Goal: Information Seeking & Learning: Learn about a topic

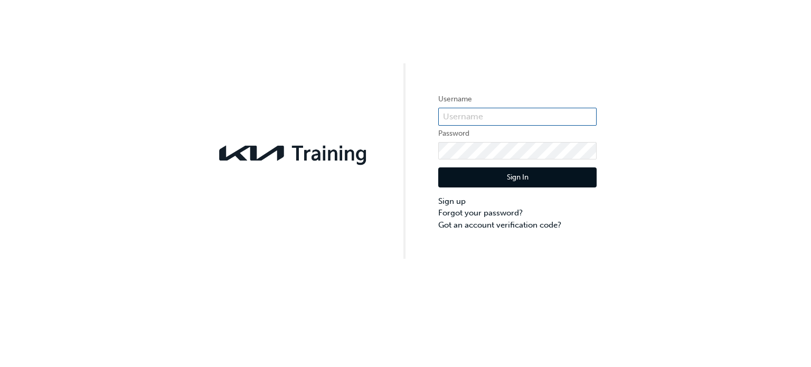
type input "KAU85114H0"
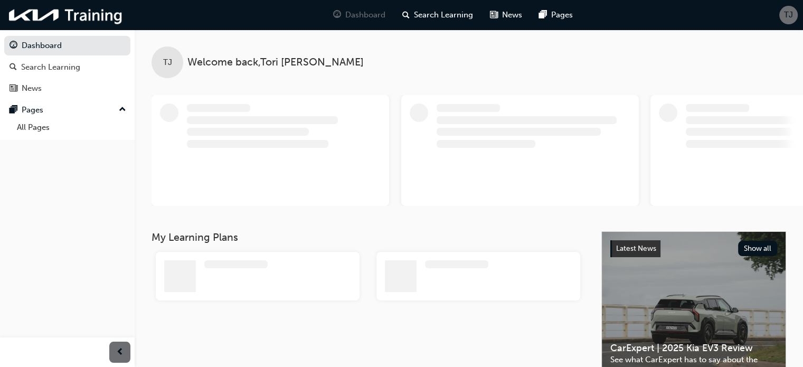
click at [782, 16] on div "TJ" at bounding box center [788, 15] width 18 height 18
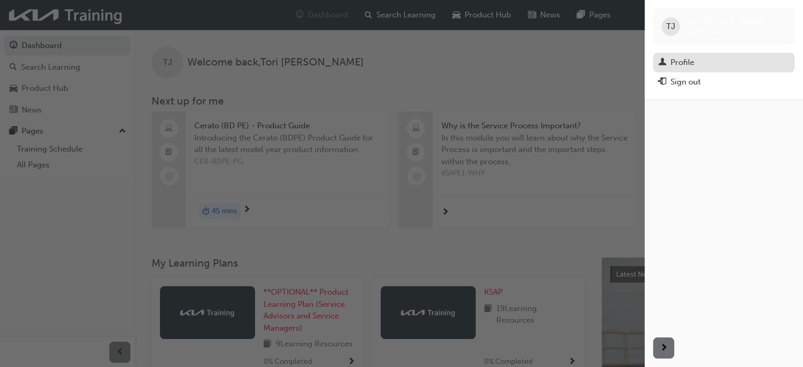
click at [701, 59] on div "Profile" at bounding box center [723, 62] width 131 height 13
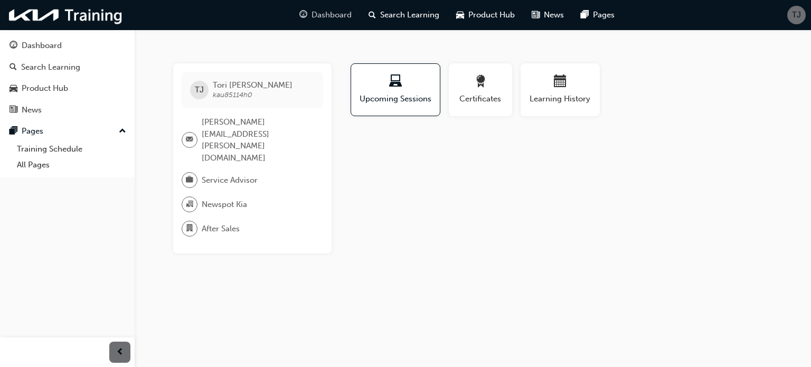
click at [346, 16] on span "Dashboard" at bounding box center [331, 15] width 40 height 12
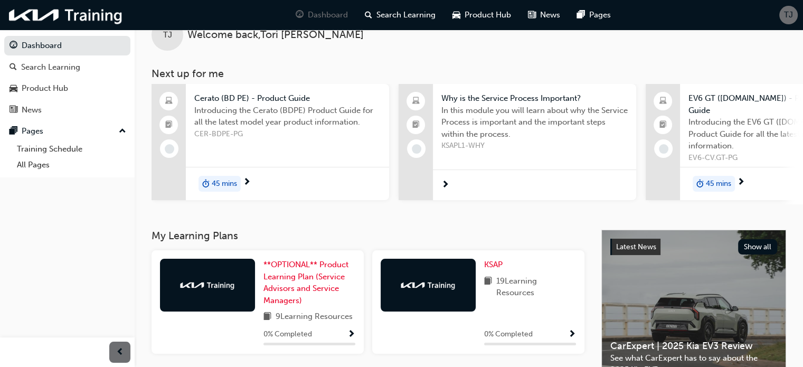
scroll to position [53, 0]
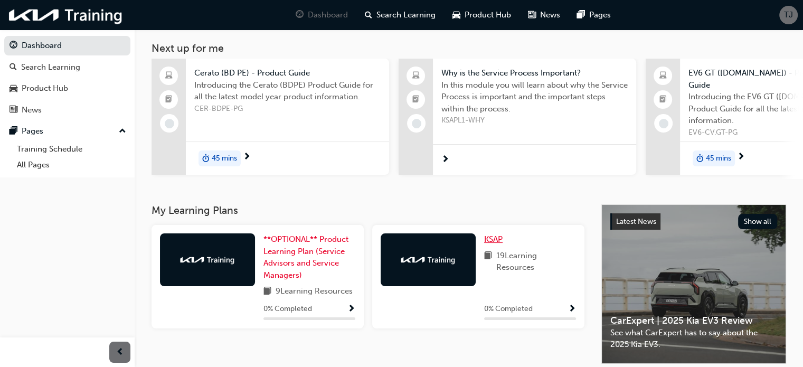
click at [491, 239] on span "KSAP" at bounding box center [493, 238] width 18 height 9
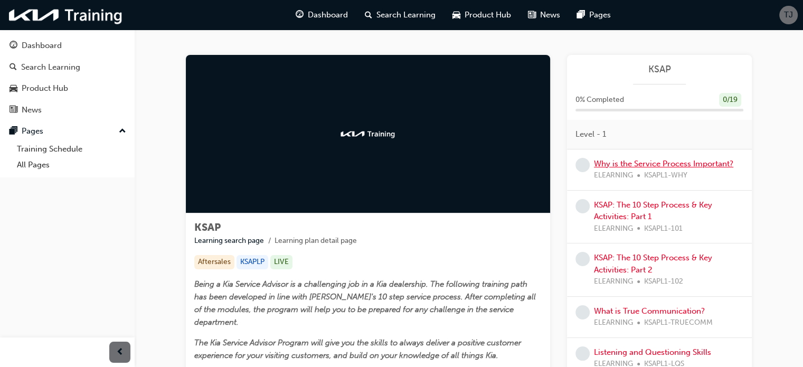
click at [611, 161] on link "Why is the Service Process Important?" at bounding box center [663, 163] width 139 height 9
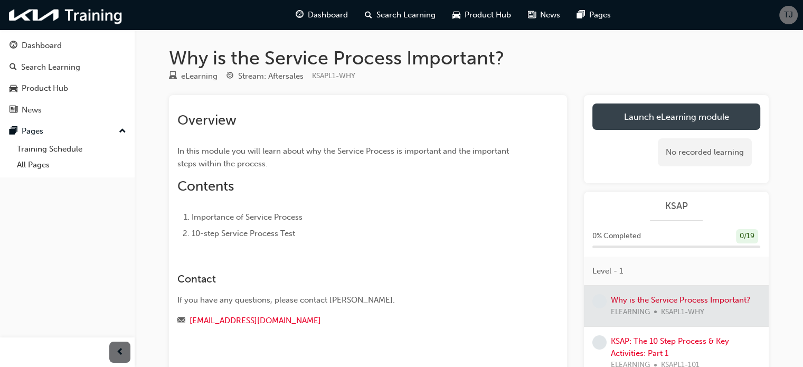
click at [615, 125] on link "Launch eLearning module" at bounding box center [676, 116] width 168 height 26
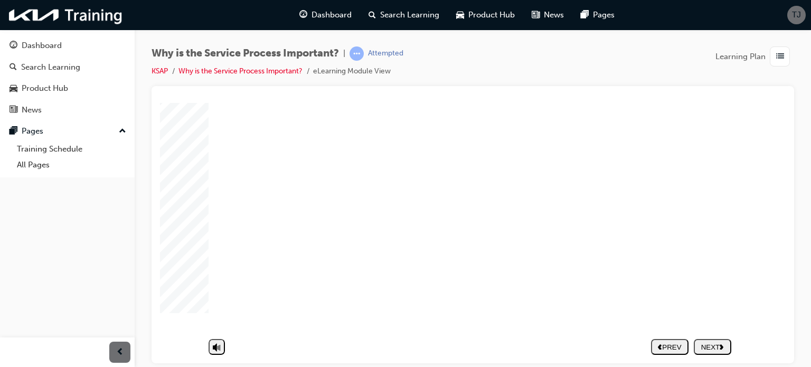
scroll to position [119, 0]
click at [706, 341] on div "NEXT" at bounding box center [712, 339] width 29 height 8
click at [497, 80] on div "Why is the Service Process Important? | Attempted KSAP Why is the Service Proce…" at bounding box center [472, 66] width 642 height 40
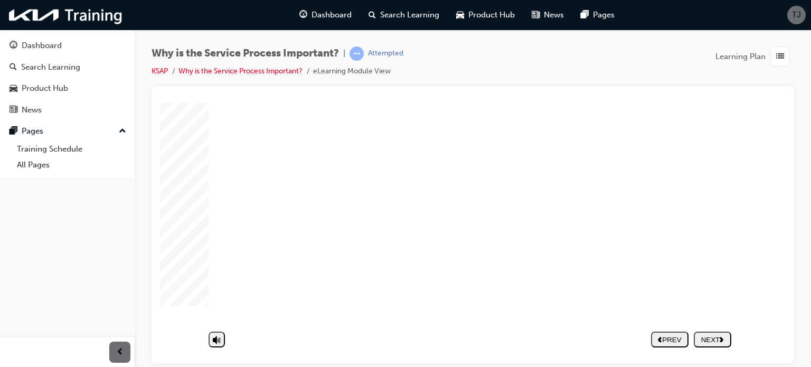
drag, startPoint x: 578, startPoint y: 298, endPoint x: 543, endPoint y: 273, distance: 43.5
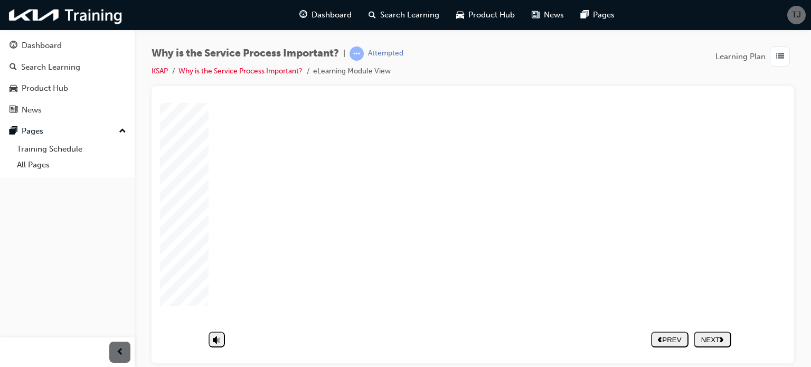
click at [710, 336] on div "NEXT" at bounding box center [712, 339] width 29 height 8
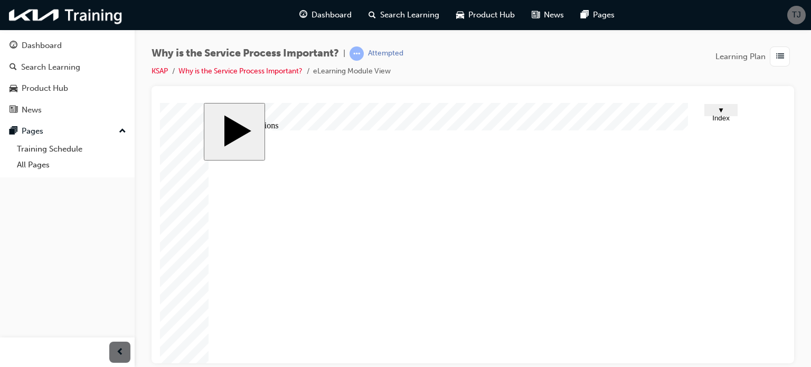
click at [720, 110] on span "▼ Index" at bounding box center [720, 114] width 17 height 16
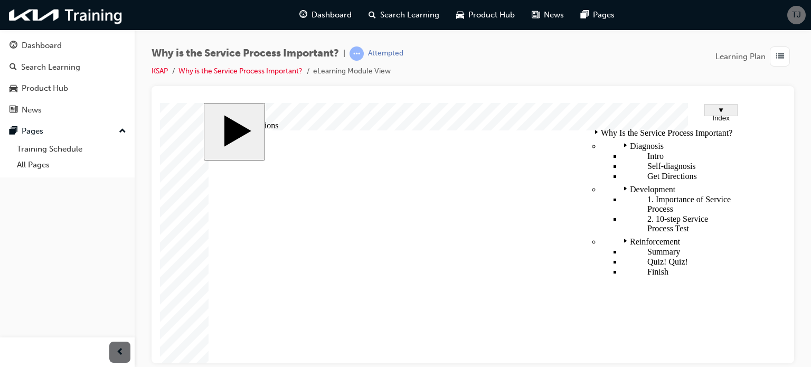
click at [720, 110] on span "▼ Index" at bounding box center [720, 114] width 17 height 16
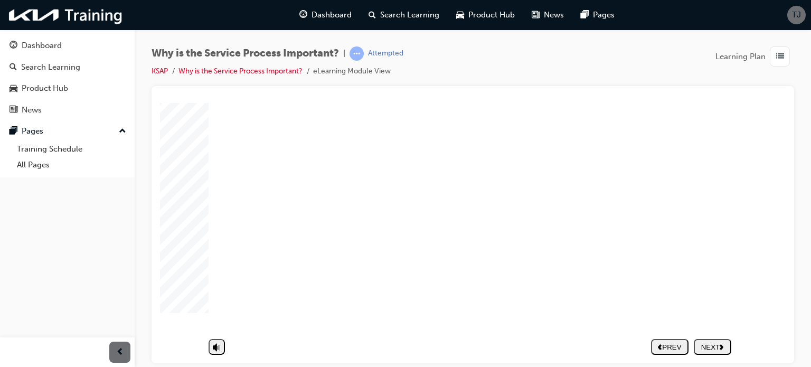
drag, startPoint x: 712, startPoint y: 296, endPoint x: 712, endPoint y: 311, distance: 14.8
click at [715, 342] on div "NEXT" at bounding box center [712, 346] width 29 height 8
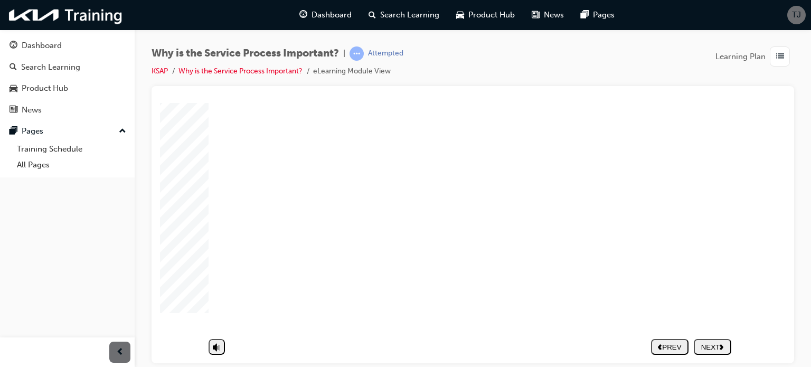
click at [716, 342] on div "NEXT" at bounding box center [712, 346] width 29 height 8
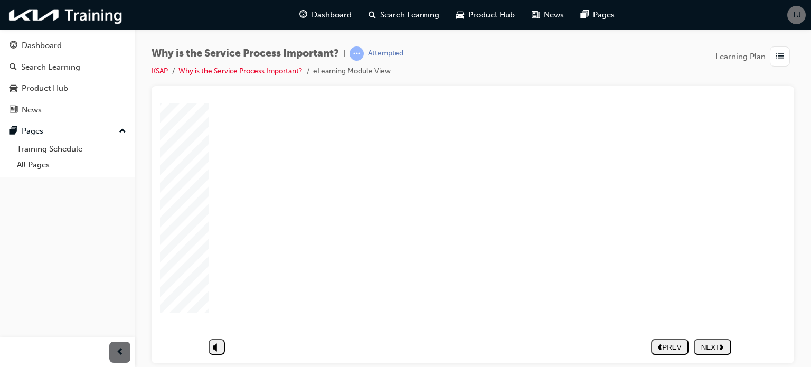
click at [707, 342] on div "NEXT" at bounding box center [712, 346] width 29 height 8
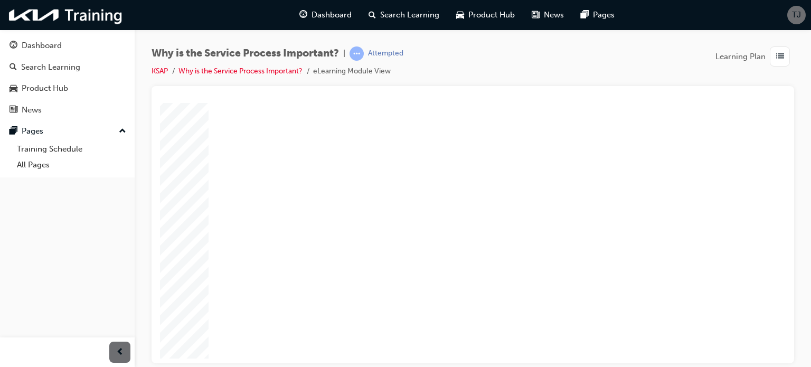
scroll to position [119, 0]
click at [707, 342] on div "NEXT" at bounding box center [712, 346] width 29 height 8
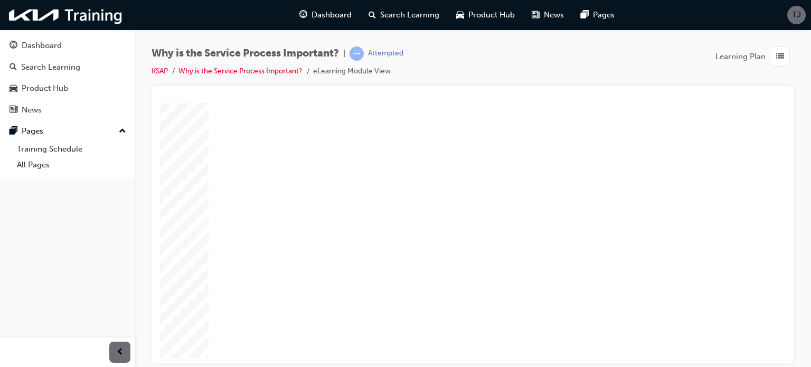
click at [713, 342] on div "NEXT" at bounding box center [712, 346] width 29 height 8
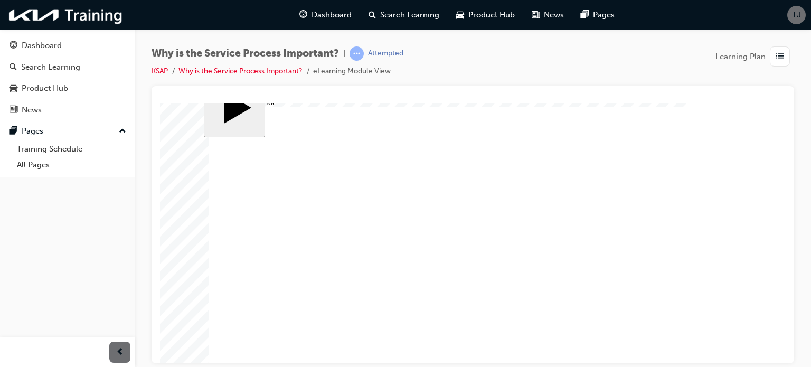
scroll to position [14, 0]
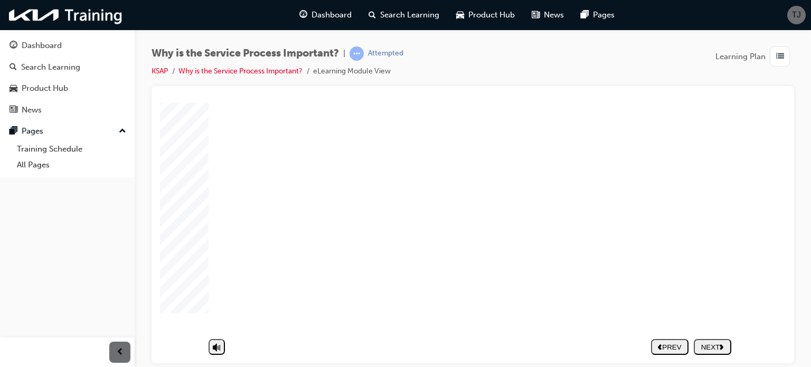
click at [707, 338] on button "NEXT" at bounding box center [711, 346] width 37 height 16
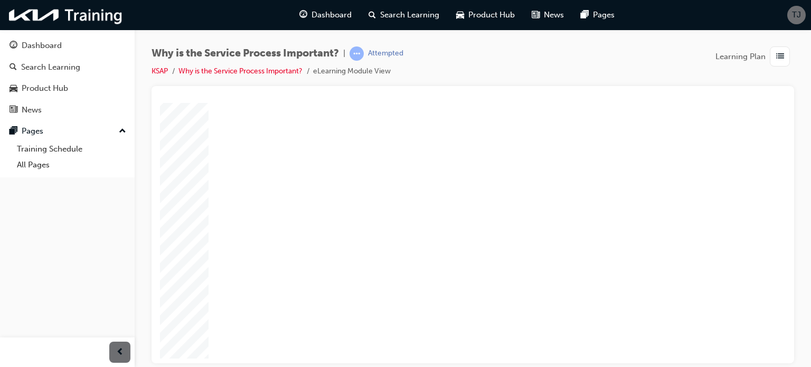
click at [707, 342] on div "NEXT" at bounding box center [712, 346] width 29 height 8
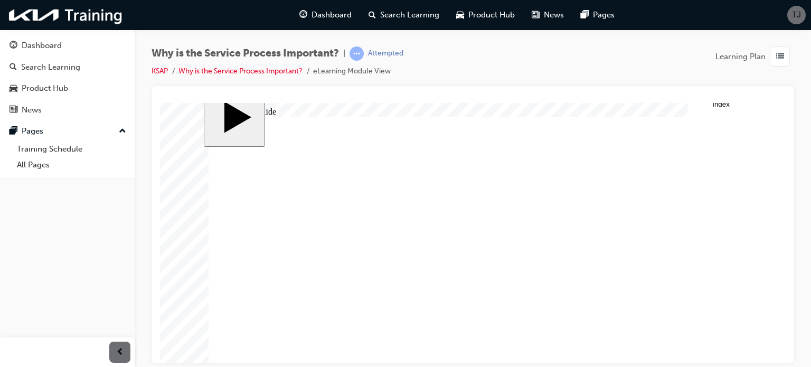
scroll to position [37, 0]
drag, startPoint x: 680, startPoint y: 251, endPoint x: 676, endPoint y: 275, distance: 24.0
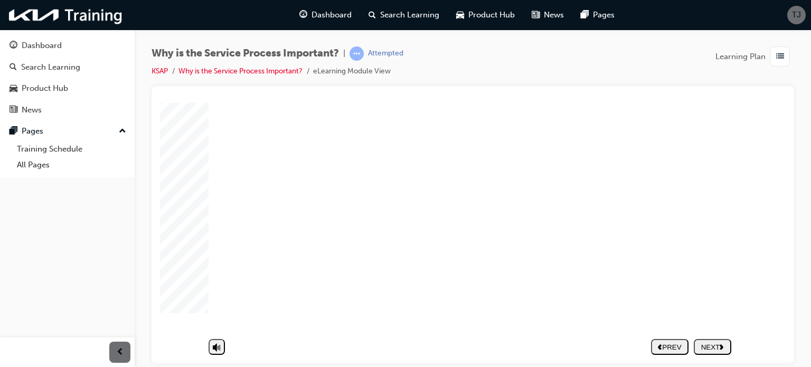
scroll to position [119, 0]
drag, startPoint x: 471, startPoint y: 222, endPoint x: 598, endPoint y: 233, distance: 127.1
drag, startPoint x: 490, startPoint y: 224, endPoint x: 635, endPoint y: 235, distance: 146.0
drag, startPoint x: 494, startPoint y: 224, endPoint x: 643, endPoint y: 235, distance: 149.2
drag, startPoint x: 497, startPoint y: 240, endPoint x: 642, endPoint y: 231, distance: 145.4
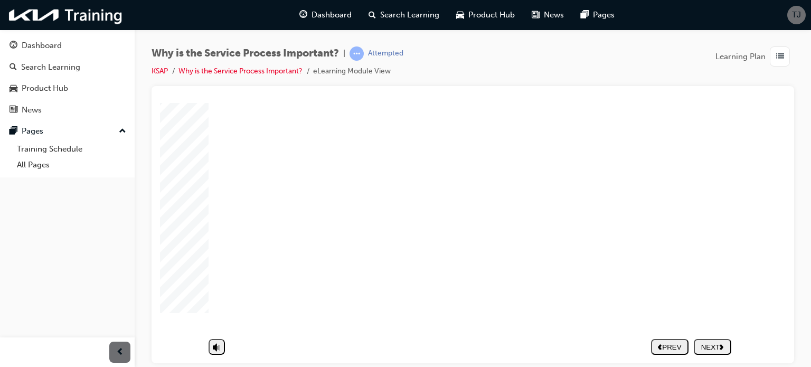
click at [720, 342] on div "NEXT" at bounding box center [712, 346] width 29 height 8
drag, startPoint x: 285, startPoint y: 260, endPoint x: 278, endPoint y: 254, distance: 8.7
drag, startPoint x: 440, startPoint y: 224, endPoint x: 587, endPoint y: 254, distance: 150.2
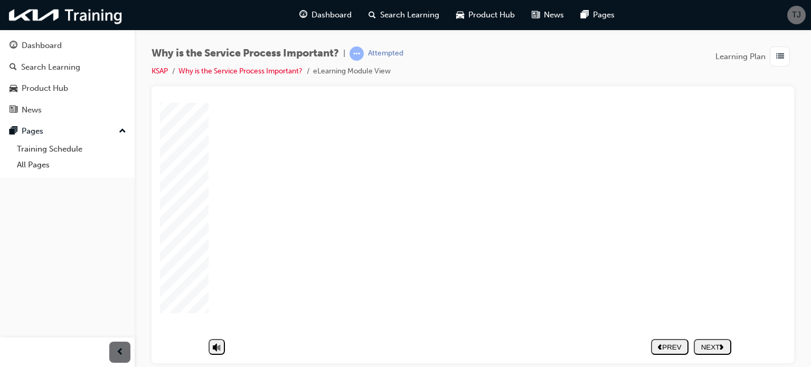
drag, startPoint x: 462, startPoint y: 278, endPoint x: 613, endPoint y: 249, distance: 153.3
drag, startPoint x: 442, startPoint y: 298, endPoint x: 586, endPoint y: 272, distance: 146.5
drag, startPoint x: 467, startPoint y: 264, endPoint x: 621, endPoint y: 274, distance: 154.4
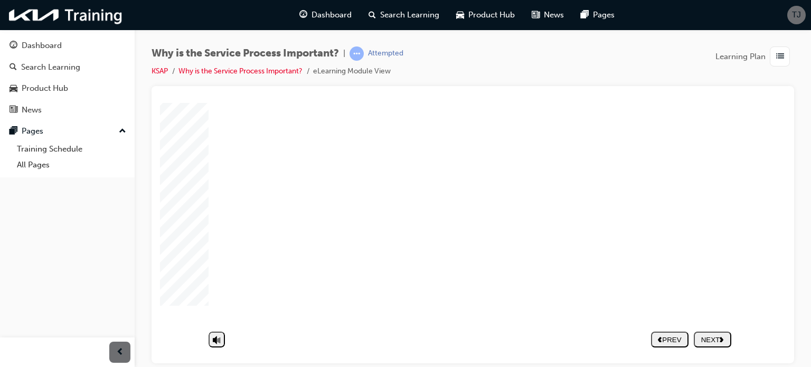
scroll to position [66, 0]
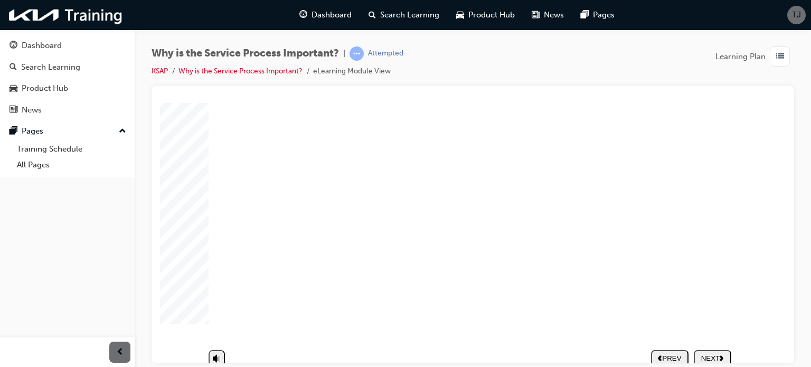
scroll to position [119, 0]
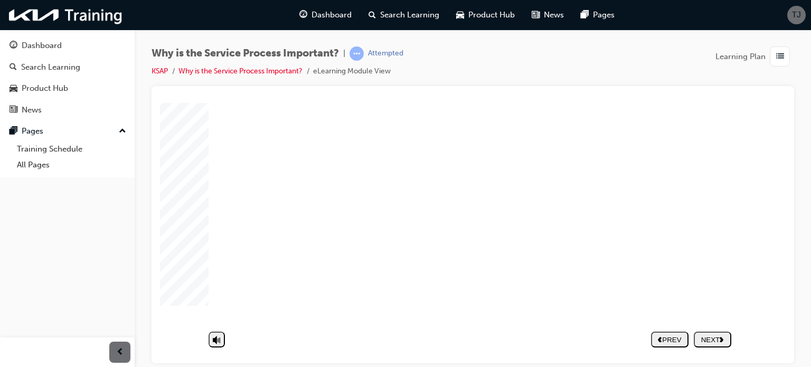
click at [711, 338] on button "NEXT" at bounding box center [711, 346] width 37 height 16
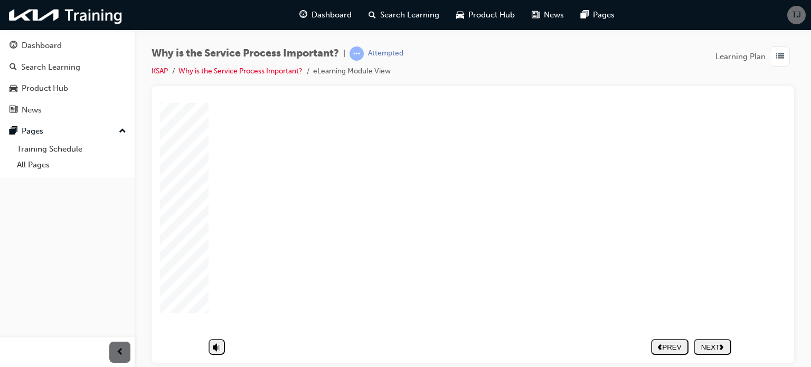
drag, startPoint x: 321, startPoint y: 252, endPoint x: 308, endPoint y: 226, distance: 29.3
drag, startPoint x: 294, startPoint y: 191, endPoint x: 316, endPoint y: 169, distance: 30.6
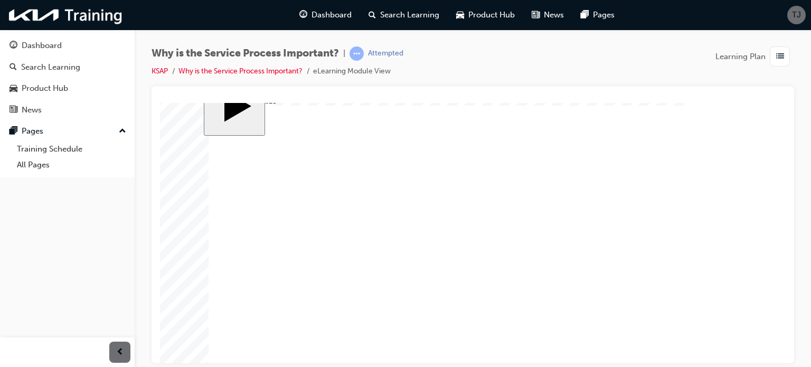
scroll to position [14, 0]
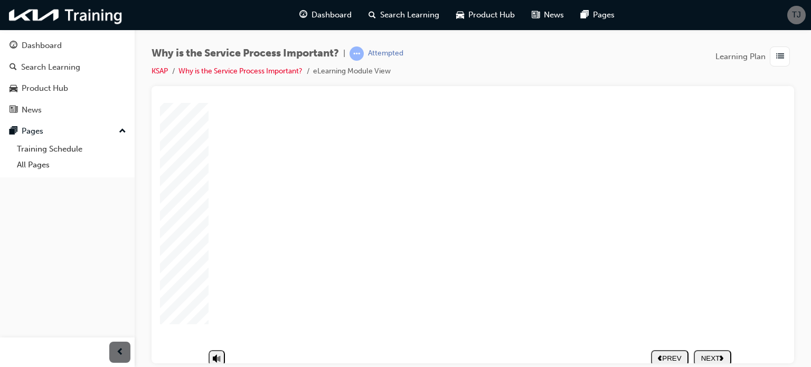
scroll to position [119, 0]
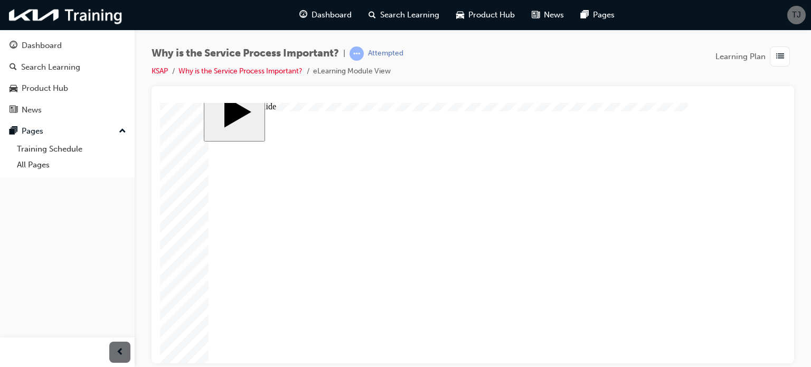
scroll to position [14, 0]
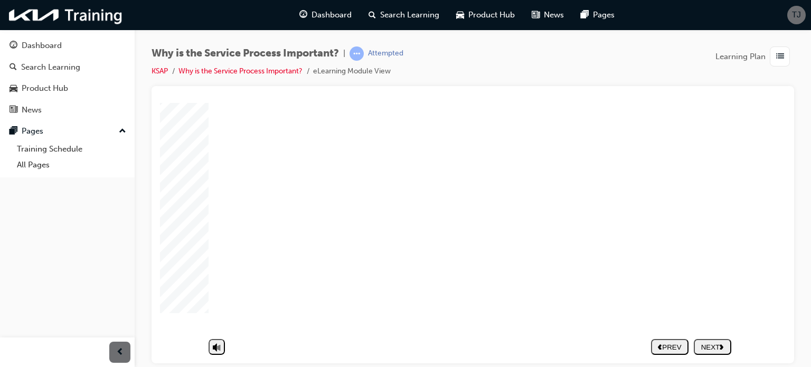
scroll to position [119, 0]
click at [715, 342] on div "NEXT" at bounding box center [712, 346] width 29 height 8
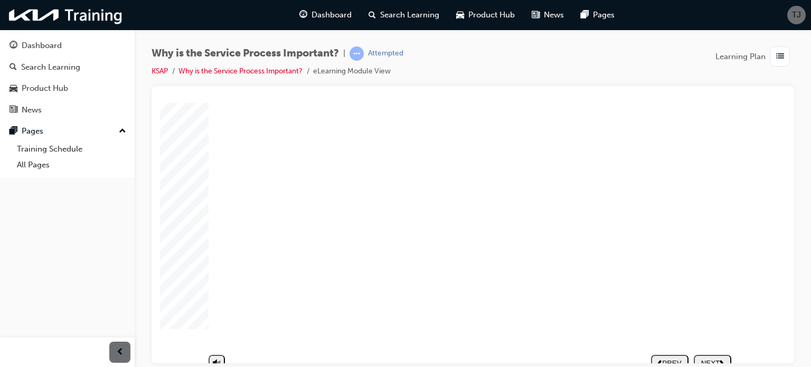
scroll to position [119, 0]
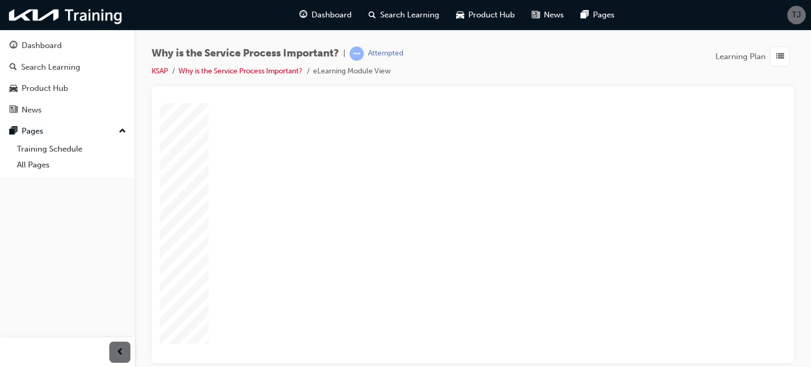
scroll to position [119, 0]
click at [712, 342] on div "NEXT" at bounding box center [712, 346] width 29 height 8
click at [338, 16] on span "Dashboard" at bounding box center [331, 15] width 40 height 12
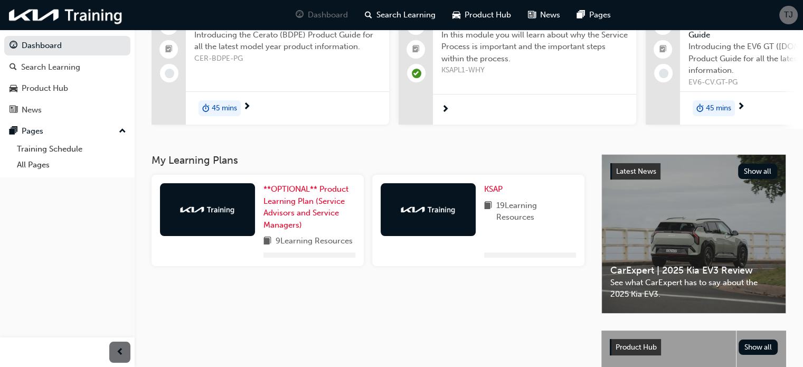
scroll to position [106, 0]
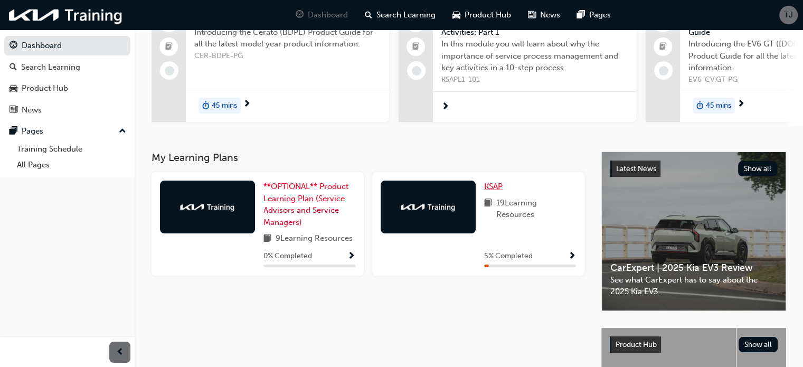
click at [494, 187] on span "KSAP" at bounding box center [493, 186] width 18 height 9
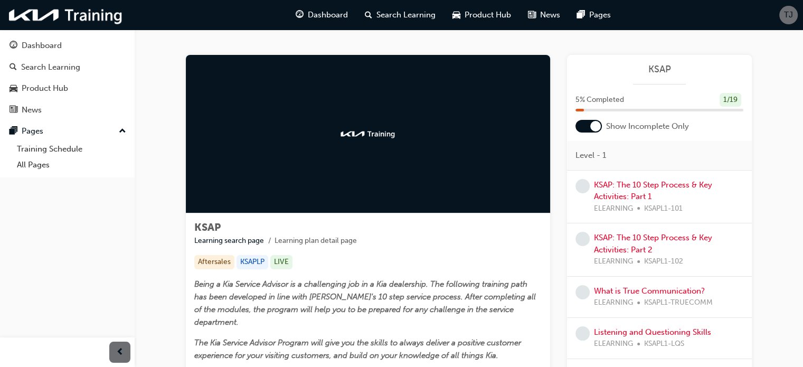
click at [596, 126] on div at bounding box center [595, 126] width 11 height 11
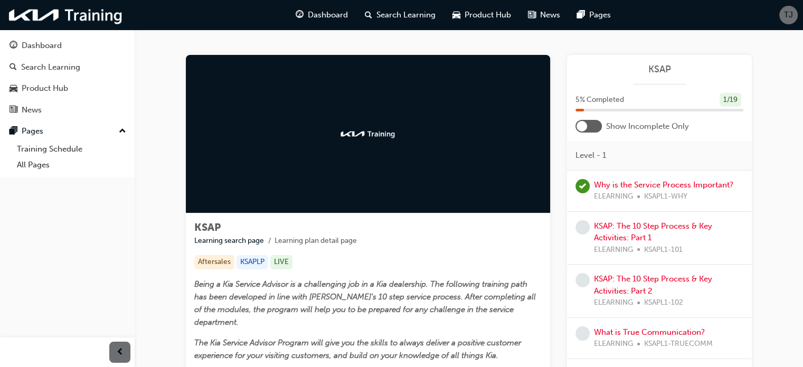
click at [596, 126] on div at bounding box center [588, 126] width 26 height 13
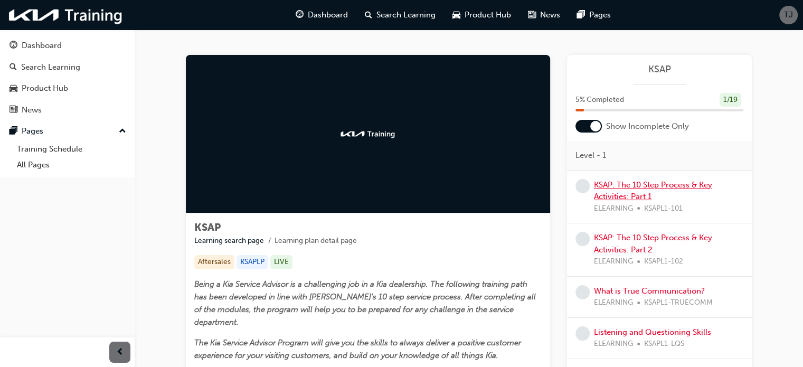
click at [610, 184] on link "KSAP: The 10 Step Process & Key Activities: Part 1" at bounding box center [653, 191] width 118 height 22
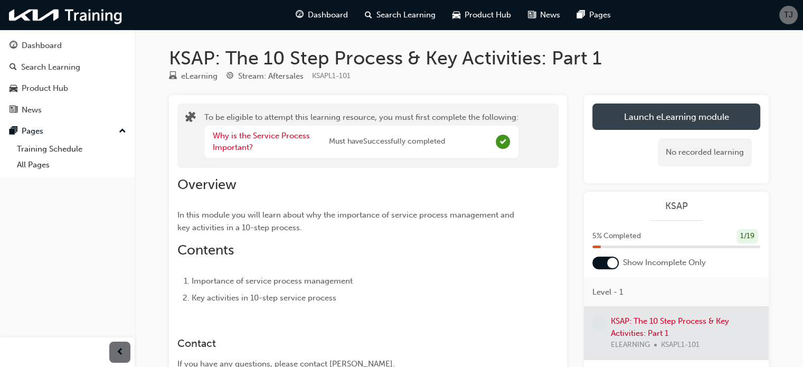
click at [638, 121] on button "Launch eLearning module" at bounding box center [676, 116] width 168 height 26
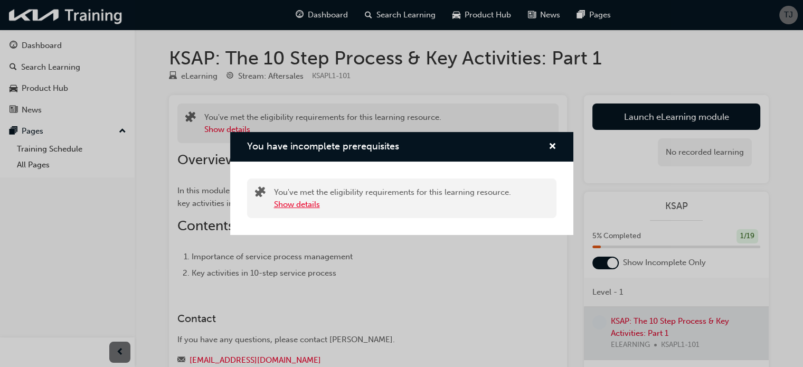
click at [317, 202] on button "Show details" at bounding box center [297, 204] width 46 height 12
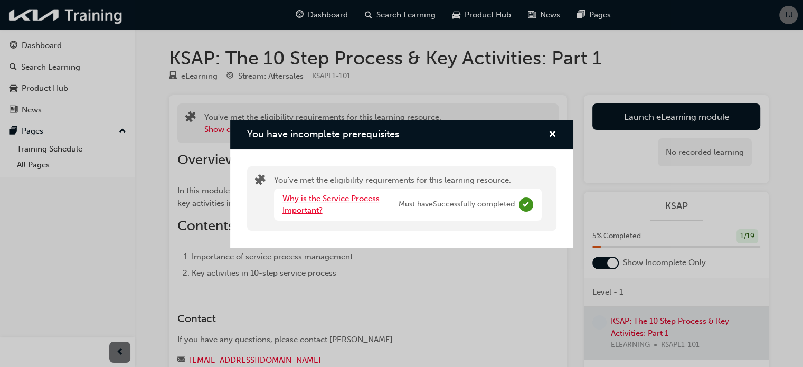
click at [317, 202] on link "Why is the Service Process Important?" at bounding box center [330, 205] width 97 height 22
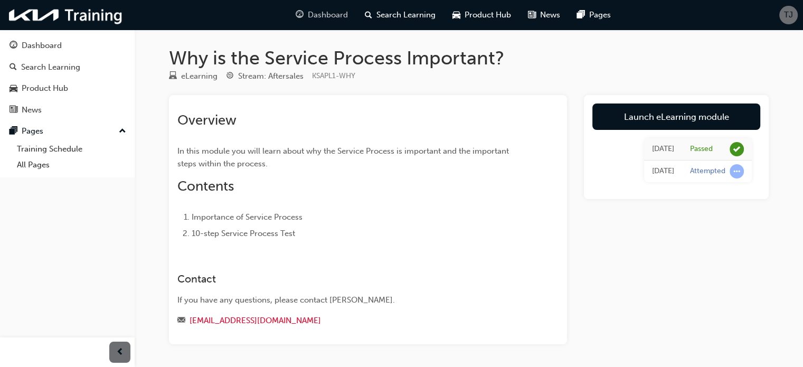
click at [335, 11] on span "Dashboard" at bounding box center [328, 15] width 40 height 12
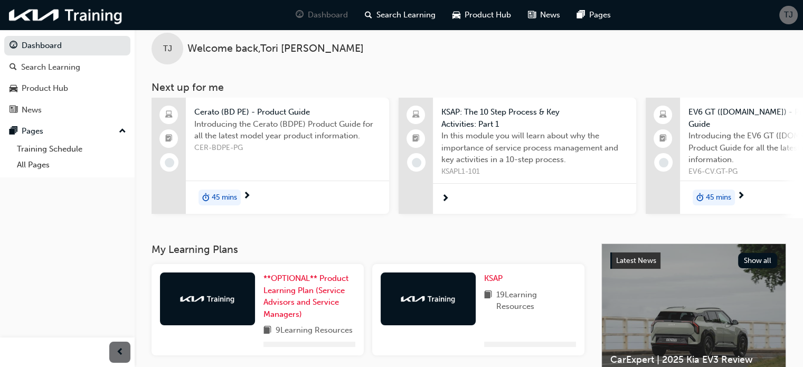
scroll to position [53, 0]
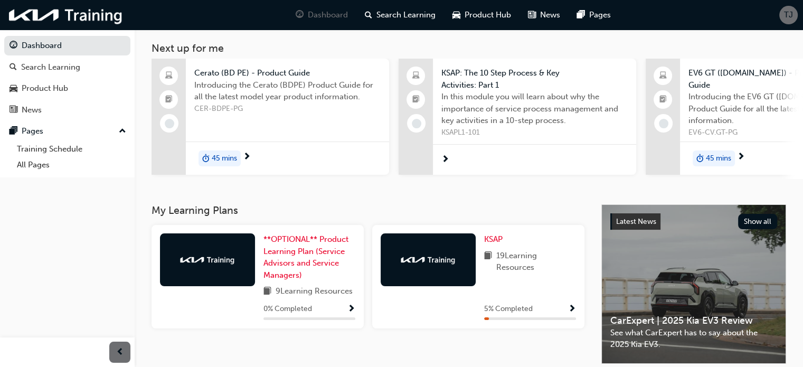
click at [568, 309] on span "Show Progress" at bounding box center [572, 309] width 8 height 9
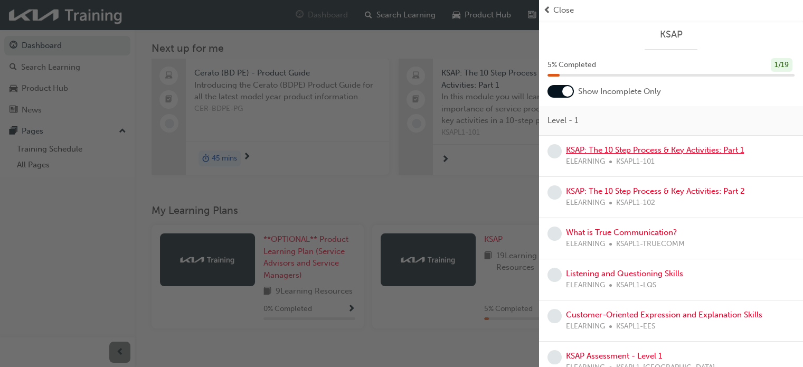
click at [603, 150] on link "KSAP: The 10 Step Process & Key Activities: Part 1" at bounding box center [655, 149] width 178 height 9
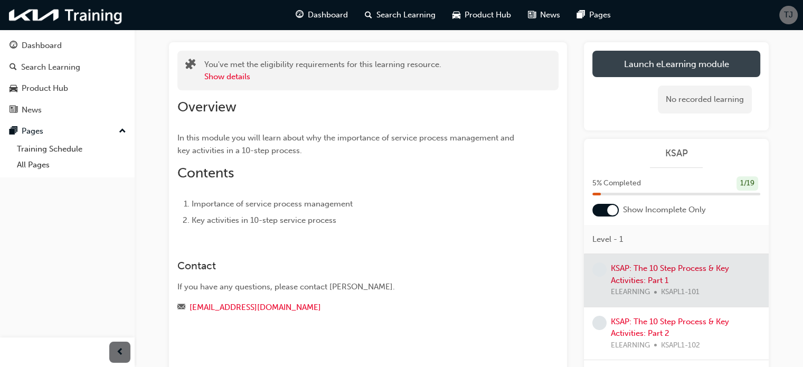
click at [625, 64] on link "Launch eLearning module" at bounding box center [676, 64] width 168 height 26
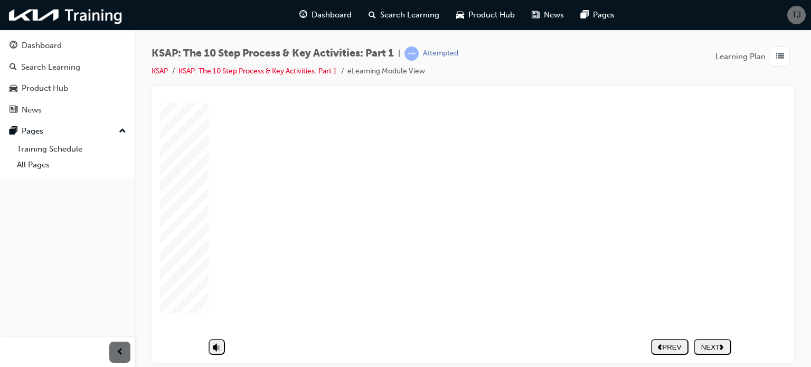
scroll to position [119, 0]
click at [713, 342] on div "NEXT" at bounding box center [712, 346] width 29 height 8
drag, startPoint x: 433, startPoint y: 240, endPoint x: 413, endPoint y: 259, distance: 28.0
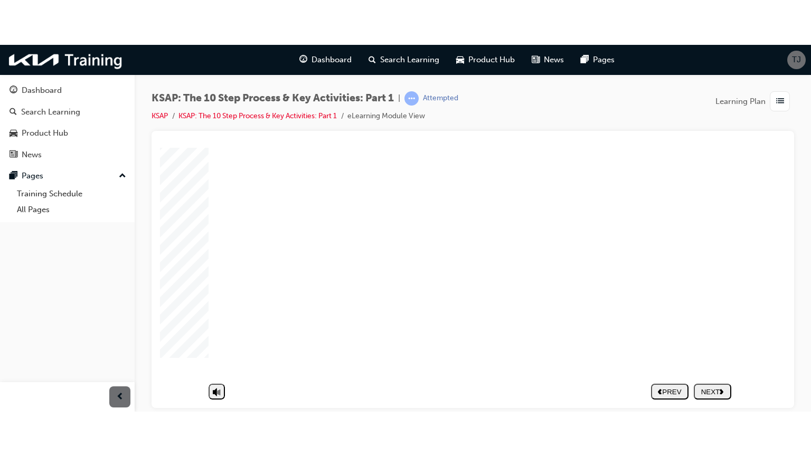
scroll to position [30, 0]
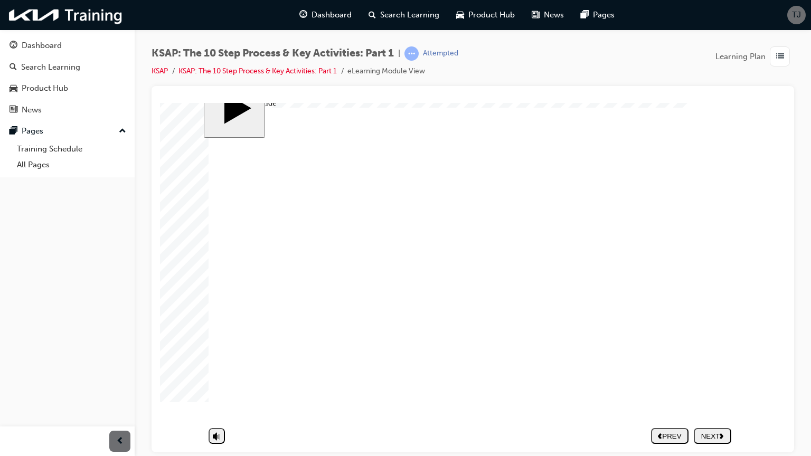
click at [722, 366] on nav "PREV NEXT SUBMIT" at bounding box center [691, 435] width 80 height 24
click at [720, 366] on icon "next" at bounding box center [721, 435] width 4 height 6
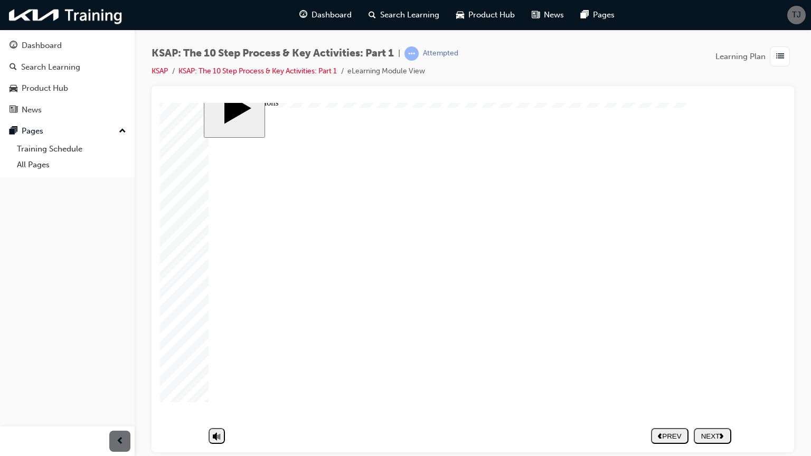
click at [710, 366] on div "NEXT" at bounding box center [712, 436] width 29 height 8
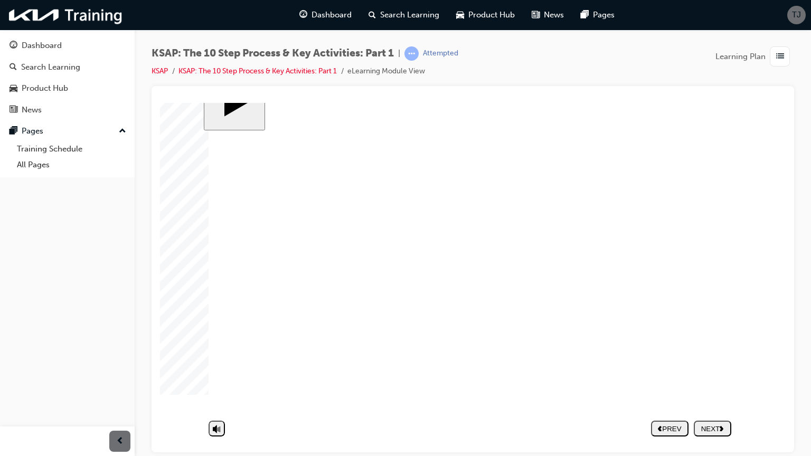
click at [707, 366] on div "NEXT" at bounding box center [712, 428] width 29 height 8
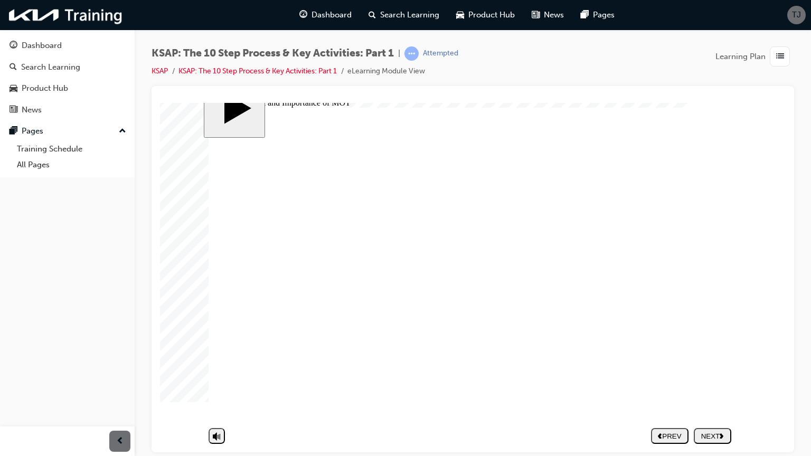
click at [706, 366] on button "NEXT" at bounding box center [711, 435] width 37 height 16
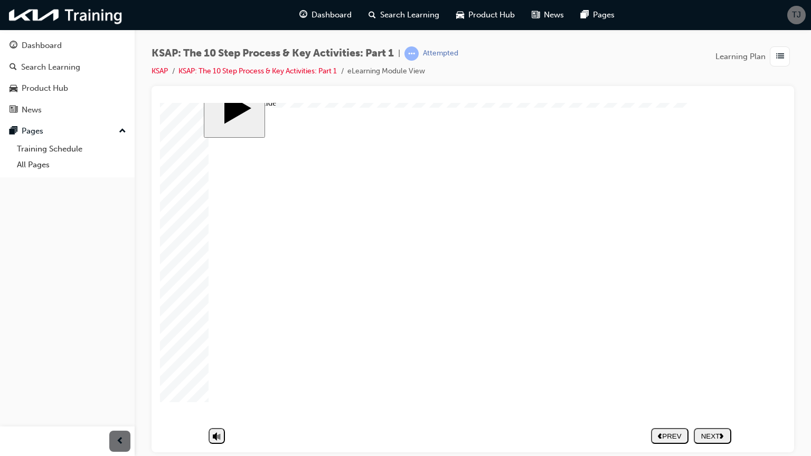
click at [723, 366] on polygon "next" at bounding box center [721, 435] width 4 height 5
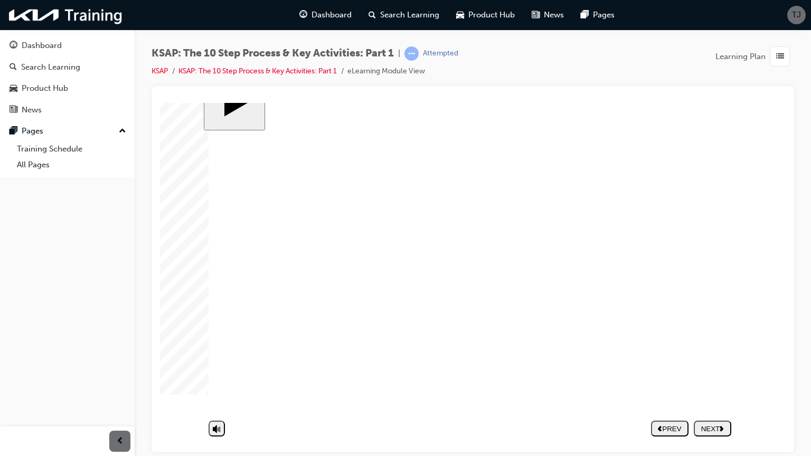
click at [717, 366] on nav "PREV NEXT SUBMIT" at bounding box center [691, 428] width 80 height 24
click at [716, 366] on button "NEXT" at bounding box center [711, 428] width 37 height 16
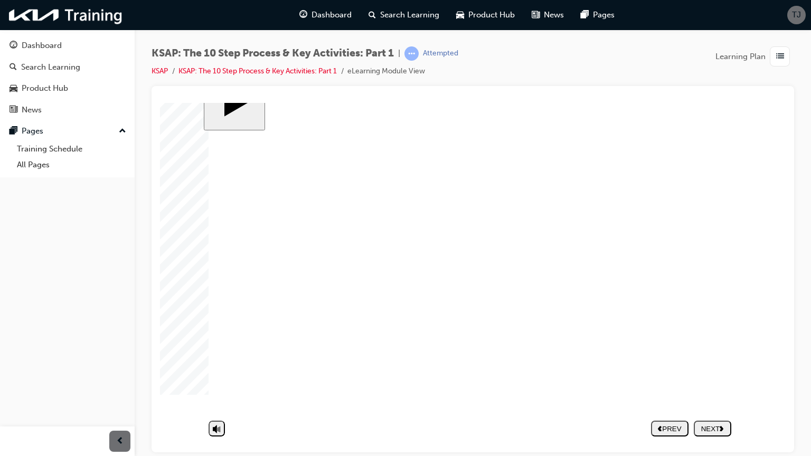
click at [698, 366] on div "NEXT" at bounding box center [712, 436] width 29 height 8
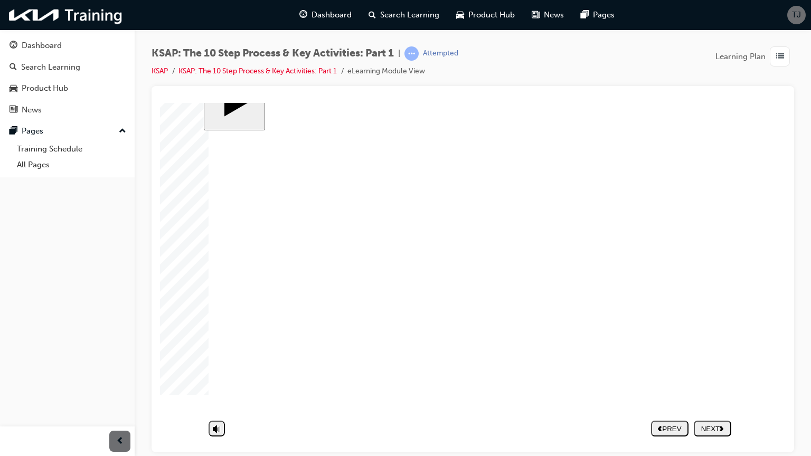
click at [691, 286] on div "Group 1 Create a welcoming environment where customers can discuss their needs.…" at bounding box center [472, 261] width 528 height 322
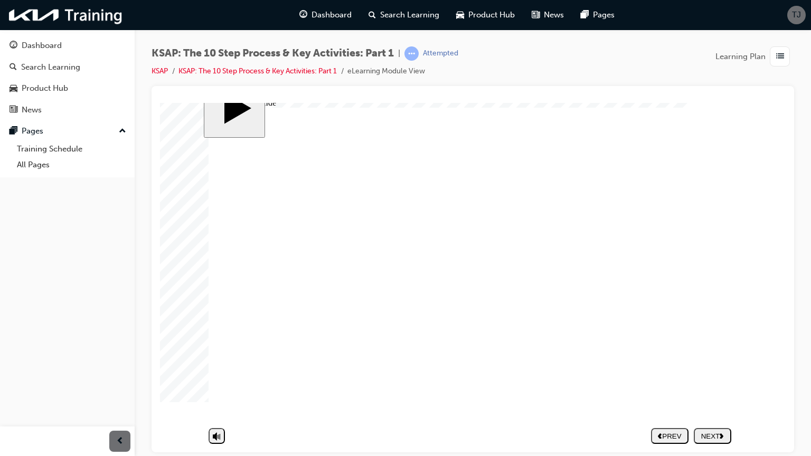
click at [705, 366] on button "NEXT" at bounding box center [711, 435] width 37 height 16
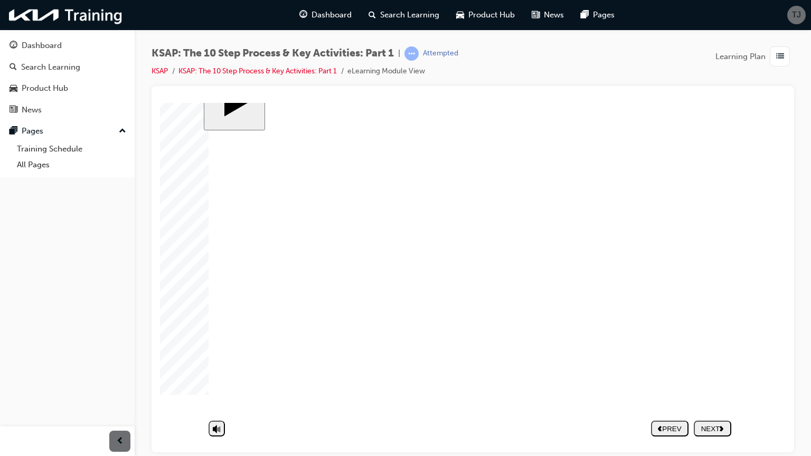
click at [717, 366] on div "NEXT" at bounding box center [712, 428] width 29 height 8
click at [705, 366] on div "slide: Untitled Slide Group 1 Rounded Rectangle 25 1 Rounded Rectangle 68 2 Ste…" at bounding box center [473, 258] width 538 height 372
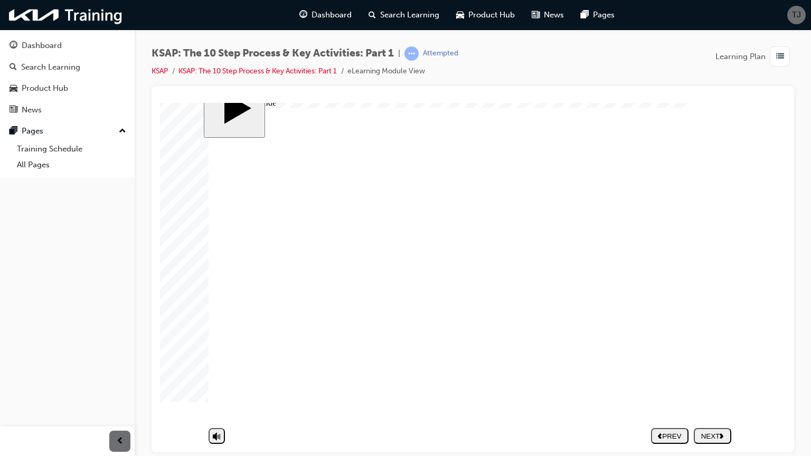
click at [719, 366] on button "NEXT" at bounding box center [711, 435] width 37 height 16
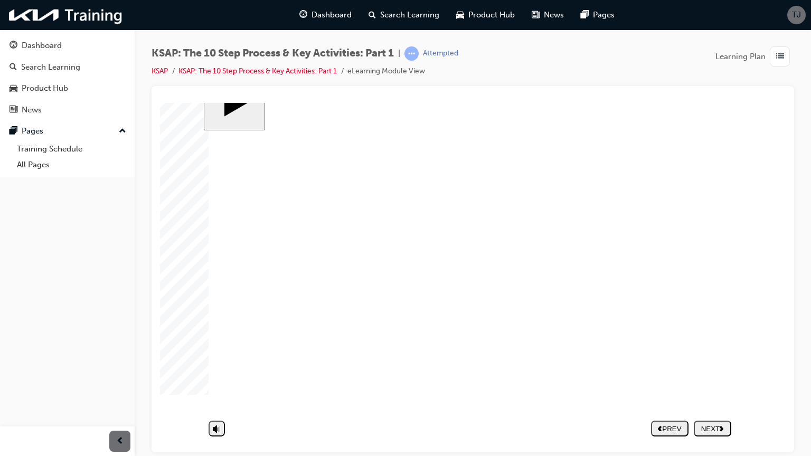
drag, startPoint x: 690, startPoint y: 415, endPoint x: 693, endPoint y: 423, distance: 9.0
drag, startPoint x: 693, startPoint y: 423, endPoint x: 703, endPoint y: 424, distance: 9.5
click at [703, 366] on div "NEXT" at bounding box center [712, 428] width 29 height 8
click at [703, 366] on nav "PREV NEXT SUBMIT" at bounding box center [691, 428] width 80 height 24
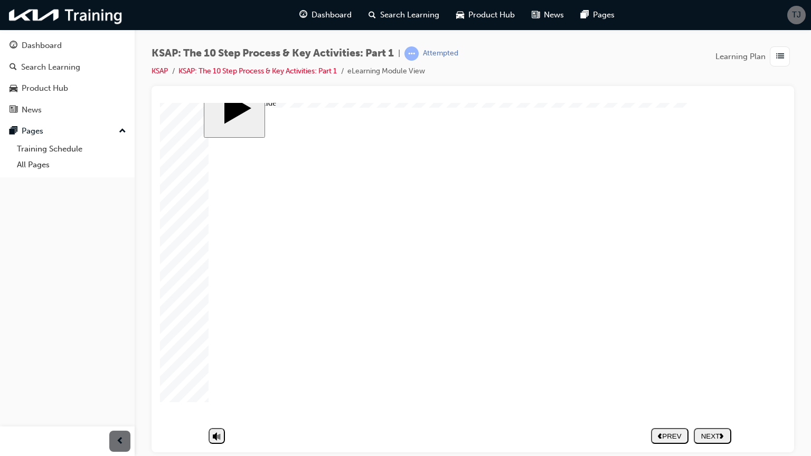
click at [712, 366] on nav "PREV NEXT SUBMIT" at bounding box center [691, 435] width 80 height 24
click at [710, 366] on div "NEXT" at bounding box center [712, 436] width 29 height 8
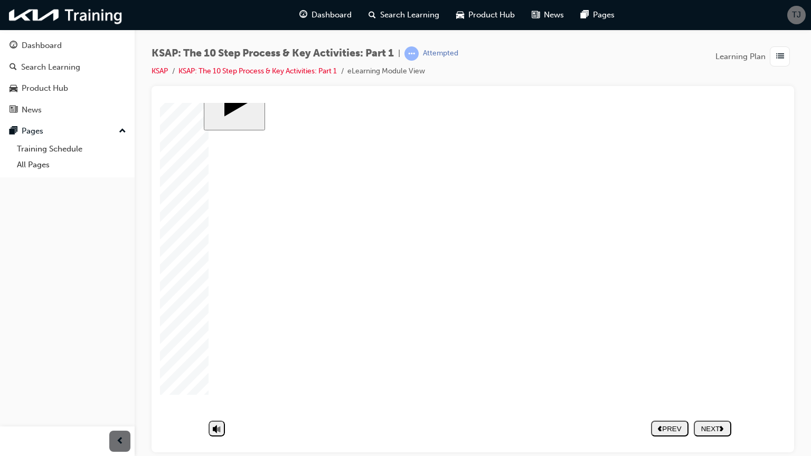
click at [709, 366] on div "slide: Untitled Slide CLICK! Group 4 2 The 10-step Service Process & Key Activi…" at bounding box center [473, 258] width 538 height 372
click at [709, 366] on button "NEXT" at bounding box center [711, 435] width 37 height 16
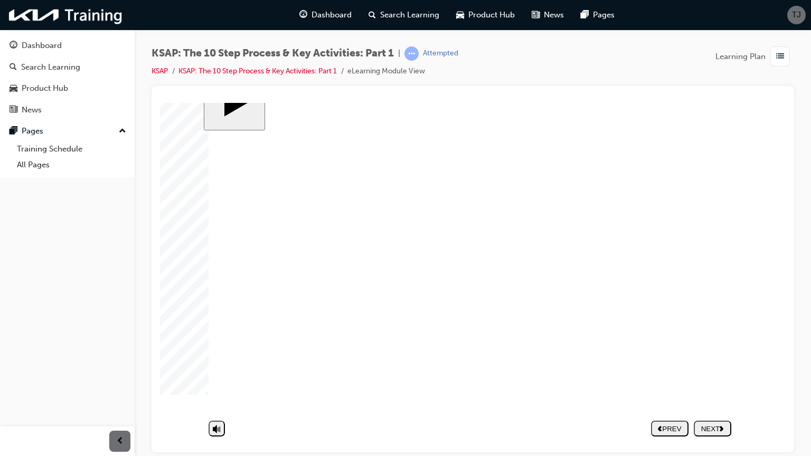
click at [713, 366] on button "NEXT" at bounding box center [711, 428] width 37 height 16
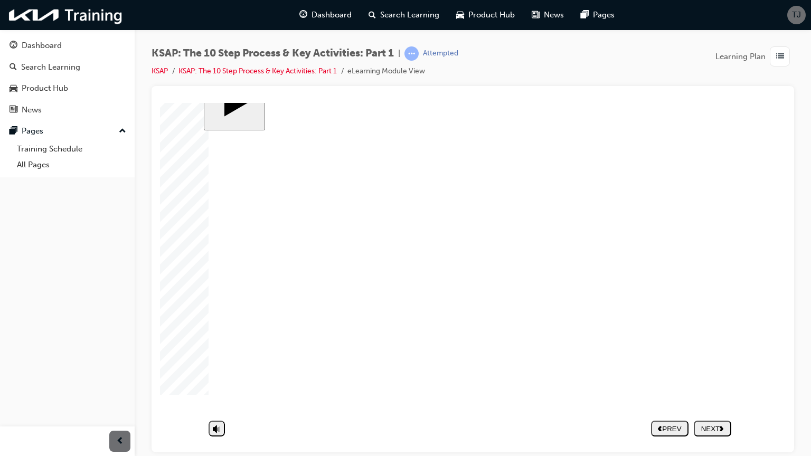
click at [709, 366] on button "NEXT" at bounding box center [711, 435] width 37 height 16
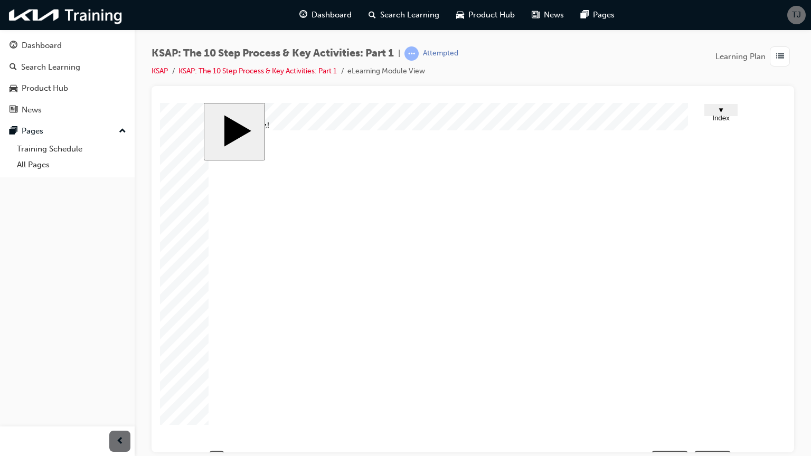
scroll to position [30, 0]
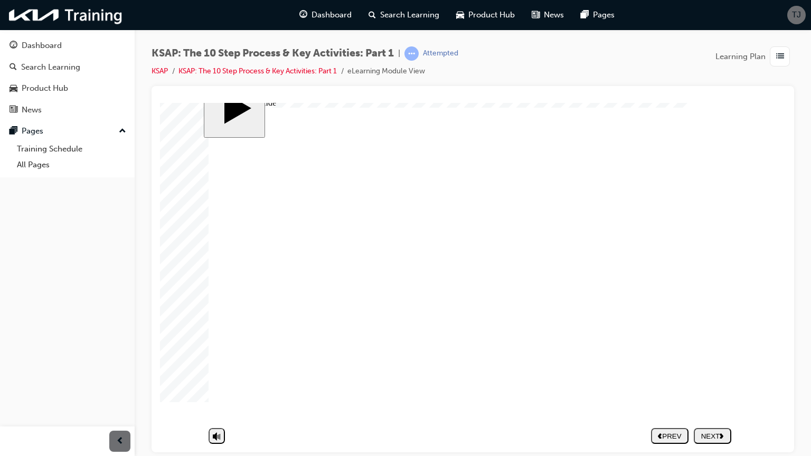
click at [707, 427] on button "NEXT" at bounding box center [711, 435] width 37 height 16
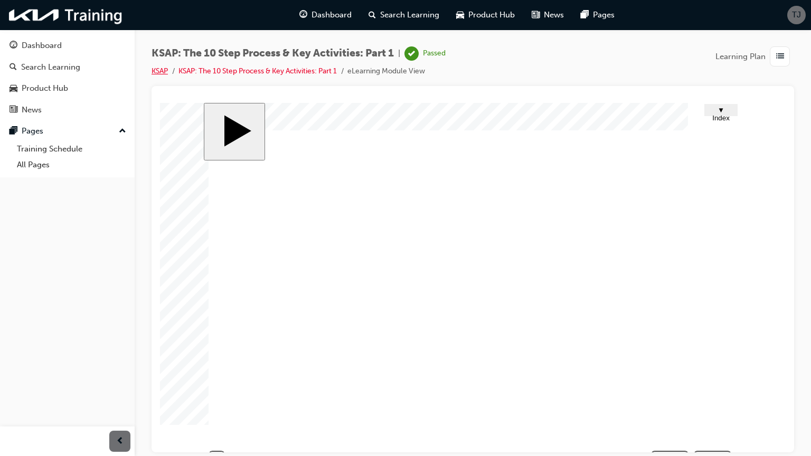
click at [154, 70] on link "KSAP" at bounding box center [159, 70] width 16 height 9
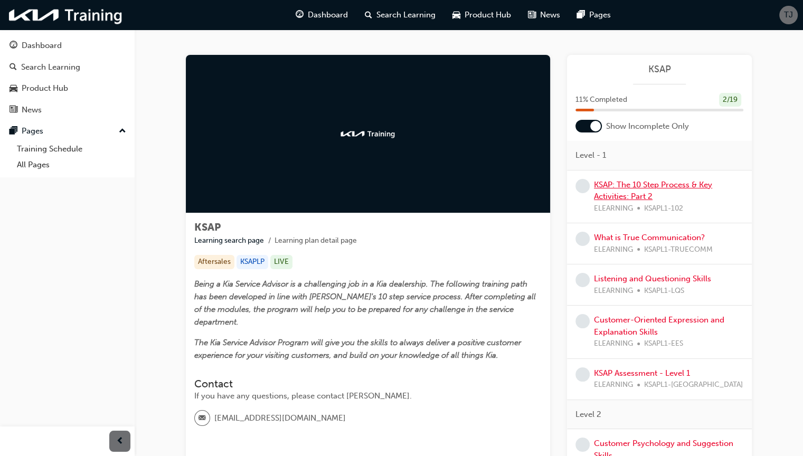
click at [645, 182] on link "KSAP: The 10 Step Process & Key Activities: Part 2" at bounding box center [653, 191] width 118 height 22
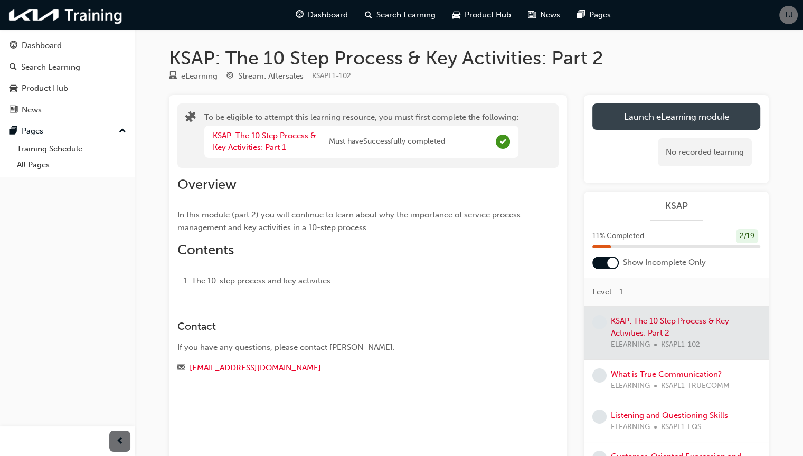
click at [627, 122] on button "Launch eLearning module" at bounding box center [676, 116] width 168 height 26
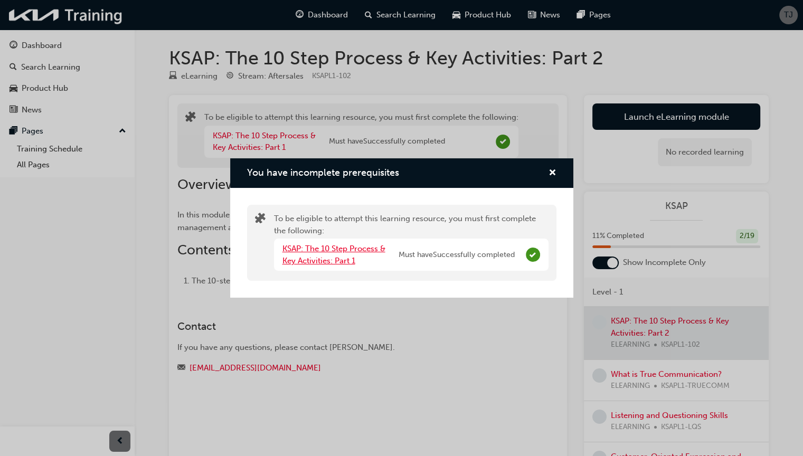
click at [355, 249] on link "KSAP: The 10 Step Process & Key Activities: Part 1" at bounding box center [333, 255] width 103 height 22
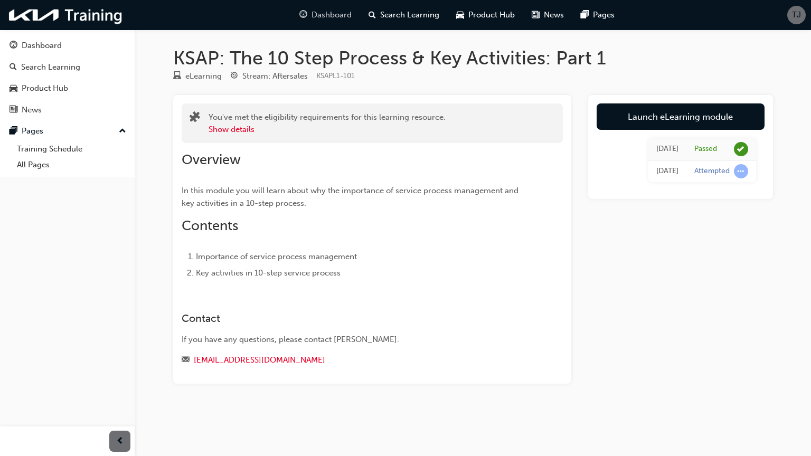
click at [337, 20] on span "Dashboard" at bounding box center [331, 15] width 40 height 12
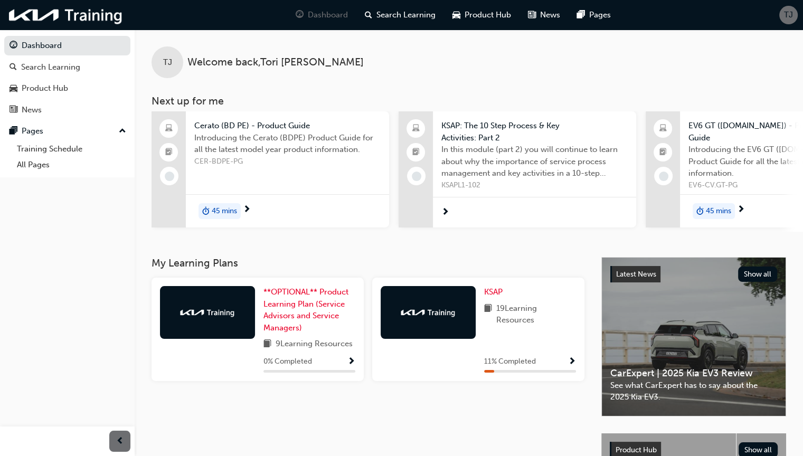
click at [479, 298] on div "KSAP 19 Learning Resources 11 % Completed" at bounding box center [478, 329] width 212 height 103
click at [488, 291] on span "KSAP" at bounding box center [493, 291] width 18 height 9
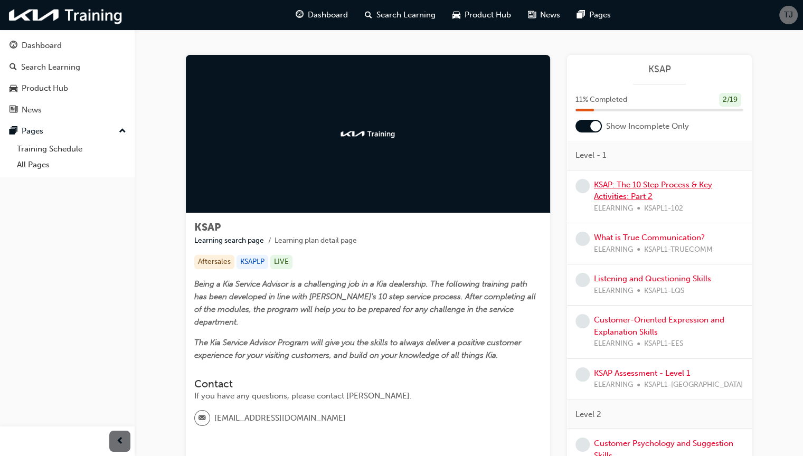
click at [626, 186] on link "KSAP: The 10 Step Process & Key Activities: Part 2" at bounding box center [653, 191] width 118 height 22
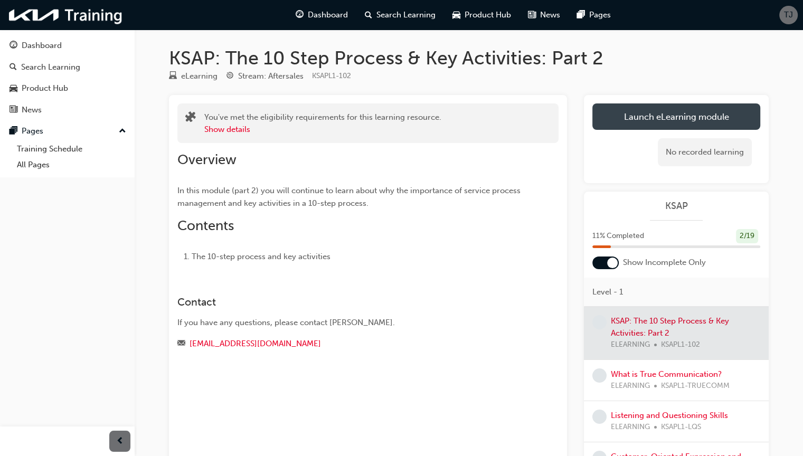
click at [648, 121] on button "Launch eLearning module" at bounding box center [676, 116] width 168 height 26
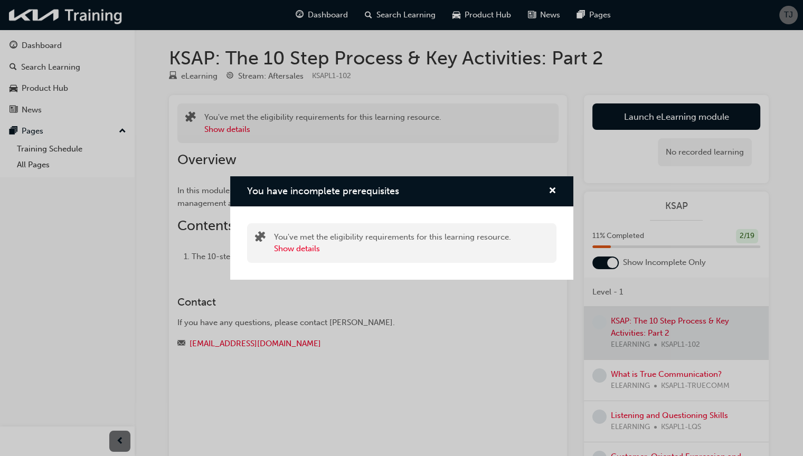
click at [557, 190] on div "You have incomplete prerequisites" at bounding box center [401, 191] width 343 height 30
click at [553, 190] on span "cross-icon" at bounding box center [552, 191] width 8 height 9
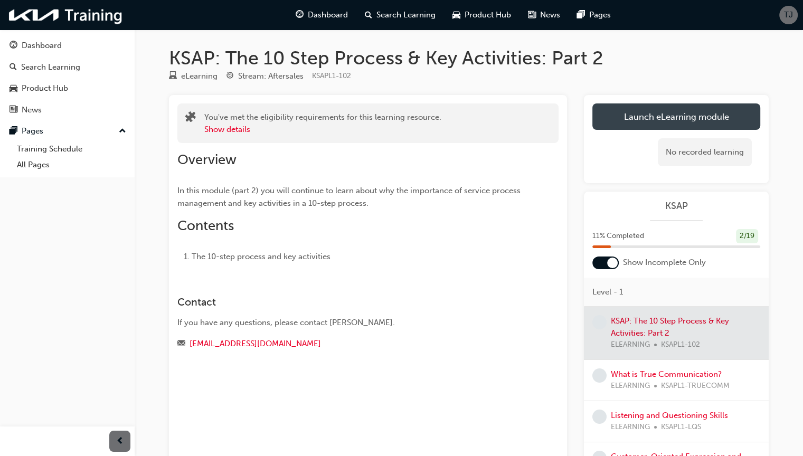
click at [623, 119] on button "Launch eLearning module" at bounding box center [676, 116] width 168 height 26
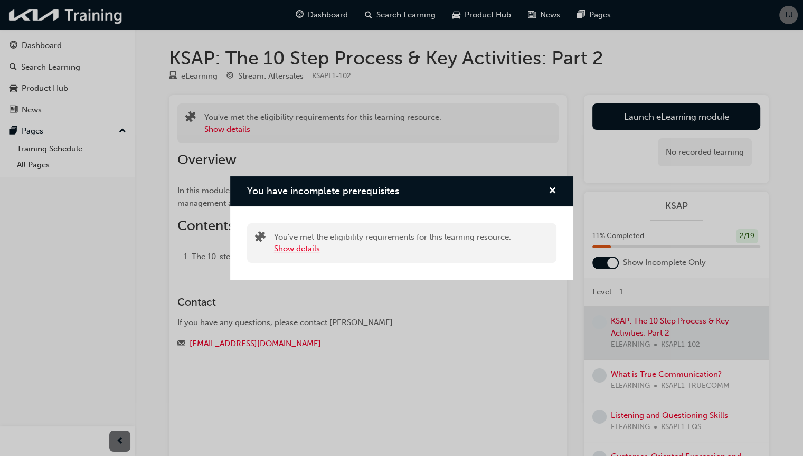
click at [304, 250] on button "Show details" at bounding box center [297, 249] width 46 height 12
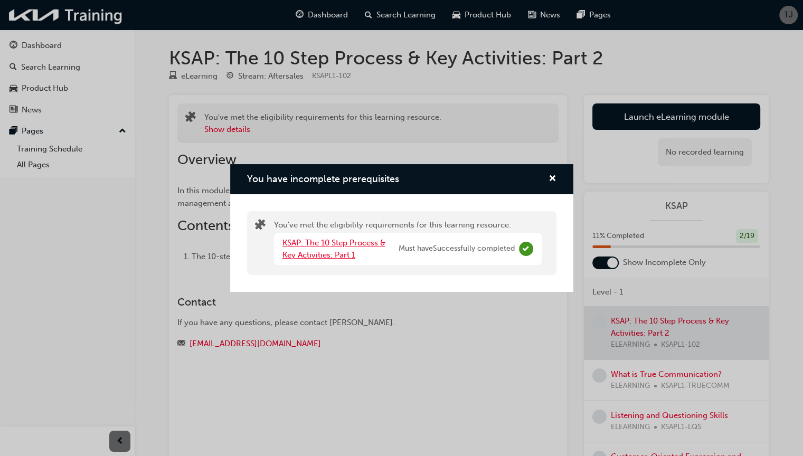
click at [321, 240] on link "KSAP: The 10 Step Process & Key Activities: Part 1" at bounding box center [333, 249] width 103 height 22
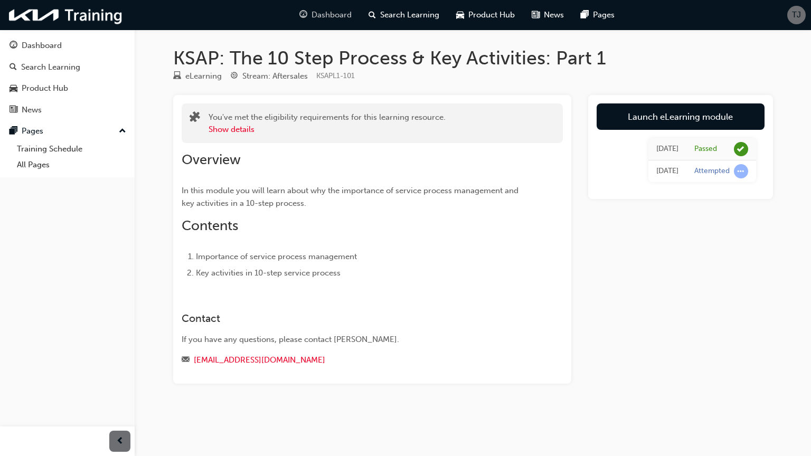
click at [333, 15] on span "Dashboard" at bounding box center [331, 15] width 40 height 12
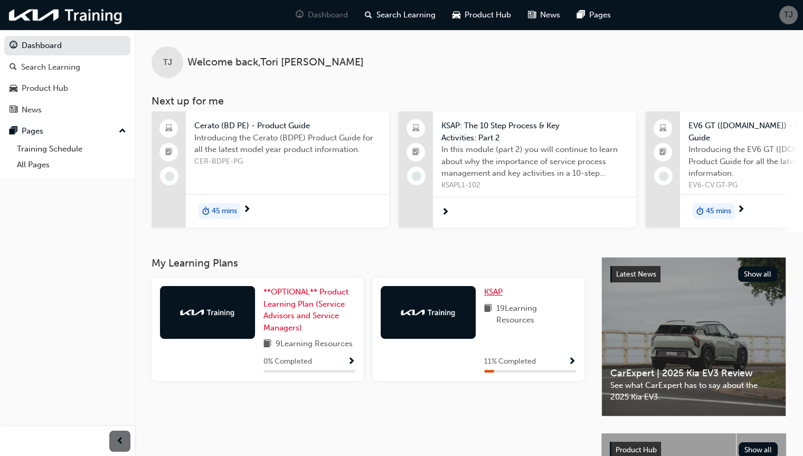
click at [494, 291] on span "KSAP" at bounding box center [493, 291] width 18 height 9
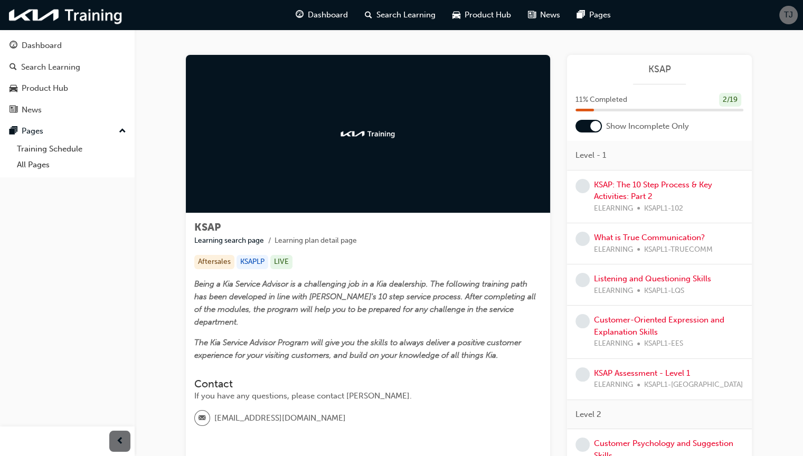
click at [642, 189] on div "KSAP: The 10 Step Process & Key Activities: Part 2 ELEARNING KSAPL1-102" at bounding box center [668, 197] width 149 height 36
click at [635, 195] on link "KSAP: The 10 Step Process & Key Activities: Part 2" at bounding box center [653, 191] width 118 height 22
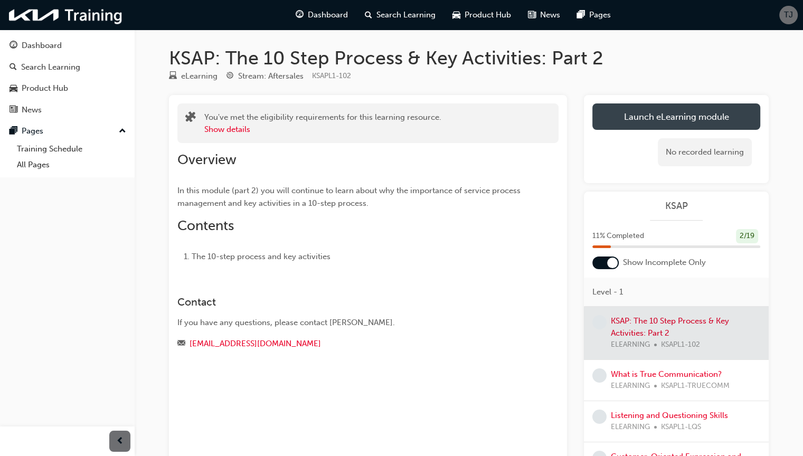
click at [642, 119] on link "Launch eLearning module" at bounding box center [676, 116] width 168 height 26
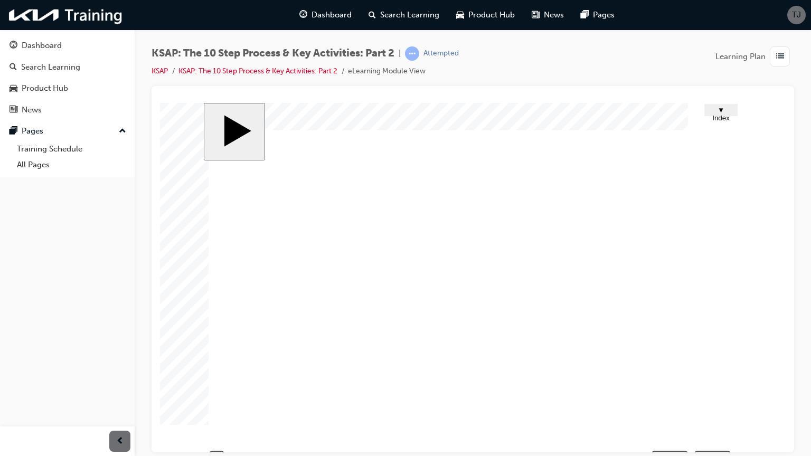
click at [717, 112] on span "▼ Index" at bounding box center [720, 114] width 17 height 16
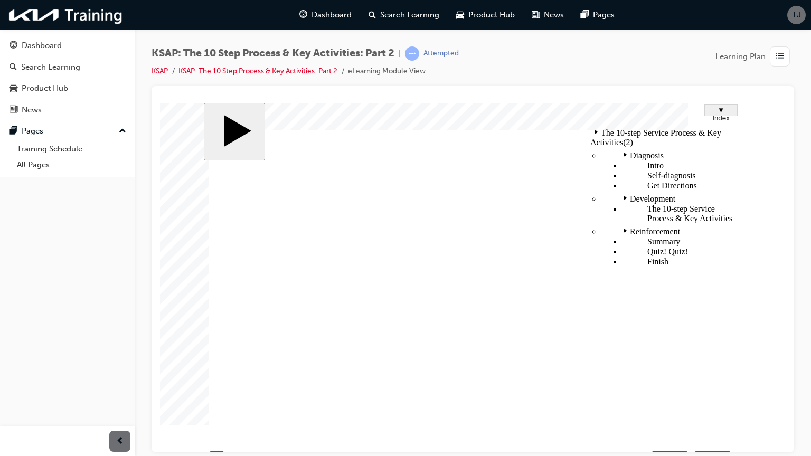
click at [717, 112] on span "▼ Index" at bounding box center [720, 114] width 17 height 16
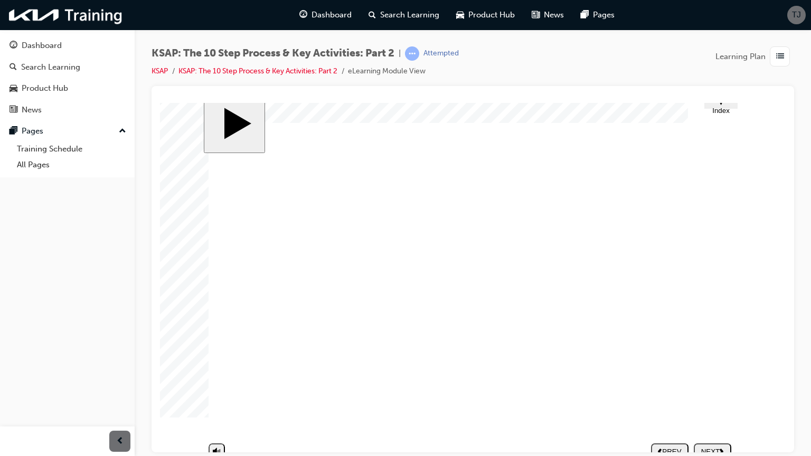
scroll to position [30, 0]
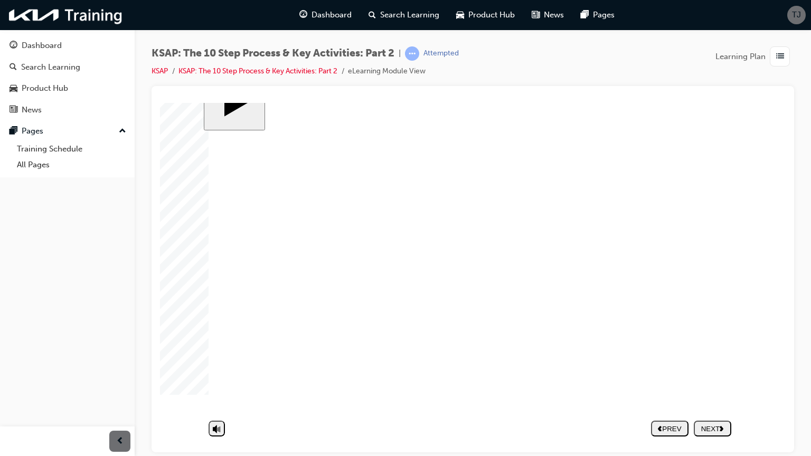
click at [716, 424] on div "NEXT" at bounding box center [712, 428] width 29 height 8
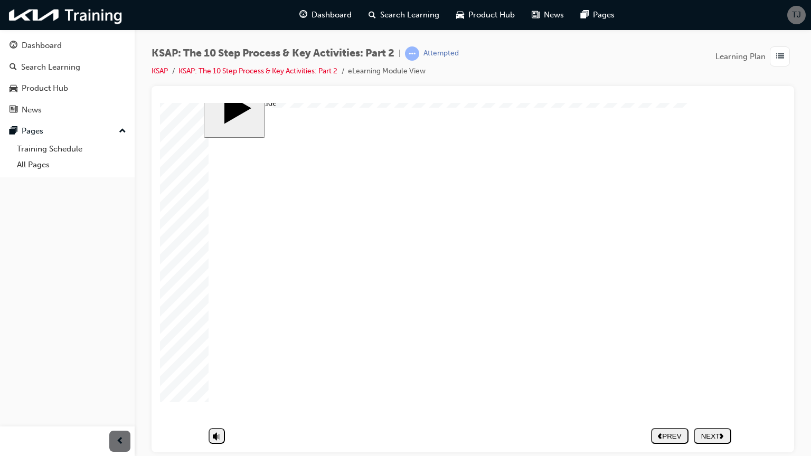
click at [701, 438] on nav "PREV NEXT SUBMIT" at bounding box center [691, 435] width 80 height 24
click at [703, 433] on button "NEXT" at bounding box center [711, 435] width 37 height 16
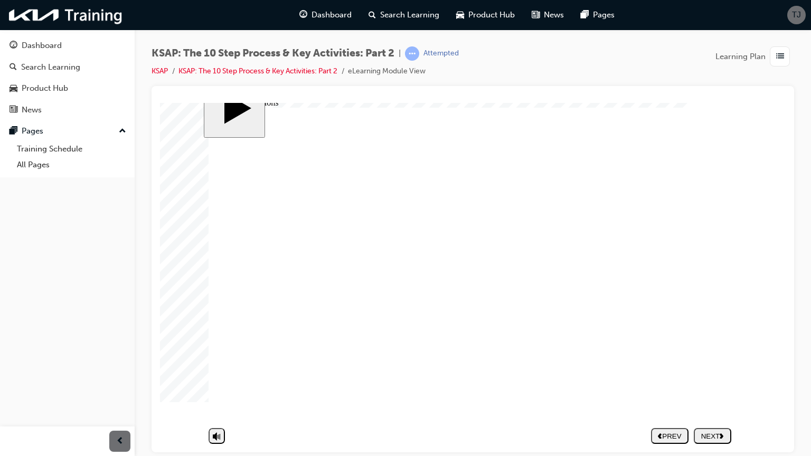
click at [714, 427] on button "NEXT" at bounding box center [711, 435] width 37 height 16
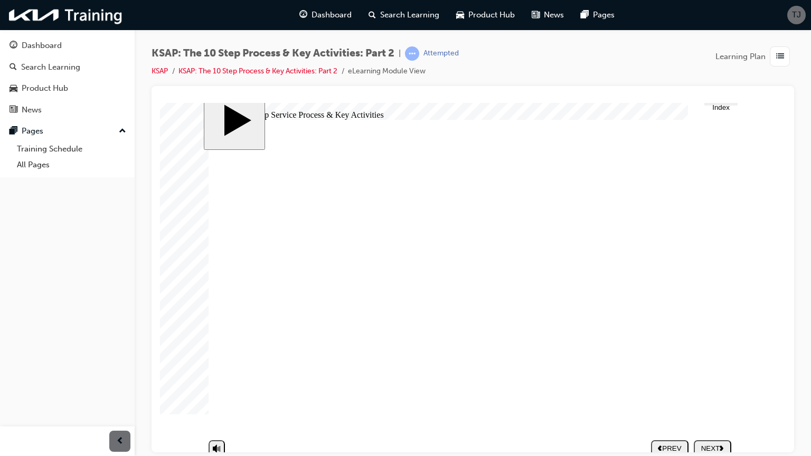
scroll to position [0, 0]
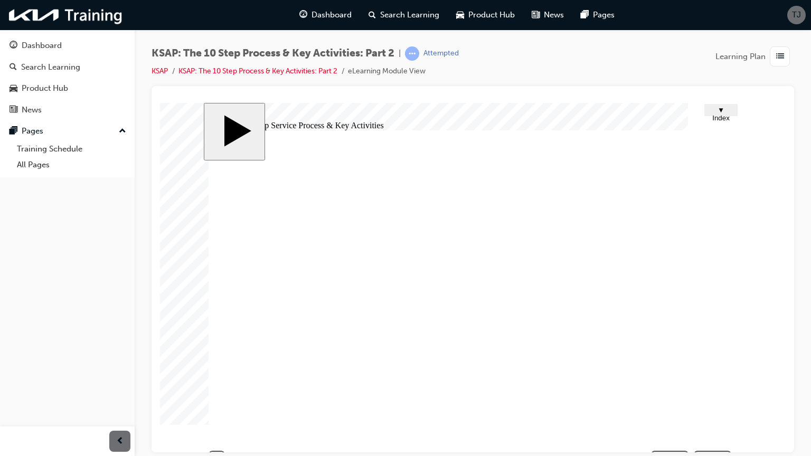
click at [724, 104] on button "▼ Index" at bounding box center [720, 109] width 33 height 12
click at [722, 111] on span "▼ Index" at bounding box center [720, 114] width 17 height 16
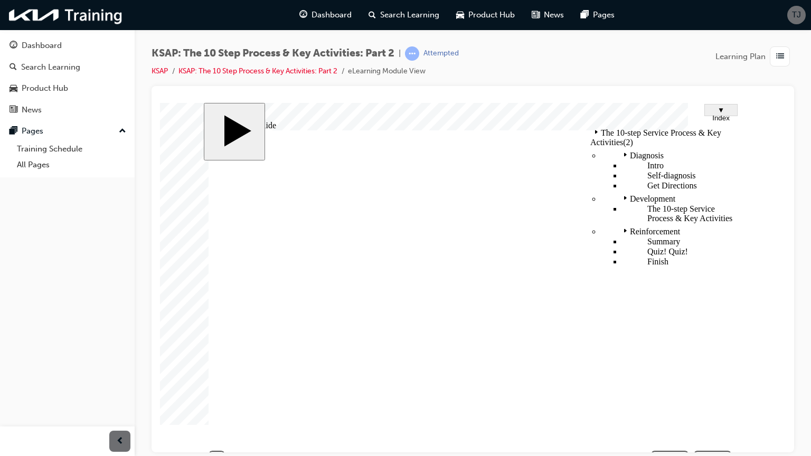
click at [602, 102] on div "slide: Untitled Slide Group 3 Rounded Rectangle 25 1 Rounded Rectangle 68 2 Ste…" at bounding box center [473, 288] width 538 height 372
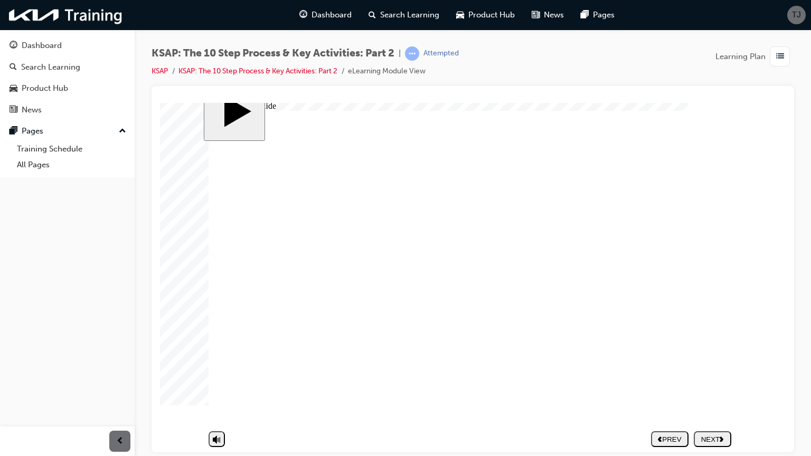
scroll to position [30, 0]
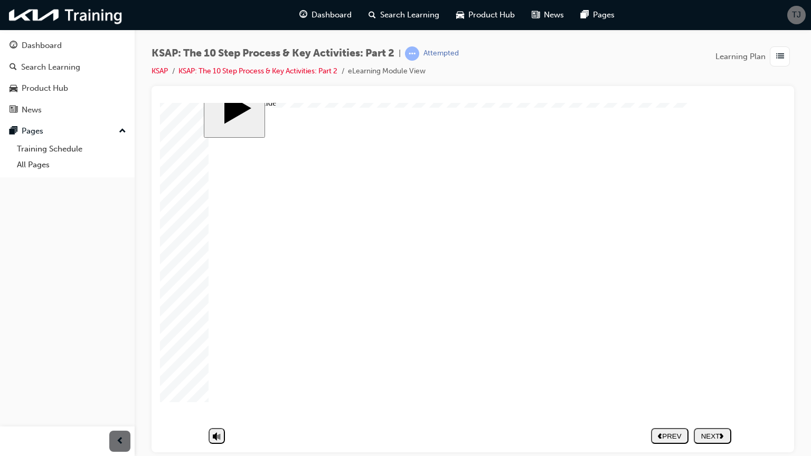
click at [710, 433] on button "NEXT" at bounding box center [711, 435] width 37 height 16
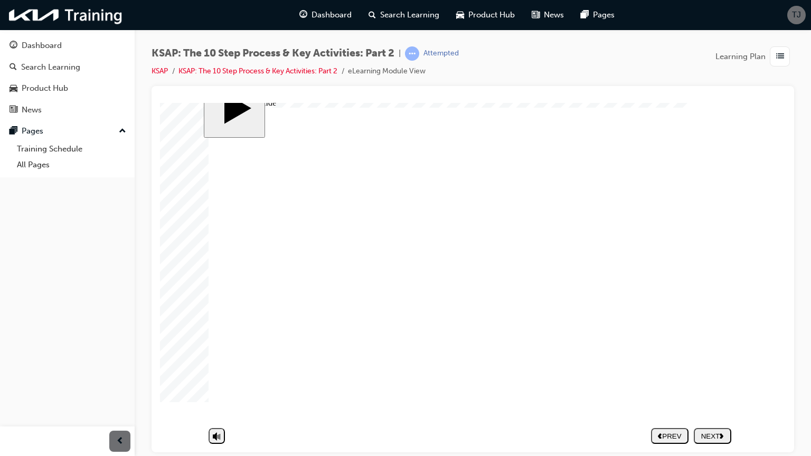
click at [706, 423] on nav "PREV NEXT SUBMIT" at bounding box center [691, 435] width 80 height 24
click at [706, 432] on div "NEXT" at bounding box center [712, 436] width 29 height 8
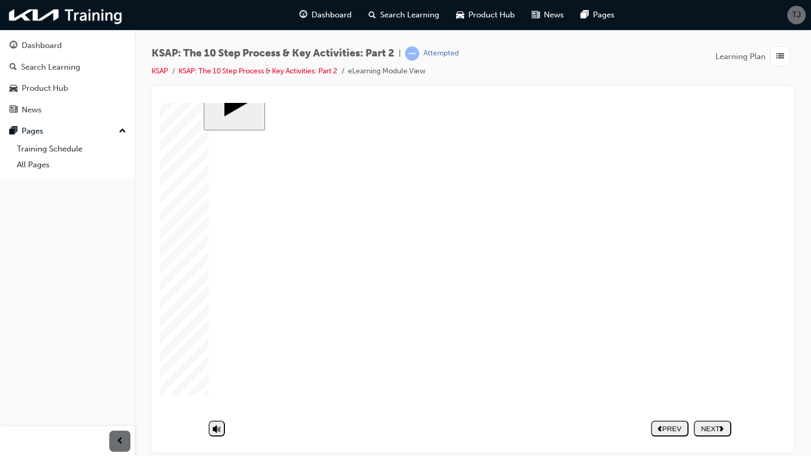
click at [711, 432] on div "NEXT" at bounding box center [712, 436] width 29 height 8
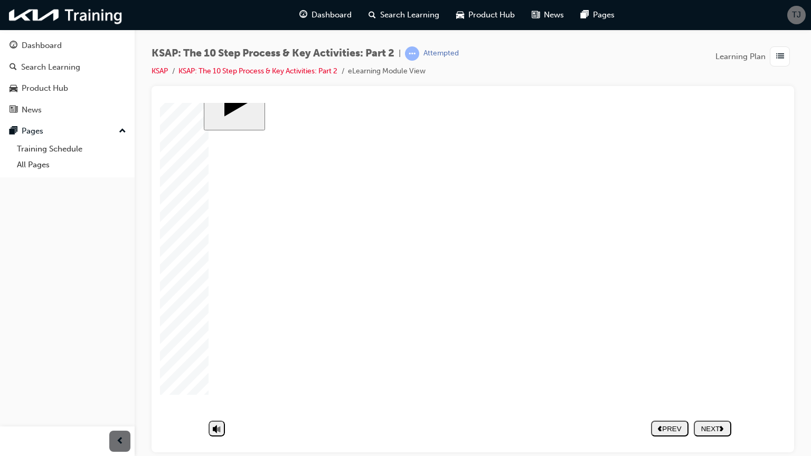
click at [722, 421] on button "NEXT" at bounding box center [711, 428] width 37 height 16
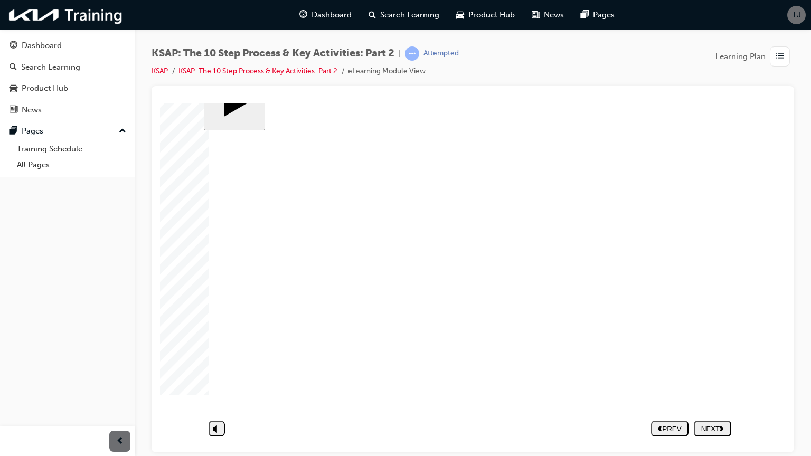
drag, startPoint x: 590, startPoint y: 364, endPoint x: 581, endPoint y: 358, distance: 11.1
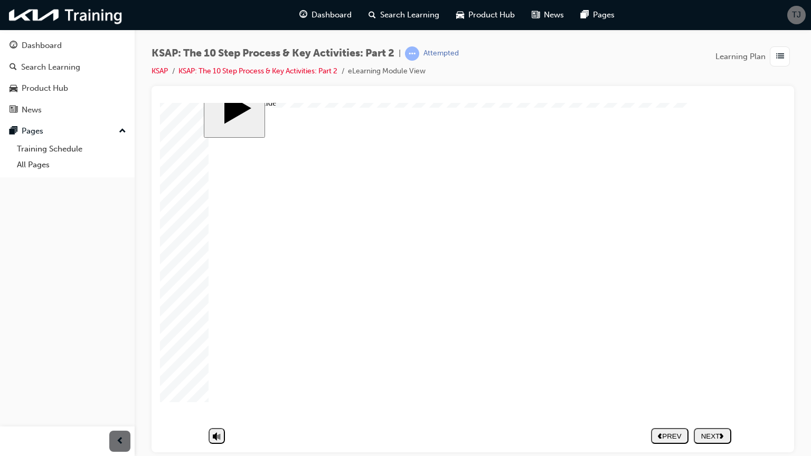
click at [719, 434] on button "NEXT" at bounding box center [711, 435] width 37 height 16
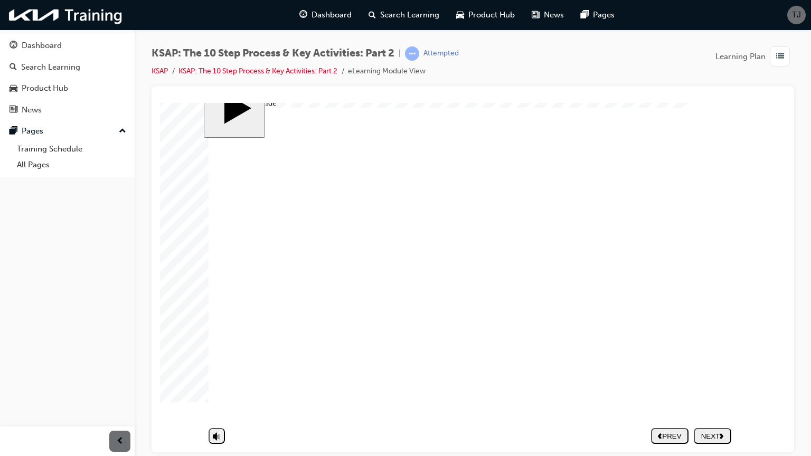
click at [711, 432] on div "NEXT" at bounding box center [712, 436] width 29 height 8
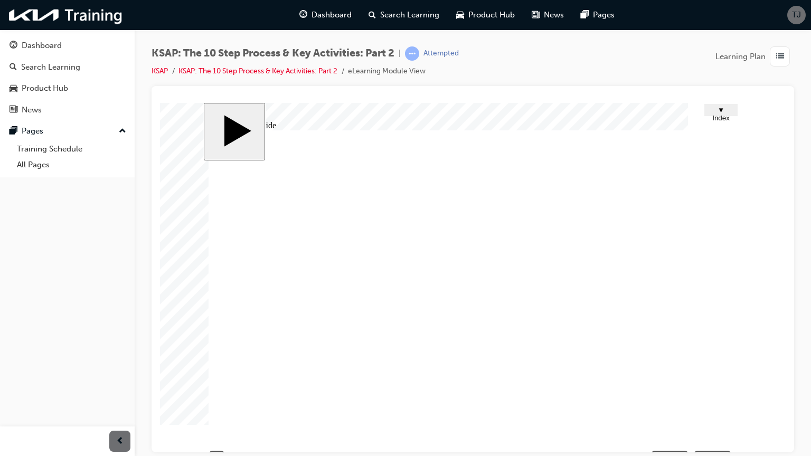
click at [716, 115] on span "▼ Index" at bounding box center [720, 114] width 17 height 16
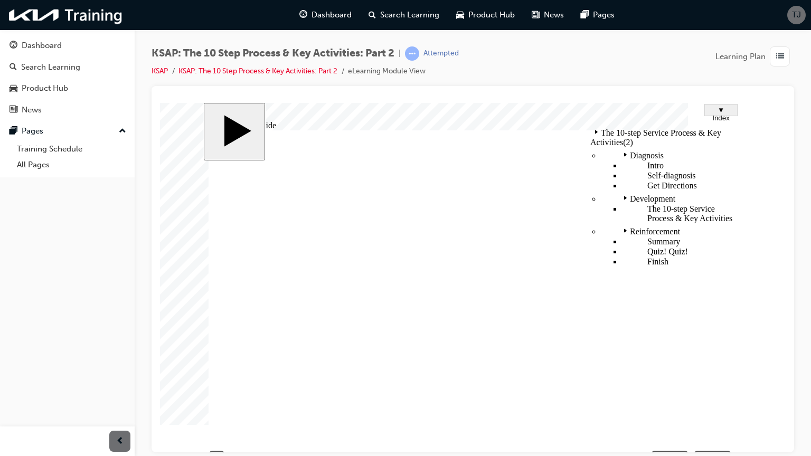
click at [718, 114] on span "▼ Index" at bounding box center [720, 114] width 17 height 16
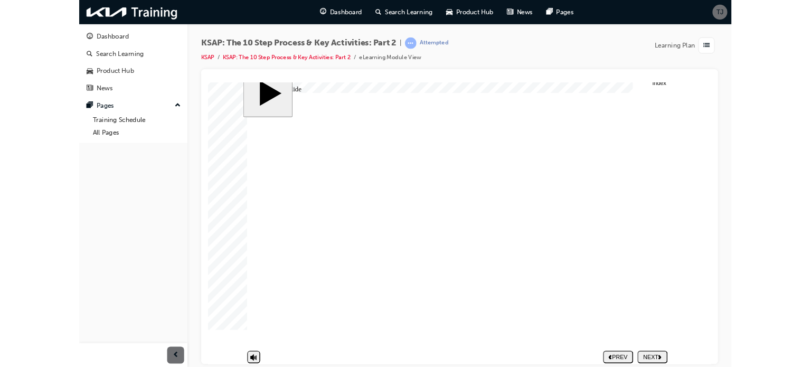
scroll to position [30, 0]
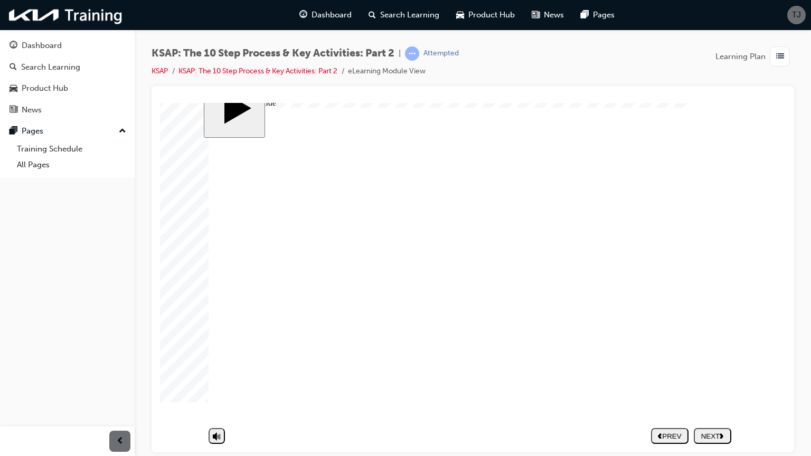
click at [708, 432] on div "NEXT" at bounding box center [712, 436] width 29 height 8
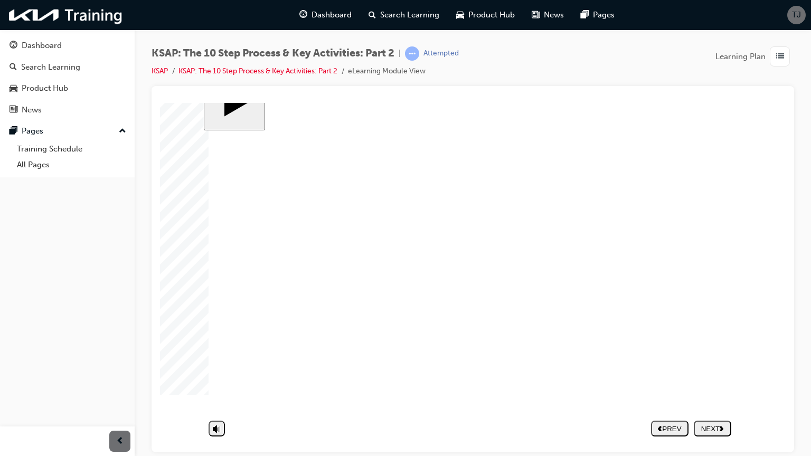
click at [703, 432] on div "NEXT" at bounding box center [712, 436] width 29 height 8
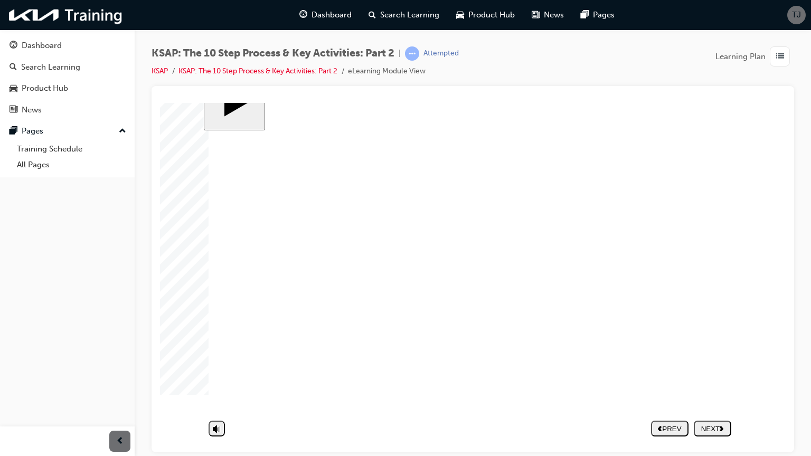
click at [724, 427] on button "NEXT" at bounding box center [711, 435] width 37 height 16
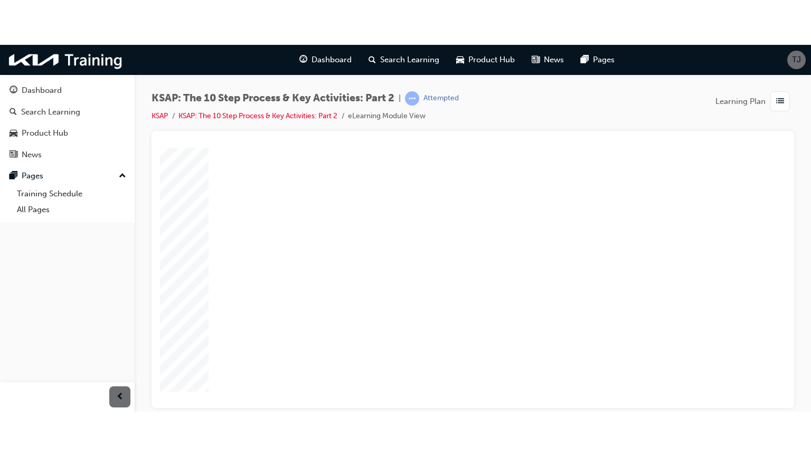
scroll to position [119, 0]
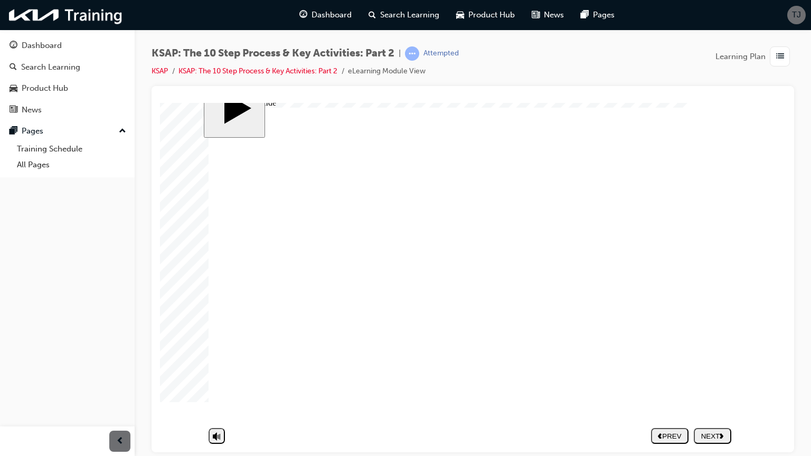
click at [721, 432] on icon "next" at bounding box center [721, 435] width 4 height 6
click at [715, 437] on nav "PREV NEXT SUBMIT" at bounding box center [691, 435] width 80 height 24
click at [715, 432] on div "NEXT" at bounding box center [712, 436] width 29 height 8
click at [712, 432] on div "NEXT" at bounding box center [712, 436] width 29 height 8
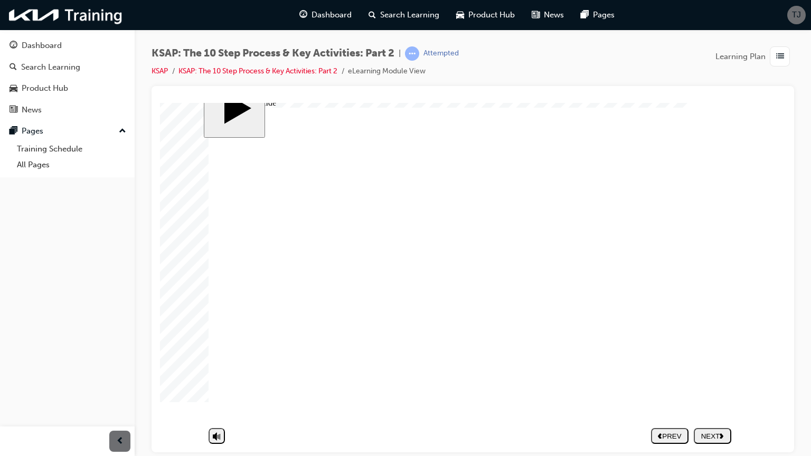
click at [716, 432] on div "NEXT" at bounding box center [712, 436] width 29 height 8
click at [713, 434] on button "NEXT" at bounding box center [711, 435] width 37 height 16
click at [539, 50] on div "KSAP: The 10 Step Process & Key Activities: Part 2 | Attempted KSAP KSAP: The 1…" at bounding box center [472, 66] width 642 height 40
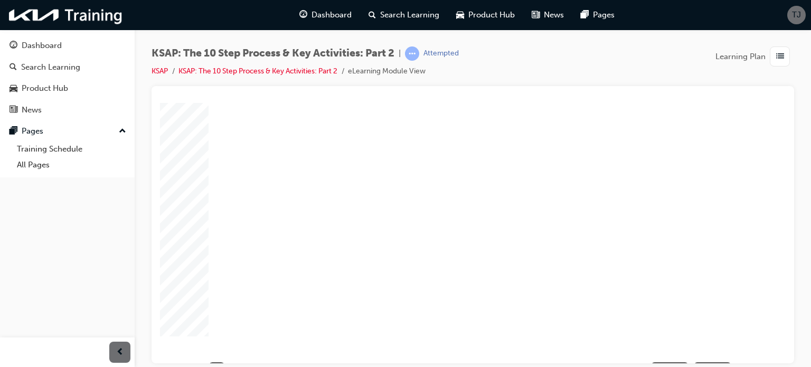
scroll to position [119, 0]
click at [713, 342] on div "NEXT" at bounding box center [712, 346] width 29 height 8
click at [710, 342] on div "NEXT" at bounding box center [712, 346] width 29 height 8
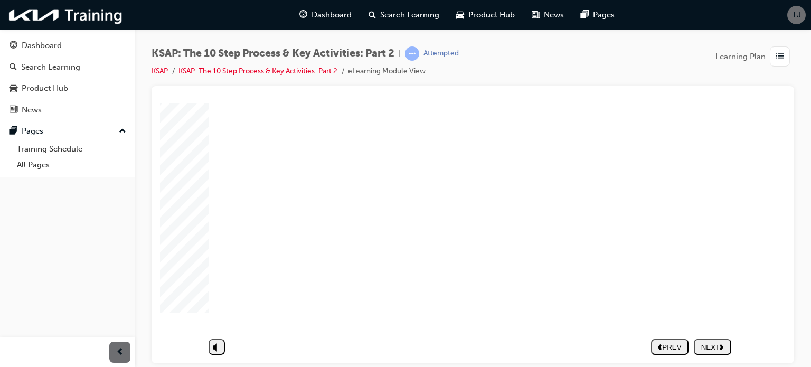
click at [710, 342] on div "NEXT" at bounding box center [712, 346] width 29 height 8
click at [216, 74] on link "KSAP: The 10 Step Process & Key Activities: Part 2" at bounding box center [257, 70] width 159 height 9
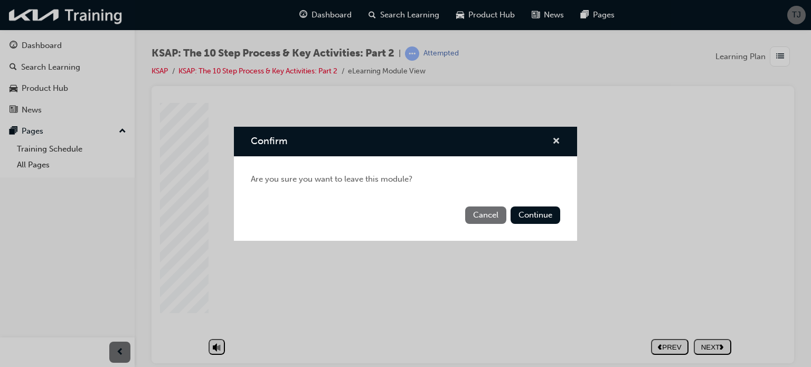
click at [553, 137] on span "cross-icon" at bounding box center [556, 141] width 8 height 9
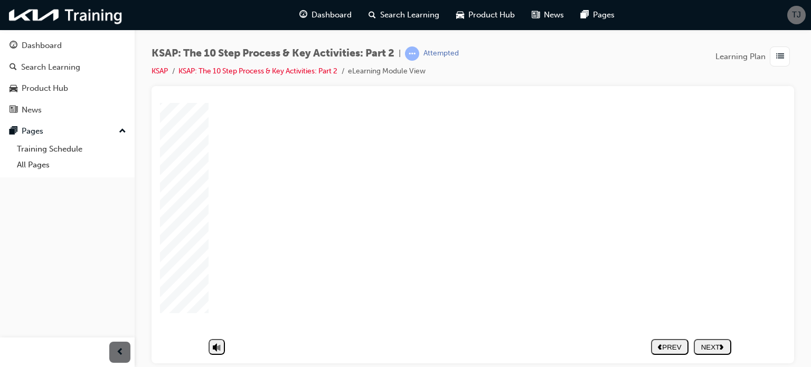
click at [711, 342] on div "NEXT" at bounding box center [712, 346] width 29 height 8
click at [678, 342] on div "PREV" at bounding box center [669, 346] width 29 height 8
click at [715, 344] on button "NEXT" at bounding box center [711, 346] width 37 height 16
click at [585, 63] on div "KSAP: The 10 Step Process & Key Activities: Part 2 | Attempted KSAP KSAP: The 1…" at bounding box center [472, 66] width 642 height 40
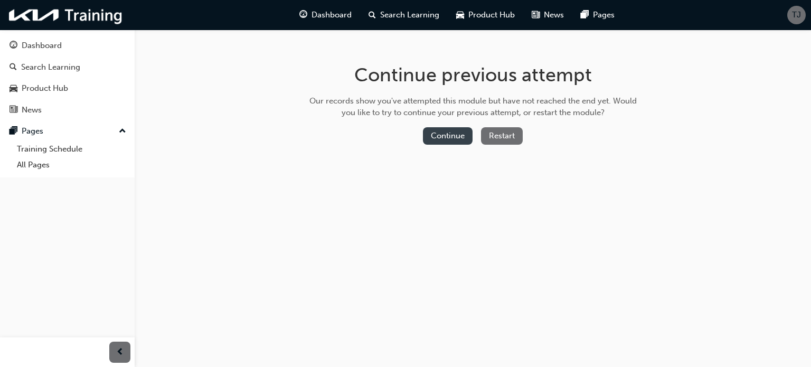
click at [449, 136] on button "Continue" at bounding box center [448, 135] width 50 height 17
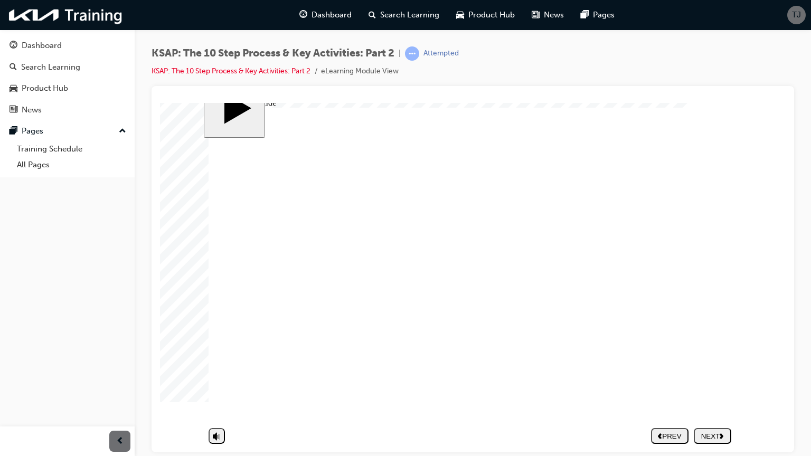
scroll to position [30, 0]
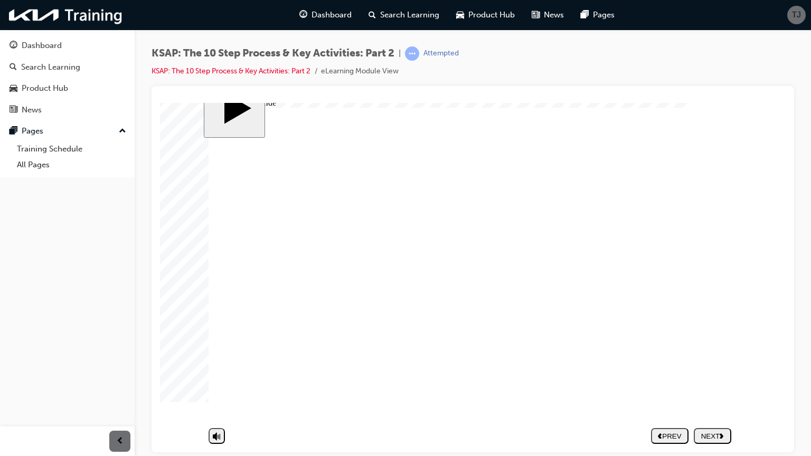
click at [724, 366] on div "NEXT" at bounding box center [712, 436] width 29 height 8
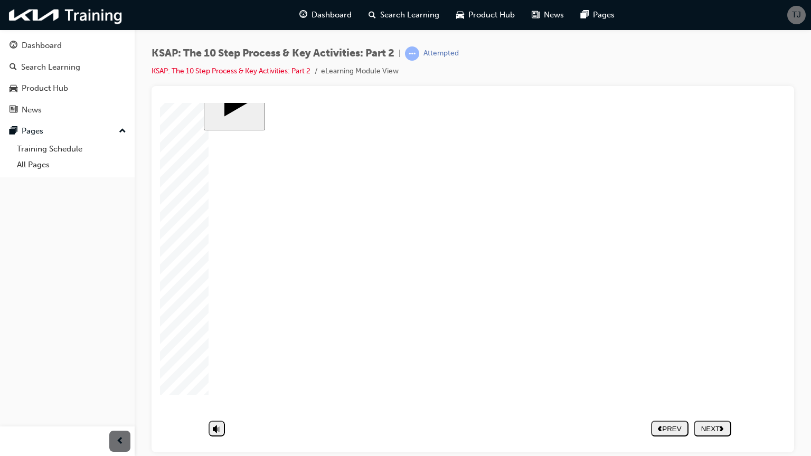
click at [720, 366] on icon "next" at bounding box center [721, 435] width 4 height 6
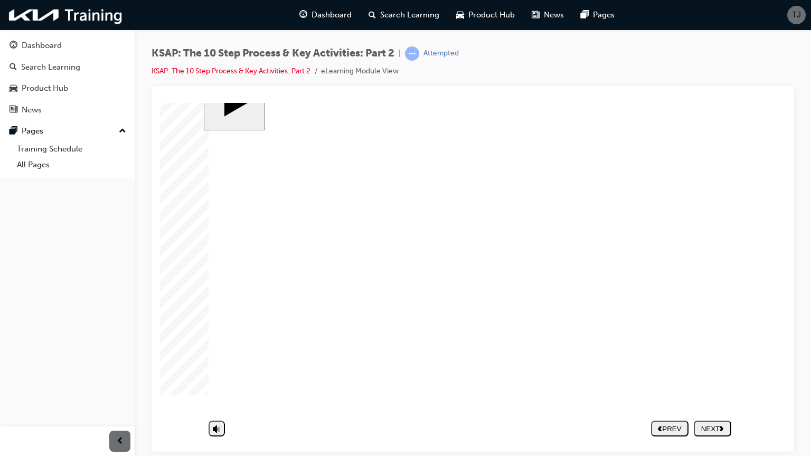
type textarea "B"
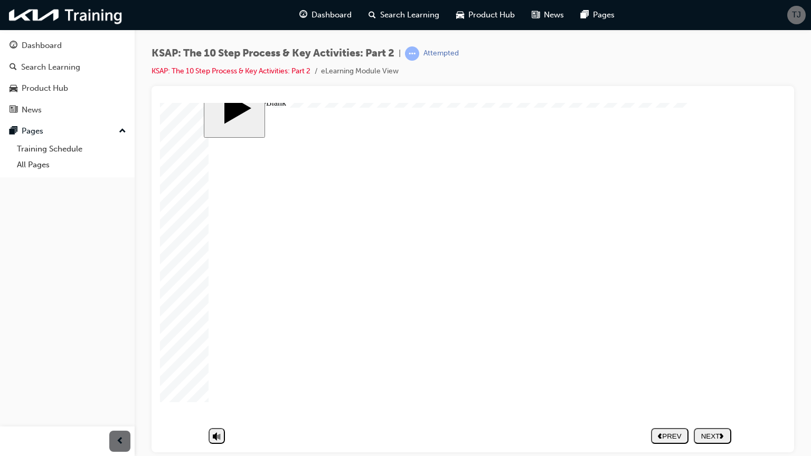
type textarea "Bo"
type textarea "Boo"
type textarea "Book"
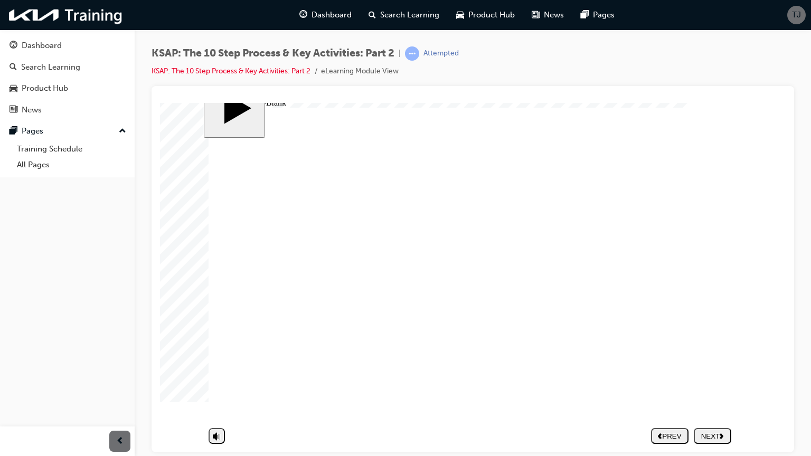
type textarea "Book"
type textarea "Book i"
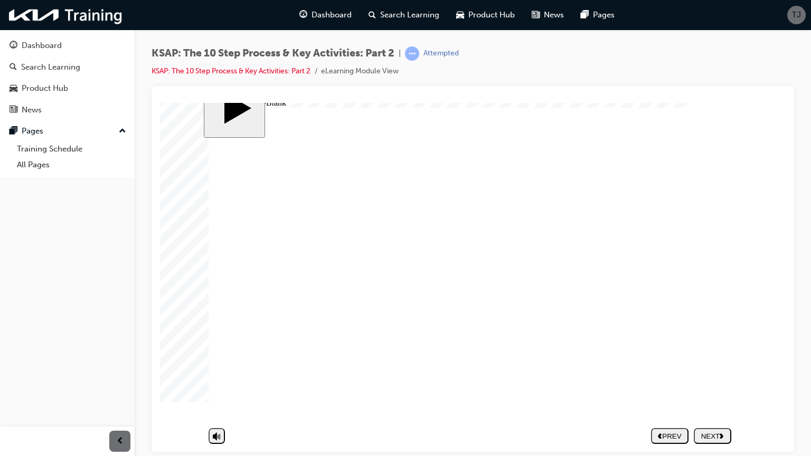
type textarea "Book in"
type textarea "Book in f"
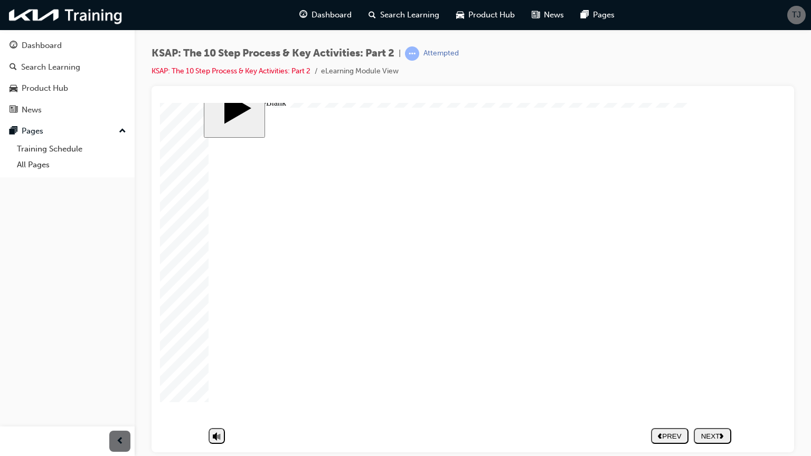
type textarea "Book in f"
type textarea "Book in fo"
type textarea "Book in for"
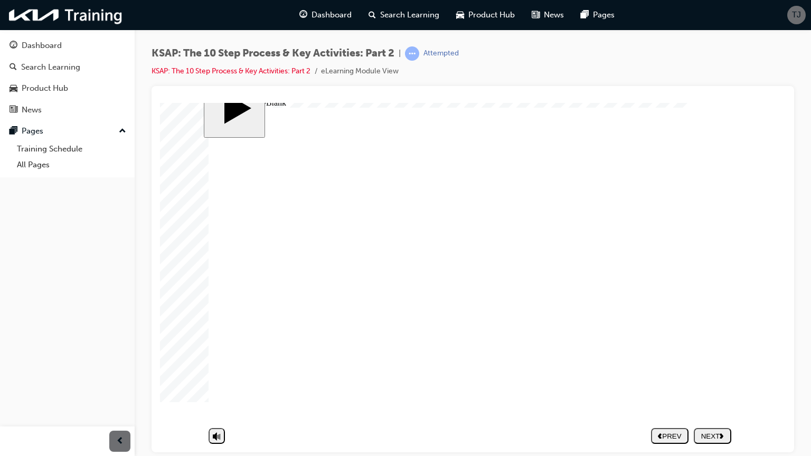
type textarea "Book in for"
type textarea "Book in for n"
type textarea "Book in for ne"
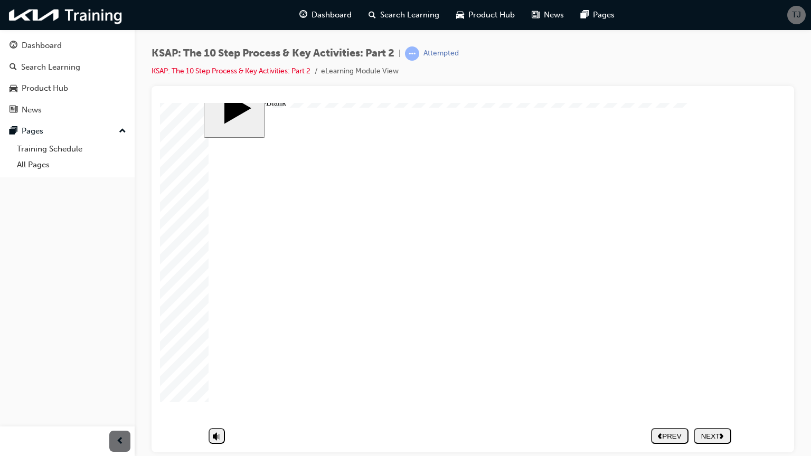
type textarea "Book in for ne"
type textarea "Book in for nex"
type textarea "Book in for next"
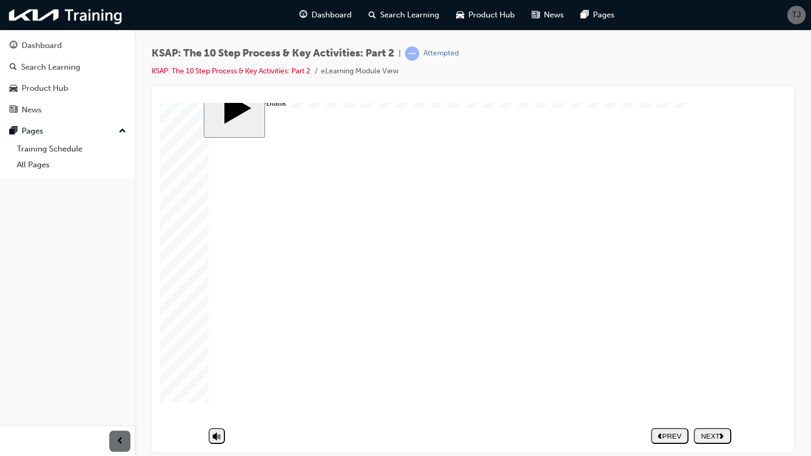
type textarea "Book in for next"
type textarea "Book in for next s"
type textarea "Book in for next se"
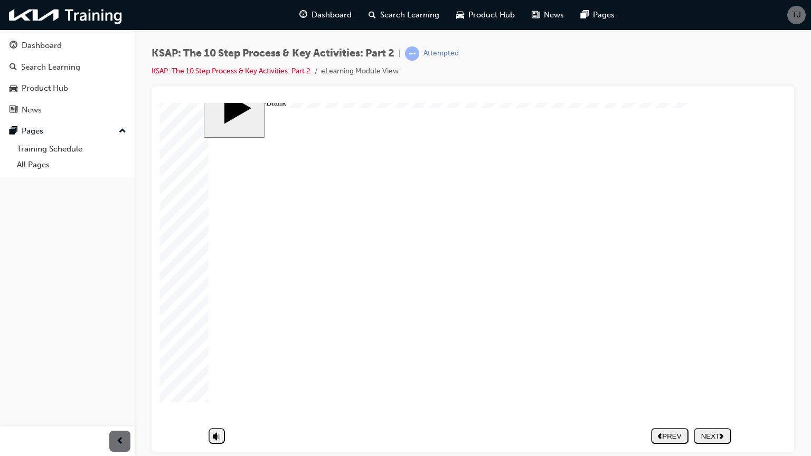
type textarea "Book in for next se"
type textarea "Book in for next ser"
type textarea "Book in for next serv"
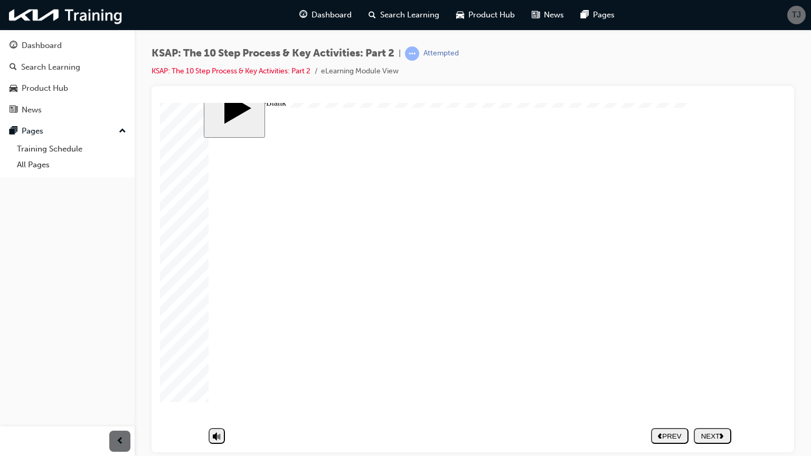
type textarea "Book in for next servi"
type textarea "Book in for next servic"
type textarea "Book in for next service"
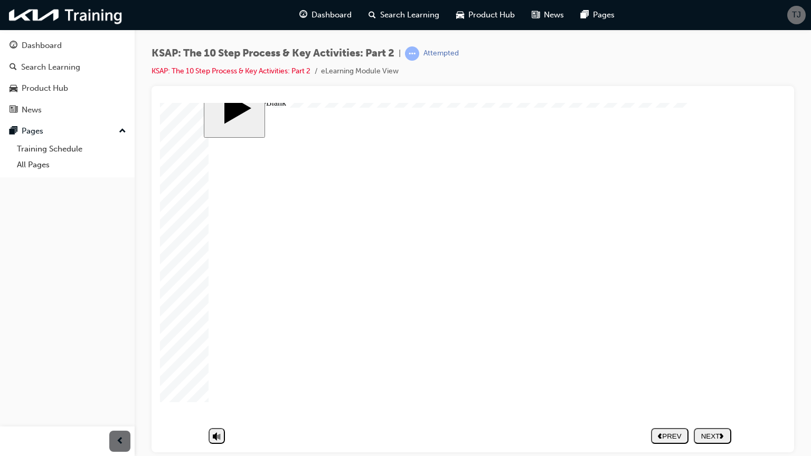
type textarea "Book in for next service"
type textarea "Book in for next service w"
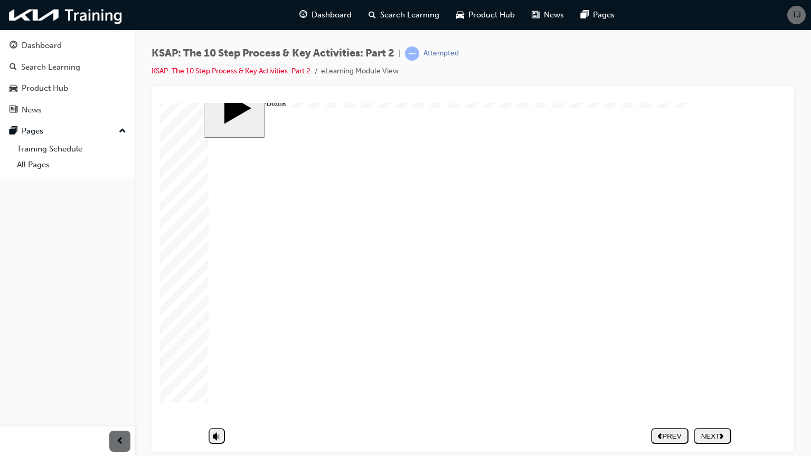
type textarea "Book in for next service wh"
type textarea "Book in for next service whe"
type textarea "Book in for next service when"
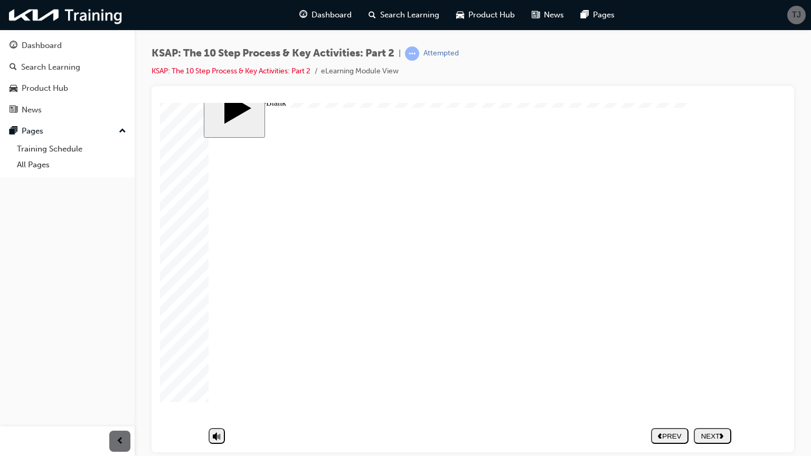
type textarea "Book in for next service when"
type textarea "Book in for next service when t"
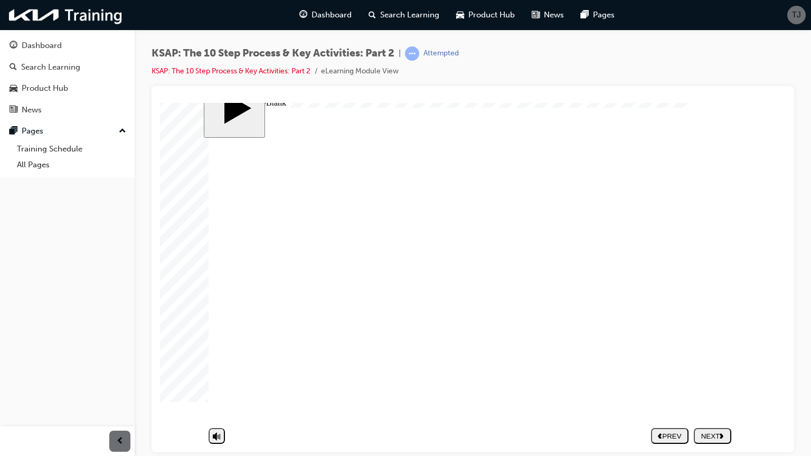
type textarea "Book in for next service when th"
type textarea "Book in for next service when the"
type textarea "Book in for next service when they"
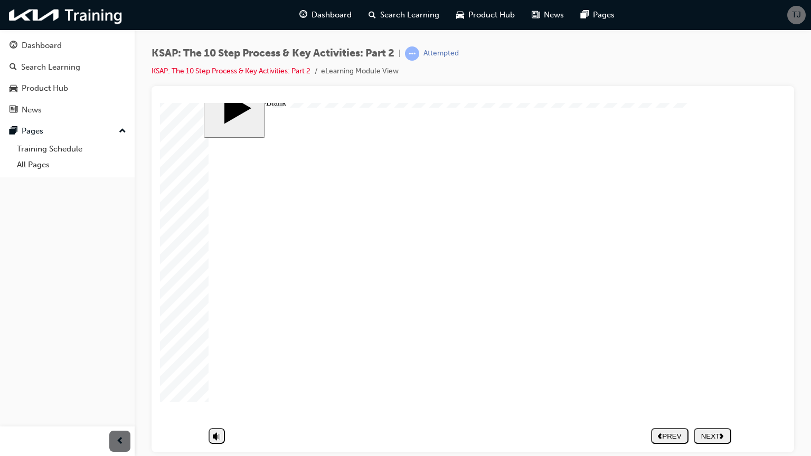
type textarea "Book in for next service when they"
type textarea "Book in for next service when they p"
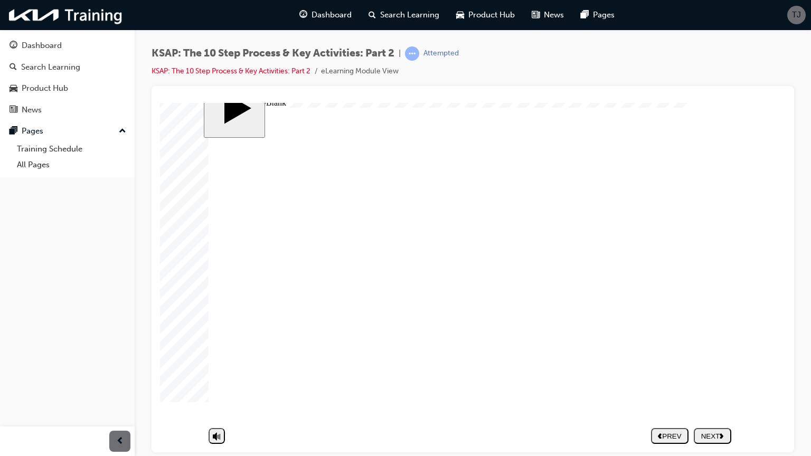
type textarea "Book in for next service when they pi"
type textarea "Book in for next service when they pic"
type textarea "Book in for next service when they pick"
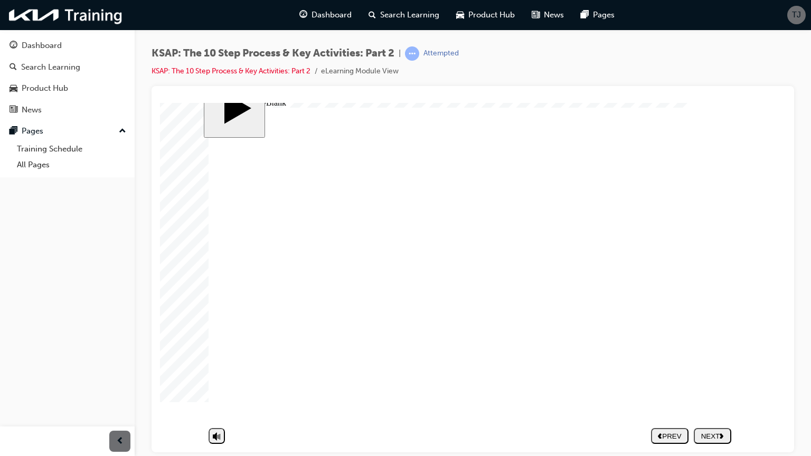
type textarea "Book in for next service when they pick"
type textarea "Book in for next service when they pick u"
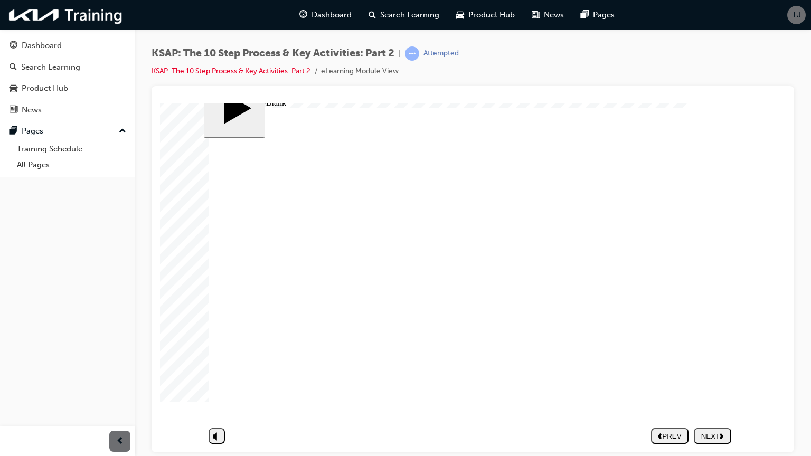
type textarea "Book in for next service when they pick up"
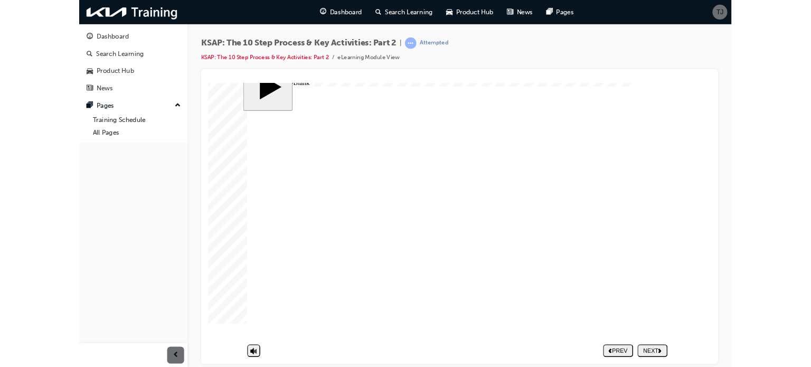
scroll to position [2, 0]
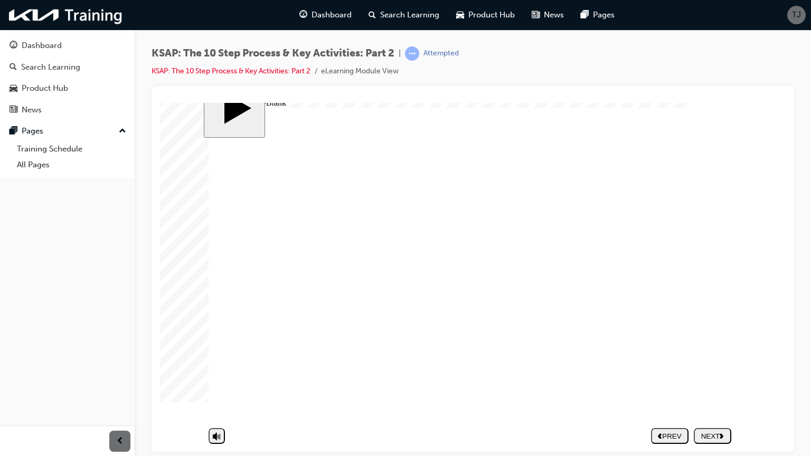
type textarea "Book in for next service when they pick up t"
type textarea "Book in for next service when they pick up th"
type textarea "Book in for next service when they pick up the"
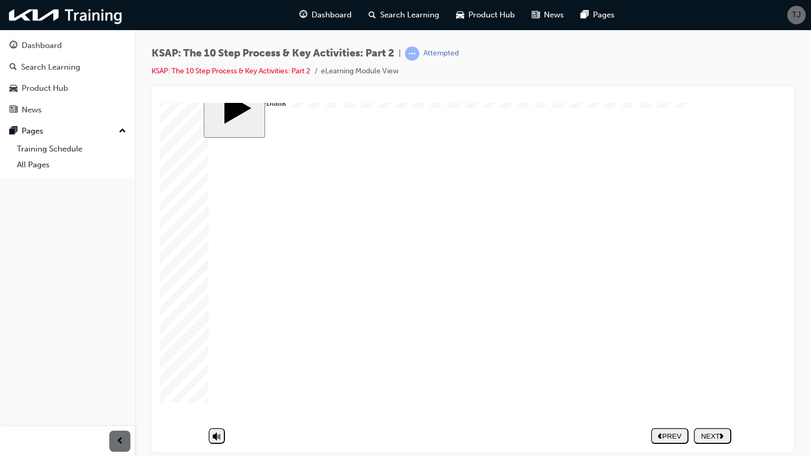
type textarea "Book in for next service when they pick up the"
type textarea "Book in for next service when they pick up thei"
type textarea "Book in for next service when they pick up their"
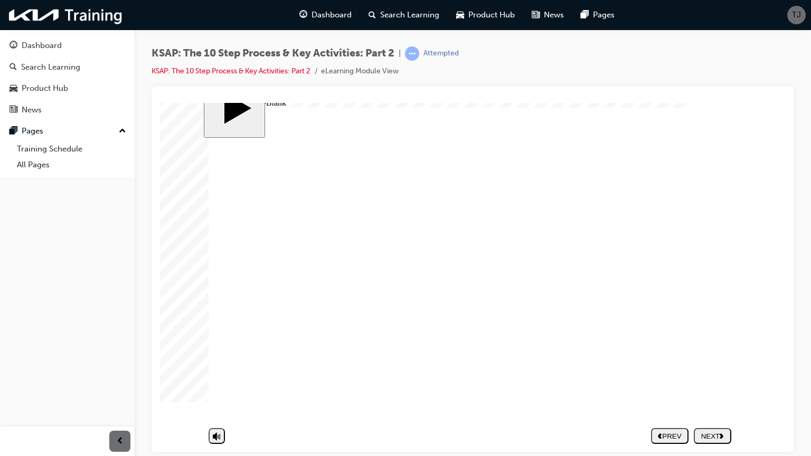
type textarea "Book in for next service when they pick up their"
type textarea "Book in for next service when they pick up their v"
type textarea "Book in for next service when they pick up their ve"
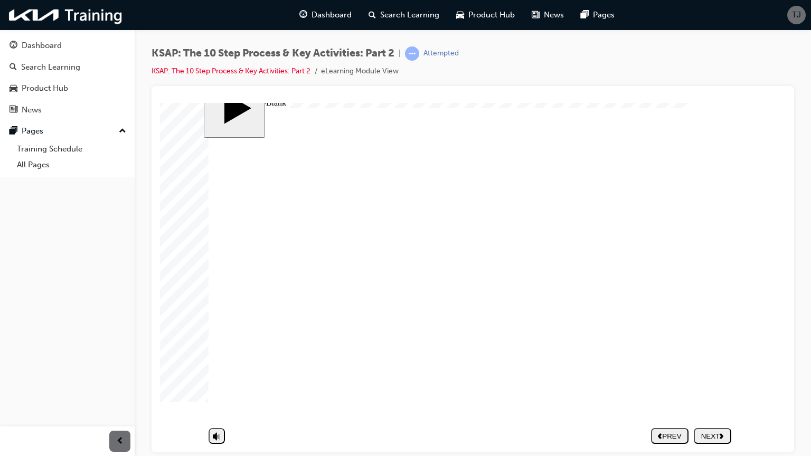
type textarea "Book in for next service when they pick up their ve"
type textarea "Book in for next service when they pick up their veh"
type textarea "Book in for next service when they pick up their vehi"
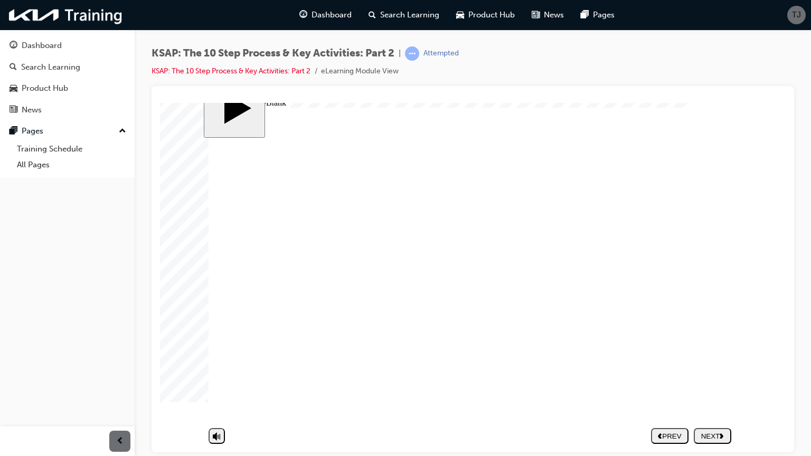
type textarea "Book in for next service when they pick up their vehic"
type textarea "Book in for next service when they pick up their vehicl"
type textarea "Book in for next service when they pick up their vehicle"
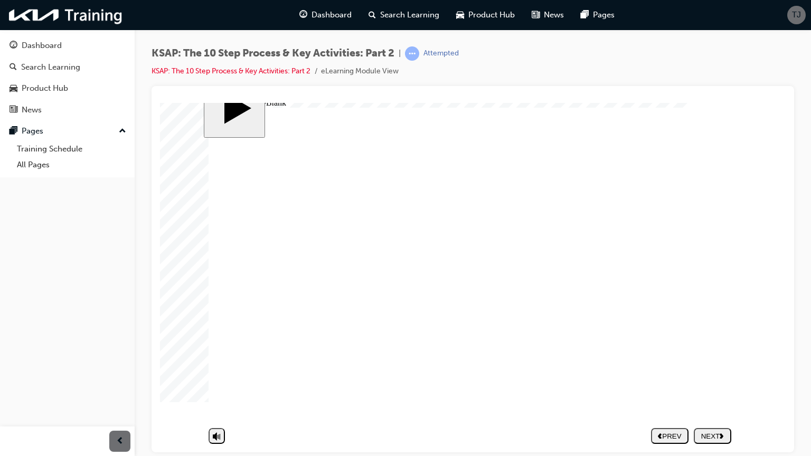
type textarea "Book in for next service when they pick up their vehicle"
type textarea "Book in for next service when they pick up their vehicle."
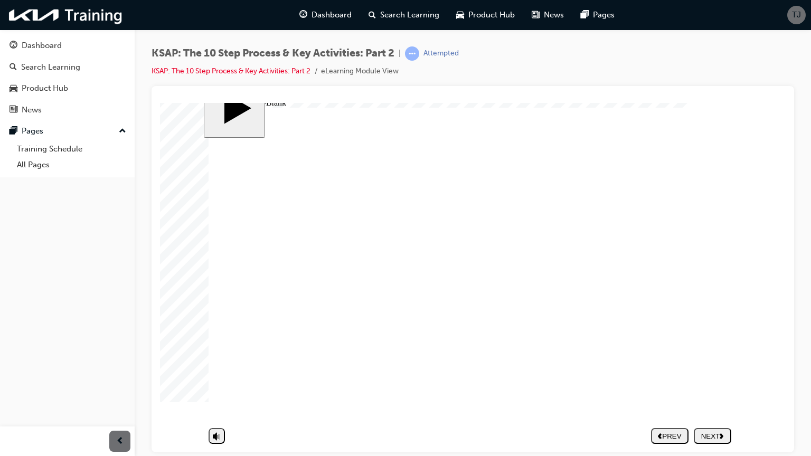
type textarea "Book in for next service when they pick up their vehicle."
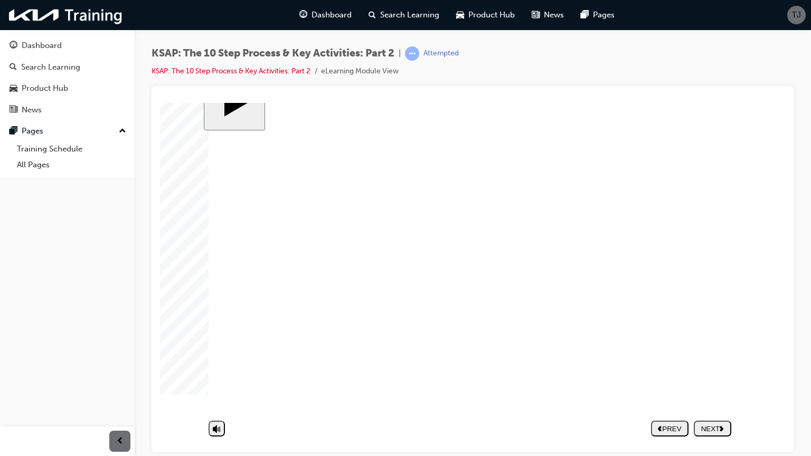
click at [708, 366] on div "NEXT" at bounding box center [712, 436] width 29 height 8
click at [711, 366] on nav "PREV NEXT SUBMIT" at bounding box center [691, 435] width 80 height 24
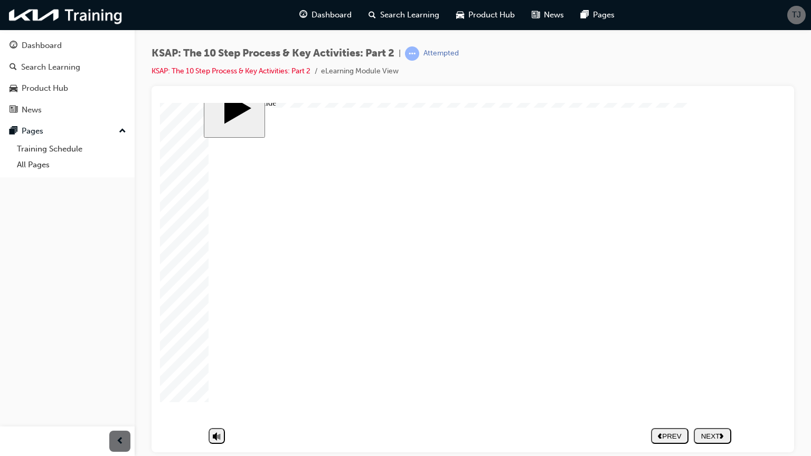
click at [711, 366] on div "NEXT" at bounding box center [712, 436] width 29 height 8
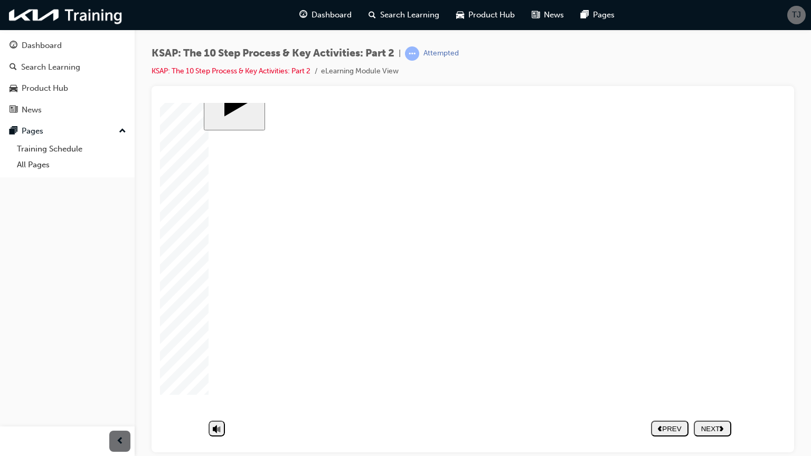
click at [213, 132] on div at bounding box center [186, 106] width 53 height 53
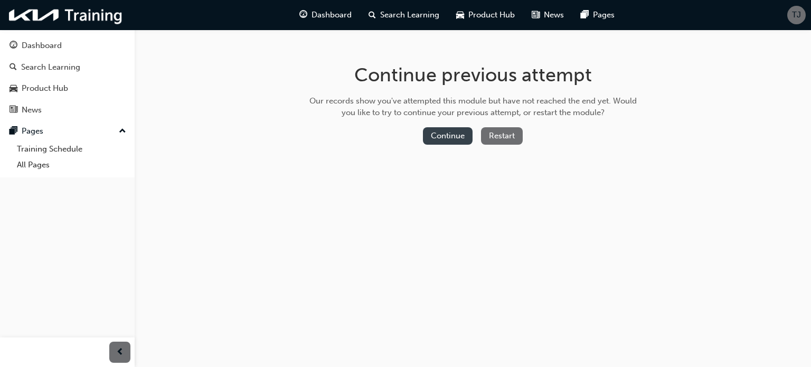
click at [458, 132] on button "Continue" at bounding box center [448, 135] width 50 height 17
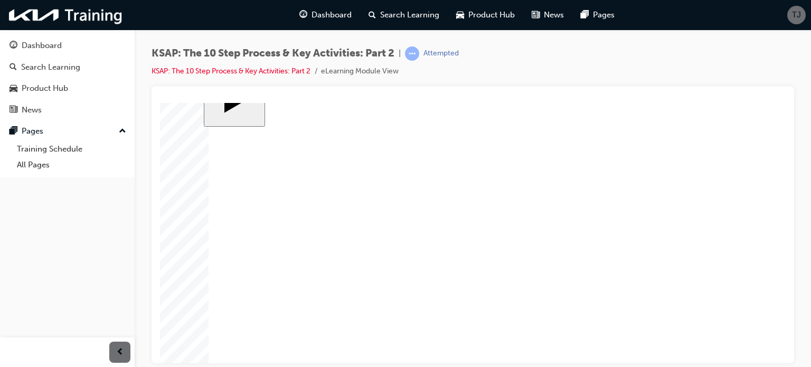
scroll to position [53, 0]
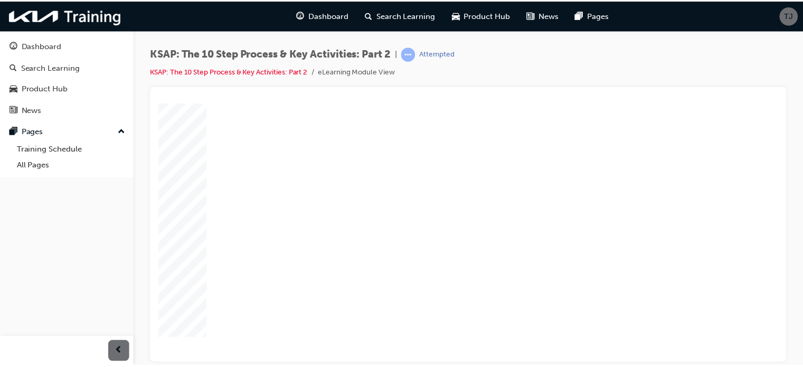
scroll to position [119, 0]
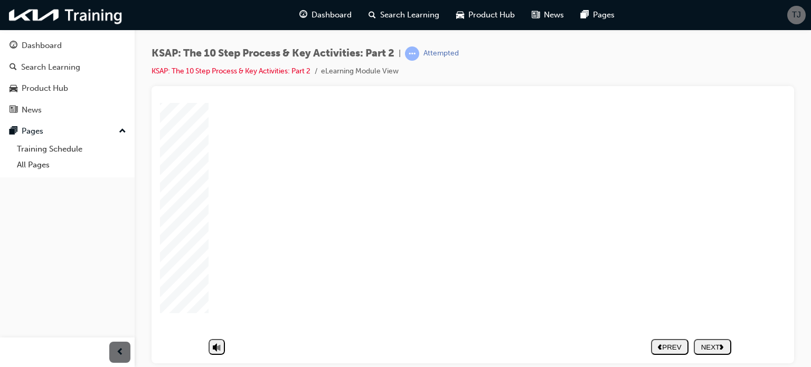
click at [722, 344] on button "NEXT" at bounding box center [711, 346] width 37 height 16
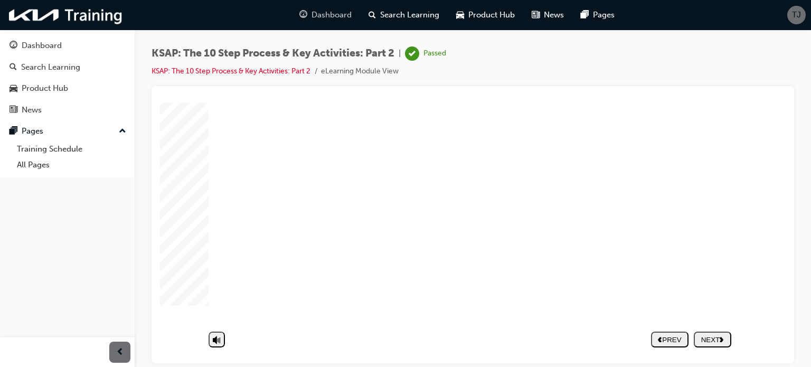
click at [307, 21] on span "guage-icon" at bounding box center [303, 14] width 8 height 13
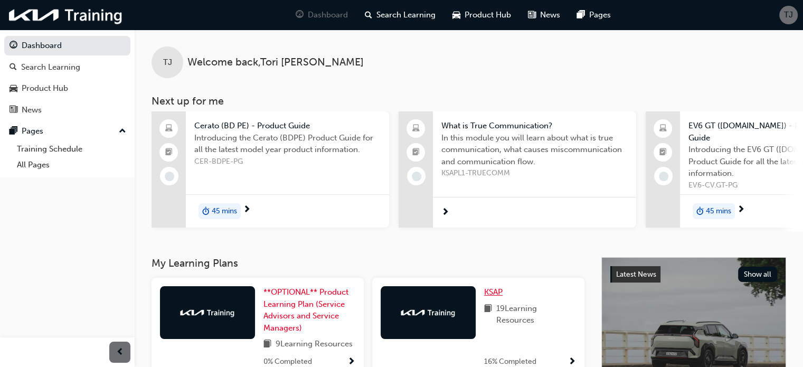
click at [487, 261] on h3 "My Learning Plans" at bounding box center [367, 263] width 433 height 12
click at [500, 287] on span "KSAP" at bounding box center [493, 291] width 18 height 9
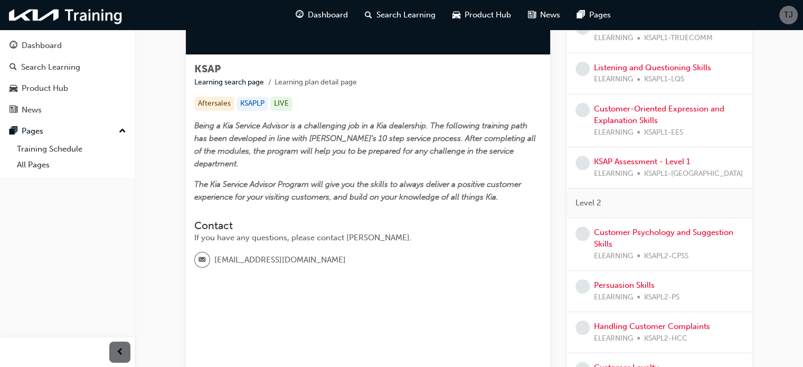
scroll to position [53, 0]
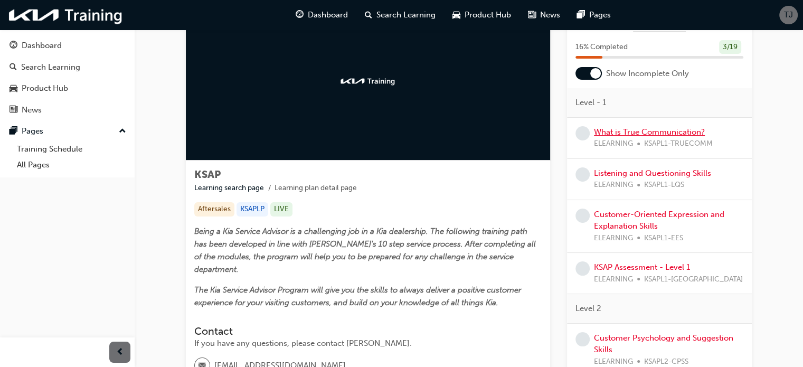
click at [611, 135] on link "What is True Communication?" at bounding box center [649, 131] width 111 height 9
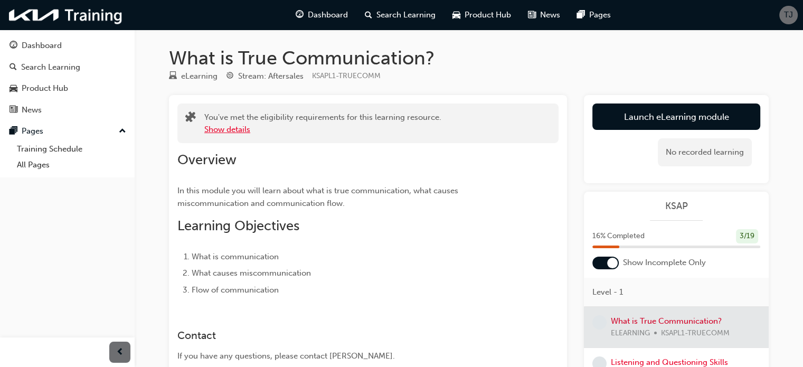
drag, startPoint x: 247, startPoint y: 122, endPoint x: 237, endPoint y: 125, distance: 10.4
click at [243, 123] on div "You've met the eligibility requirements for this learning resource. Show details" at bounding box center [322, 123] width 237 height 24
click at [234, 125] on button "Show details" at bounding box center [227, 129] width 46 height 12
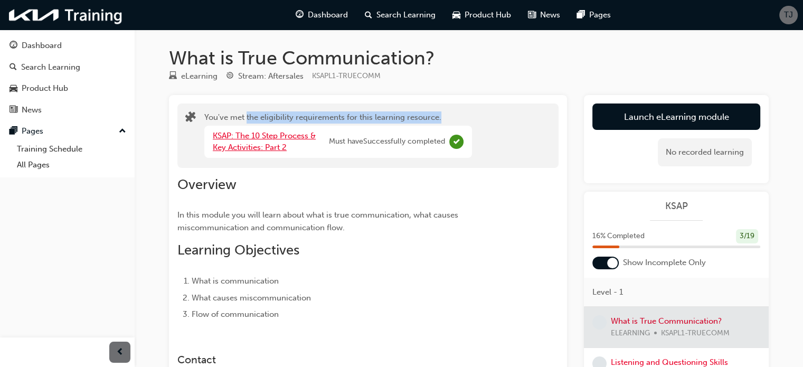
click at [261, 136] on link "KSAP: The 10 Step Process & Key Activities: Part 2" at bounding box center [264, 142] width 103 height 22
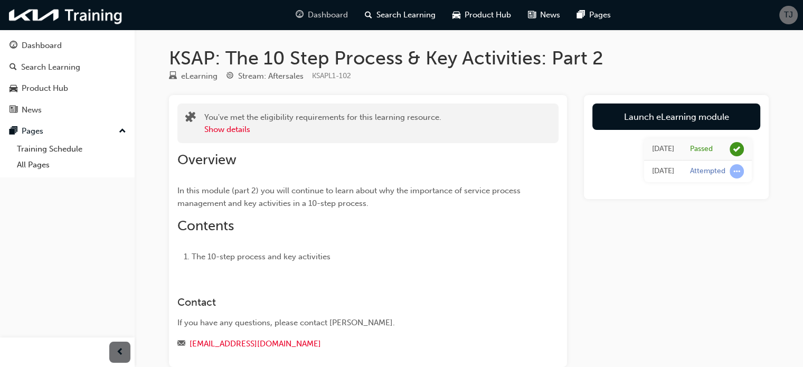
click at [320, 13] on span "Dashboard" at bounding box center [328, 15] width 40 height 12
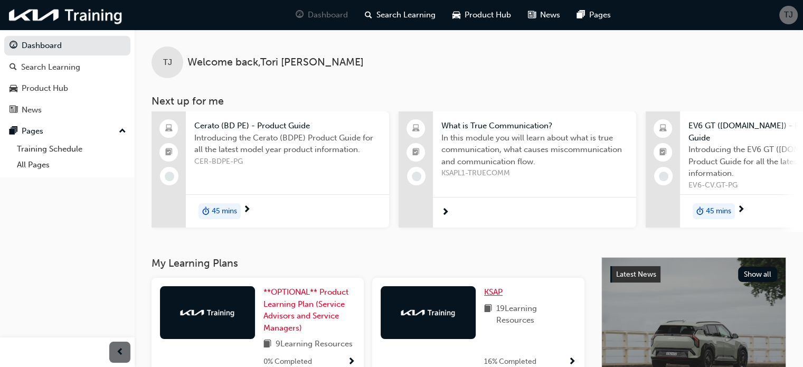
click at [489, 289] on span "KSAP" at bounding box center [493, 291] width 18 height 9
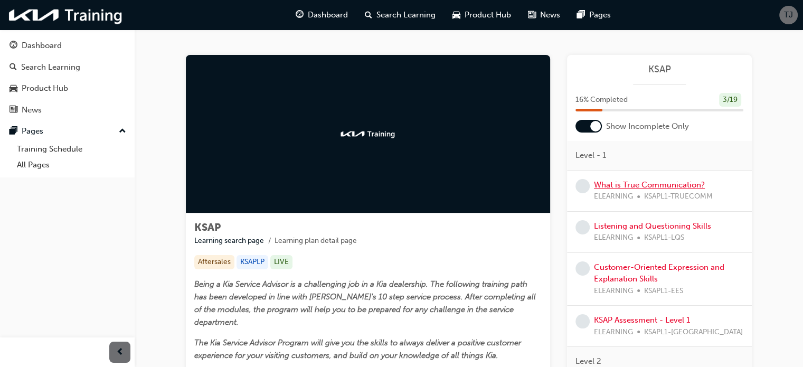
click at [627, 187] on link "What is True Communication?" at bounding box center [649, 184] width 111 height 9
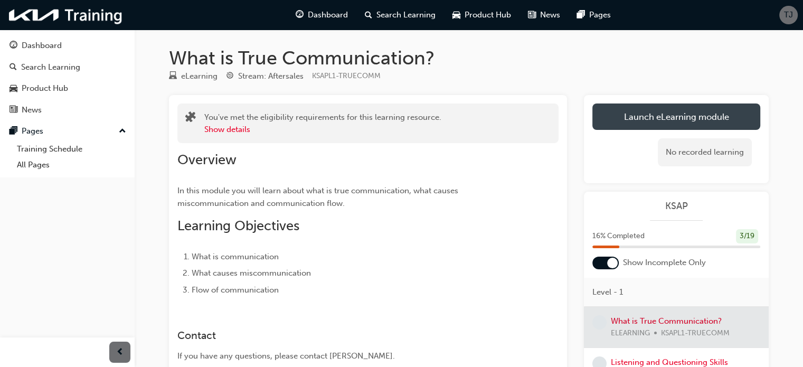
click at [640, 107] on link "Launch eLearning module" at bounding box center [676, 116] width 168 height 26
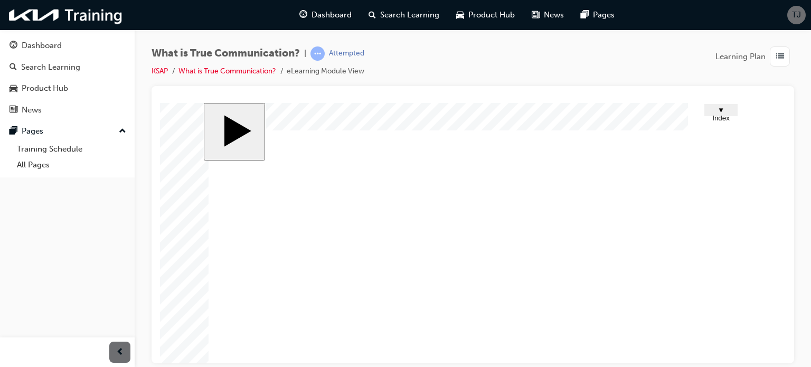
click at [644, 72] on div "What is True Communication? | Attempted KSAP What is True Communication? eLearn…" at bounding box center [472, 66] width 642 height 40
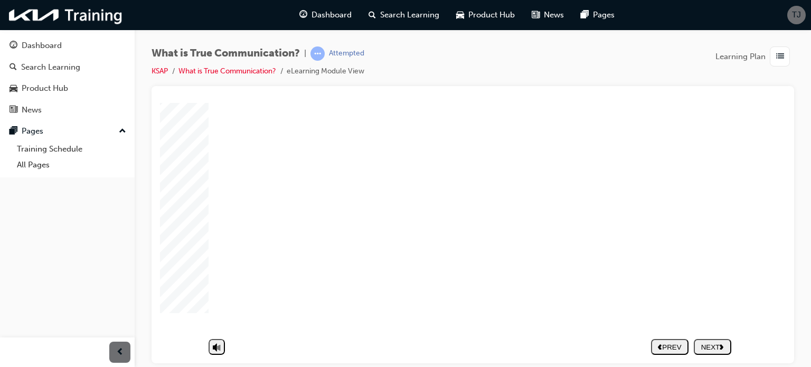
scroll to position [119, 0]
drag, startPoint x: 779, startPoint y: 142, endPoint x: 947, endPoint y: 322, distance: 246.0
click at [712, 342] on div "NEXT" at bounding box center [712, 346] width 29 height 8
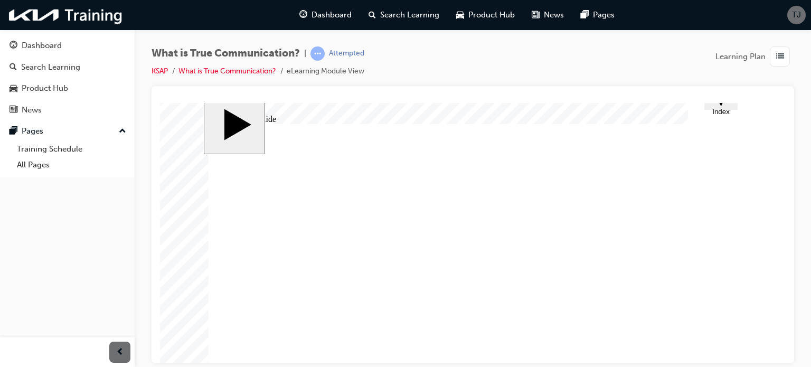
scroll to position [0, 0]
click at [713, 112] on span "▼ Index" at bounding box center [720, 114] width 17 height 16
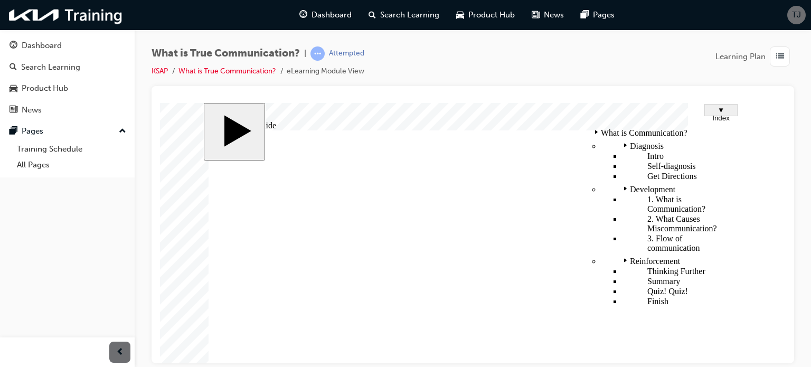
click at [713, 112] on span "▼ Index" at bounding box center [720, 114] width 17 height 16
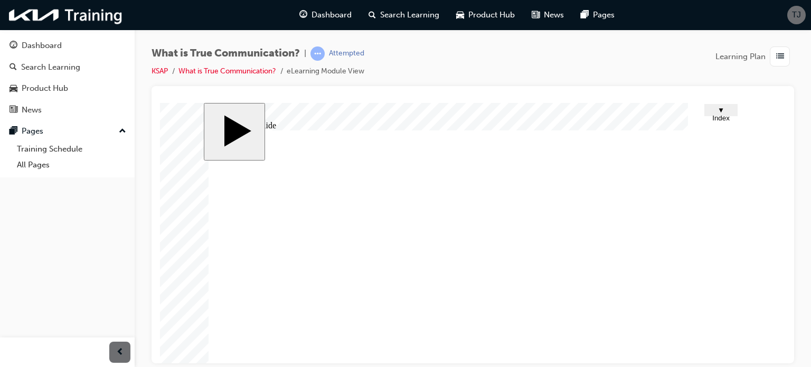
click at [648, 104] on div "slide: Untitled Slide 2p_3.jpg I understand what you are going through. It is u…" at bounding box center [473, 288] width 538 height 372
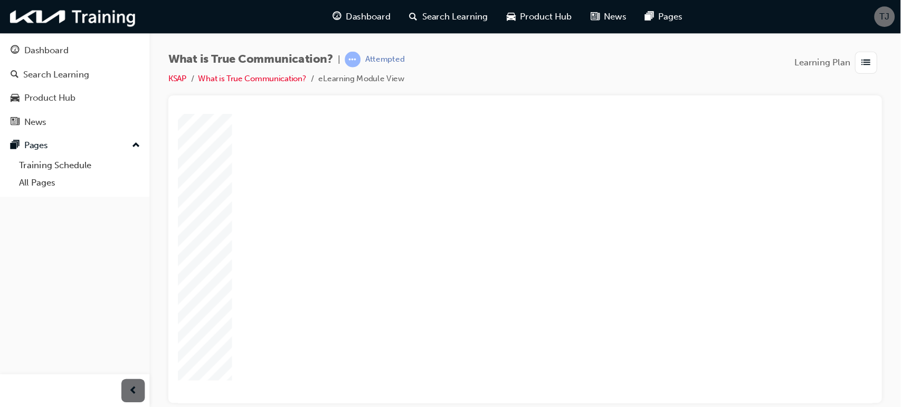
scroll to position [106, 0]
click at [707, 346] on button "NEXT" at bounding box center [711, 353] width 37 height 16
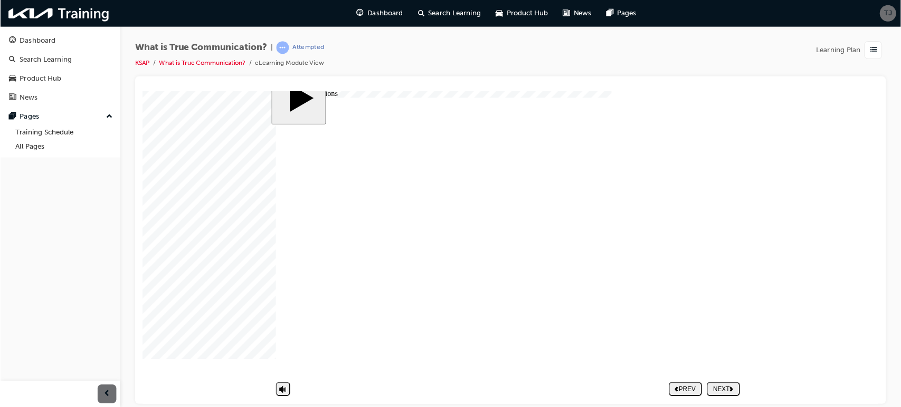
scroll to position [30, 0]
drag, startPoint x: 796, startPoint y: 3, endPoint x: 731, endPoint y: 73, distance: 95.6
click at [731, 73] on div "What is True Communication? | Attempted KSAP What is True Communication? eLearn…" at bounding box center [573, 66] width 845 height 40
click at [160, 102] on image at bounding box center [160, 102] width 0 height 0
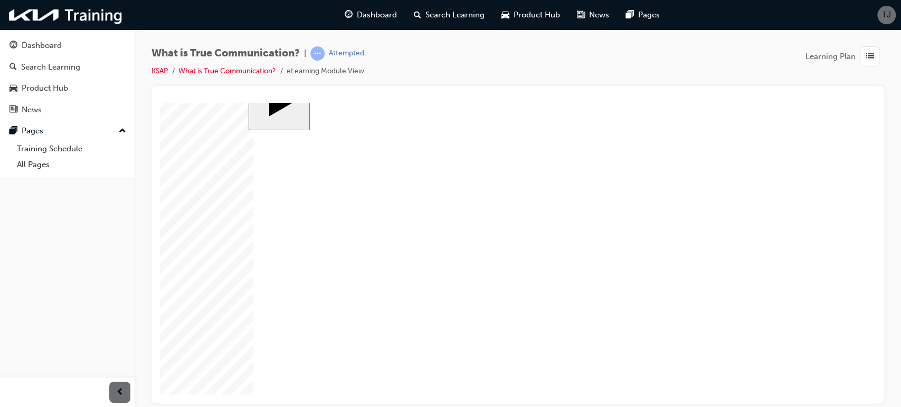
scroll to position [30, 0]
drag, startPoint x: 944, startPoint y: 0, endPoint x: 689, endPoint y: 79, distance: 266.4
click at [689, 79] on div "What is True Communication? | Attempted KSAP What is True Communication? eLearn…" at bounding box center [517, 66] width 732 height 40
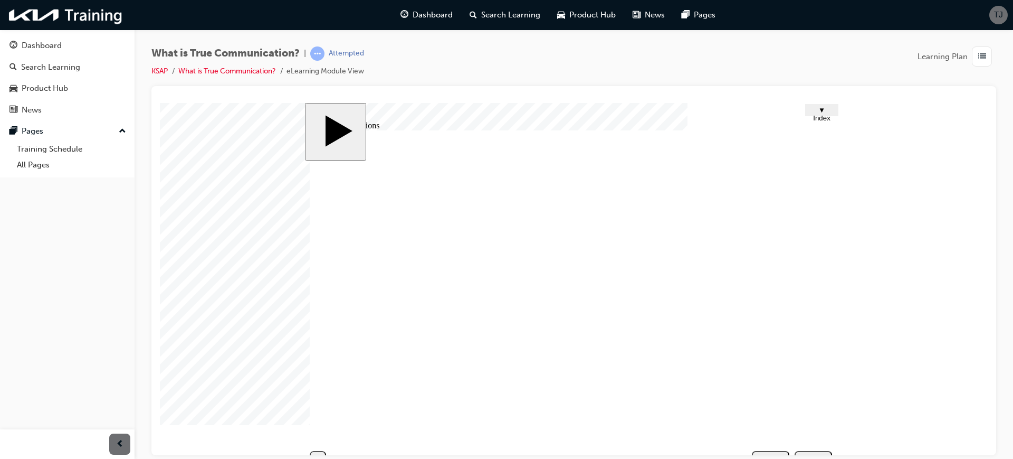
drag, startPoint x: 1014, startPoint y: 103, endPoint x: 789, endPoint y: 112, distance: 225.5
click at [782, 105] on div "slide: Get Directions CLICK! Group 2 1 Rounded Rectangle 50 1 Understand the ba…" at bounding box center [574, 288] width 538 height 372
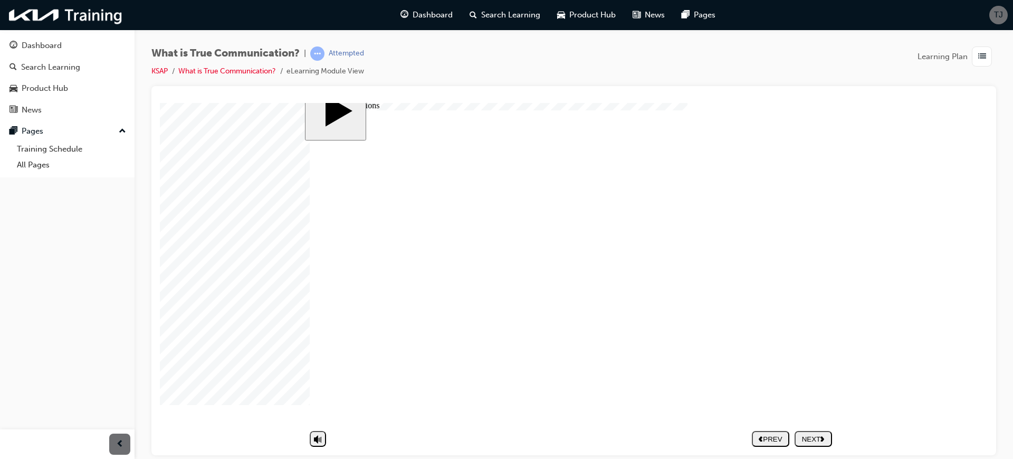
click at [810, 366] on div "NEXT" at bounding box center [813, 438] width 29 height 8
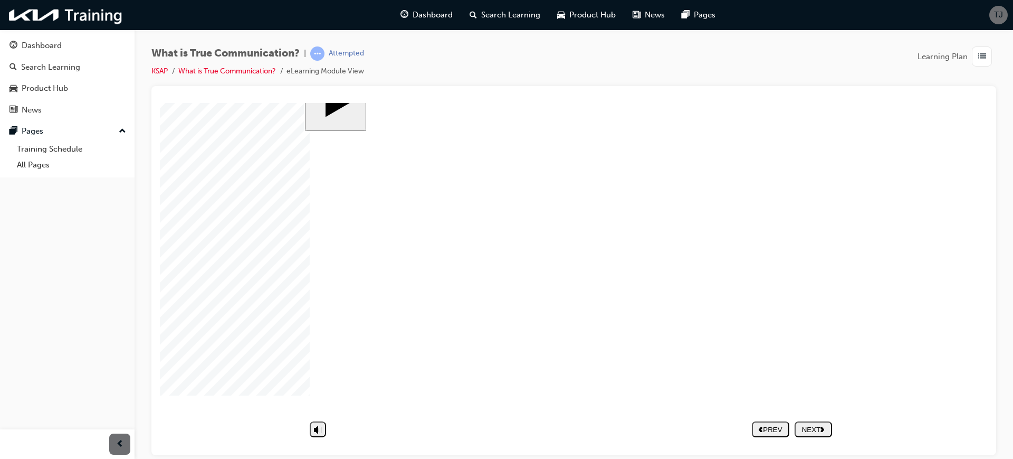
scroll to position [30, 0]
click at [810, 366] on div "NEXT" at bounding box center [813, 438] width 29 height 8
drag, startPoint x: 586, startPoint y: 355, endPoint x: 583, endPoint y: 360, distance: 5.7
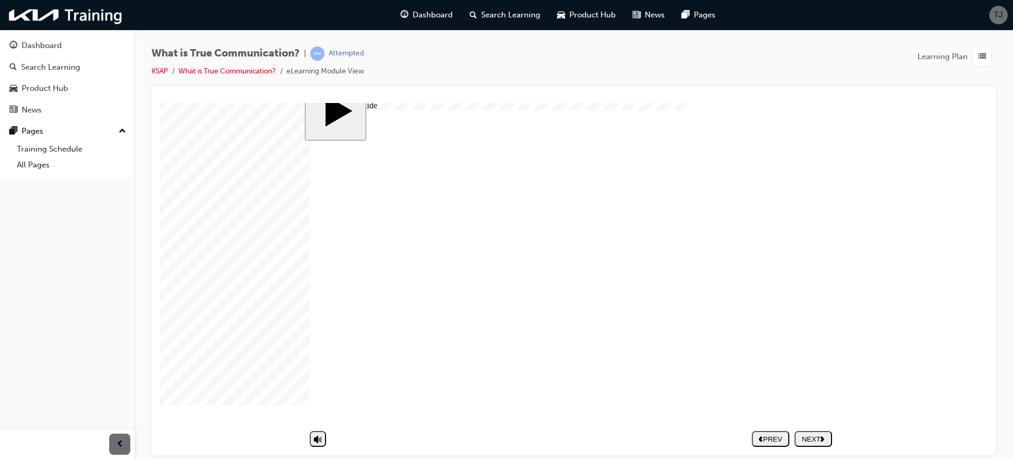
click at [804, 366] on button "NEXT" at bounding box center [813, 438] width 37 height 16
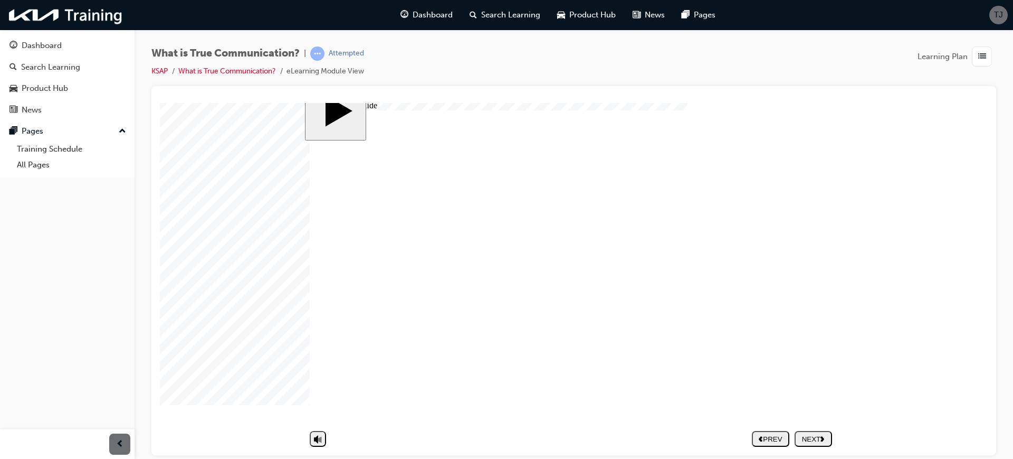
click at [809, 366] on div "NEXT" at bounding box center [813, 438] width 29 height 8
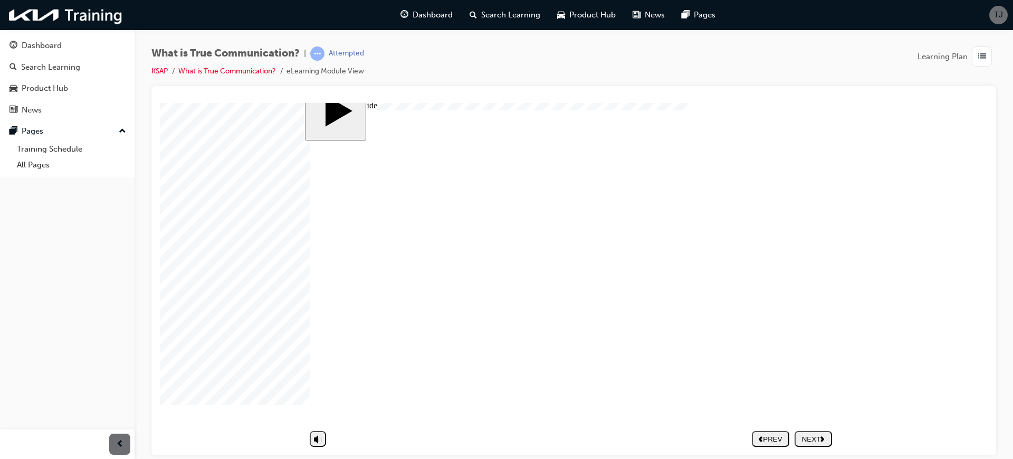
scroll to position [30, 0]
click at [810, 366] on div "NEXT" at bounding box center [813, 438] width 29 height 8
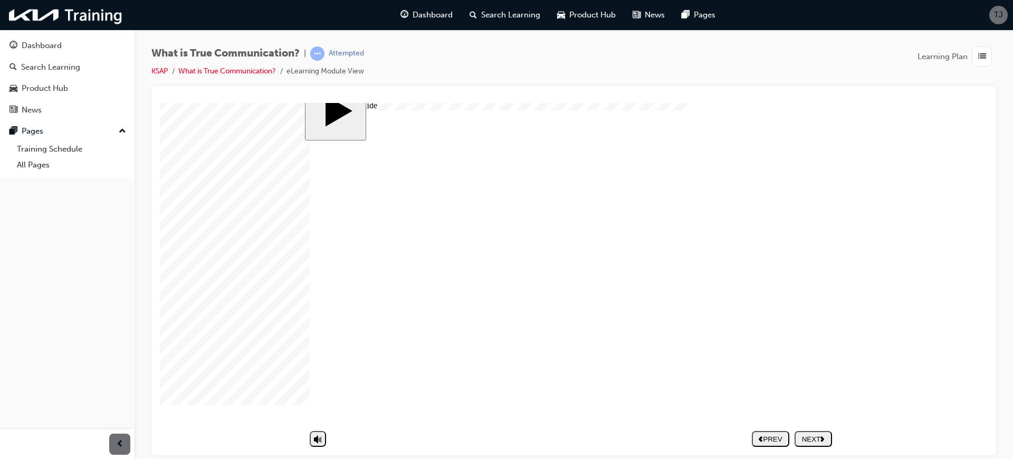
click at [810, 366] on div "NEXT" at bounding box center [813, 438] width 29 height 8
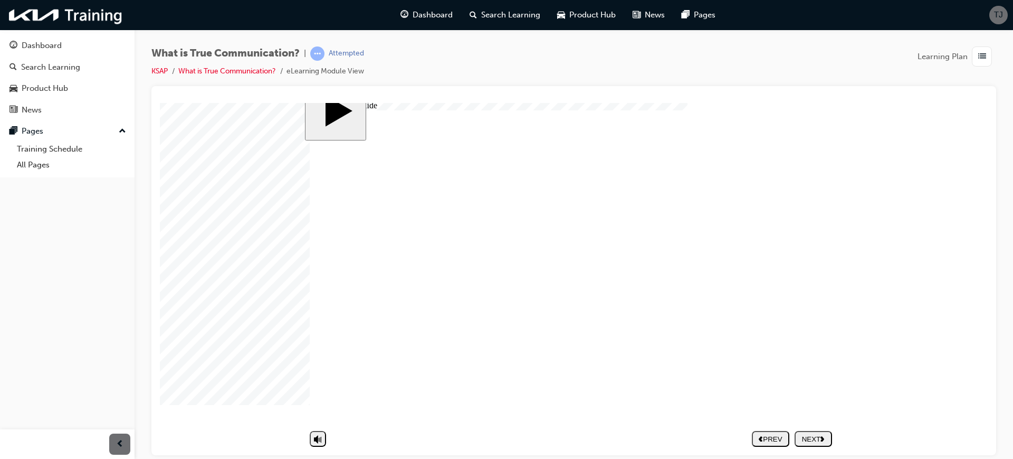
click at [810, 366] on div "NEXT" at bounding box center [813, 438] width 29 height 8
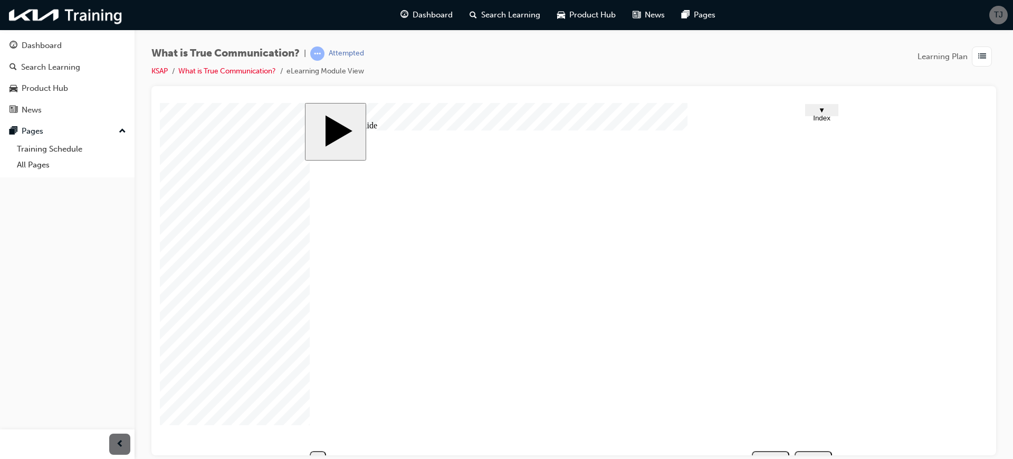
click at [810, 114] on span "▼ Index" at bounding box center [821, 114] width 17 height 16
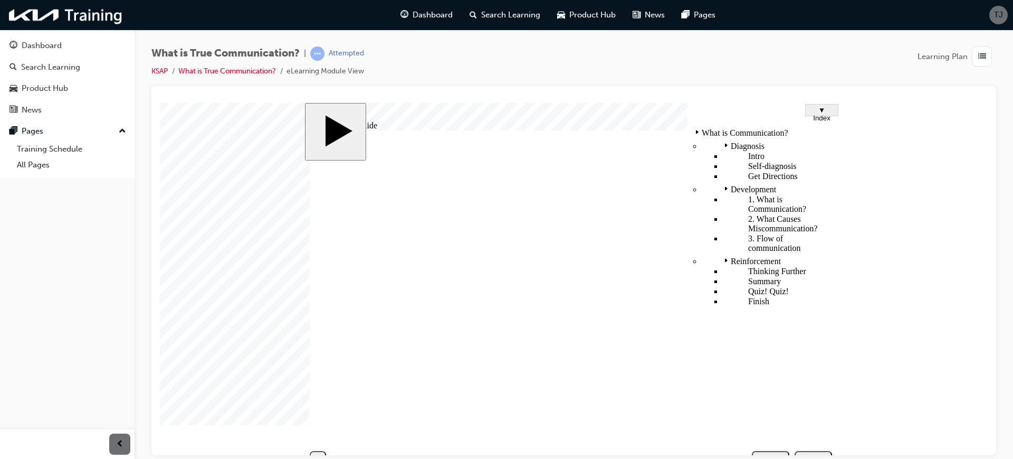
click at [810, 113] on span "▼ Index" at bounding box center [821, 114] width 17 height 16
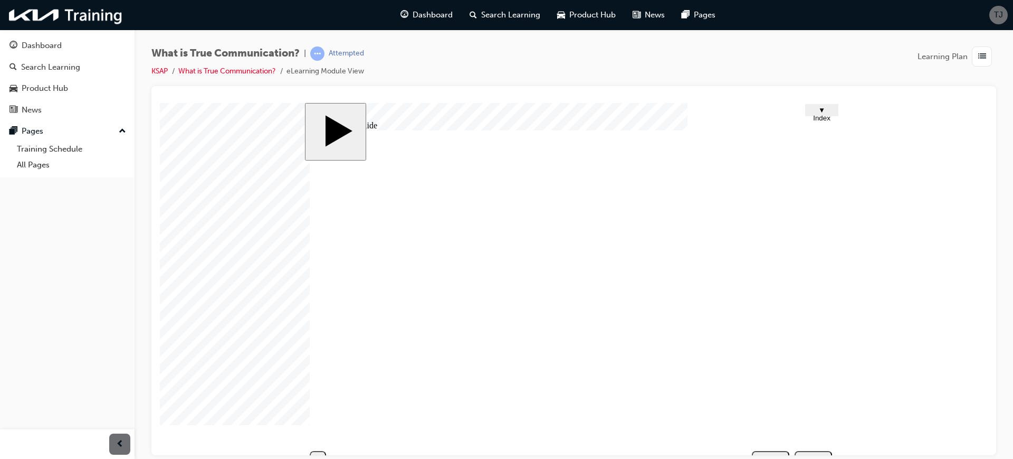
drag, startPoint x: 822, startPoint y: 307, endPoint x: 820, endPoint y: 300, distance: 6.7
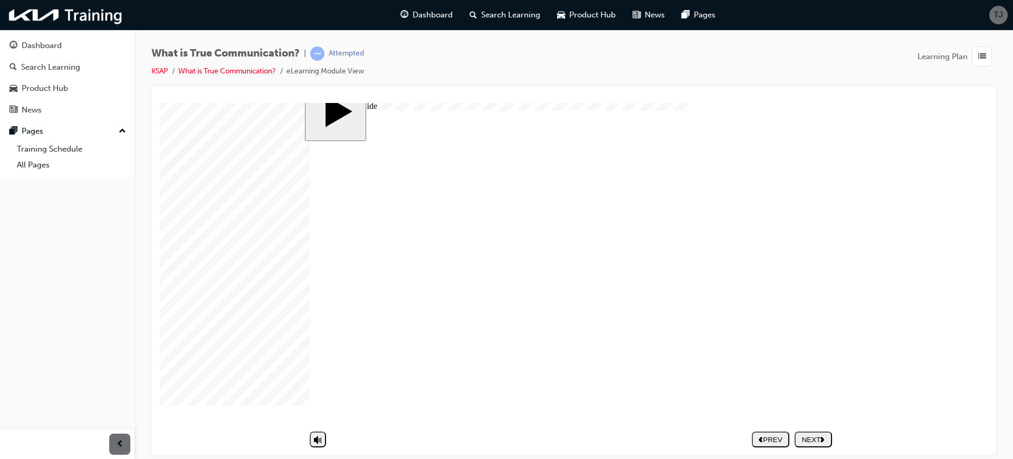
scroll to position [30, 0]
click at [810, 366] on div "NEXT" at bounding box center [813, 438] width 29 height 8
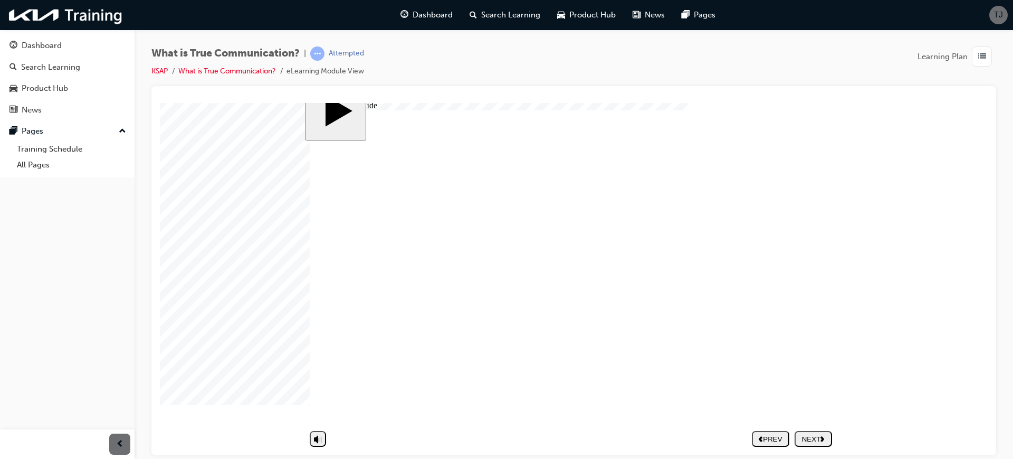
click at [810, 366] on div "NEXT" at bounding box center [813, 438] width 29 height 8
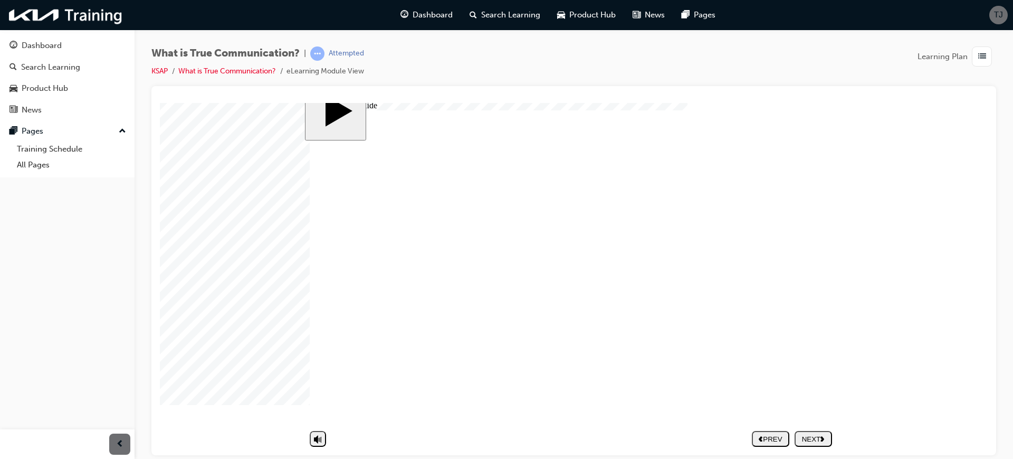
click at [810, 366] on div "NEXT" at bounding box center [813, 438] width 29 height 8
drag, startPoint x: 790, startPoint y: 268, endPoint x: 803, endPoint y: 272, distance: 13.9
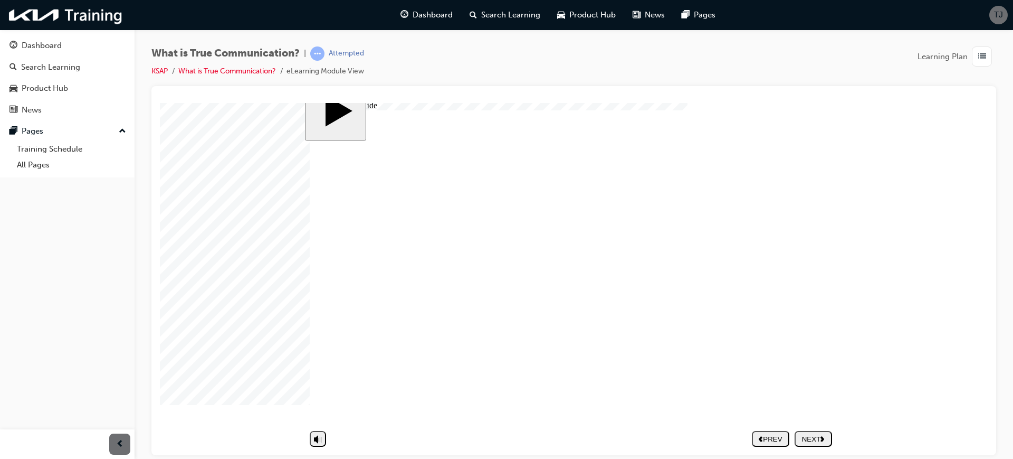
click at [810, 366] on nav "PREV NEXT SUBMIT" at bounding box center [792, 438] width 80 height 24
click at [810, 366] on button "NEXT" at bounding box center [813, 438] width 37 height 16
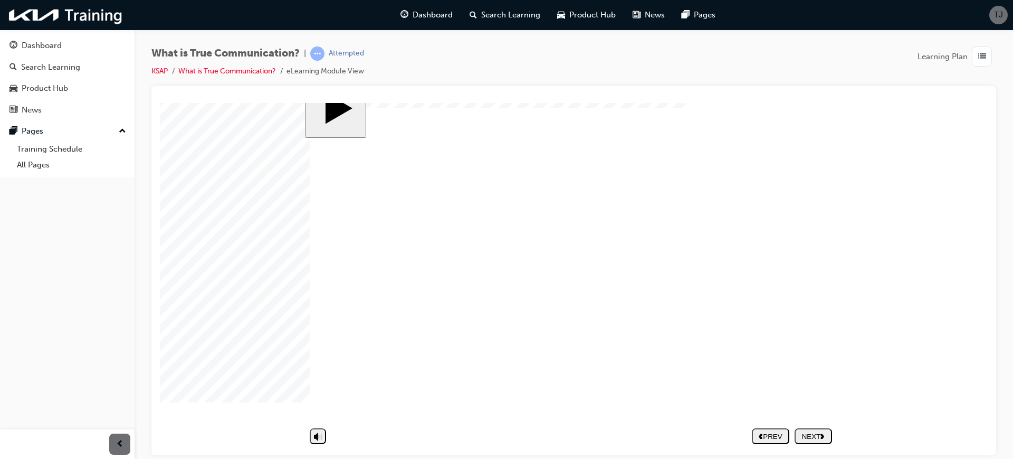
click at [810, 366] on div "NEXT" at bounding box center [813, 438] width 29 height 8
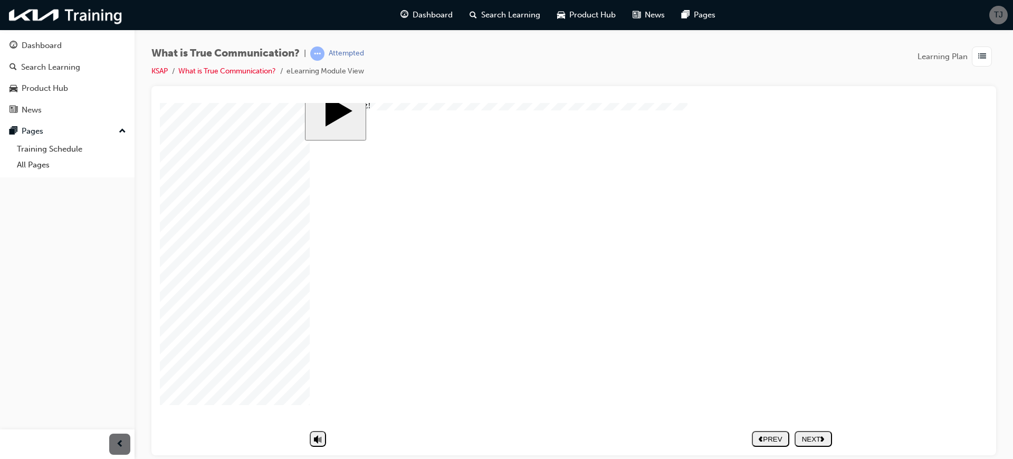
click at [810, 366] on div "NEXT" at bounding box center [813, 438] width 29 height 8
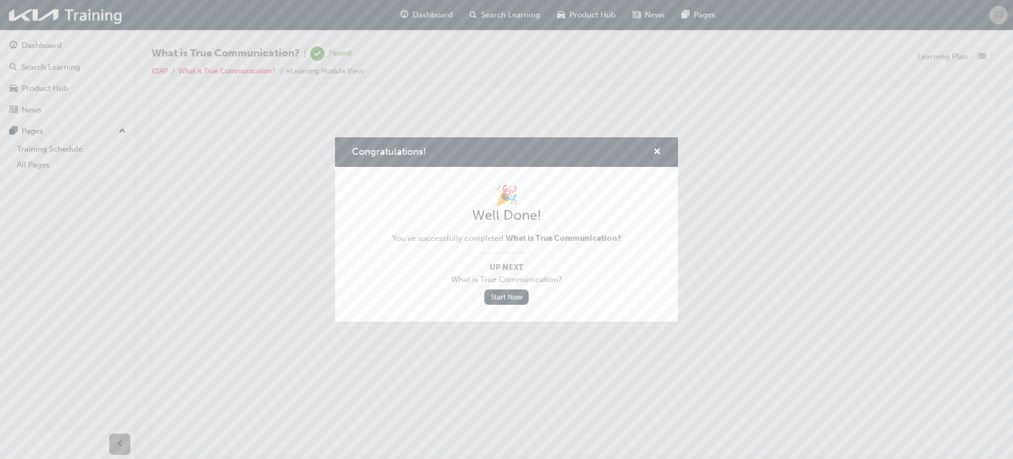
scroll to position [0, 0]
click at [522, 300] on link "Start Now" at bounding box center [506, 296] width 44 height 15
click at [654, 148] on span "cross-icon" at bounding box center [657, 152] width 8 height 9
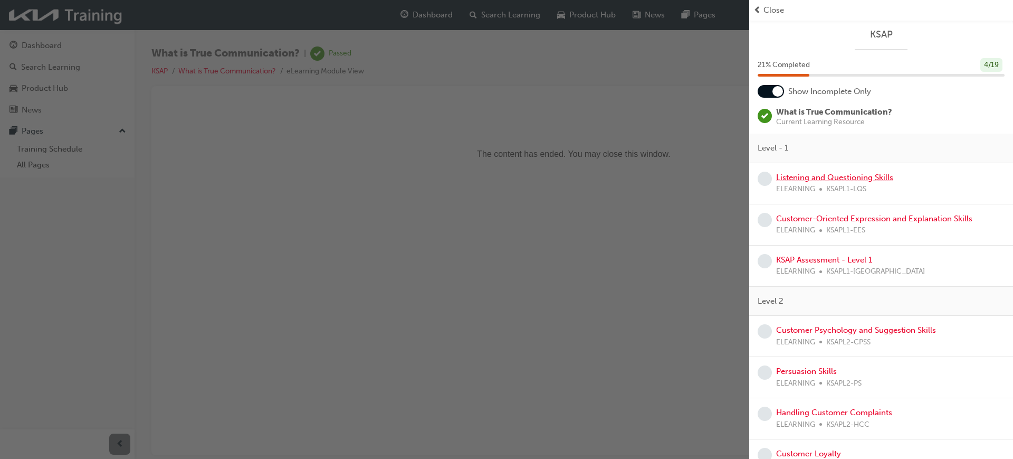
click at [810, 178] on link "Listening and Questioning Skills" at bounding box center [834, 177] width 117 height 9
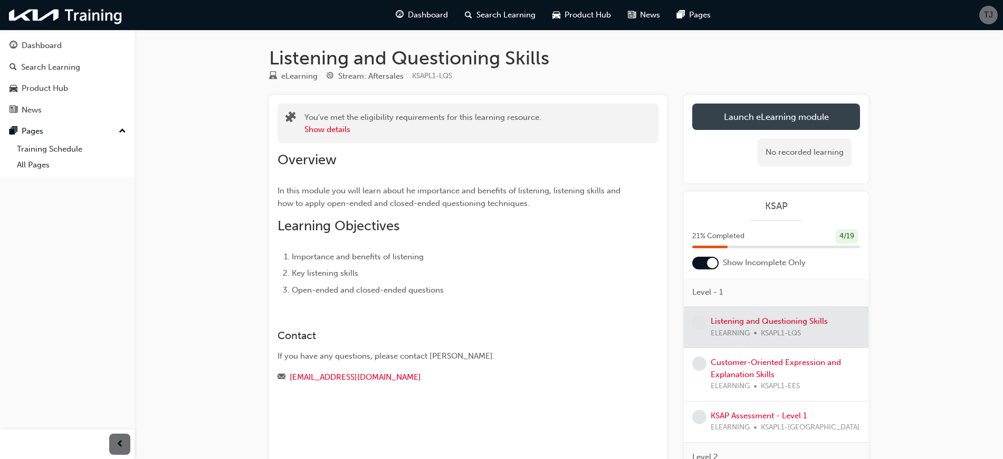
click at [739, 119] on link "Launch eLearning module" at bounding box center [776, 116] width 168 height 26
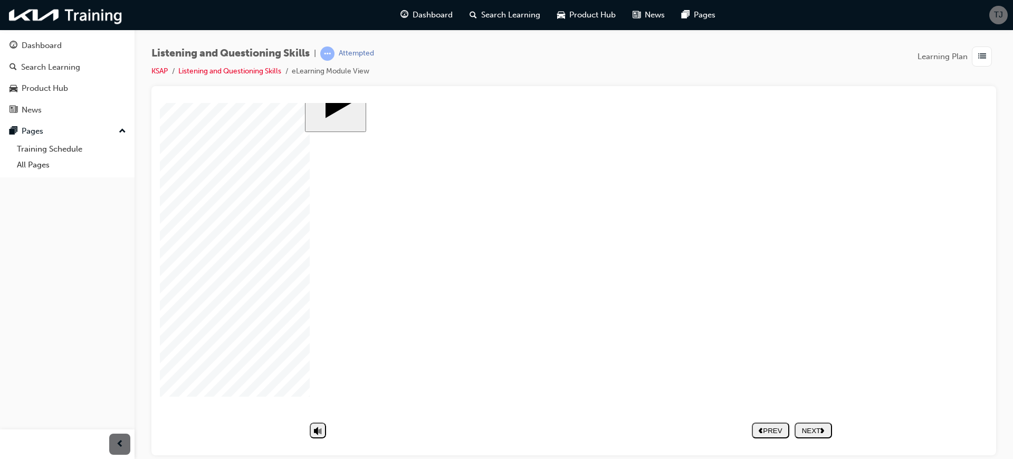
scroll to position [30, 0]
click at [810, 366] on div "NEXT" at bounding box center [813, 438] width 29 height 8
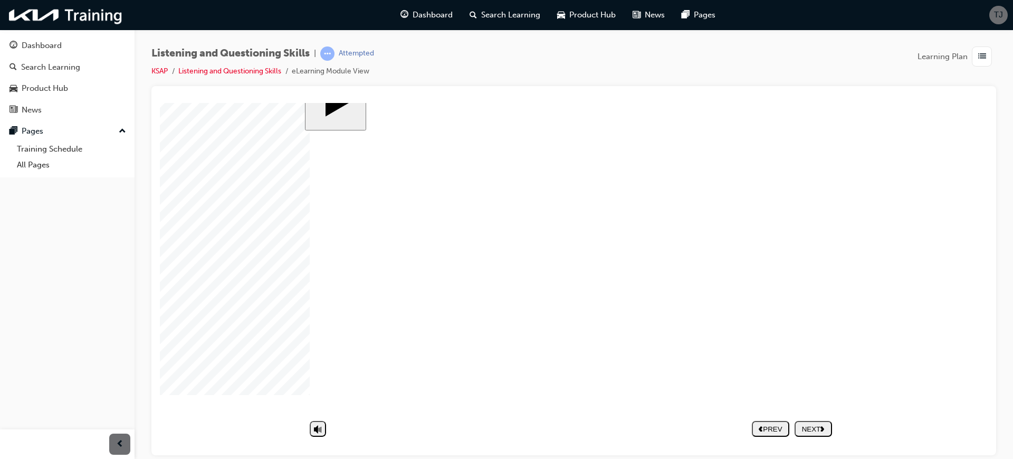
drag, startPoint x: 619, startPoint y: 289, endPoint x: 611, endPoint y: 293, distance: 8.3
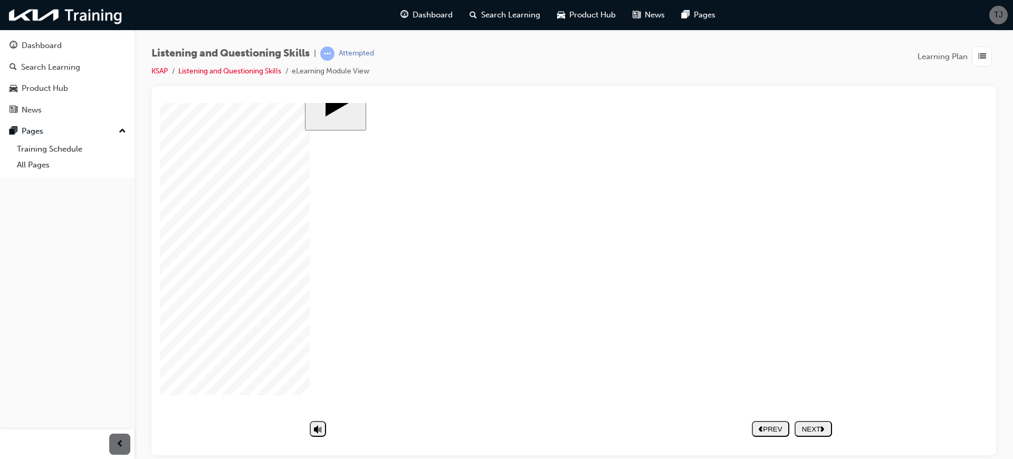
click at [808, 366] on div "NEXT" at bounding box center [813, 438] width 29 height 8
click at [160, 102] on image at bounding box center [160, 102] width 0 height 0
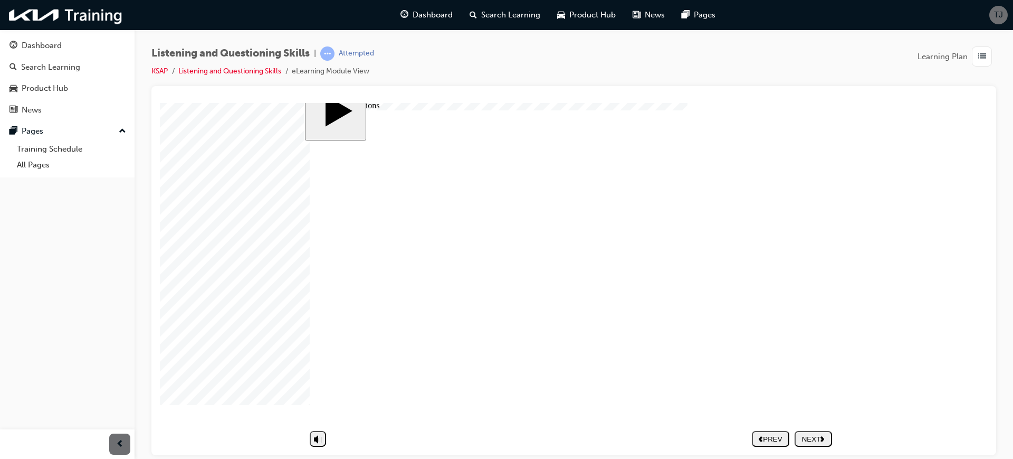
click at [810, 366] on div "NEXT" at bounding box center [813, 438] width 29 height 8
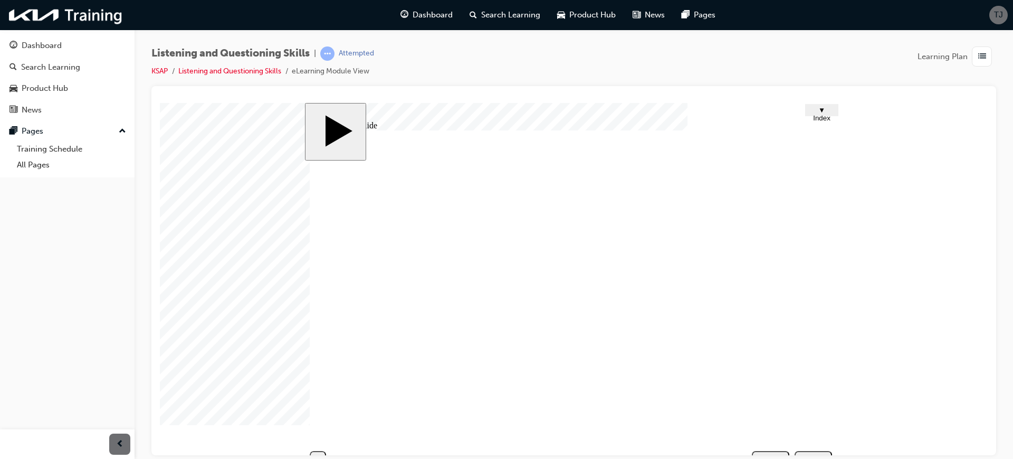
click at [810, 110] on span "▼ Index" at bounding box center [821, 114] width 17 height 16
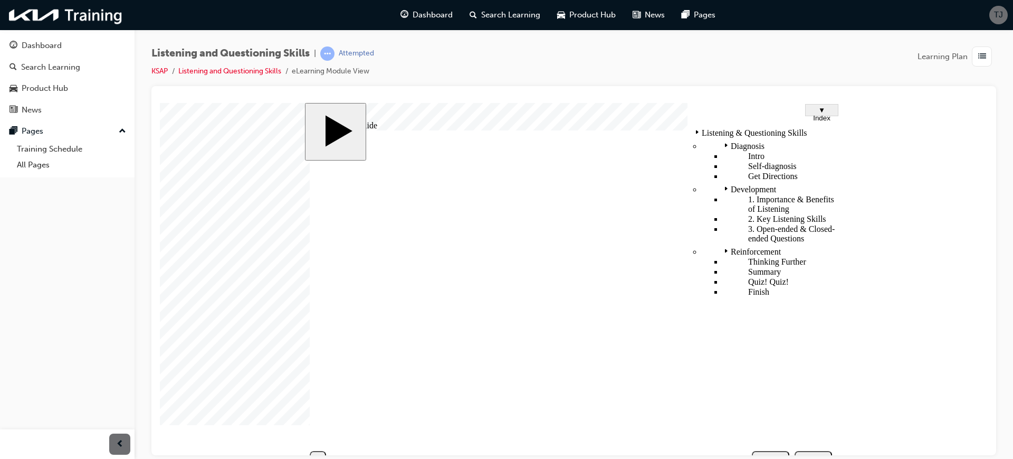
click at [810, 126] on body "slide: Untitled Slide Group 4 1 Listening & Questioning Skills 1. Importance & …" at bounding box center [574, 278] width 828 height 352
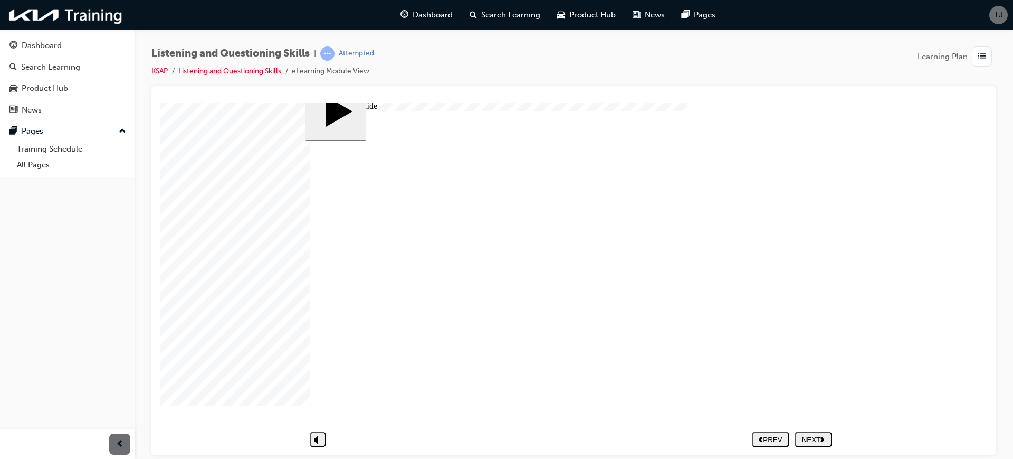
scroll to position [30, 0]
type textarea "S"
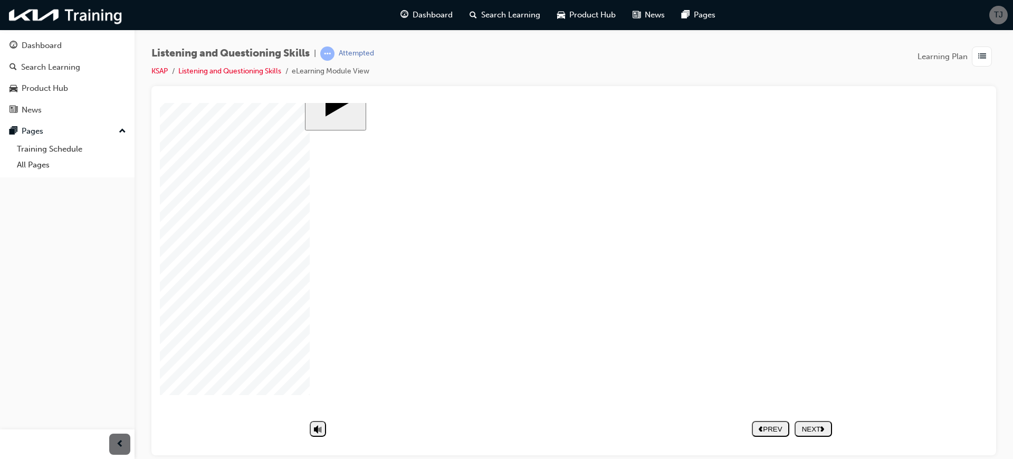
type textarea "S"
type textarea "Se"
type textarea "Ser"
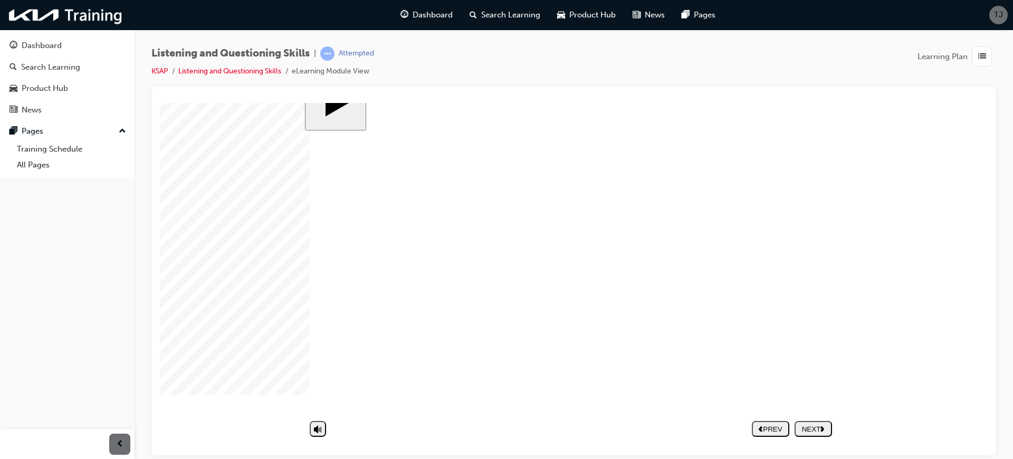
type textarea "Serv"
type textarea "Servi"
type textarea "Servic"
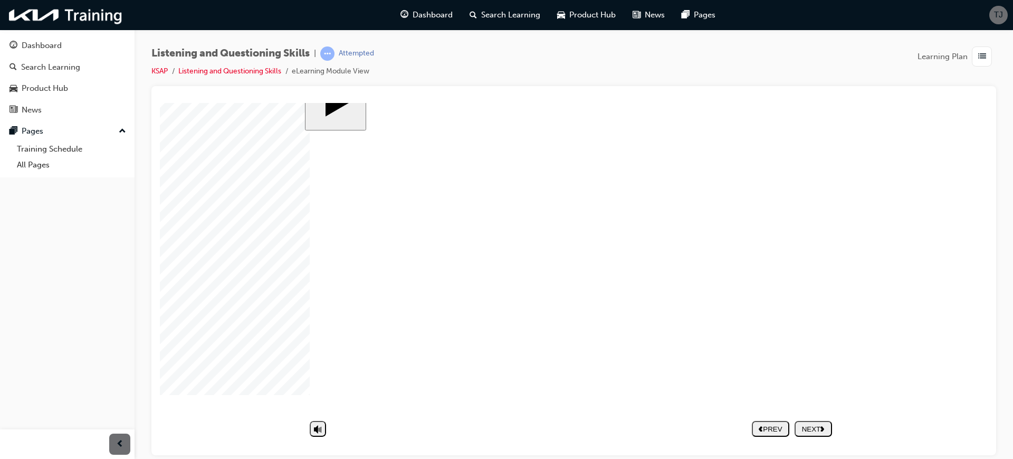
type textarea "Servic"
type textarea "Service"
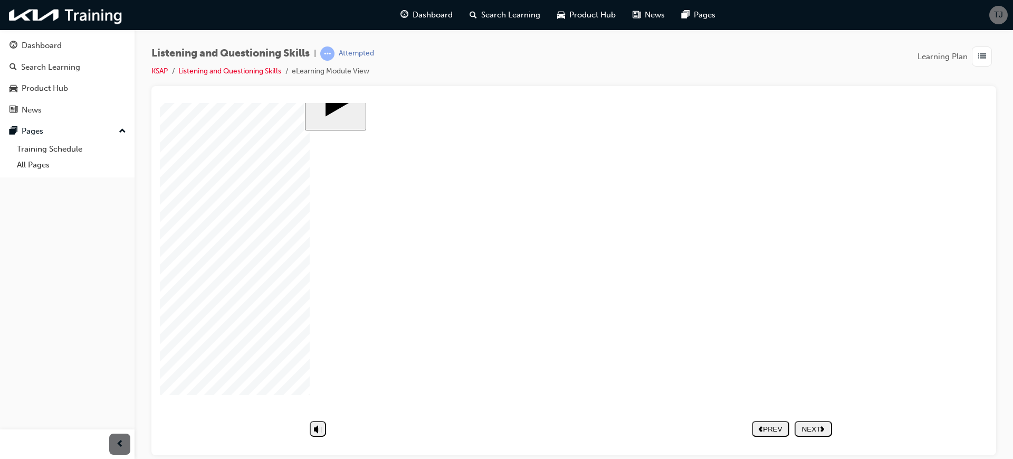
type textarea "Service s"
type textarea "Service sa"
type textarea "Service sad"
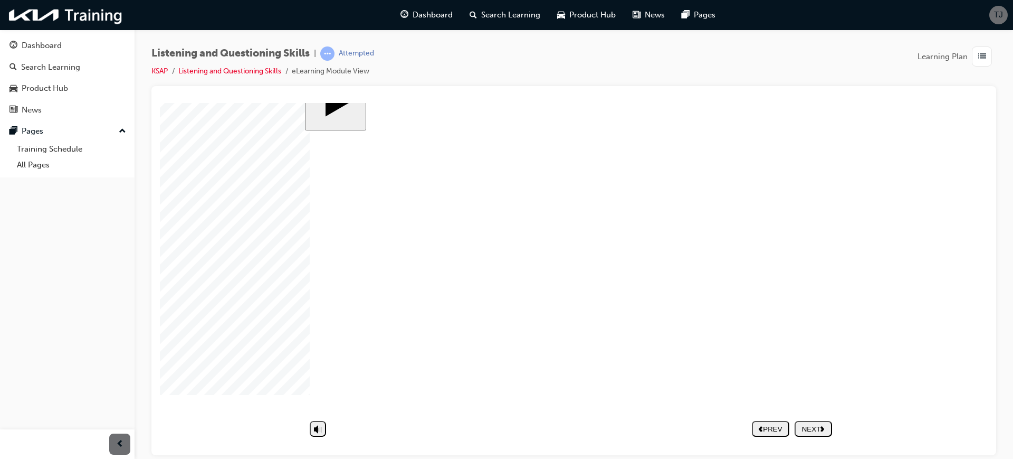
type textarea "Service sad"
type textarea "Service sa"
type textarea "Service s"
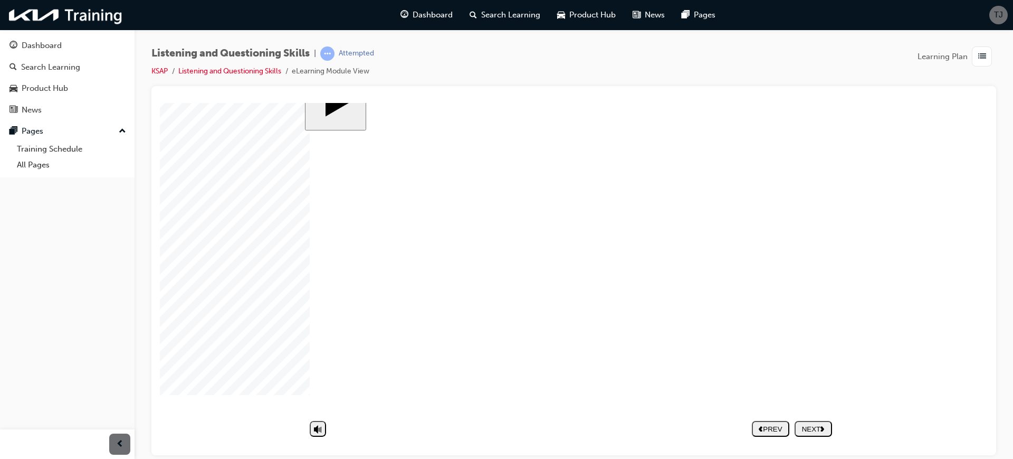
type textarea "Service"
type textarea "Service a"
type textarea "Service ad"
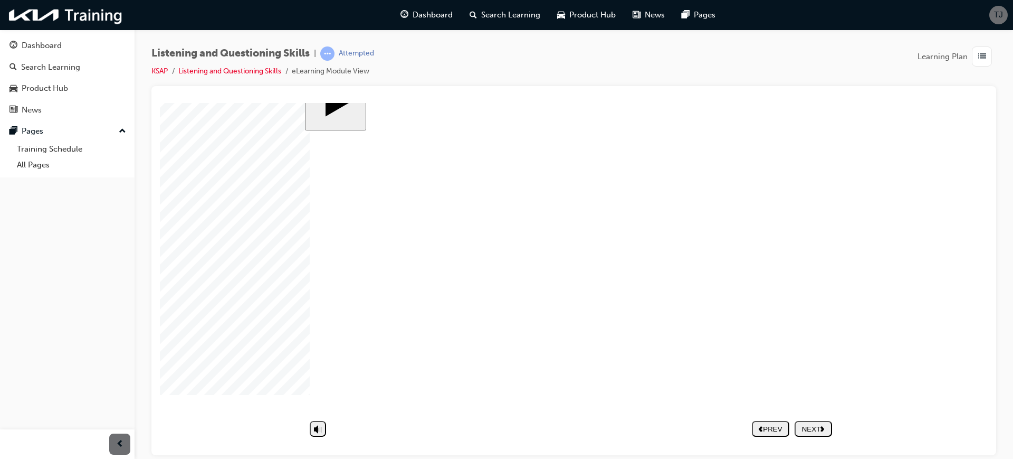
type textarea "Service ad"
type textarea "Service adv"
type textarea "Service advi"
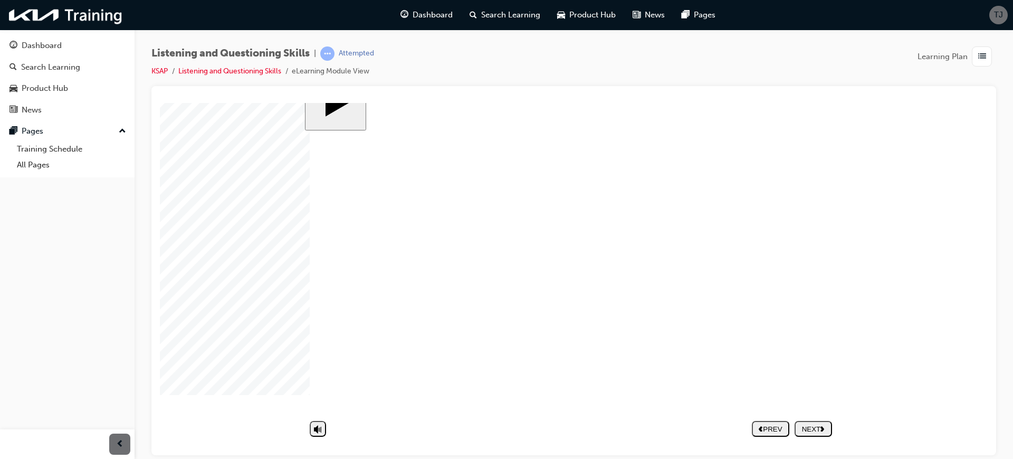
type textarea "Service advis"
type textarea "Service adviso"
type textarea "Service advisor"
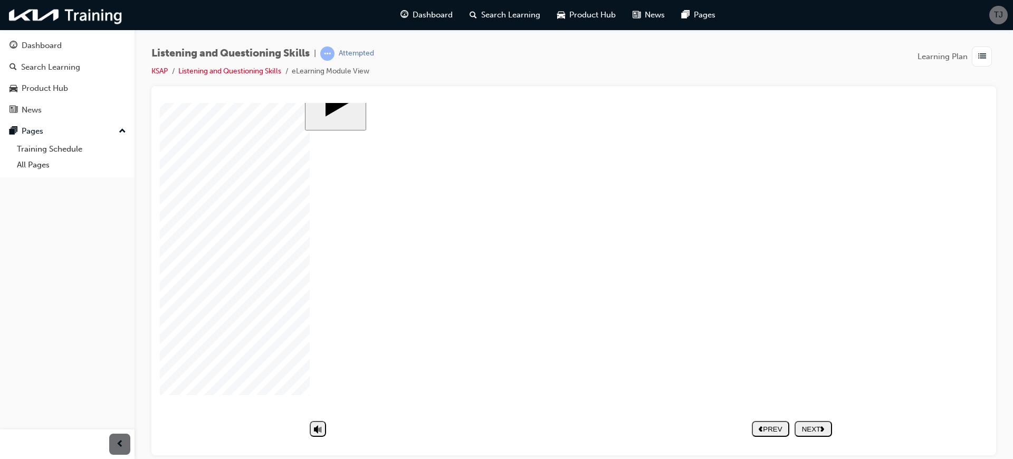
type textarea "Service advisor"
type textarea "Service advisor s"
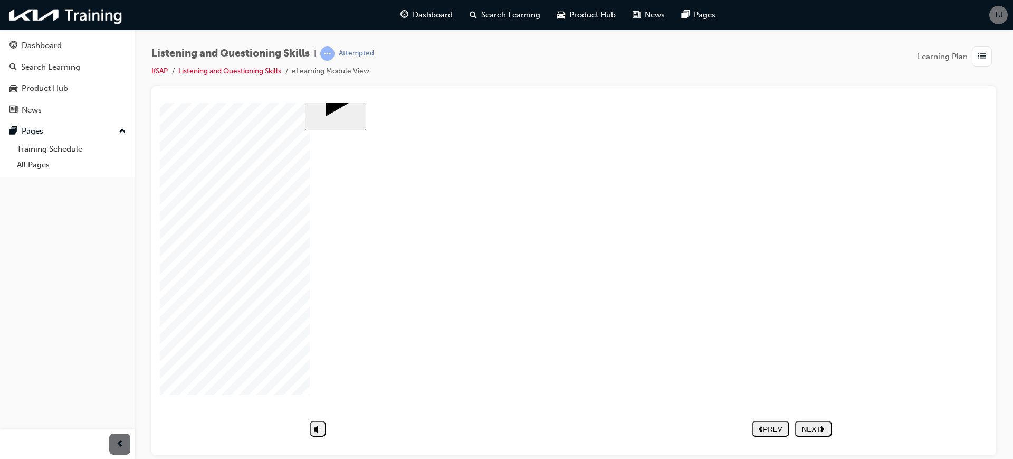
type textarea "Service advisor sh"
type textarea "Service advisor sho"
type textarea "Service advisor show"
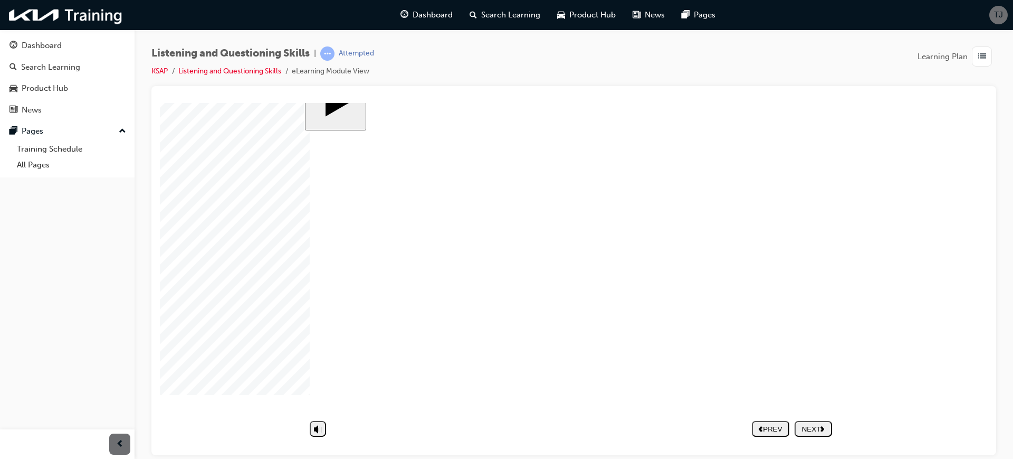
type textarea "Service advisor show"
type textarea "Service advisor showi"
type textarea "Service advisor showin"
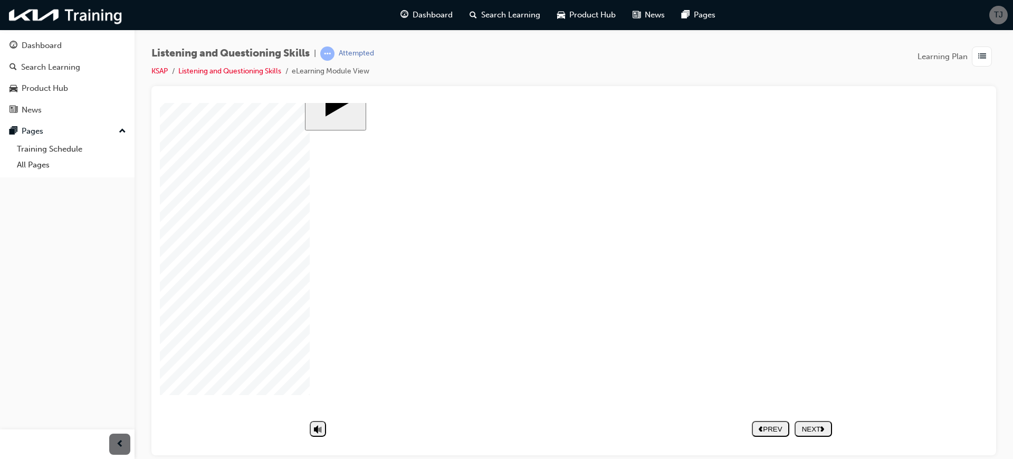
type textarea "Service advisor showing"
type textarea "Service advisor showing n"
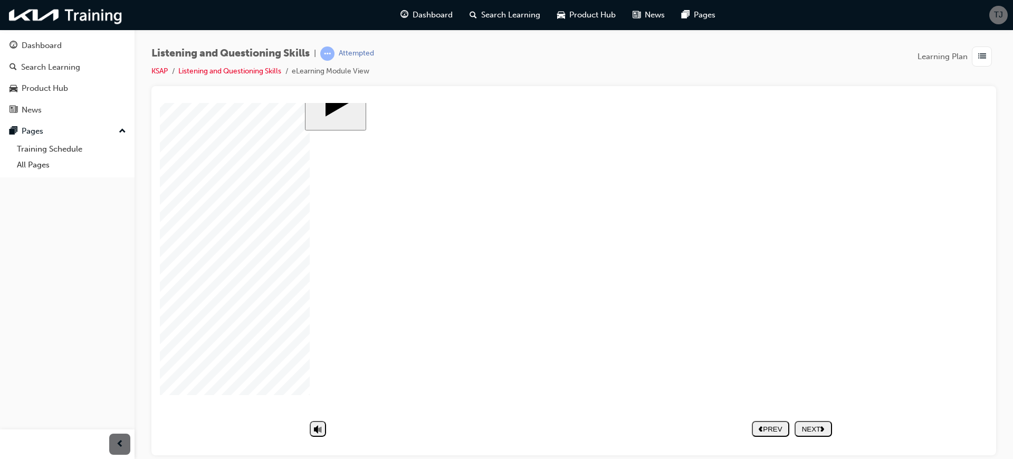
type textarea "Service advisor showing n"
type textarea "Service advisor showing no"
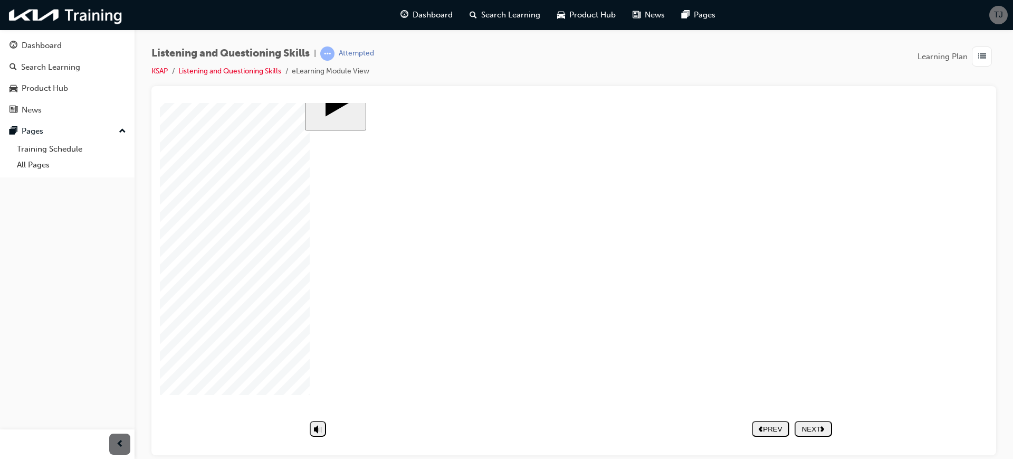
type textarea "Service advisor showing no e"
type textarea "Service advisor showing no em"
type textarea "Service advisor showing no emp"
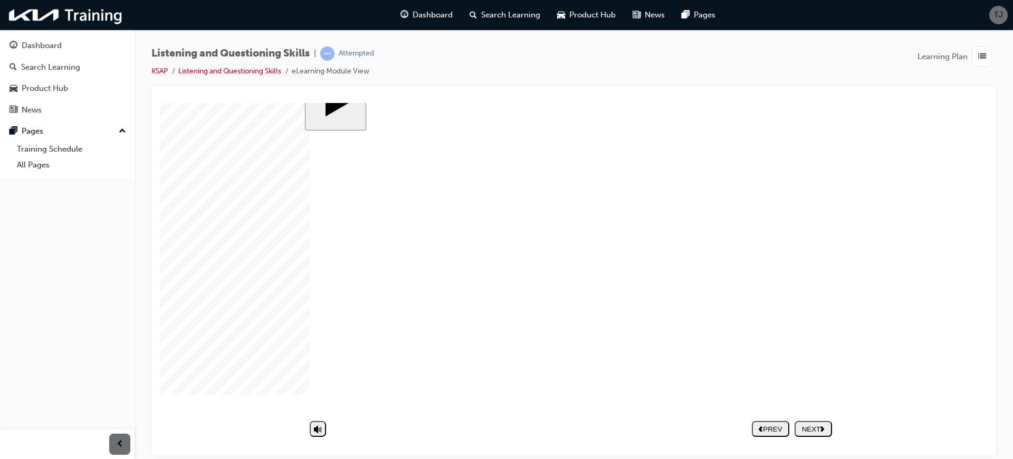
type textarea "Service advisor showing no emp"
type textarea "Service advisor showing no empa"
type textarea "Service advisor showing no empat"
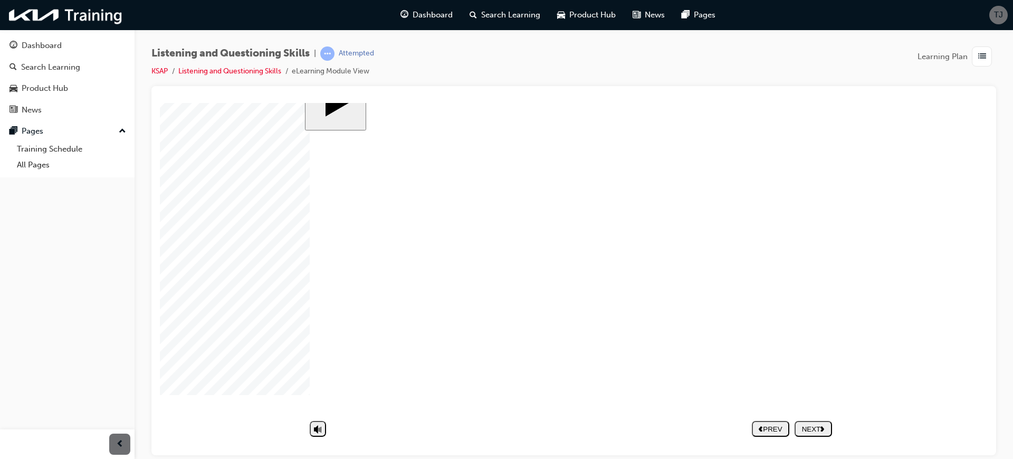
type textarea "Service advisor showing no empath"
type textarea "Service advisor showing no empathy"
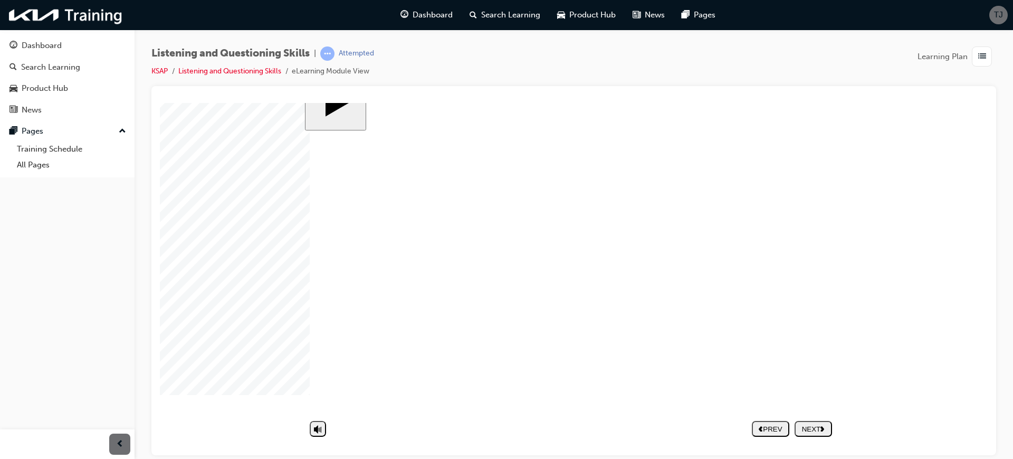
type textarea "Service advisor showing no empathy"
click at [810, 366] on nav "PREV NEXT SUBMIT" at bounding box center [792, 438] width 80 height 24
click at [810, 366] on div "NEXT" at bounding box center [813, 438] width 29 height 8
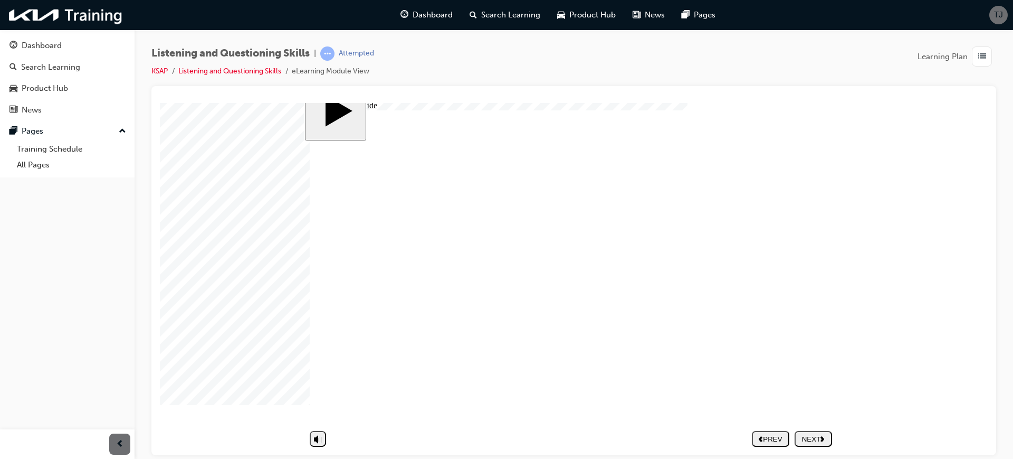
click at [810, 366] on div "NEXT" at bounding box center [813, 438] width 29 height 8
click at [810, 366] on nav "PREV NEXT SUBMIT" at bounding box center [792, 428] width 80 height 24
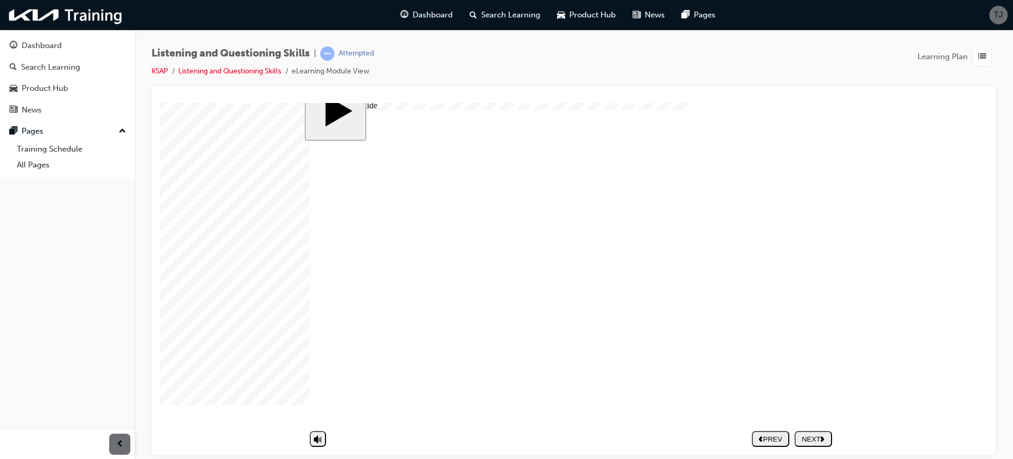
click at [810, 366] on button "NEXT" at bounding box center [813, 438] width 37 height 16
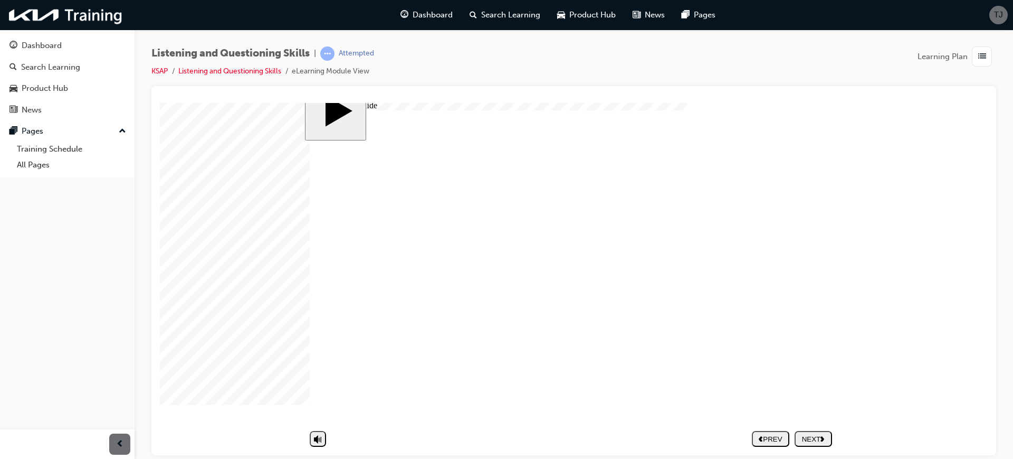
click at [810, 366] on button "NEXT" at bounding box center [813, 438] width 37 height 16
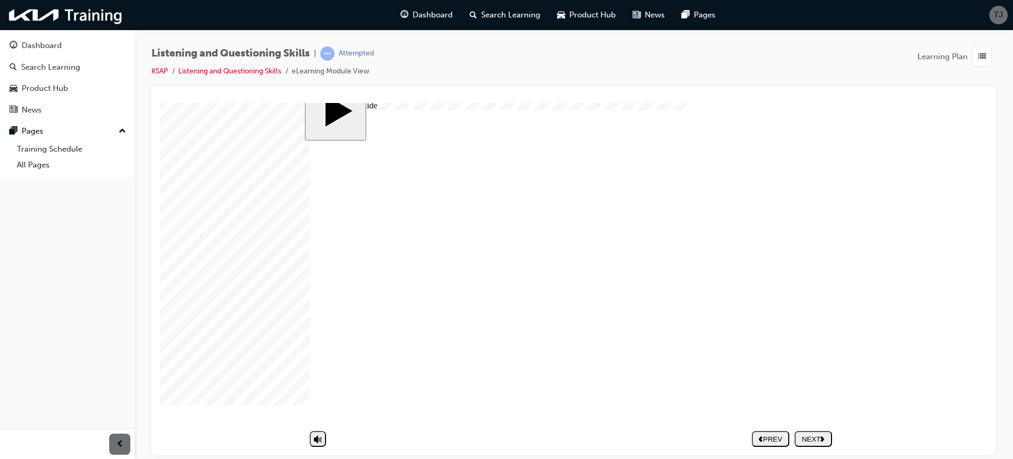
click at [810, 366] on icon "next" at bounding box center [823, 438] width 4 height 6
click at [810, 366] on div "NEXT" at bounding box center [813, 438] width 29 height 8
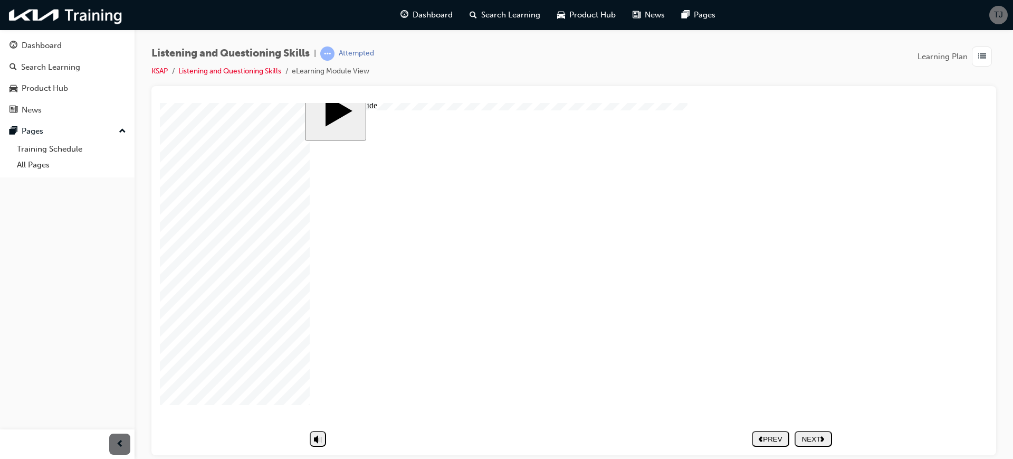
click at [810, 366] on nav "PREV NEXT SUBMIT" at bounding box center [792, 438] width 80 height 24
click at [810, 366] on div "NEXT" at bounding box center [813, 438] width 29 height 8
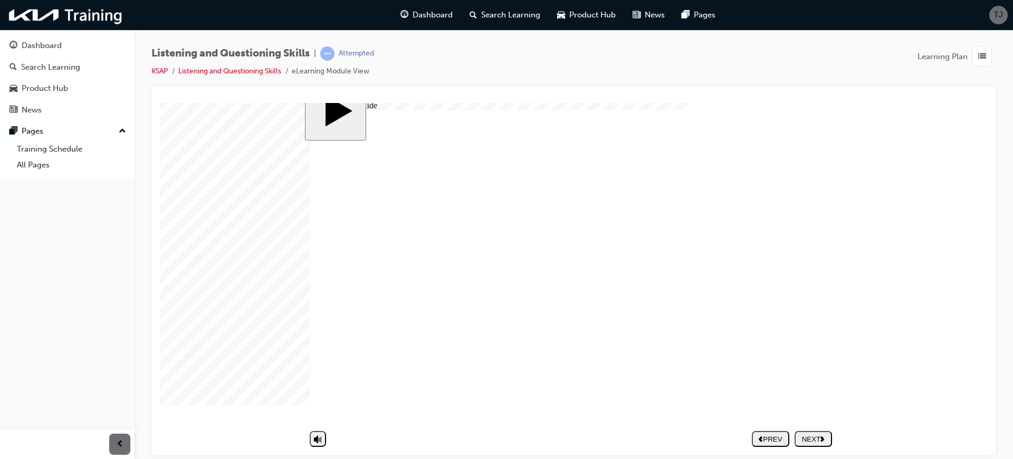
click at [810, 366] on div "NEXT" at bounding box center [813, 438] width 29 height 8
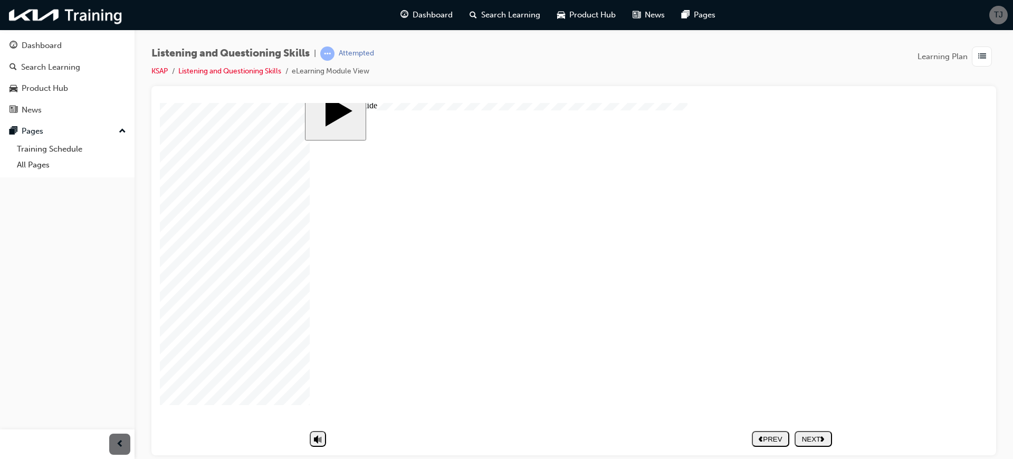
click at [810, 366] on div "NEXT" at bounding box center [813, 438] width 29 height 8
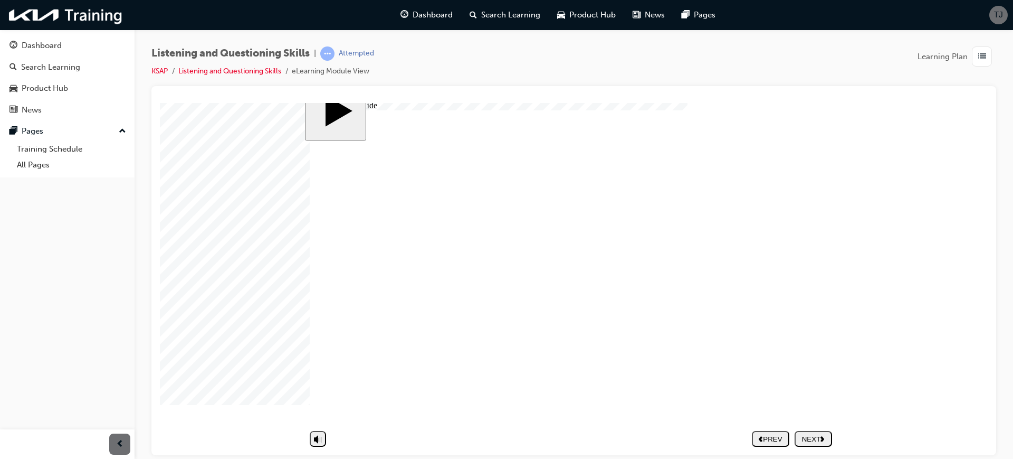
click at [810, 366] on div "NEXT" at bounding box center [813, 438] width 29 height 8
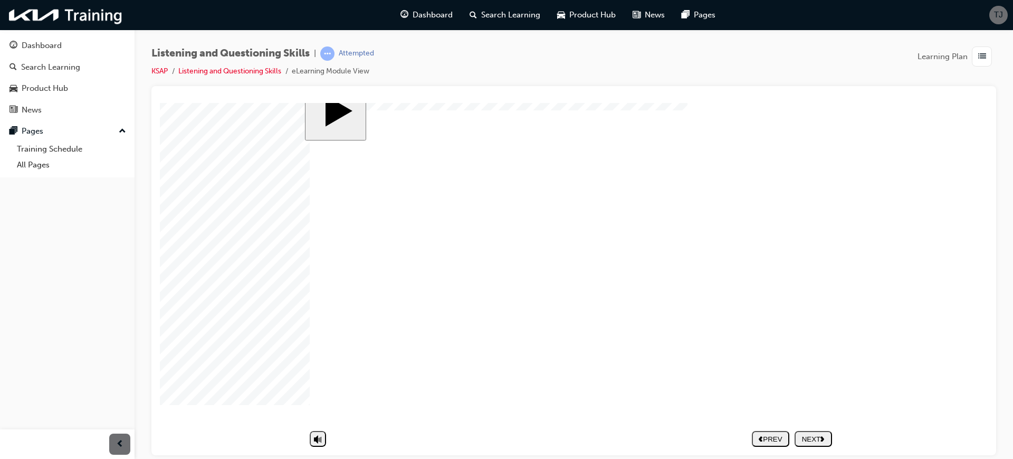
click at [810, 366] on div "slide: Summary CLICK! Group 4 15 Listening & Questioning Skills Summary Rectang…" at bounding box center [574, 268] width 538 height 372
click at [810, 366] on div "NEXT" at bounding box center [813, 438] width 29 height 8
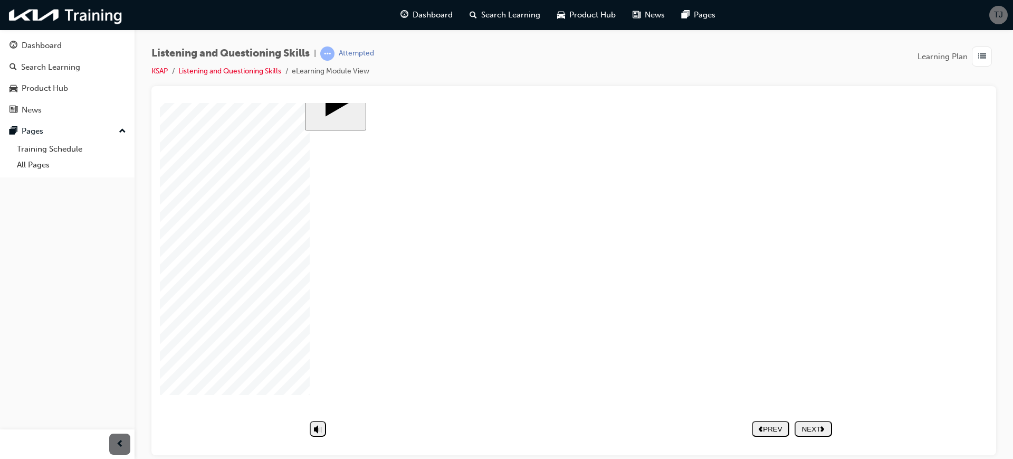
click at [810, 366] on button "NEXT" at bounding box center [813, 438] width 37 height 16
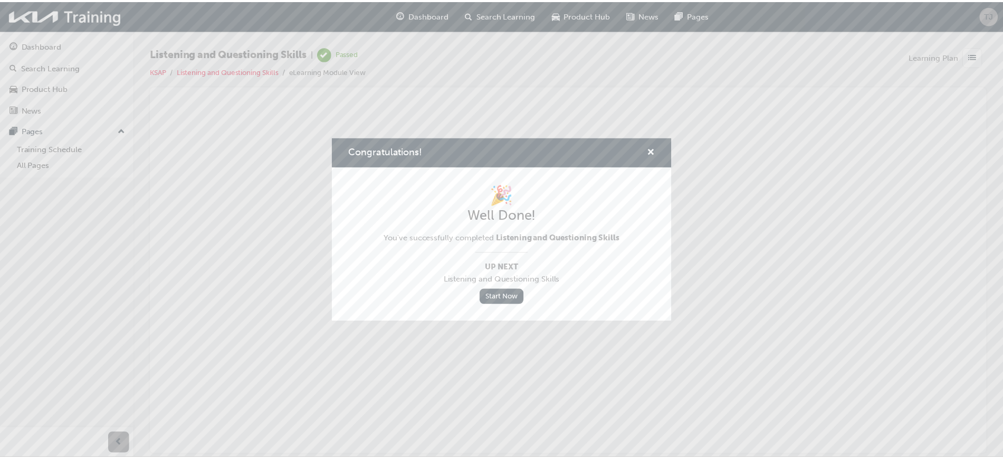
scroll to position [0, 0]
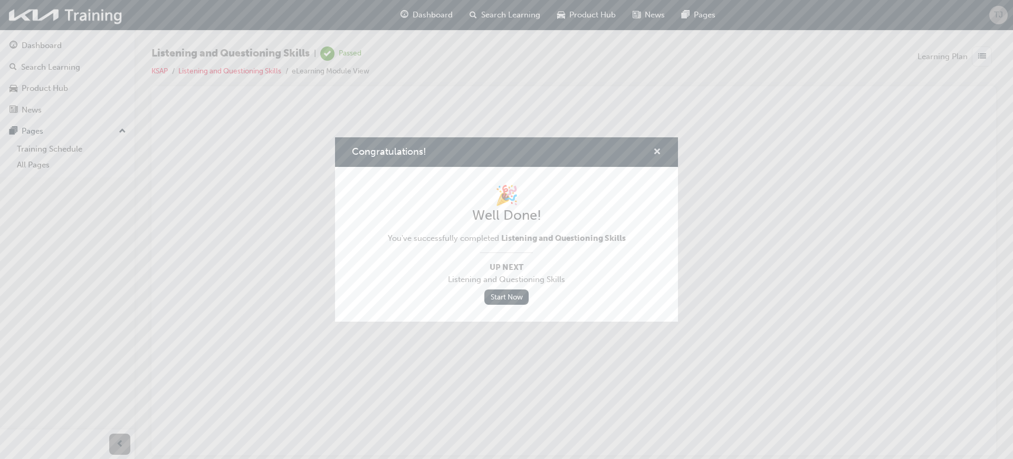
click at [657, 153] on span "cross-icon" at bounding box center [657, 152] width 8 height 9
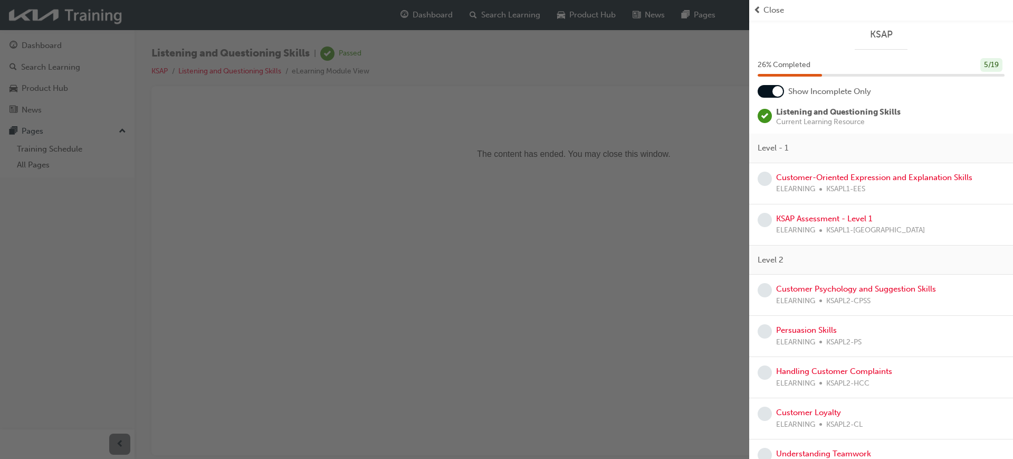
click at [437, 10] on div "button" at bounding box center [374, 229] width 749 height 459
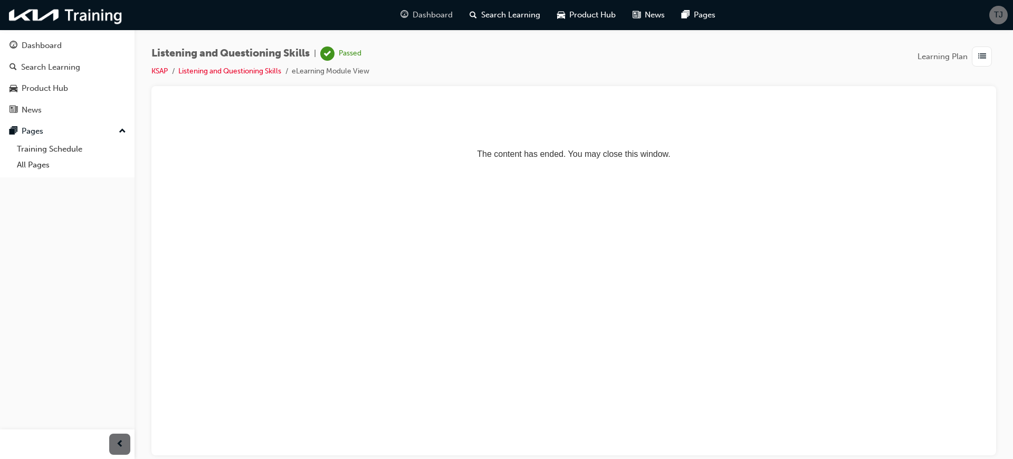
click at [437, 10] on span "Dashboard" at bounding box center [433, 15] width 40 height 12
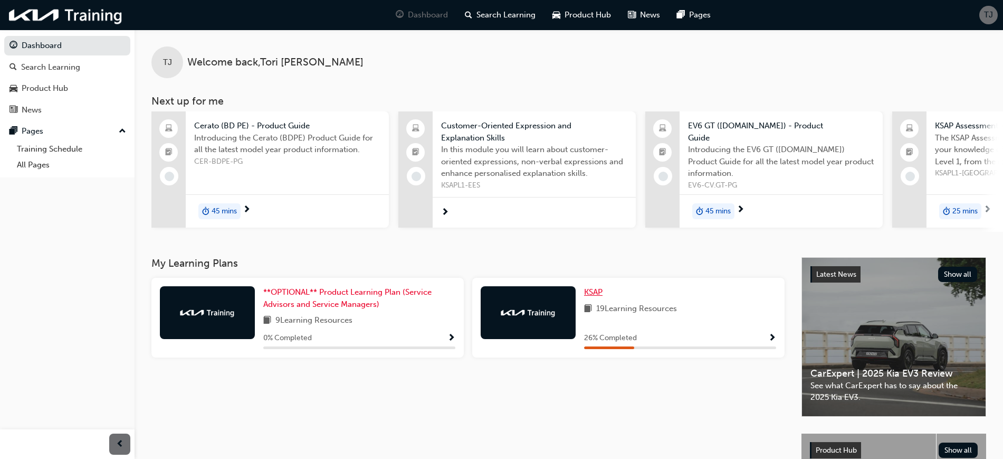
click at [601, 295] on span "KSAP" at bounding box center [593, 291] width 18 height 9
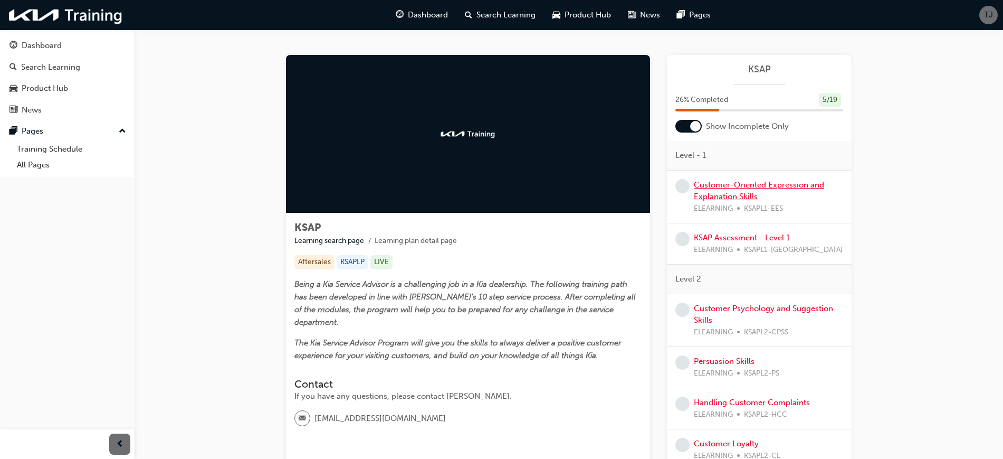
click at [730, 183] on link "Customer-Oriented Expression and Explanation Skills" at bounding box center [759, 191] width 130 height 22
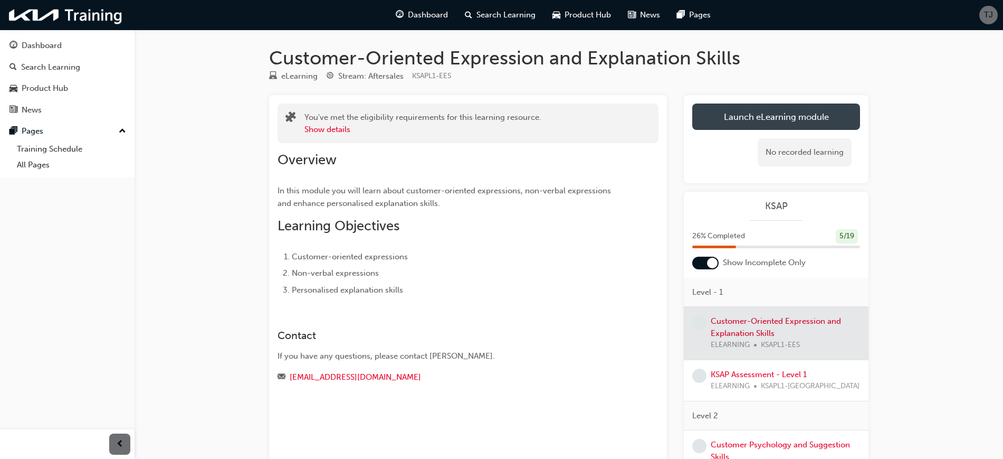
click at [751, 112] on link "Launch eLearning module" at bounding box center [776, 116] width 168 height 26
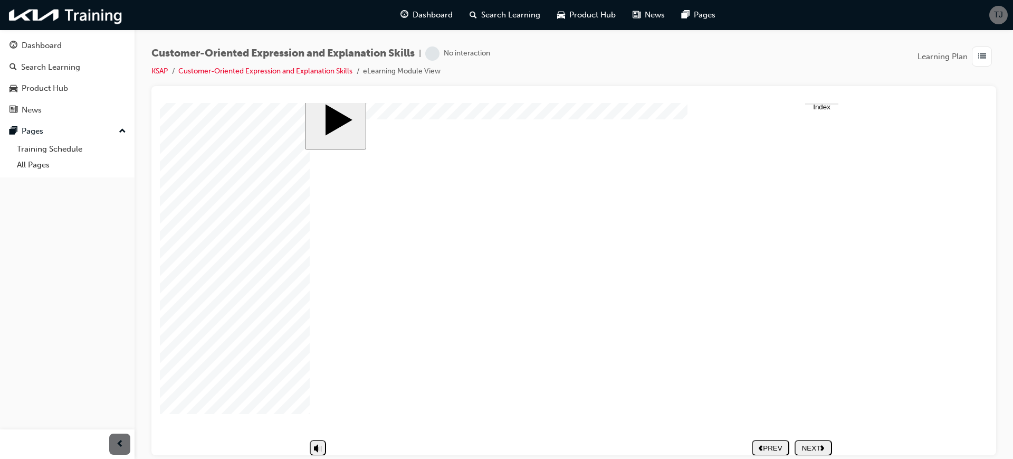
scroll to position [30, 0]
click at [810, 366] on div "NEXT" at bounding box center [813, 438] width 29 height 8
click at [810, 113] on span "▼ Index" at bounding box center [821, 114] width 17 height 16
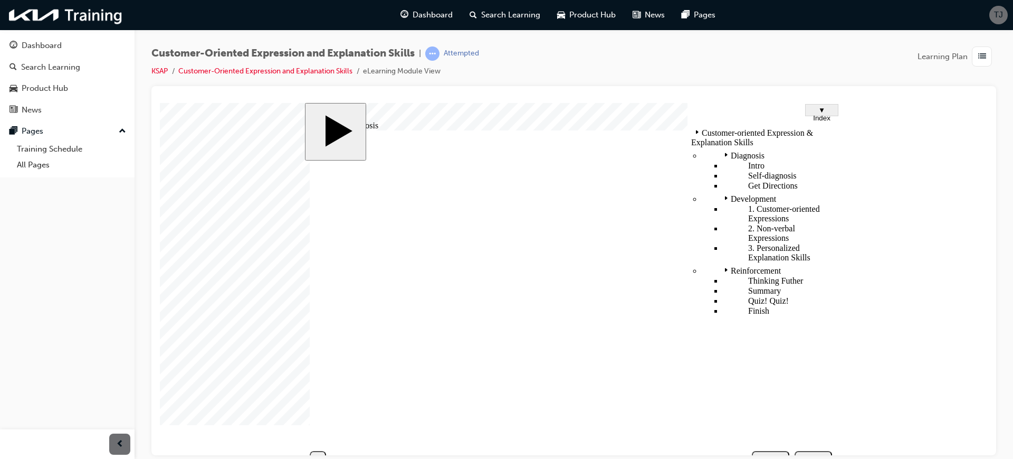
click at [739, 243] on div "3. Personalized Explanation Skills" at bounding box center [779, 252] width 113 height 19
click at [810, 179] on body "slide: Self-diagnosis 09.png Talking with arms crossed …………………………………………………………………" at bounding box center [574, 278] width 828 height 352
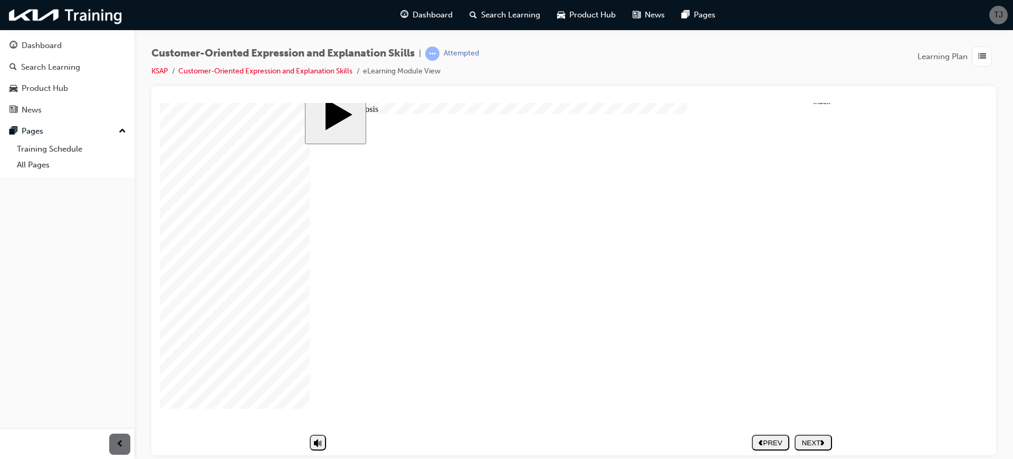
scroll to position [30, 0]
drag, startPoint x: 620, startPoint y: 291, endPoint x: 557, endPoint y: 286, distance: 62.5
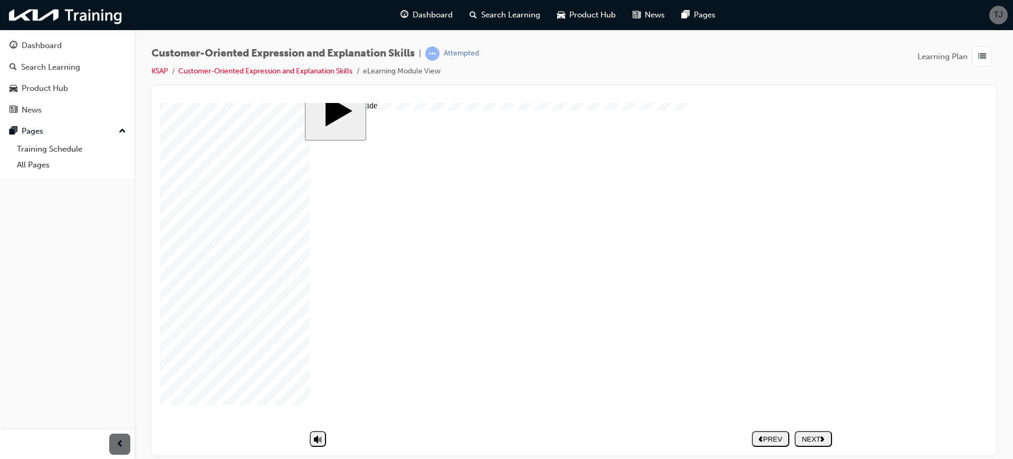
click at [810, 366] on div "NEXT" at bounding box center [813, 438] width 29 height 8
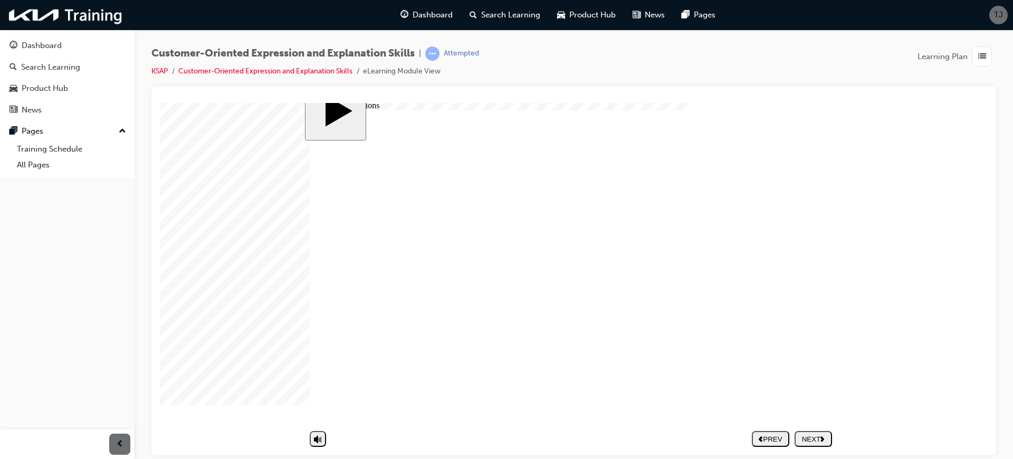
click at [810, 366] on div "NEXT" at bounding box center [813, 438] width 29 height 8
drag, startPoint x: 791, startPoint y: 292, endPoint x: 810, endPoint y: 291, distance: 19.1
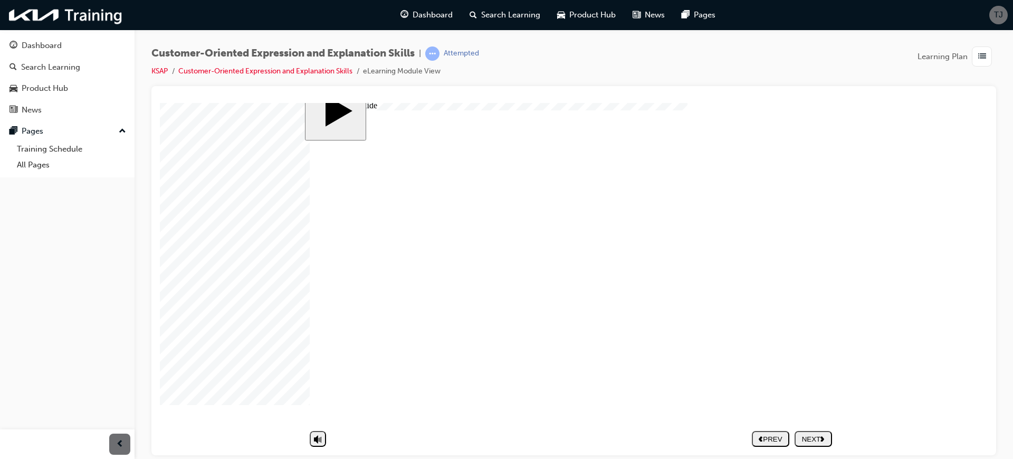
click at [810, 366] on div "NEXT" at bounding box center [813, 438] width 29 height 8
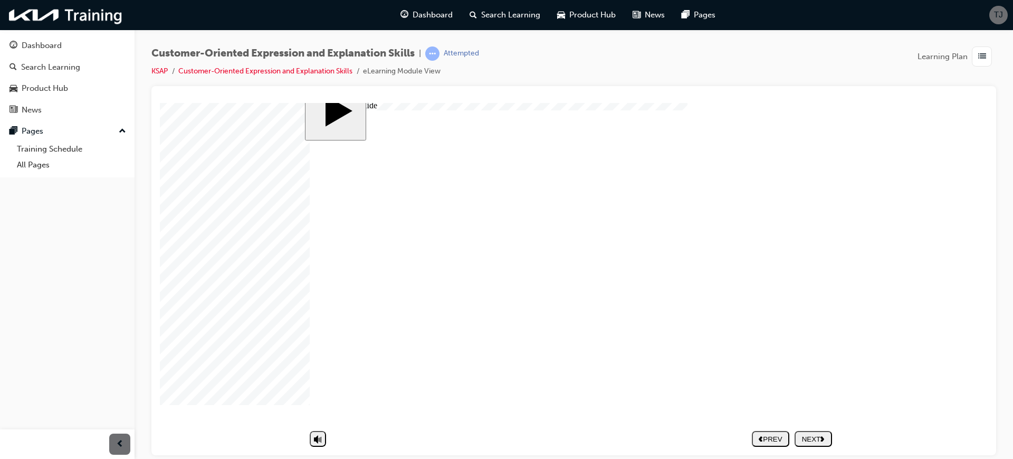
click at [810, 366] on button "NEXT" at bounding box center [813, 438] width 37 height 16
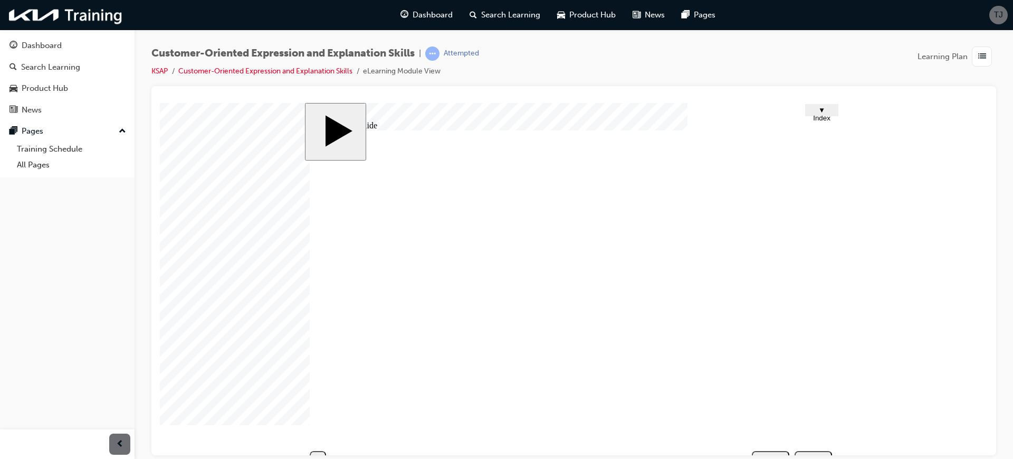
scroll to position [30, 0]
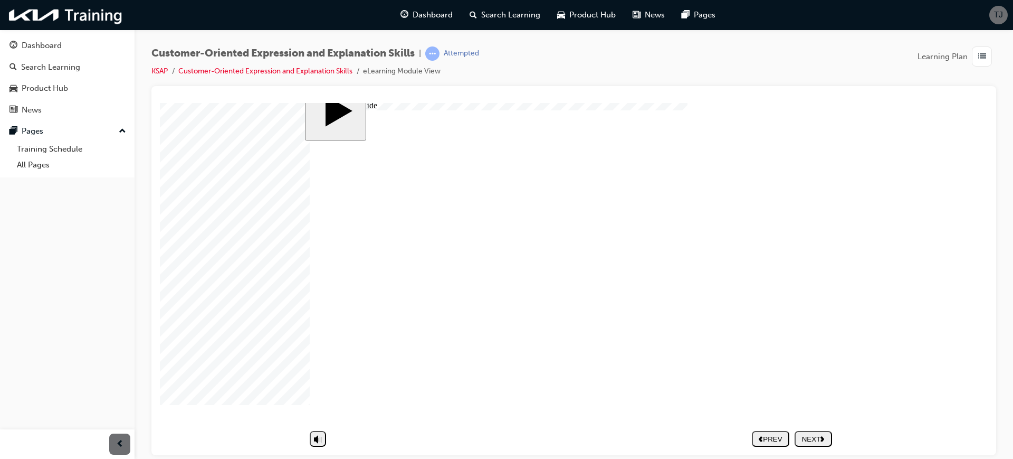
click at [811, 439] on nav "PREV NEXT SUBMIT" at bounding box center [792, 438] width 80 height 24
click at [811, 433] on button "NEXT" at bounding box center [813, 438] width 37 height 16
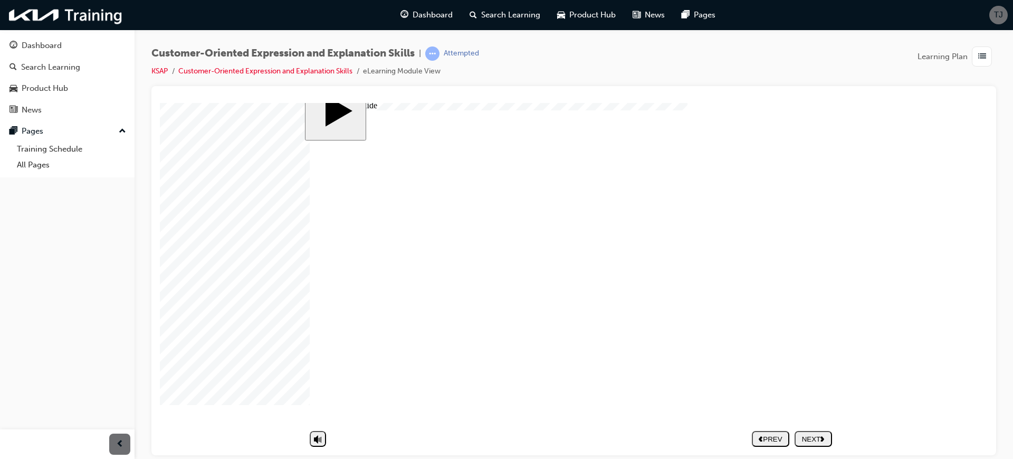
drag, startPoint x: 794, startPoint y: 276, endPoint x: 806, endPoint y: 277, distance: 12.1
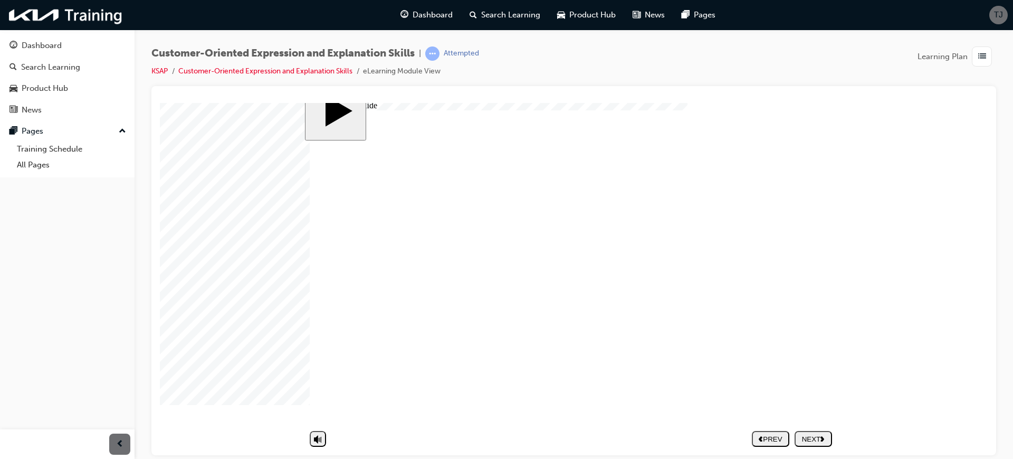
click at [815, 430] on button "NEXT" at bounding box center [813, 438] width 37 height 16
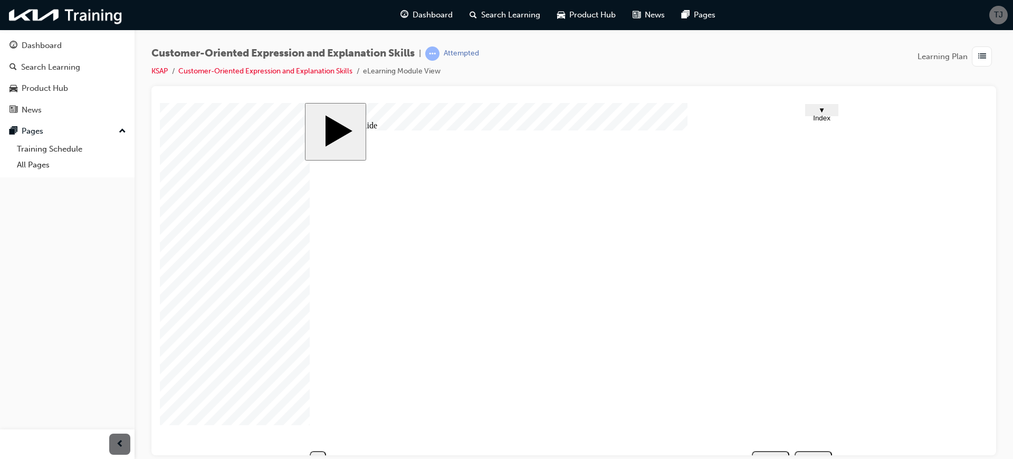
drag, startPoint x: 382, startPoint y: 223, endPoint x: 588, endPoint y: 227, distance: 206.4
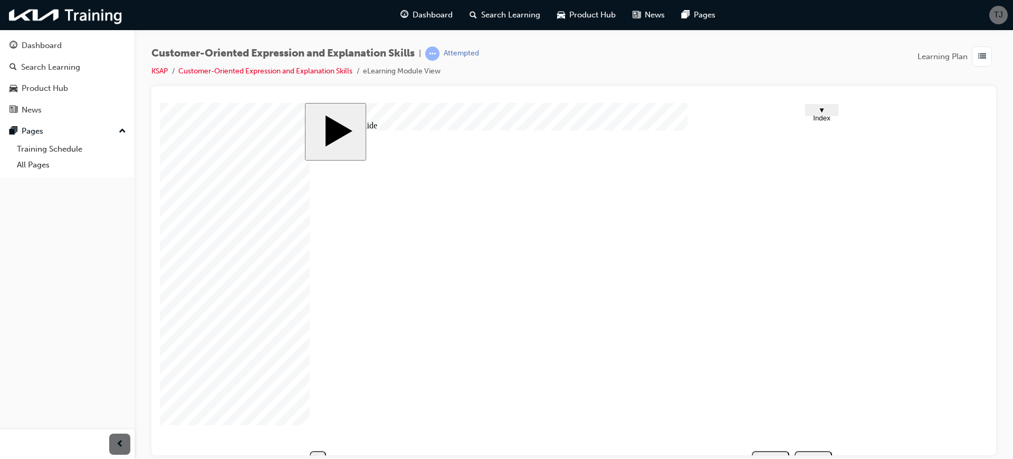
type input "S"
type input "Sh"
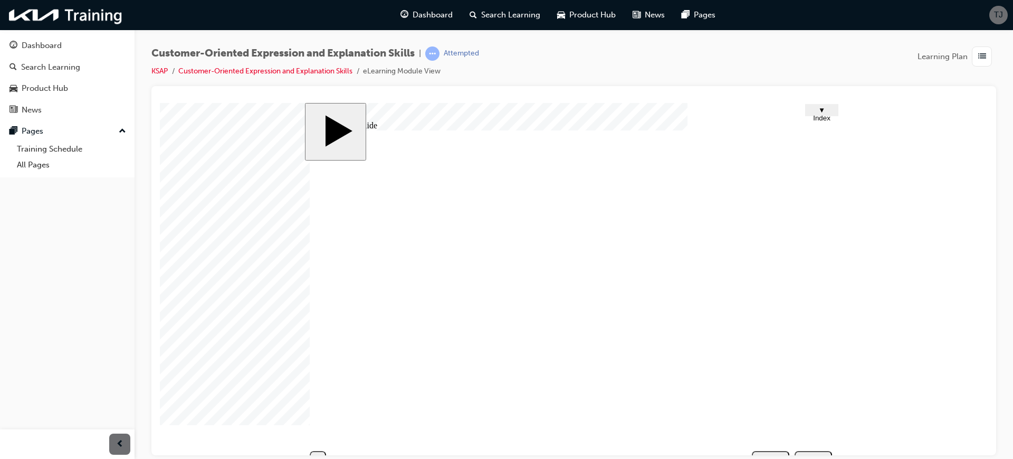
type input "Sh"
type input "Shu"
type input "Shus"
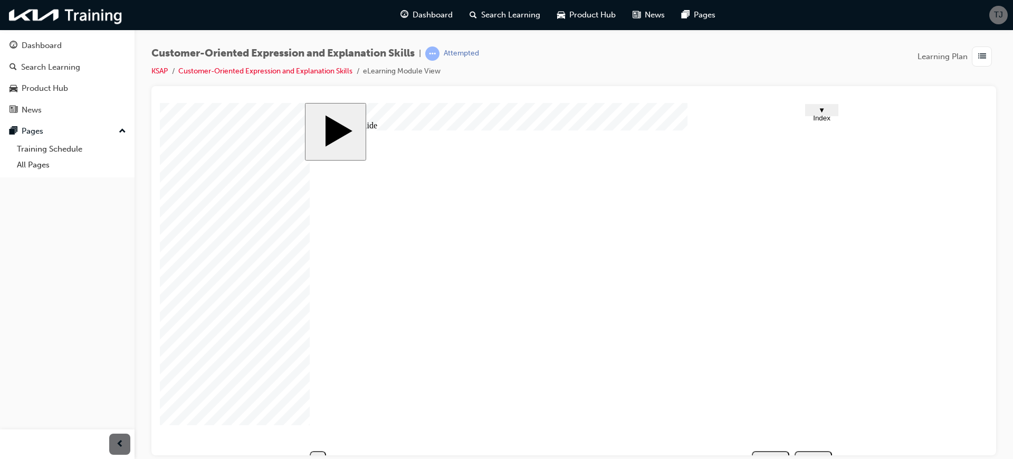
type input "Shush"
type input "Shushi"
type input "Shushin"
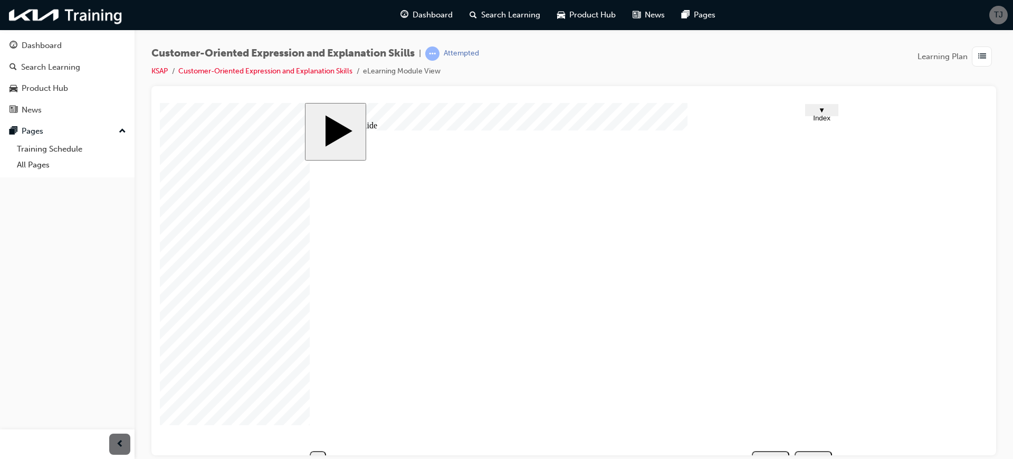
type input "Shushin"
type input "Shushing"
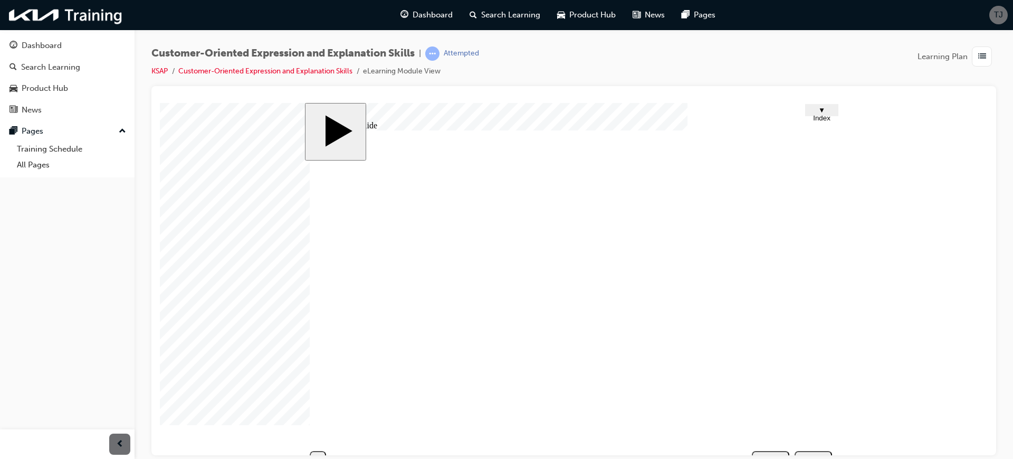
type input "S"
type input "N"
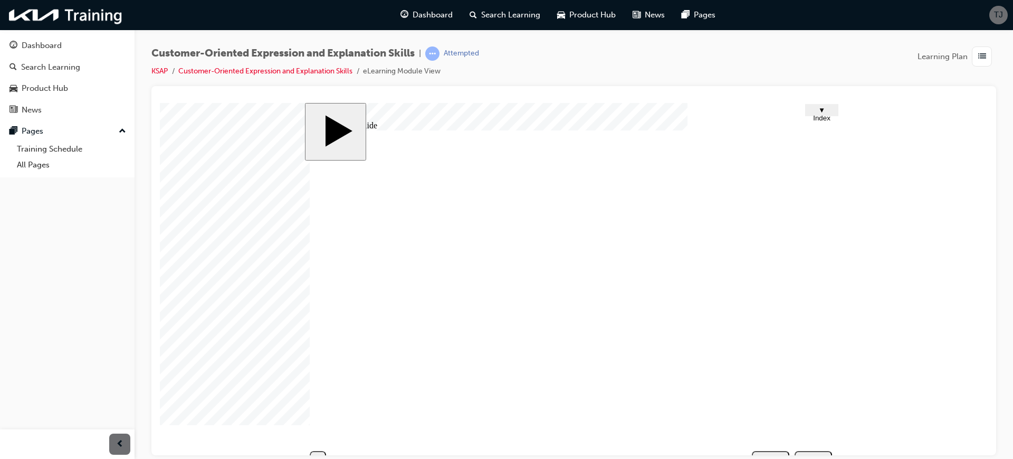
type input "No"
type input "Not"
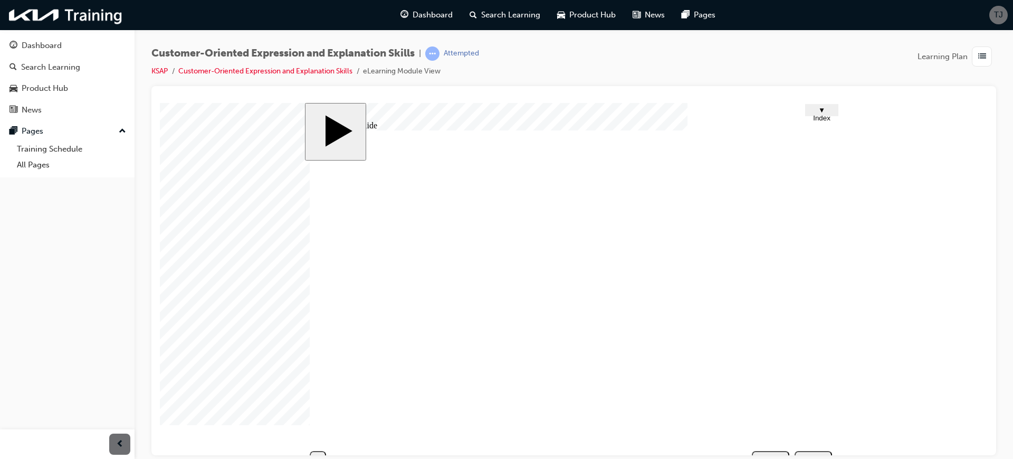
type input "Not"
type input "Not i"
type input "Not in"
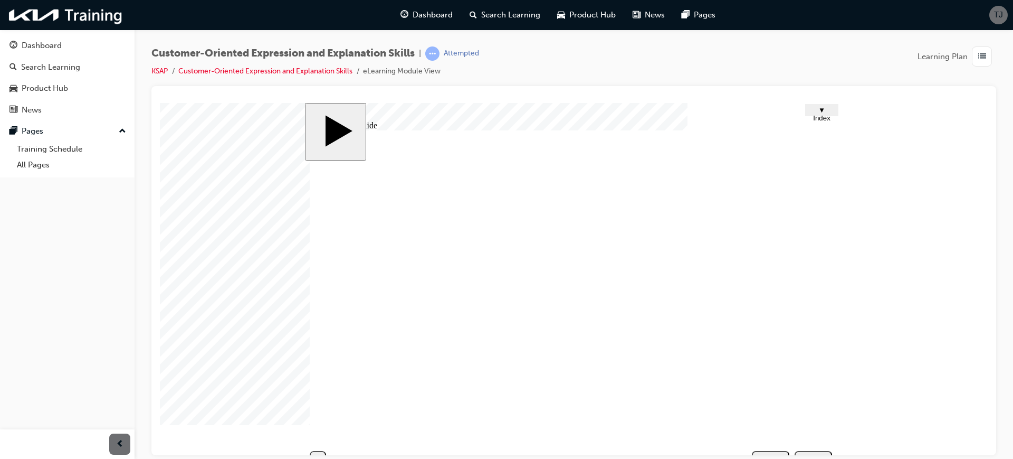
type input "Not int"
type input "Not inte"
type input "Not inter"
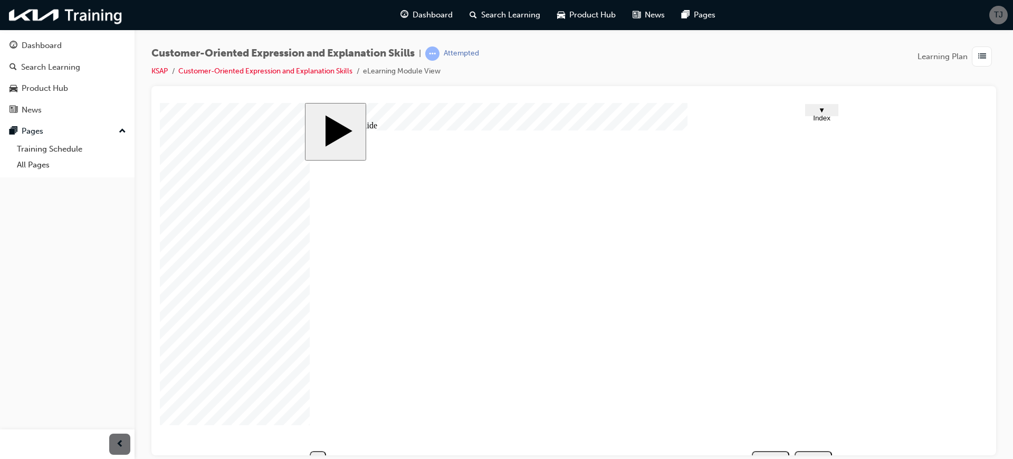
type input "Not inter"
type input "Not intere"
type input "Not interes"
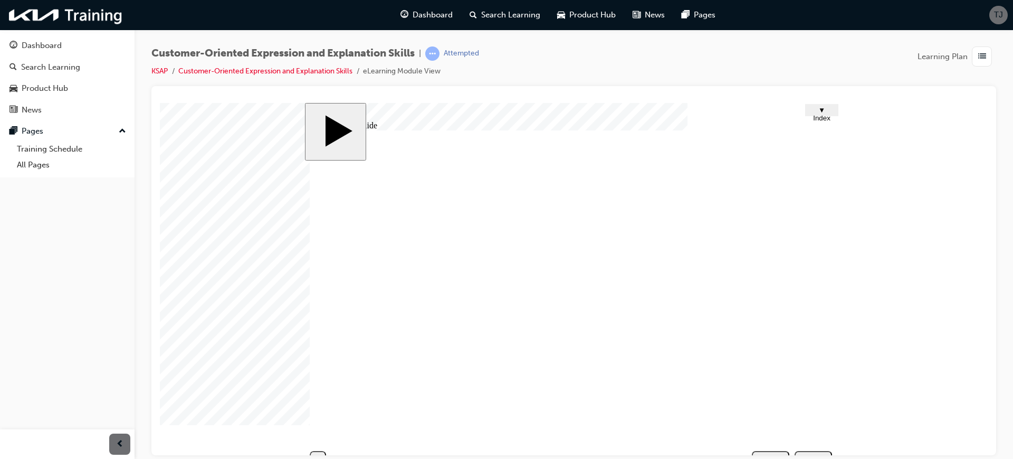
type input "Not interest"
type input "Not intereste"
type input "Not interested"
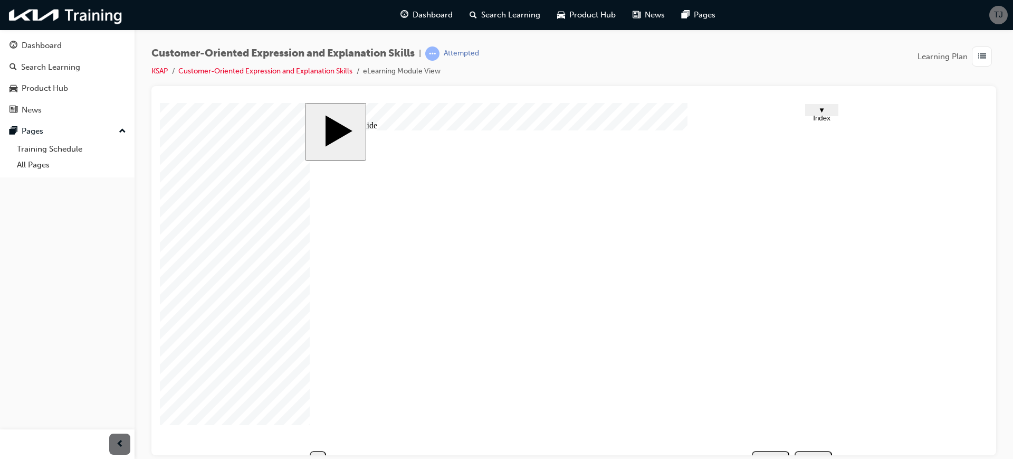
type input "Not interested"
type input "P"
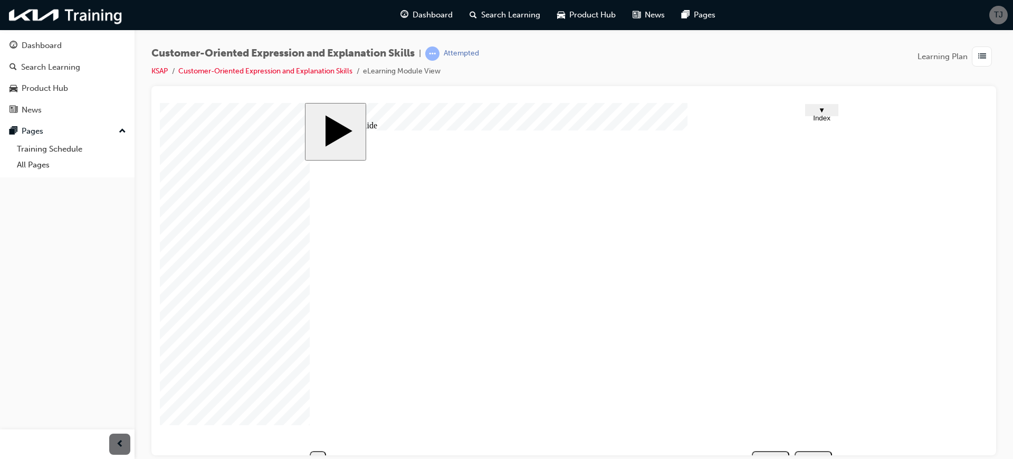
type input "P"
type input "Pr"
type input "Pro"
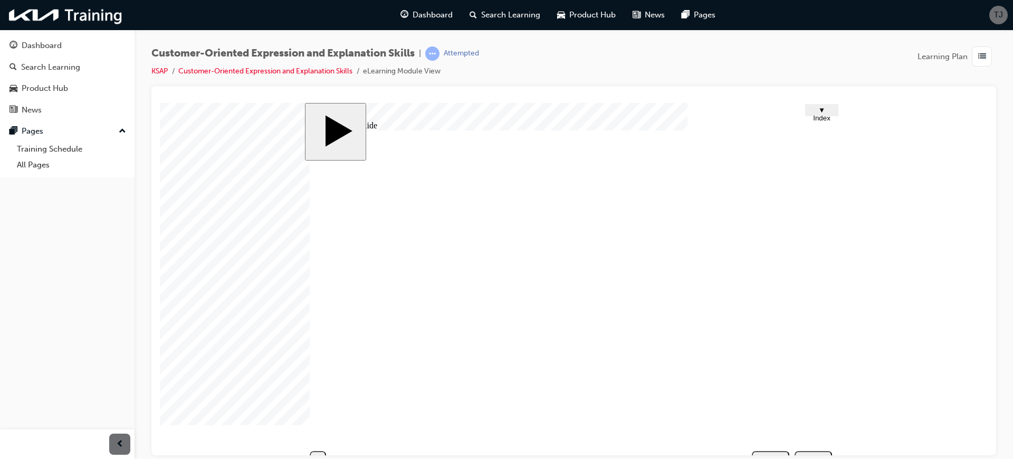
type input "Prof"
type input "Profe"
type input "Profes"
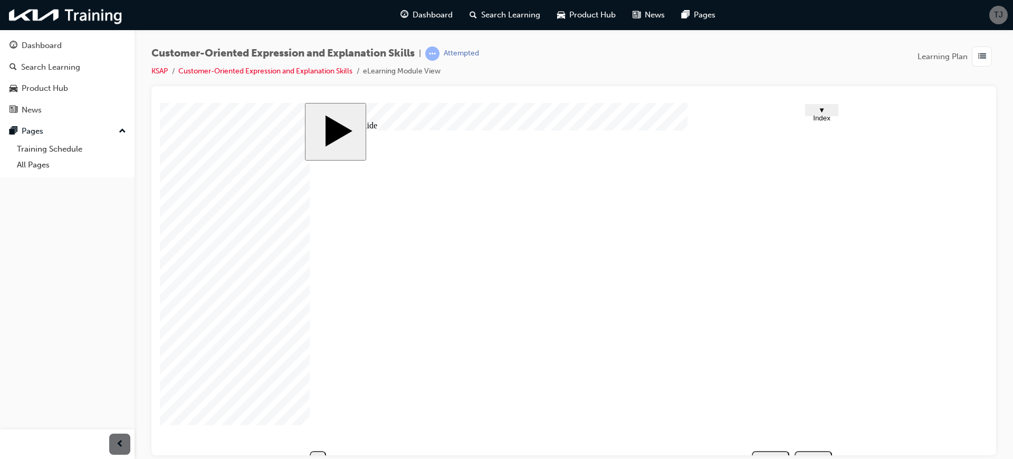
type input "Profes"
type input "Profess"
type input "Professi"
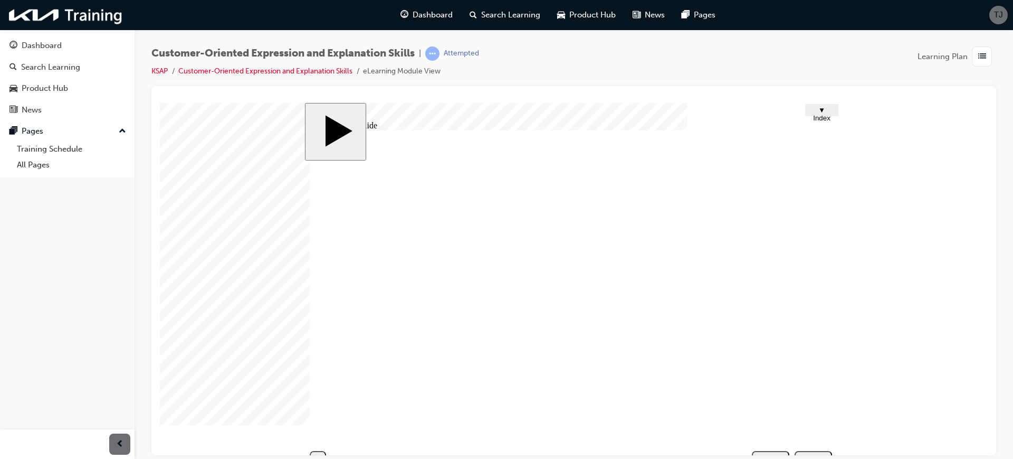
type input "Professio"
type input "Profession"
type input "Professiona"
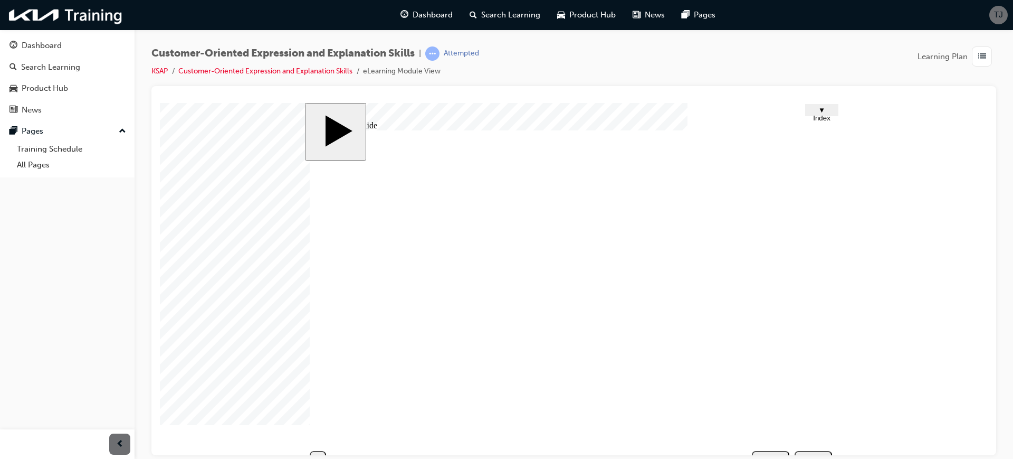
type input "Professiona"
type input "Professional"
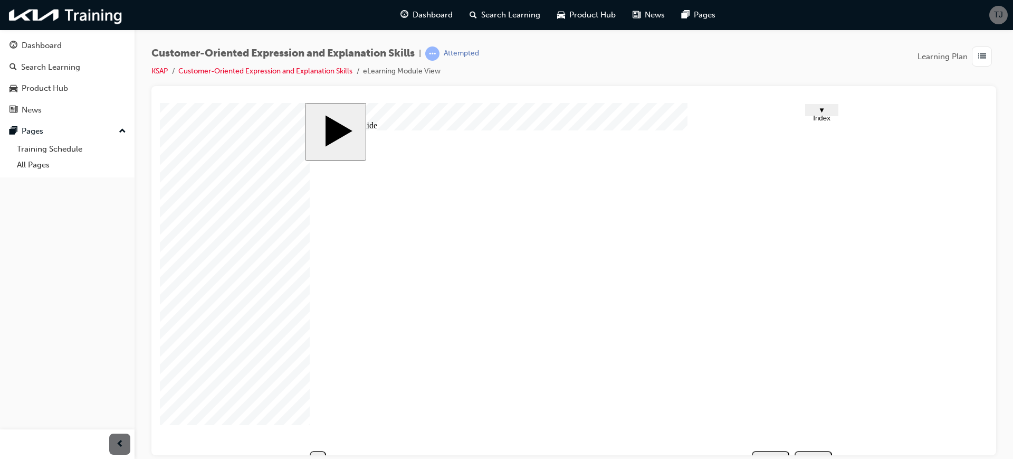
type input "F"
type input "Fi"
type input "Fid"
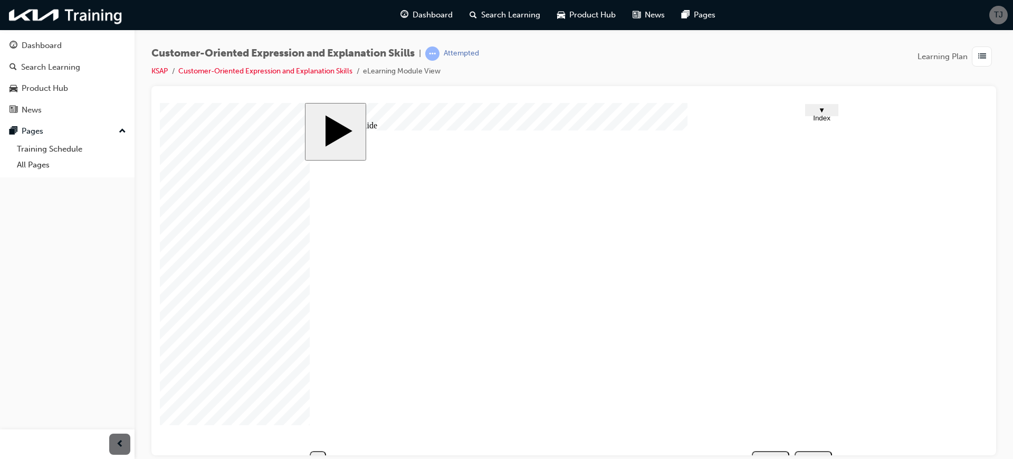
type input "Fid"
type input "Fidg"
type input "Fidgi"
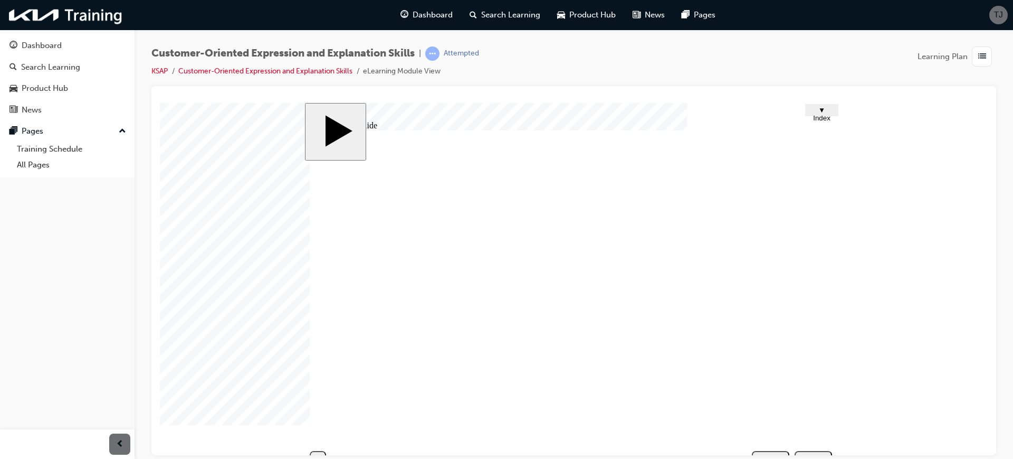
type input "Fidgit"
type input "Fidgiti"
type input "Fidgitin"
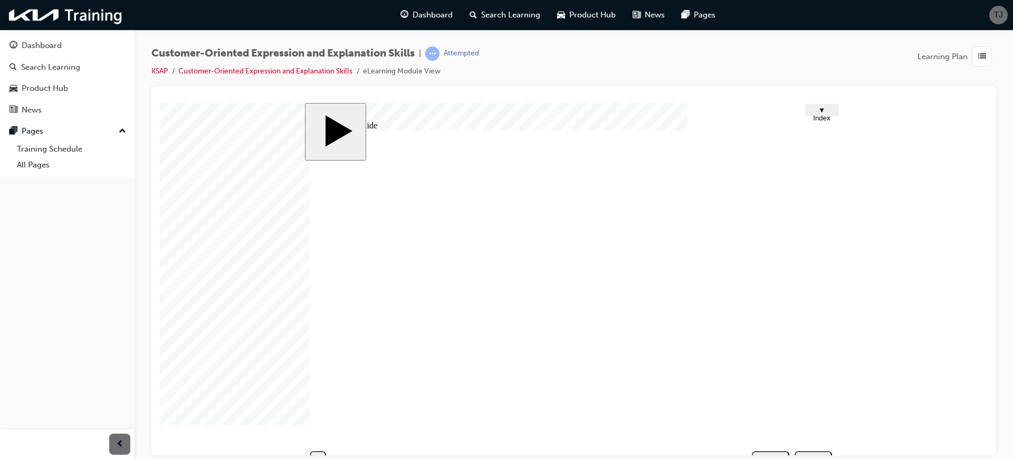
type input "Fidgitin"
type input "Fidgiting"
type input "Shushing"
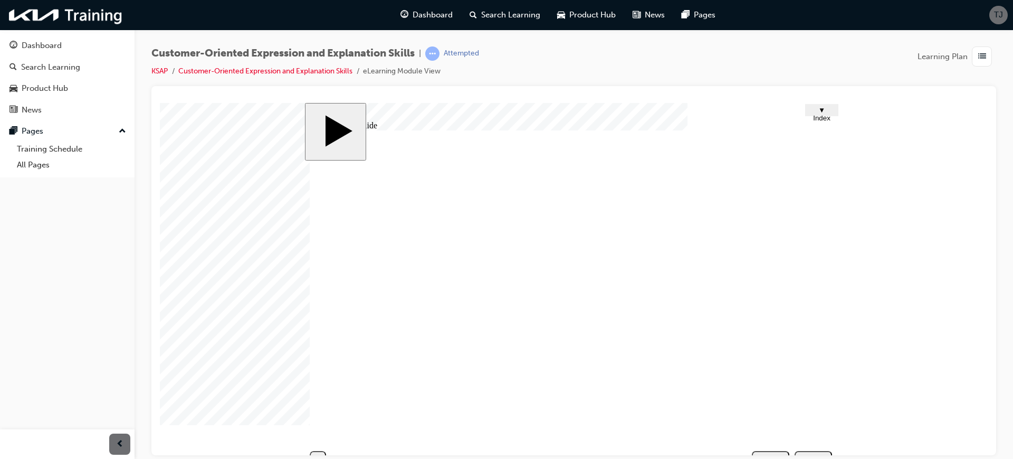
type input "Not interested"
type input "Professional"
type input "Fidgiting"
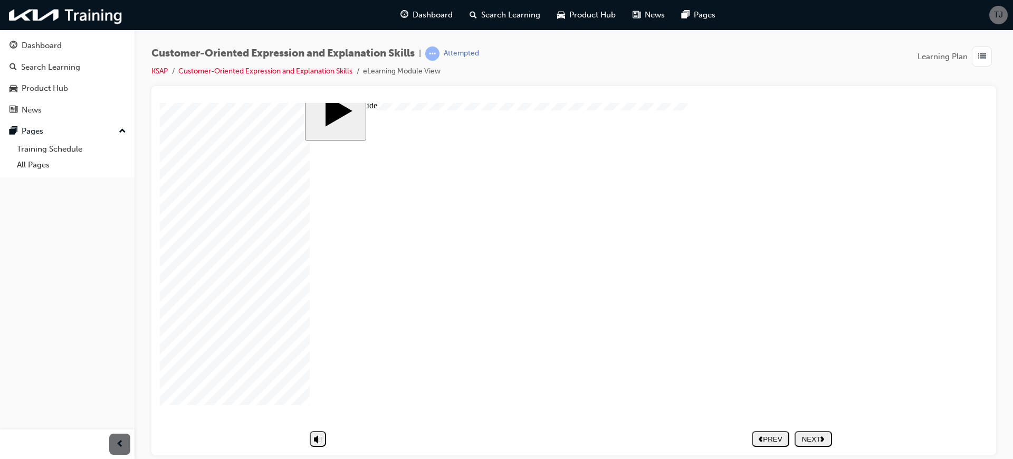
click at [825, 426] on nav "PREV NEXT SUBMIT" at bounding box center [792, 438] width 80 height 24
click at [818, 434] on div "NEXT" at bounding box center [813, 438] width 29 height 8
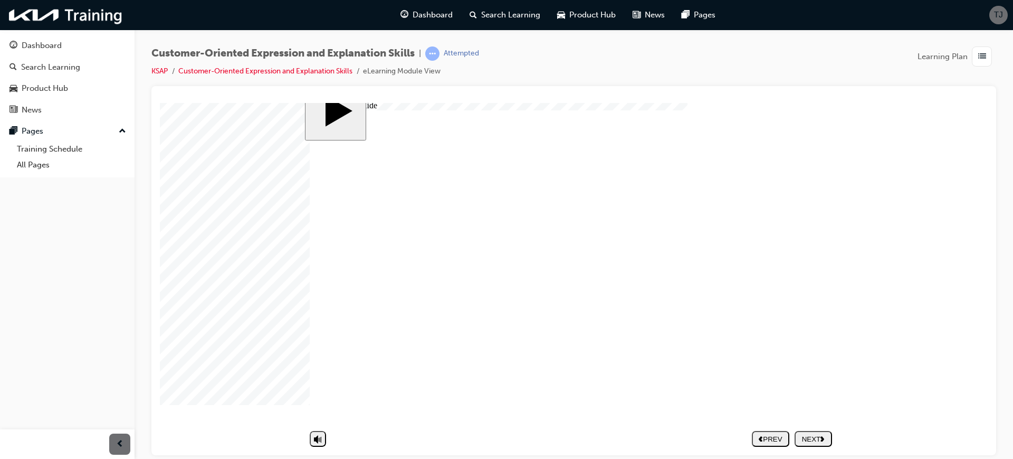
click at [814, 434] on div "NEXT" at bounding box center [813, 438] width 29 height 8
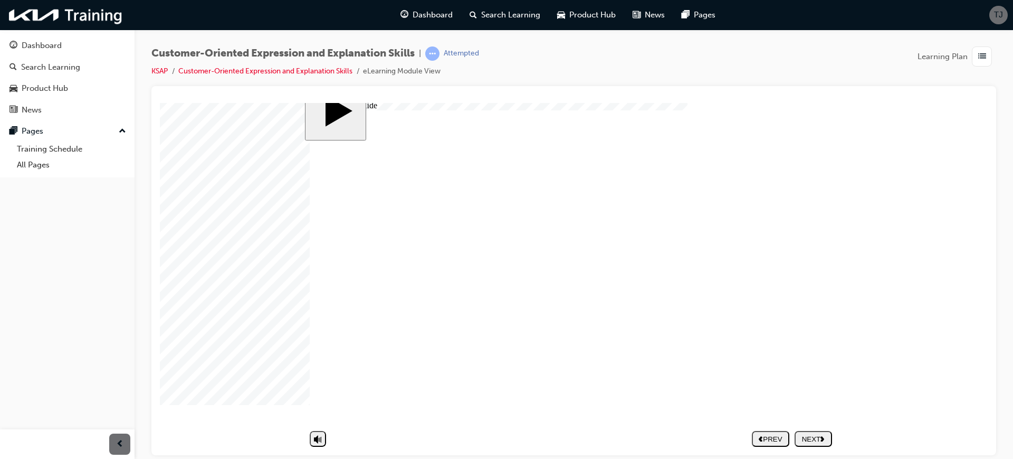
type textarea "D"
type textarea "Di"
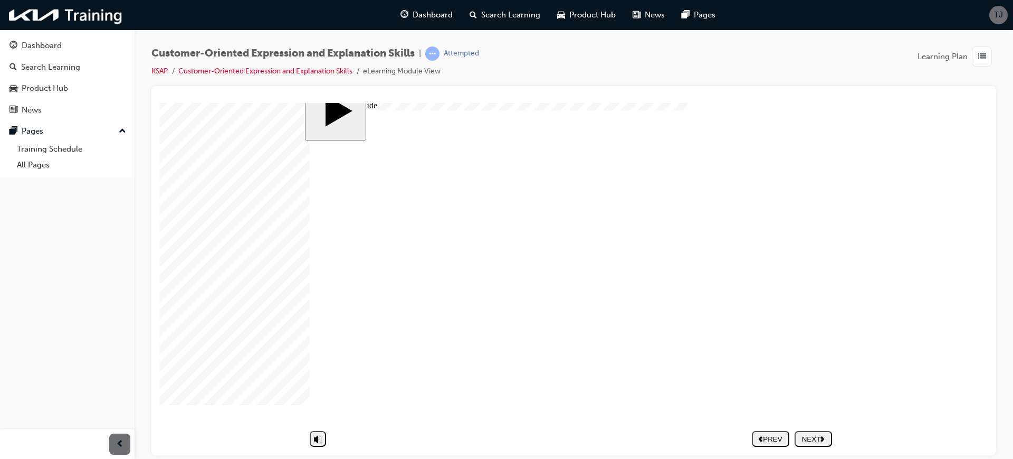
type textarea "Di"
type textarea "Did"
type textarea "Didn"
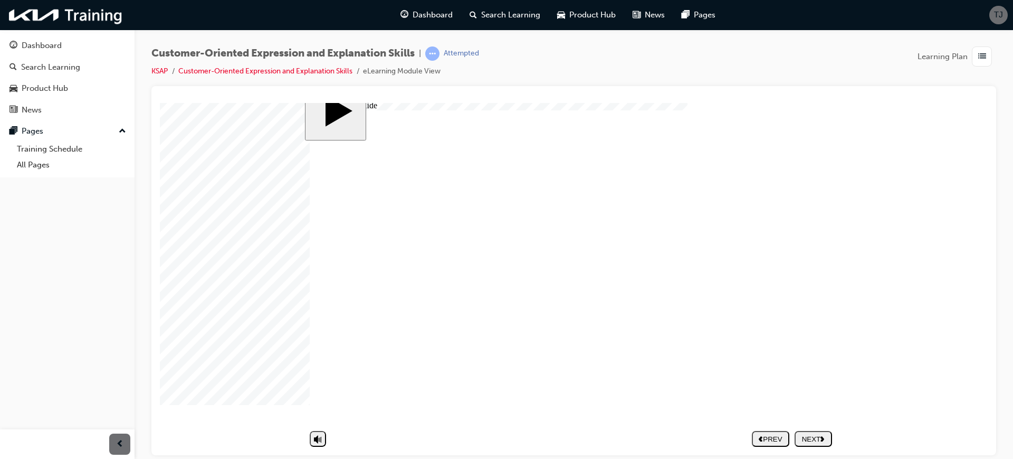
type textarea "Didnt"
type textarea "Didnt h"
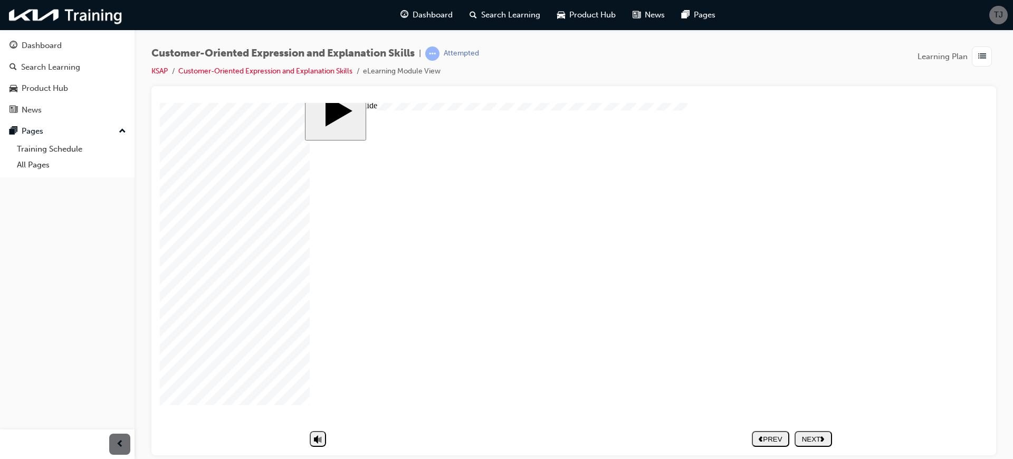
type textarea "Didnt h"
type textarea "Didnt ha"
type textarea "Didnt hav"
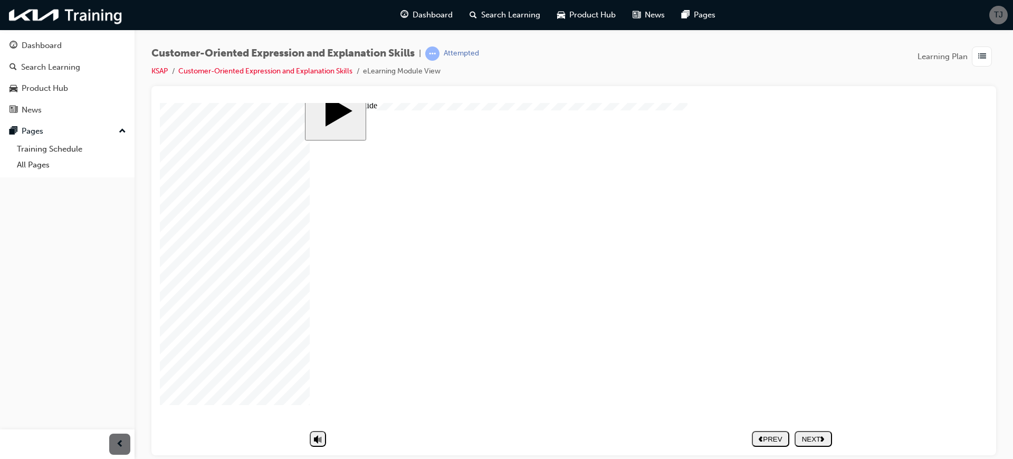
type textarea "Didnt have"
type textarea "Didnt have t"
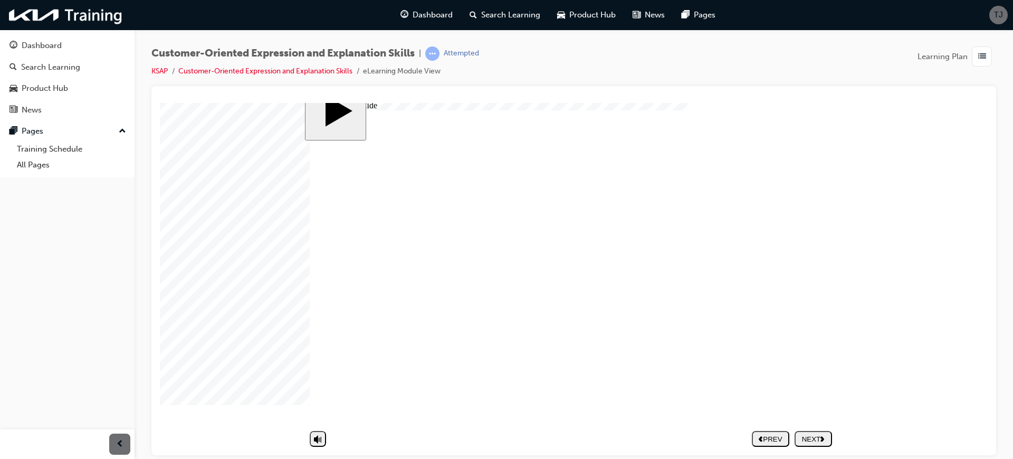
type textarea "Didnt have t"
type textarea "Didnt have th"
type textarea "Didnt have the"
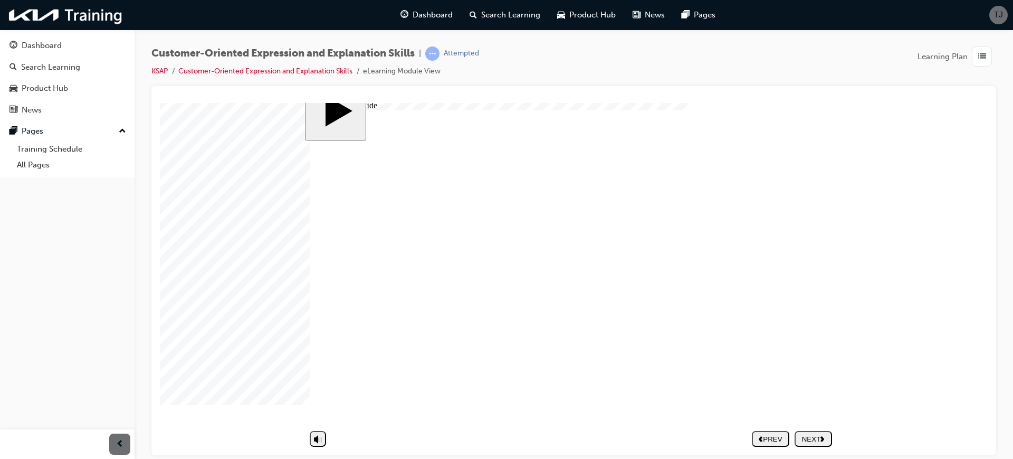
type textarea "Didnt have the"
type textarea "Didnt have the c"
type textarea "Didnt have the cu"
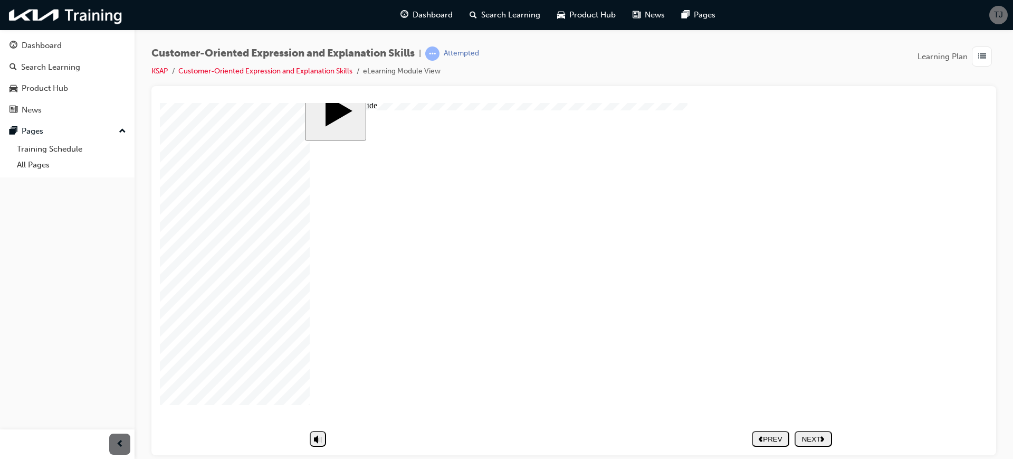
type textarea "Didnt have the cu"
type textarea "Didnt have the cus"
type textarea "Didnt have the cust"
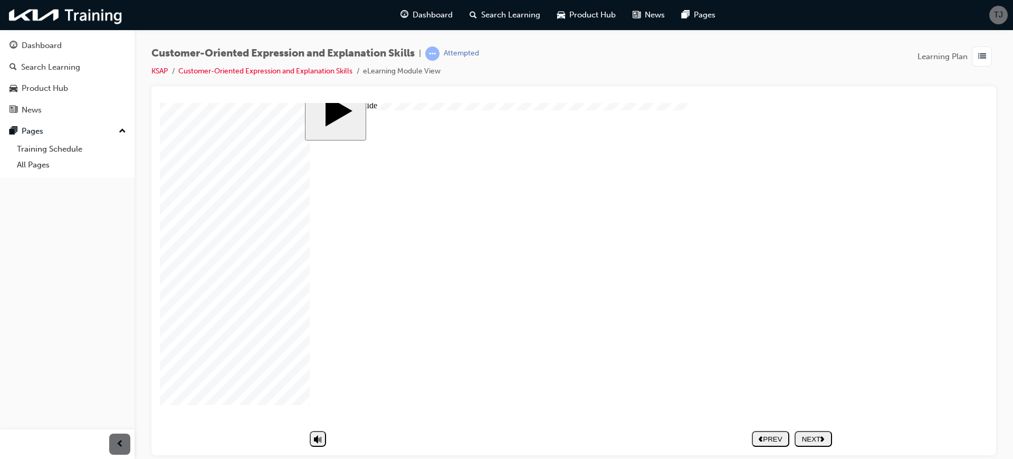
type textarea "Didnt have the custo"
type textarea "Didnt have the custom"
type textarea "Didnt have the custome"
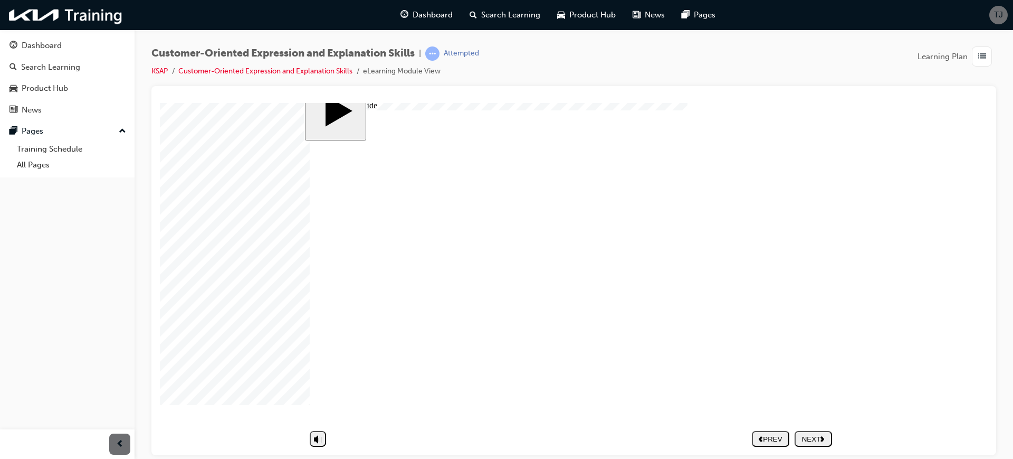
type textarea "Didnt have the custome"
type textarea "Didnt have the customer"
type textarea "Didnt have the customers"
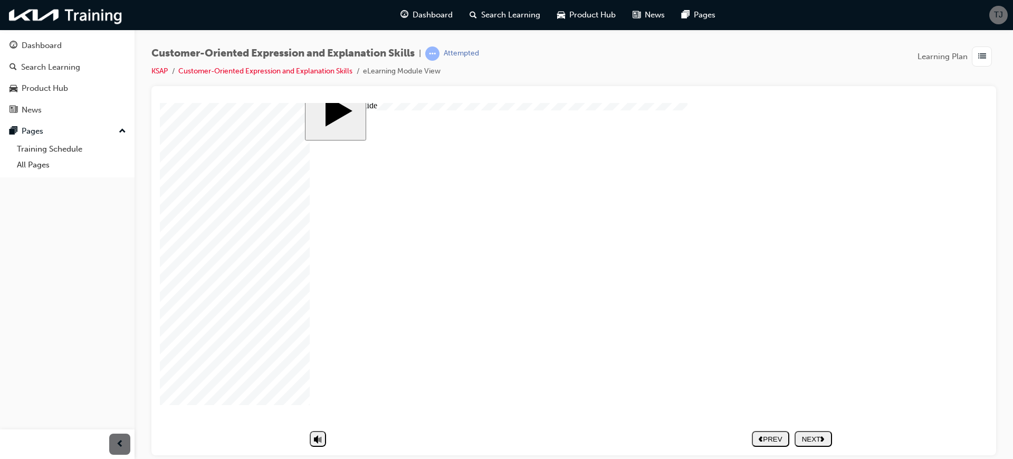
type textarea "Didnt have the customers"
type textarea "Didnt have the customers i"
type textarea "Didnt have the customers in"
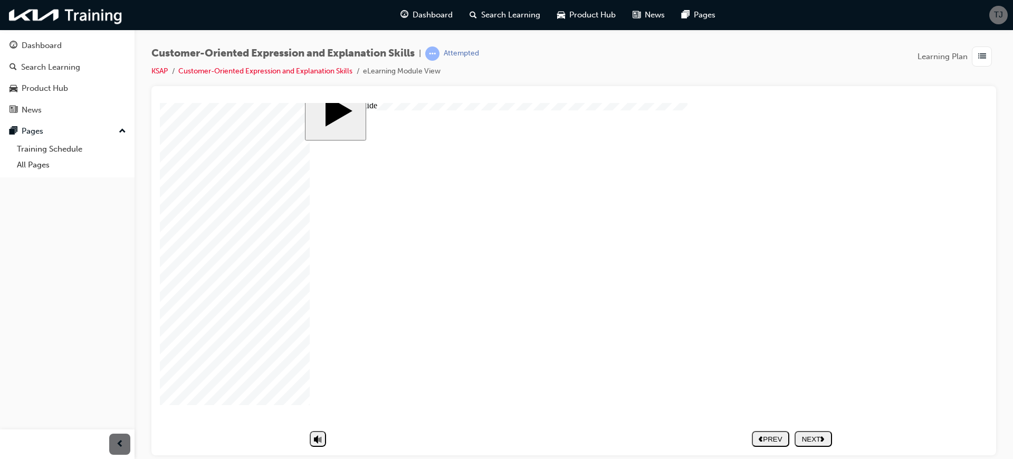
type textarea "Didnt have the customers in"
type textarea "Didnt have the customers int"
type textarea "Didnt have the customers inte"
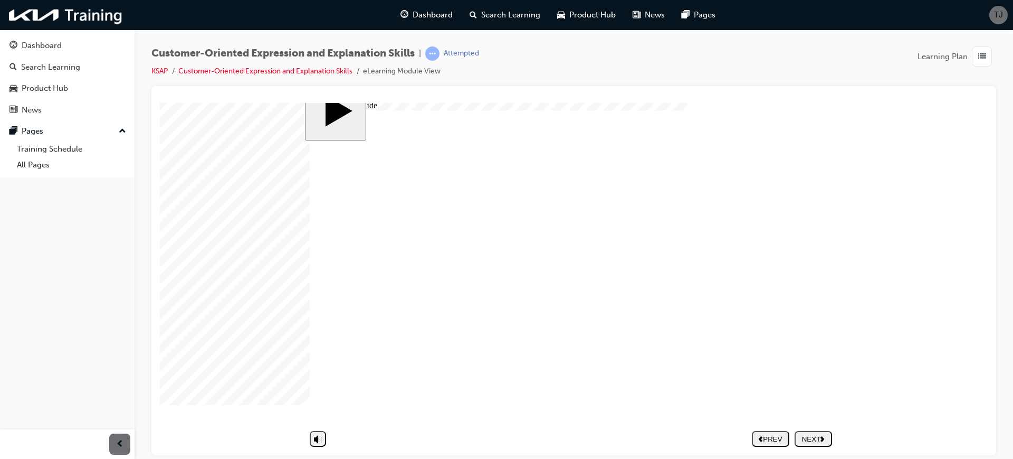
type textarea "Didnt have the customers inter"
type textarea "Didnt have the customers intere"
type textarea "Didnt have the customers interea"
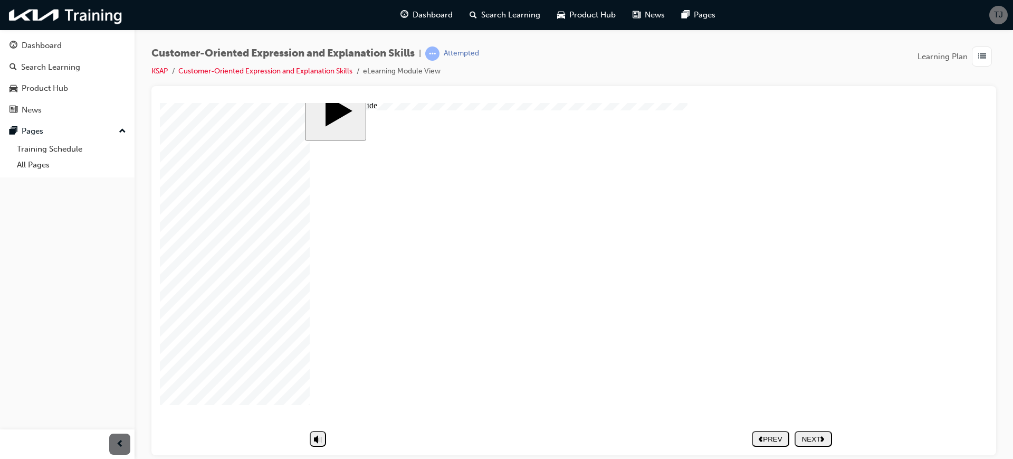
type textarea "Didnt have the customers interea"
type textarea "Didnt have the customers intere"
type textarea "Didnt have the customers interes"
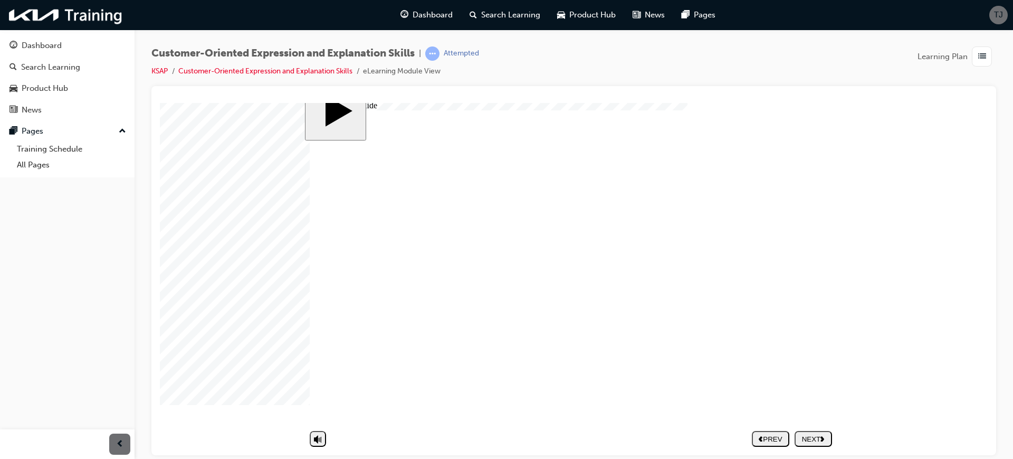
type textarea "Didnt have the customers intere"
type textarea "Didnt have the customers inter"
type textarea "Didnt have the customers inters"
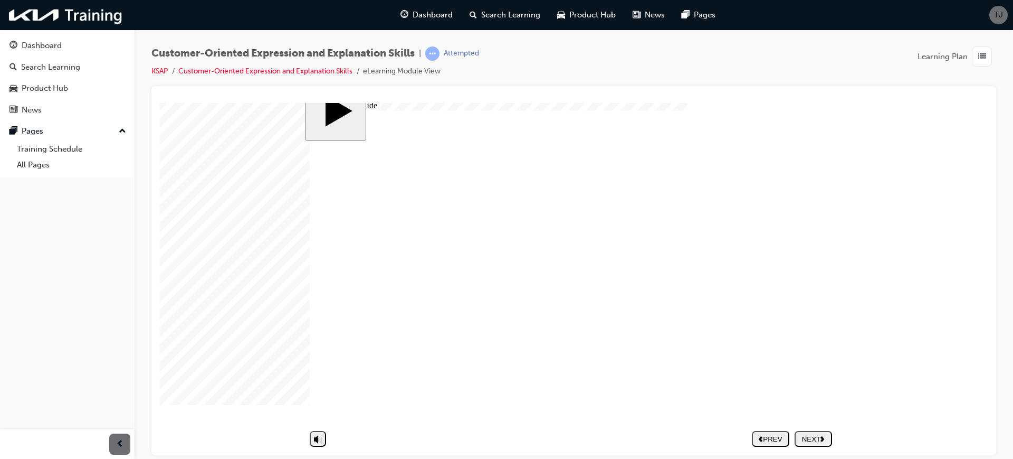
type textarea "Didnt have the customers inters"
type textarea "Didnt have the customers interst"
type textarea "Didnt have the customers inters"
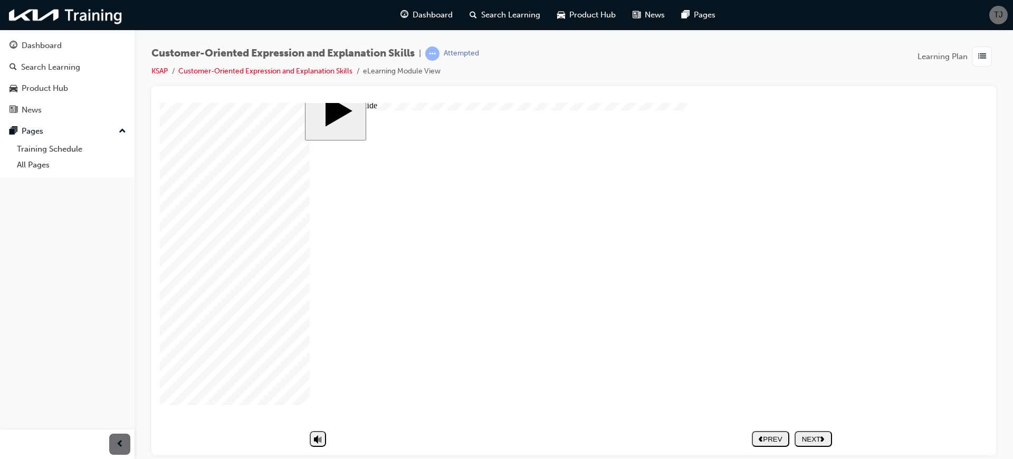
type textarea "Didnt have the customers inter"
type textarea "Didnt have the customers inte"
type textarea "Didnt have the customers int"
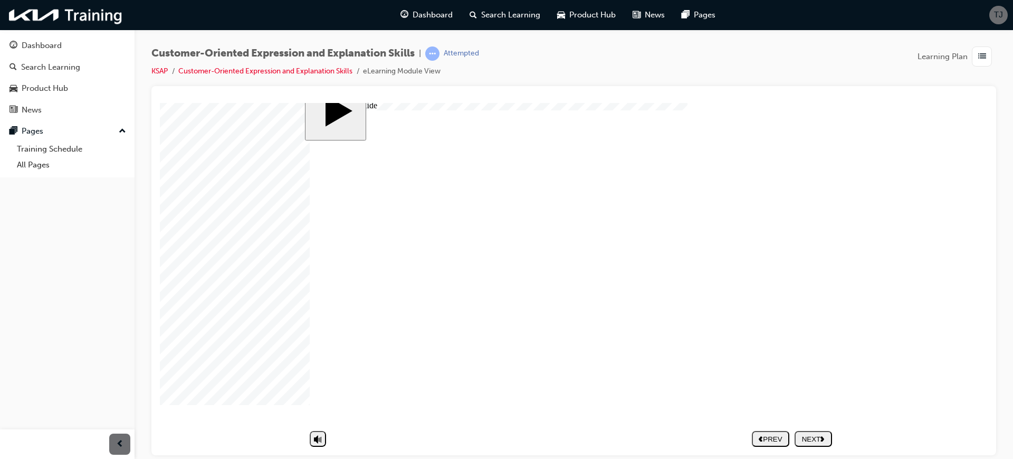
type textarea "Didnt have the customers int"
type textarea "Didnt have the customers in"
type textarea "Didnt have the customers i"
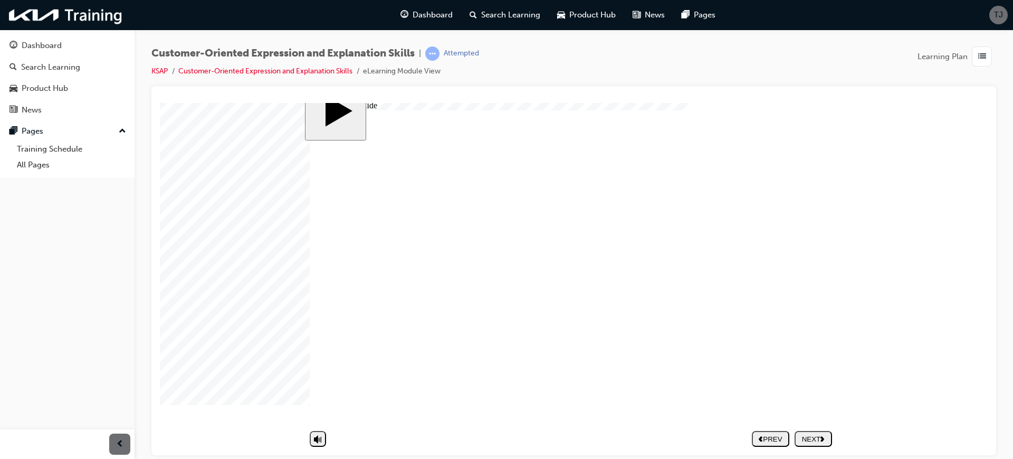
type textarea "Didnt have the customers"
type textarea "Didnt have the customers i"
type textarea "Didnt have the customers in"
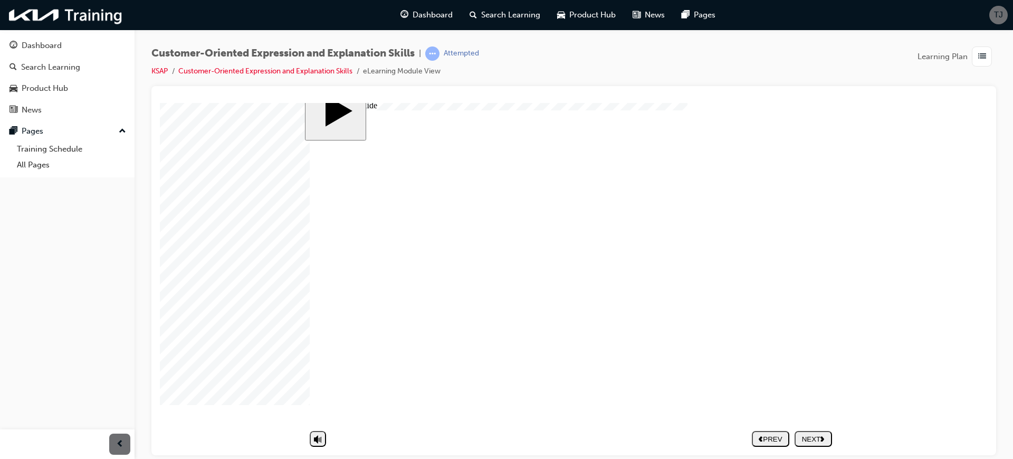
type textarea "Didnt have the customers in"
type textarea "Didnt have the customers int"
type textarea "Didnt have the customers inte"
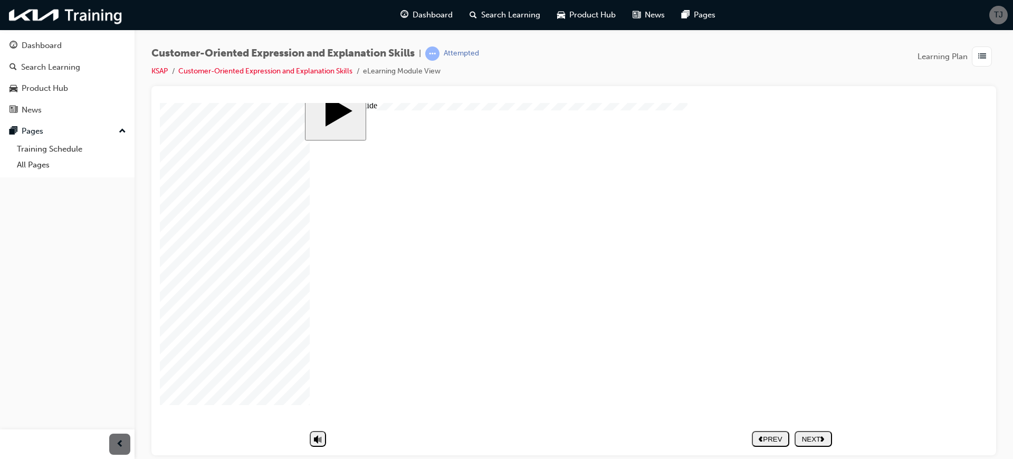
type textarea "Didnt have the customers intes"
type textarea "Didnt have the customers inte"
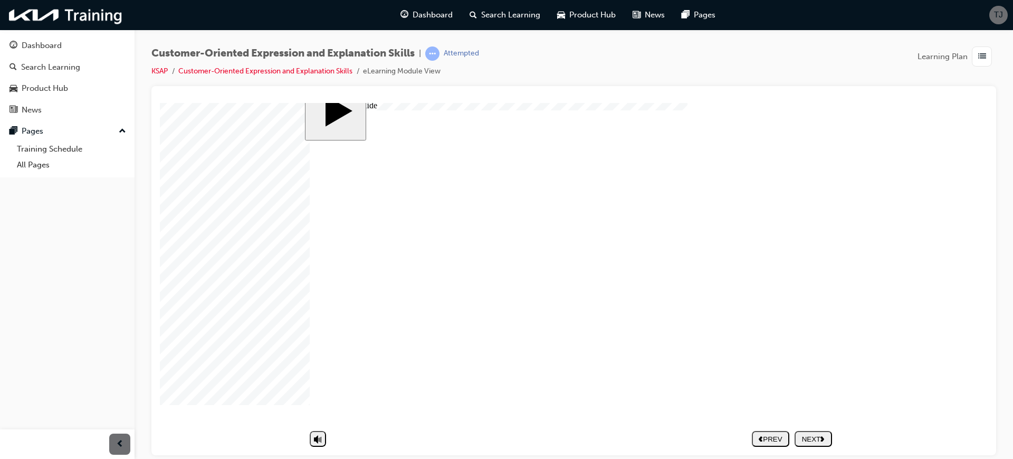
click at [820, 434] on div "NEXT" at bounding box center [813, 438] width 29 height 8
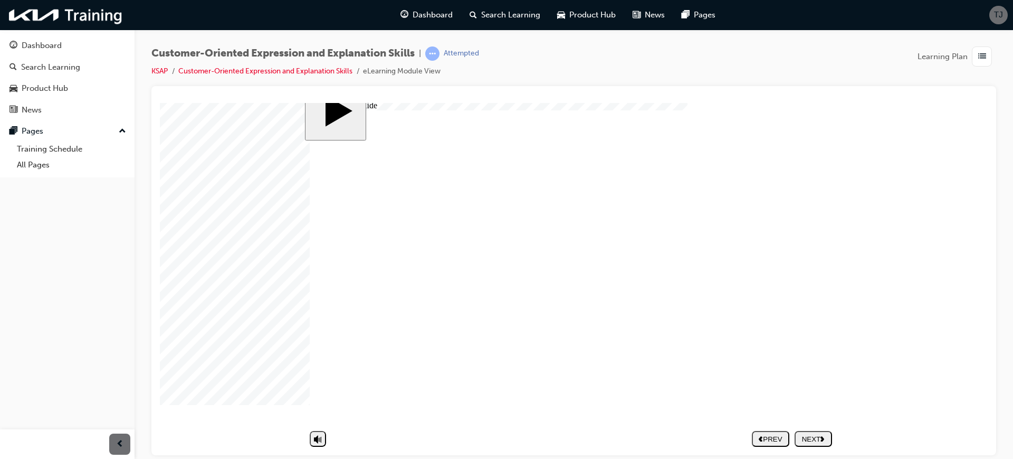
click at [804, 434] on div "NEXT" at bounding box center [813, 438] width 29 height 8
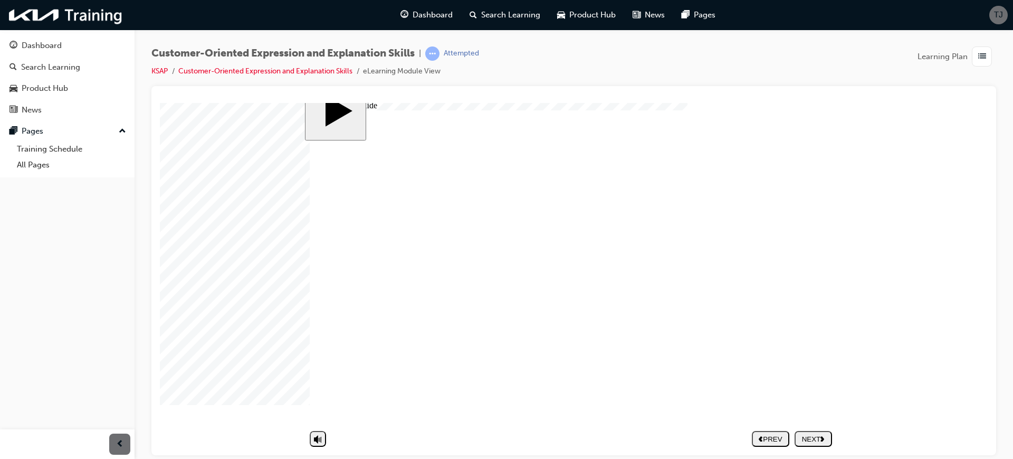
click at [823, 435] on polygon "next" at bounding box center [823, 437] width 4 height 5
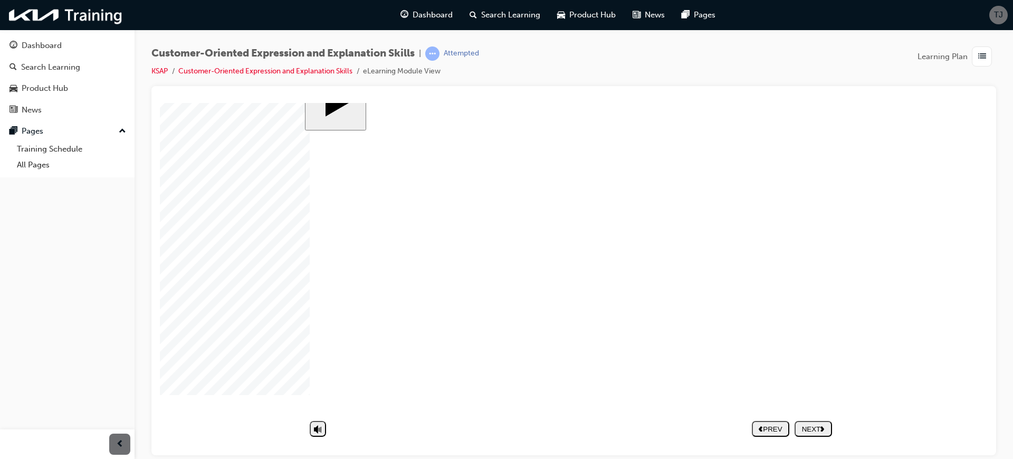
click at [812, 421] on button "NEXT" at bounding box center [813, 428] width 37 height 16
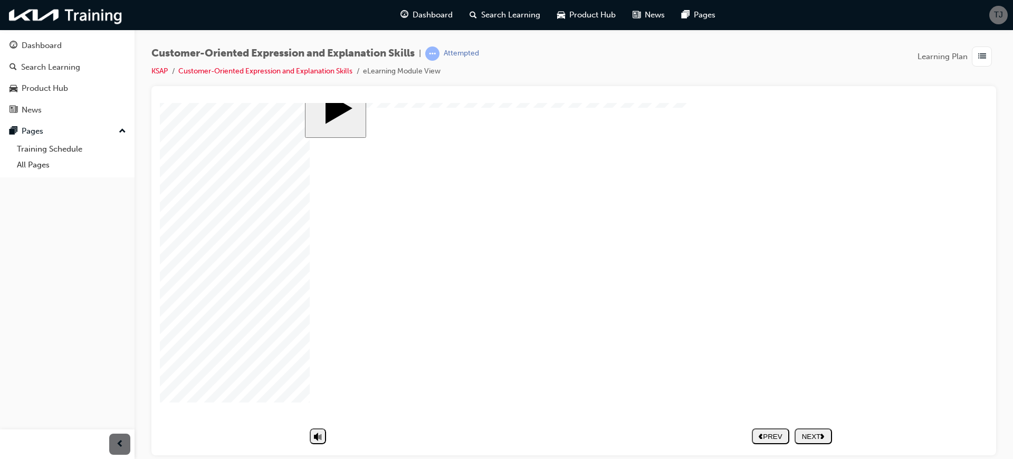
click at [815, 434] on div "NEXT" at bounding box center [813, 438] width 29 height 8
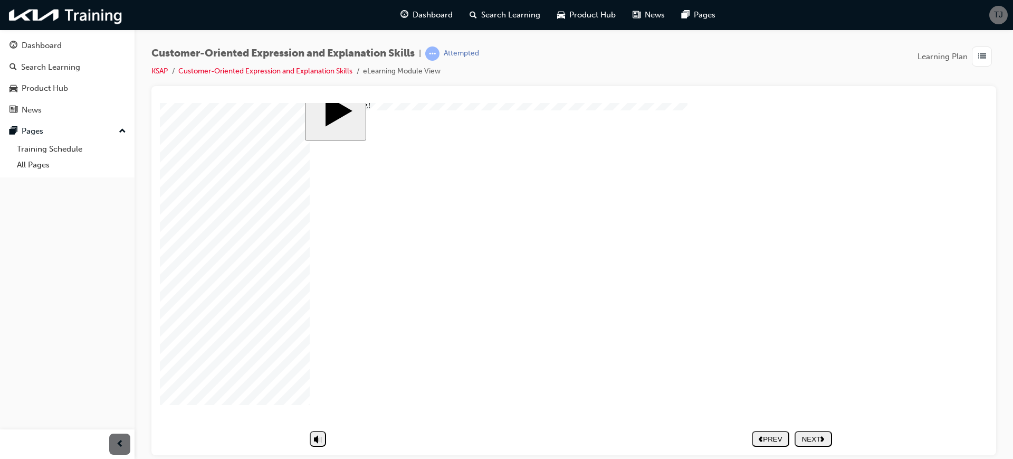
click at [825, 426] on nav "PREV NEXT SUBMIT" at bounding box center [792, 438] width 80 height 24
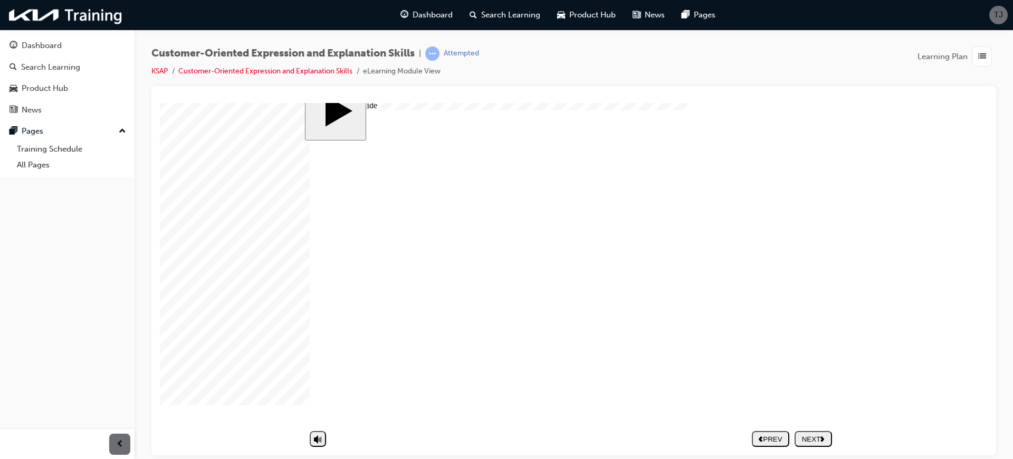
click at [817, 434] on div "NEXT" at bounding box center [813, 438] width 29 height 8
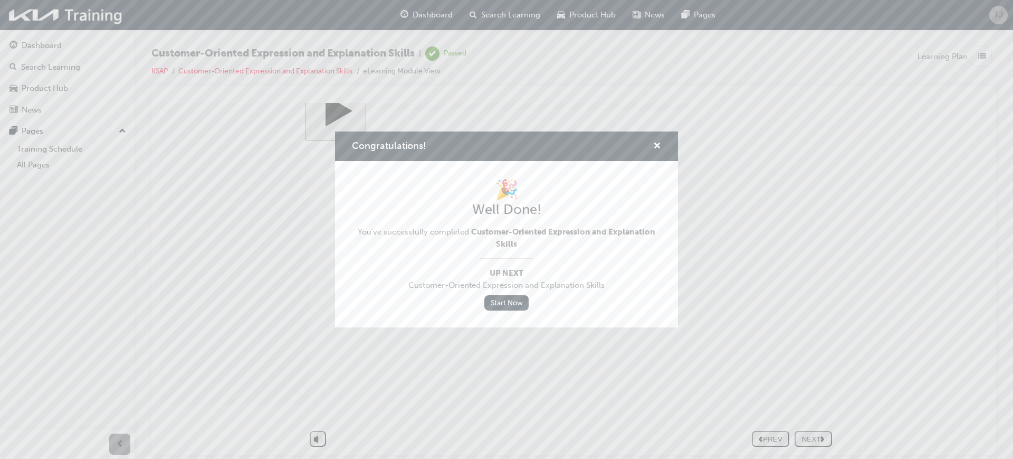
click at [664, 142] on div "Congratulations!" at bounding box center [506, 146] width 343 height 30
click at [656, 144] on span "cross-icon" at bounding box center [657, 146] width 8 height 9
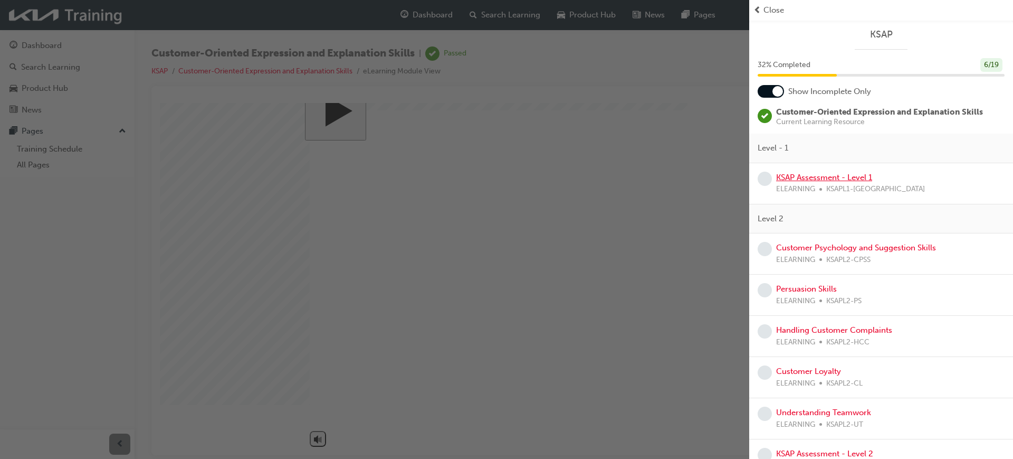
click at [816, 176] on link "KSAP Assessment - Level 1" at bounding box center [824, 177] width 96 height 9
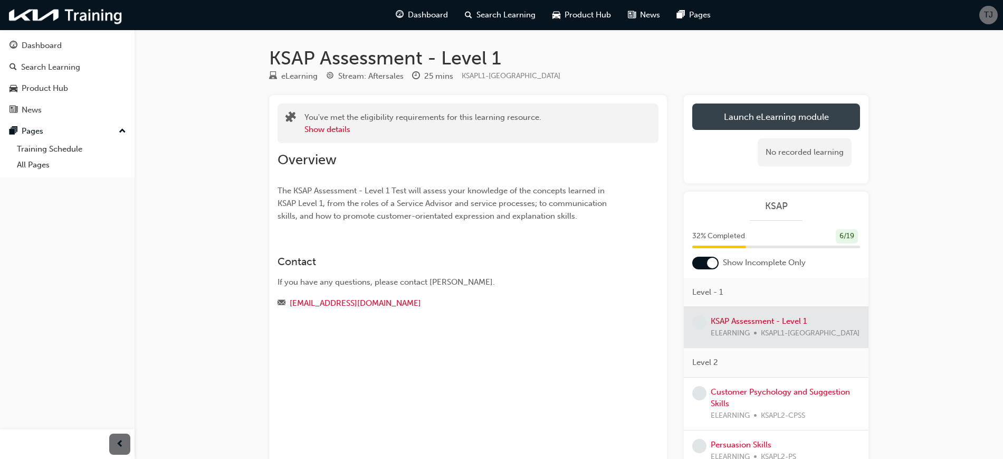
click at [753, 110] on link "Launch eLearning module" at bounding box center [776, 116] width 168 height 26
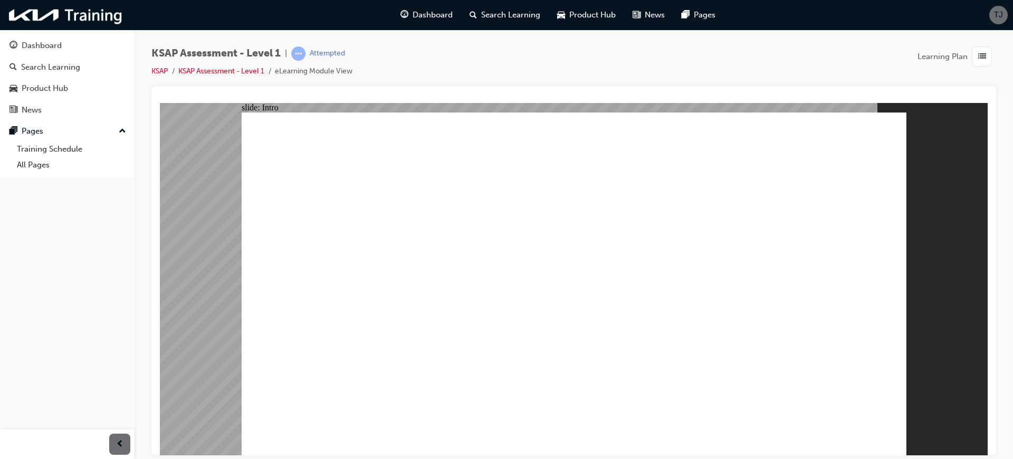
click at [840, 72] on div "KSAP Assessment - Level 1 | Attempted KSAP KSAP Assessment - Level 1 eLearning …" at bounding box center [573, 66] width 845 height 40
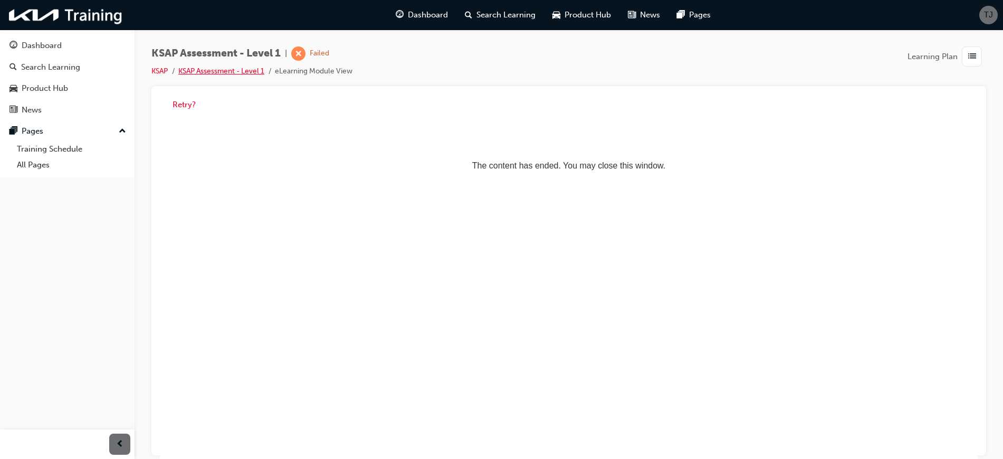
click at [194, 69] on link "KSAP Assessment - Level 1" at bounding box center [221, 70] width 86 height 9
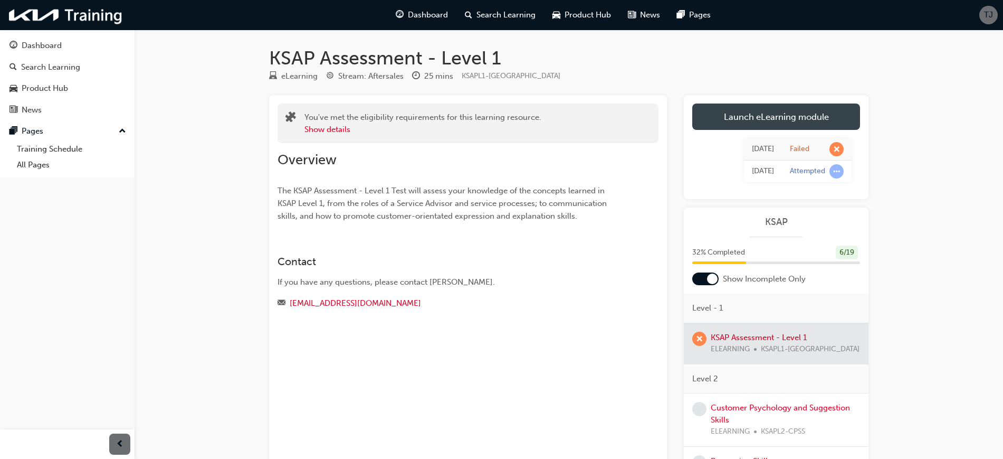
click at [732, 107] on link "Launch eLearning module" at bounding box center [776, 116] width 168 height 26
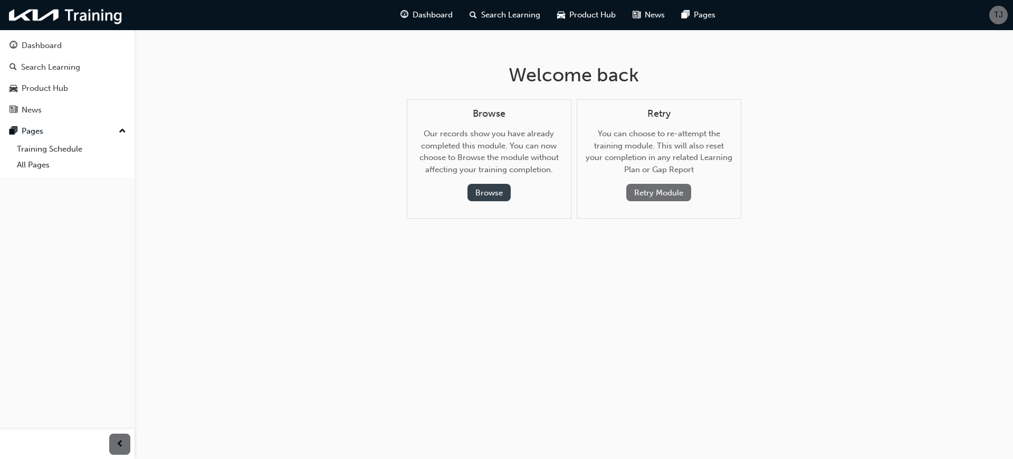
click at [491, 193] on button "Browse" at bounding box center [489, 192] width 43 height 17
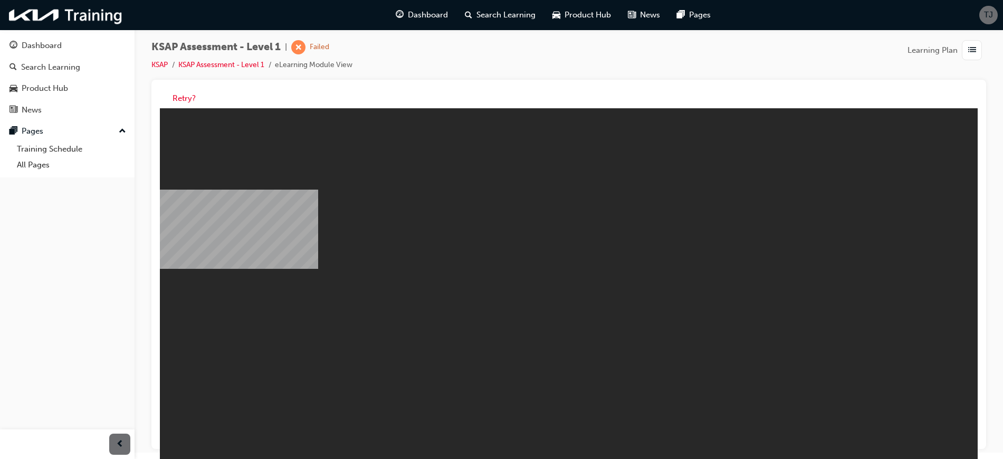
scroll to position [8, 0]
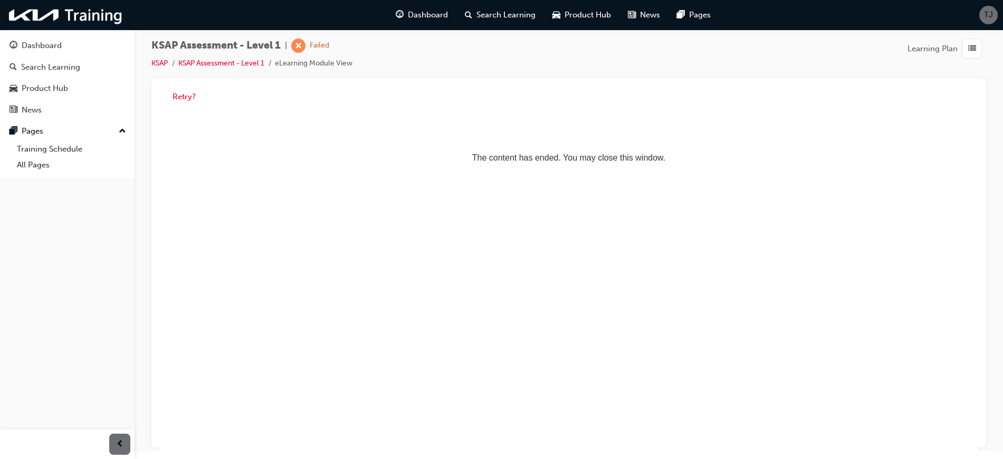
scroll to position [0, 0]
click at [229, 65] on link "KSAP Assessment - Level 1" at bounding box center [221, 63] width 86 height 9
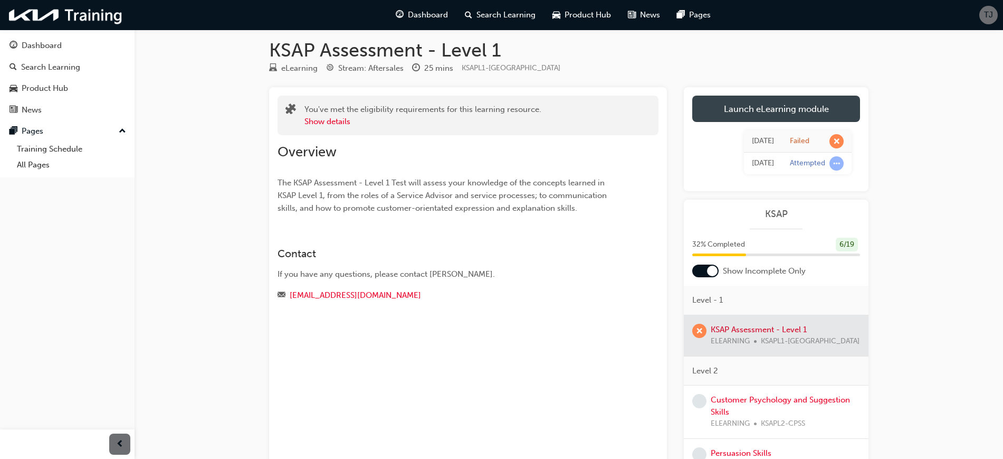
click at [787, 115] on link "Launch eLearning module" at bounding box center [776, 109] width 168 height 26
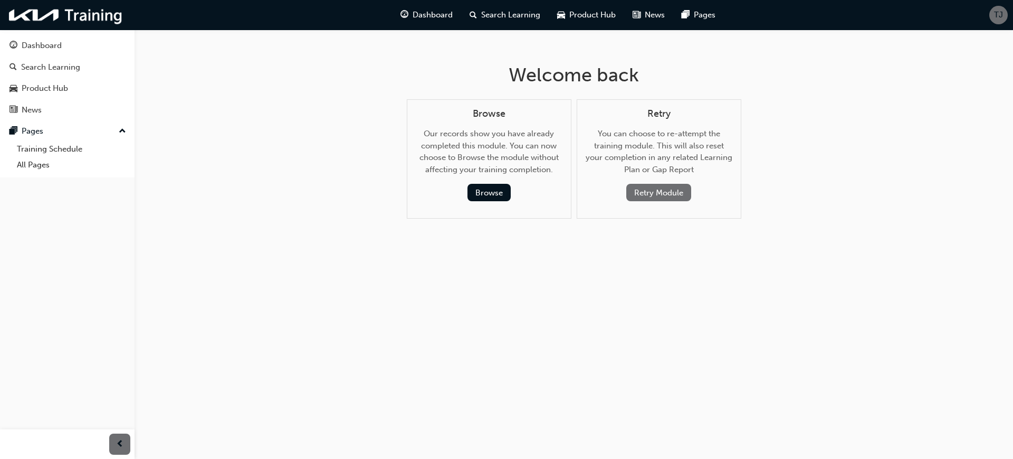
click at [668, 188] on button "Retry Module" at bounding box center [658, 192] width 65 height 17
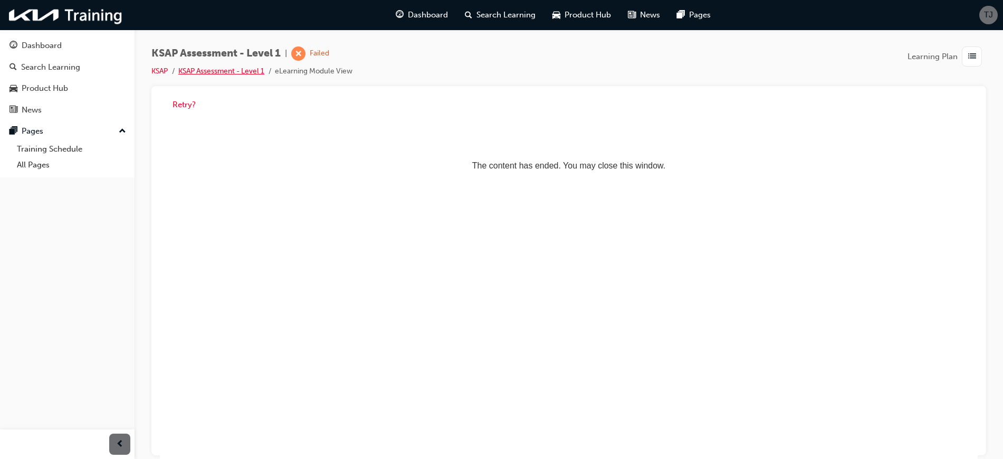
click at [187, 68] on link "KSAP Assessment - Level 1" at bounding box center [221, 70] width 86 height 9
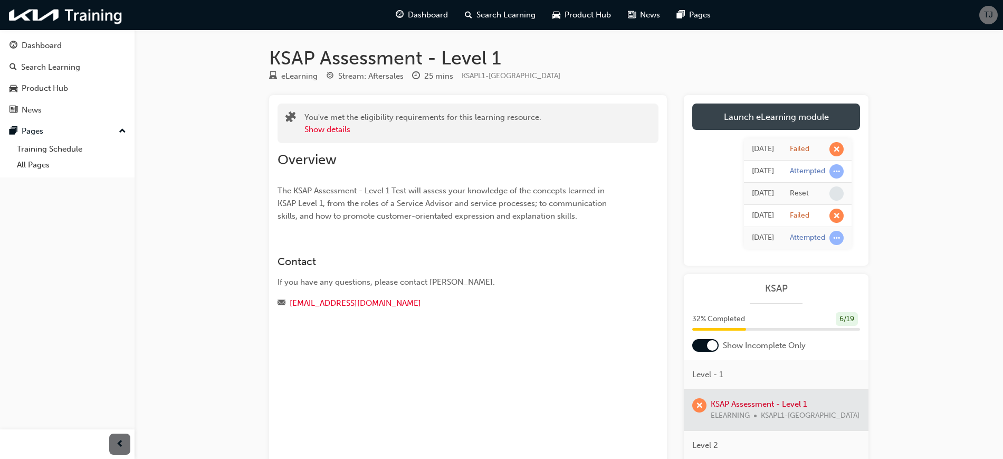
click at [748, 118] on link "Launch eLearning module" at bounding box center [776, 116] width 168 height 26
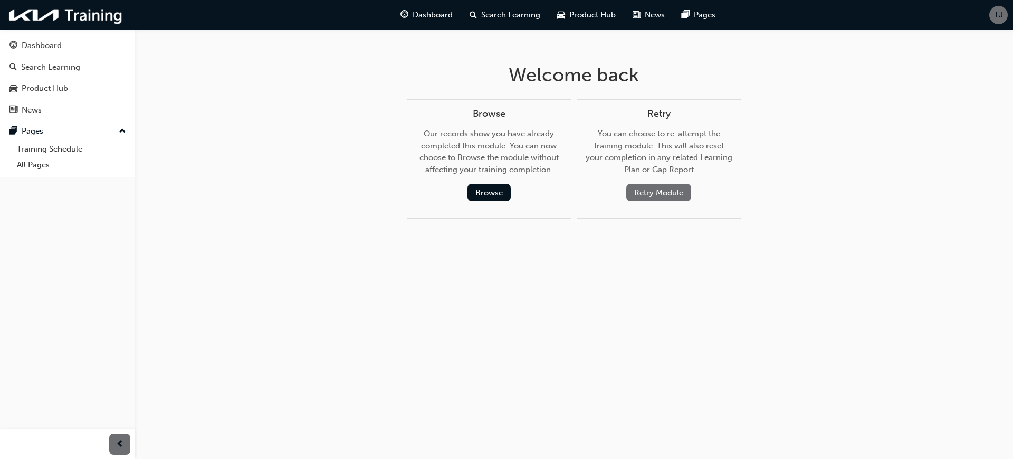
click at [659, 189] on button "Retry Module" at bounding box center [658, 192] width 65 height 17
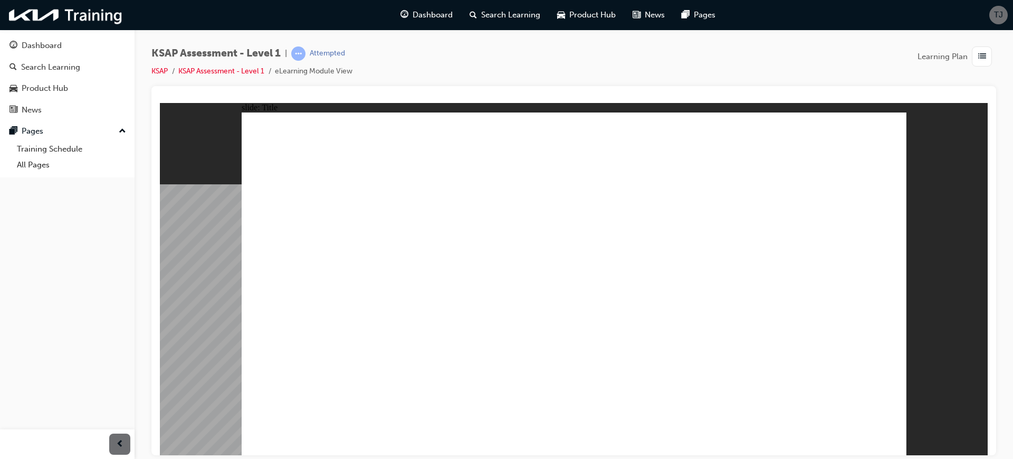
click at [160, 102] on image at bounding box center [160, 102] width 0 height 0
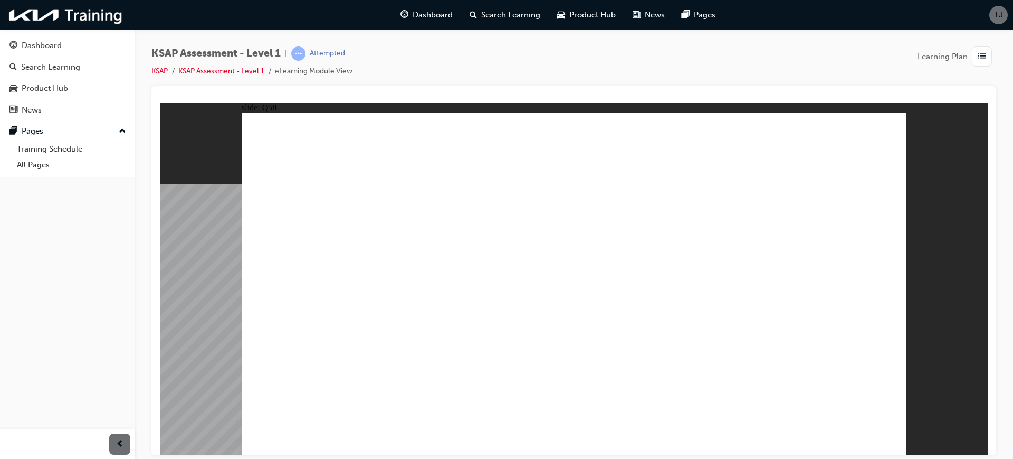
radio input "true"
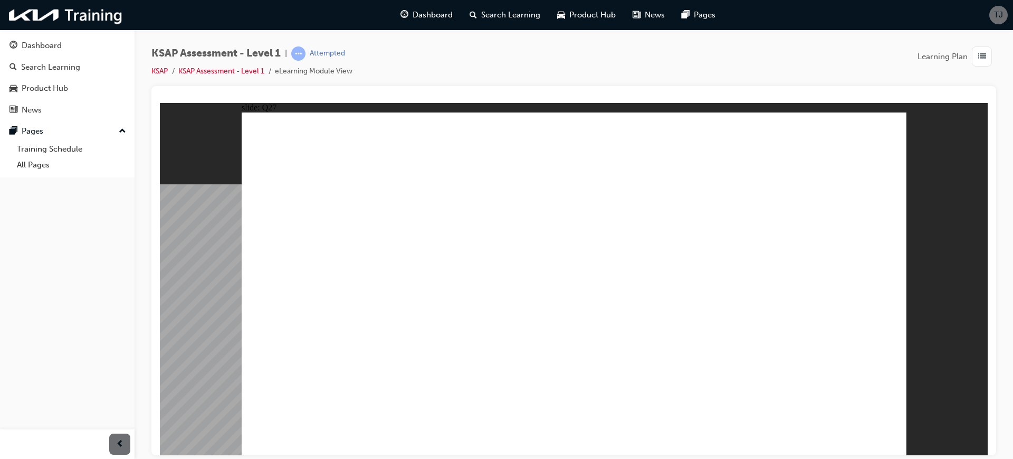
radio input "true"
radio input "false"
radio input "true"
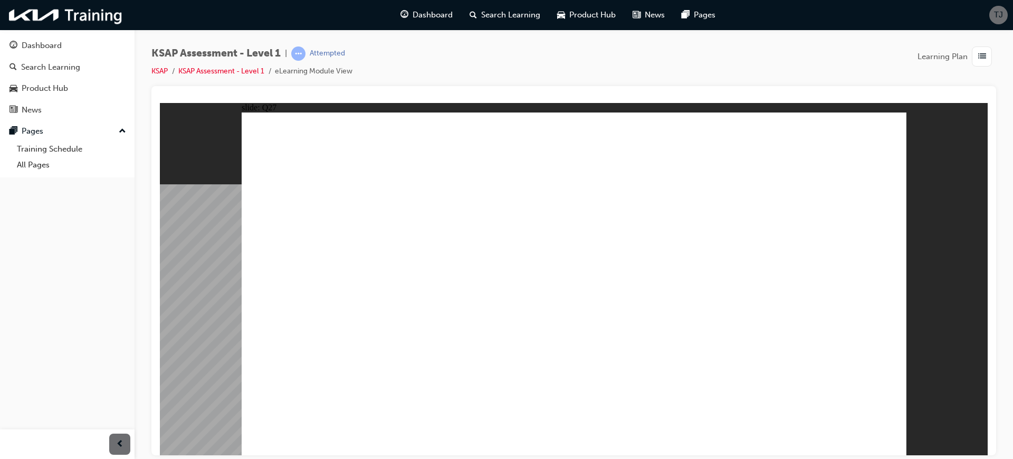
radio input "true"
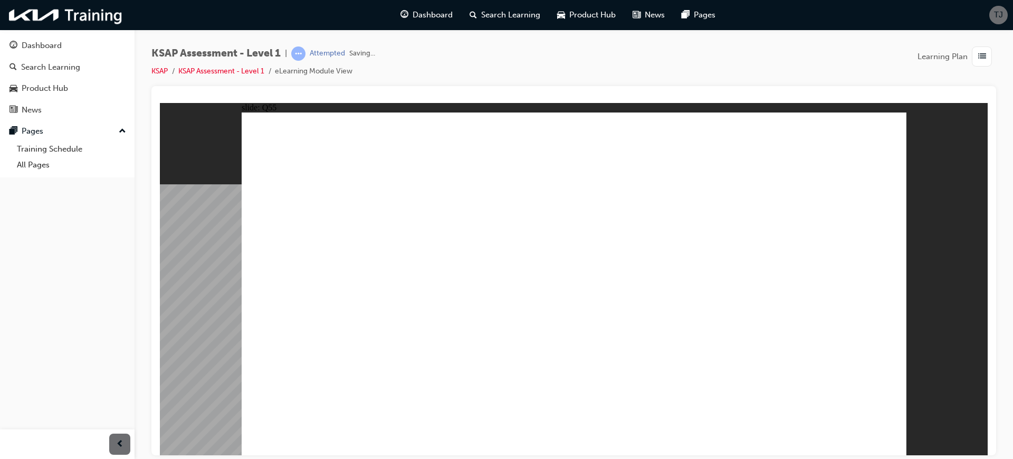
radio input "true"
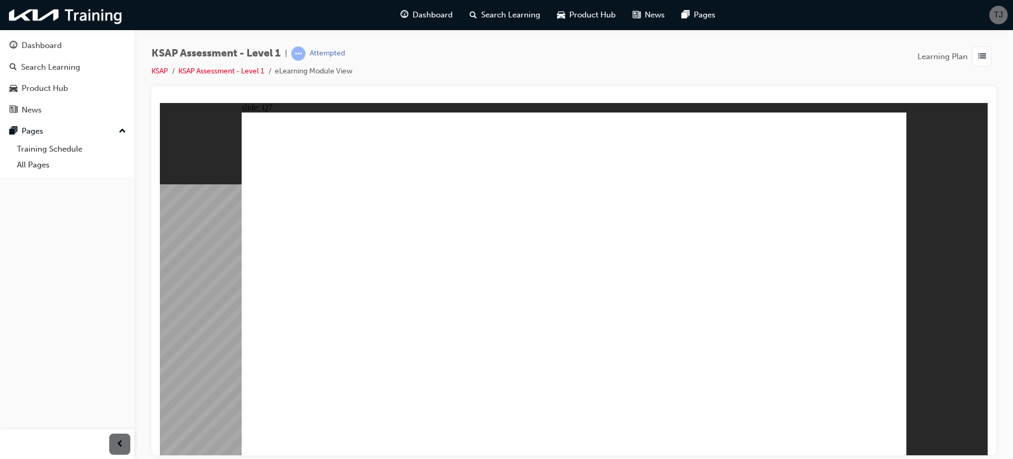
radio input "true"
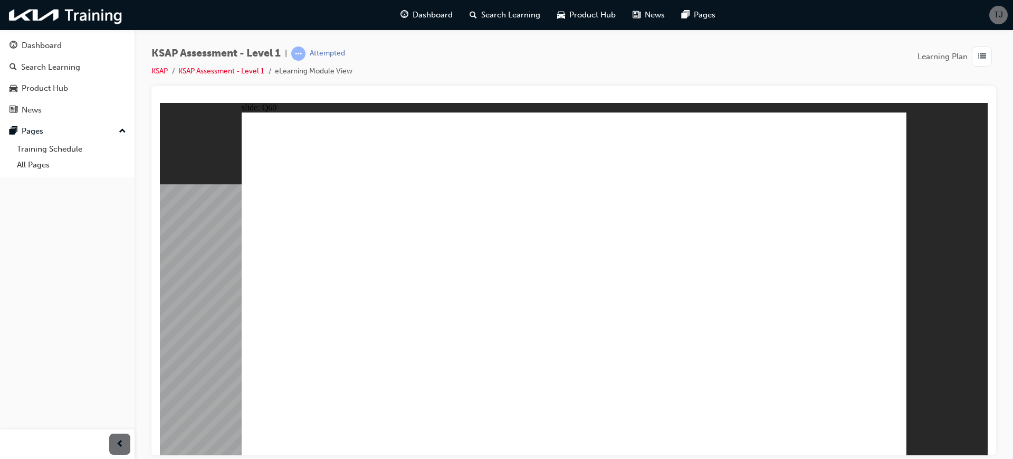
radio input "true"
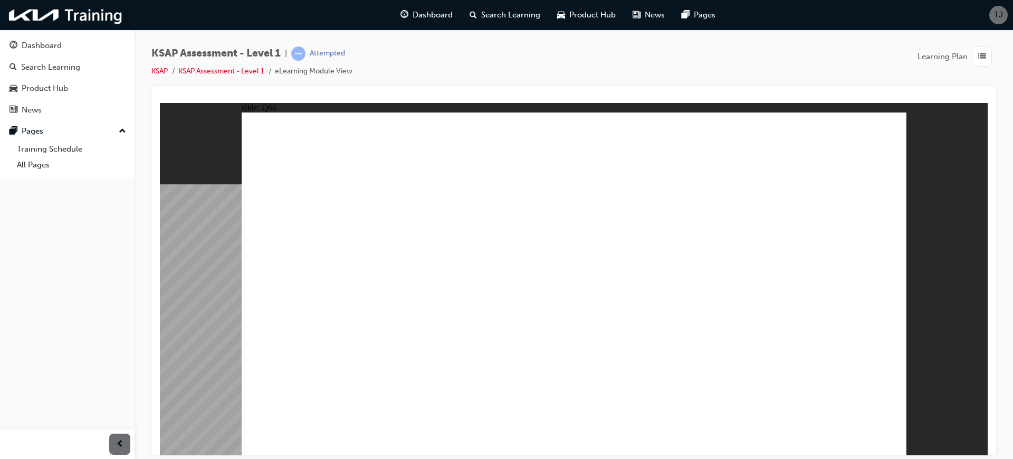
radio input "false"
radio input "true"
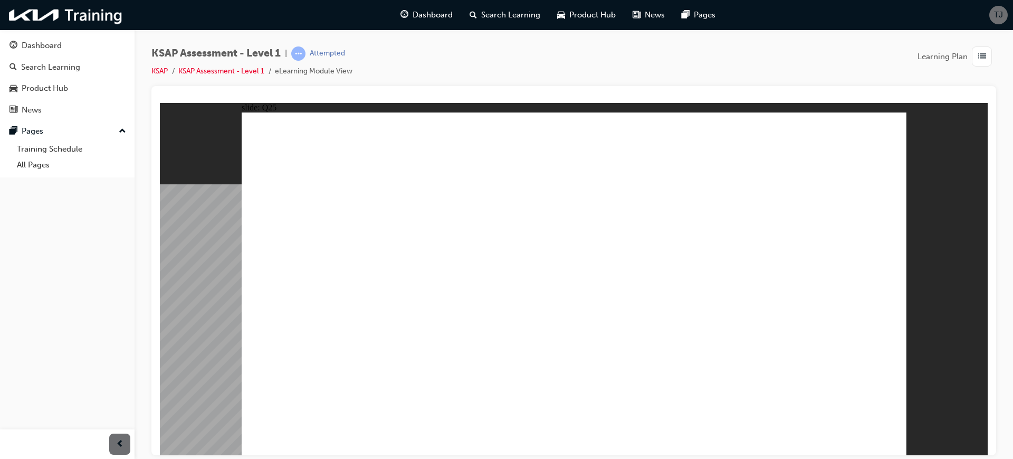
radio input "true"
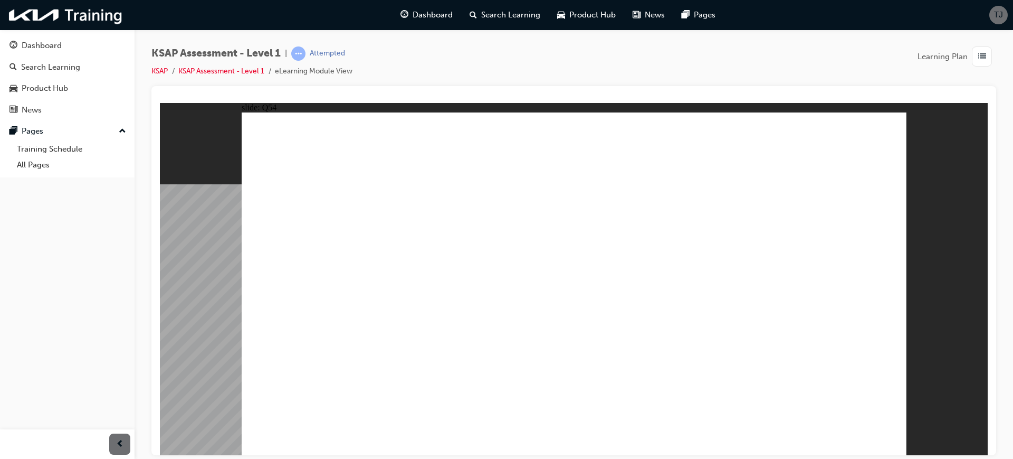
radio input "true"
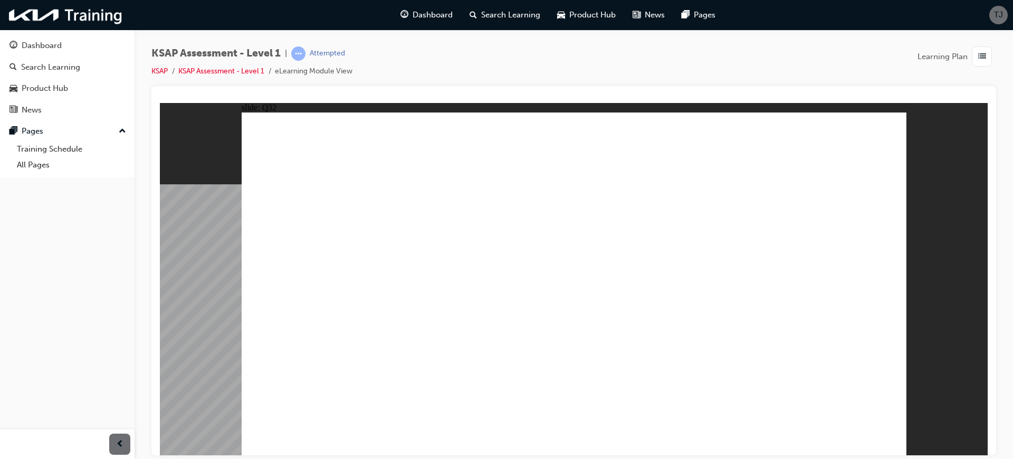
radio input "true"
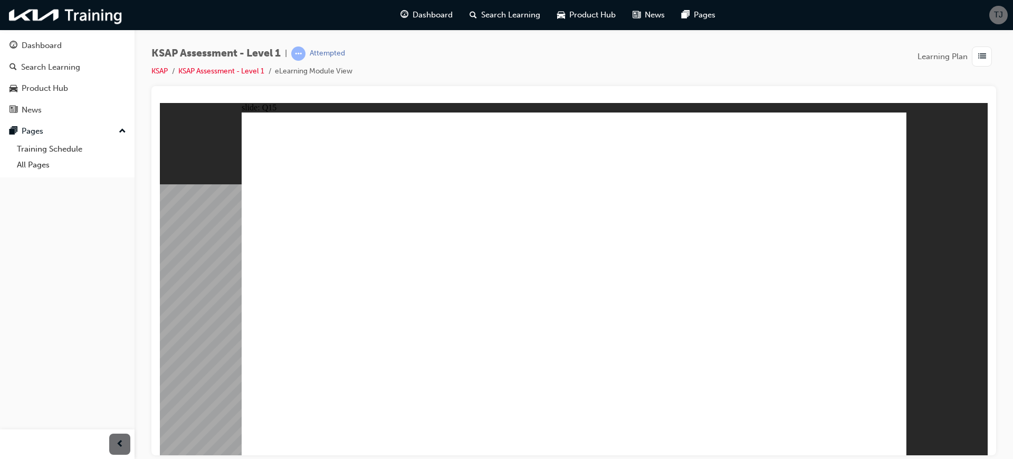
radio input "true"
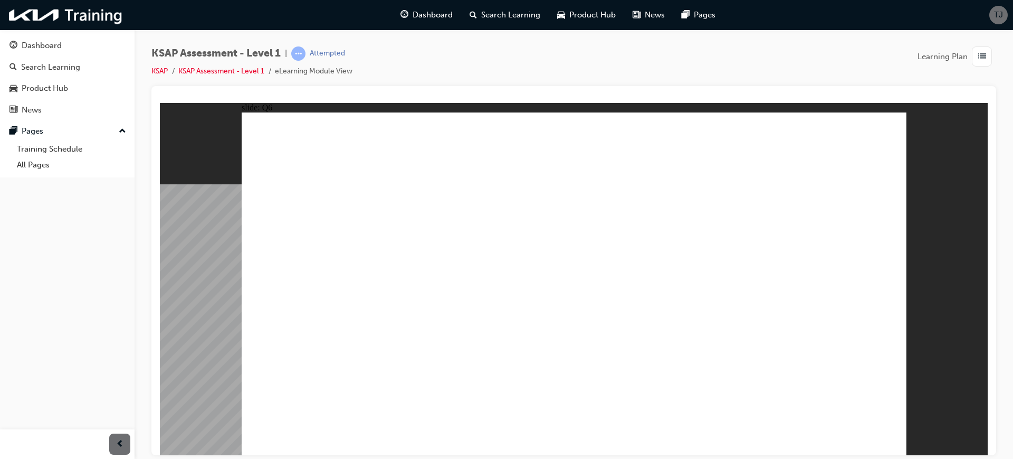
radio input "true"
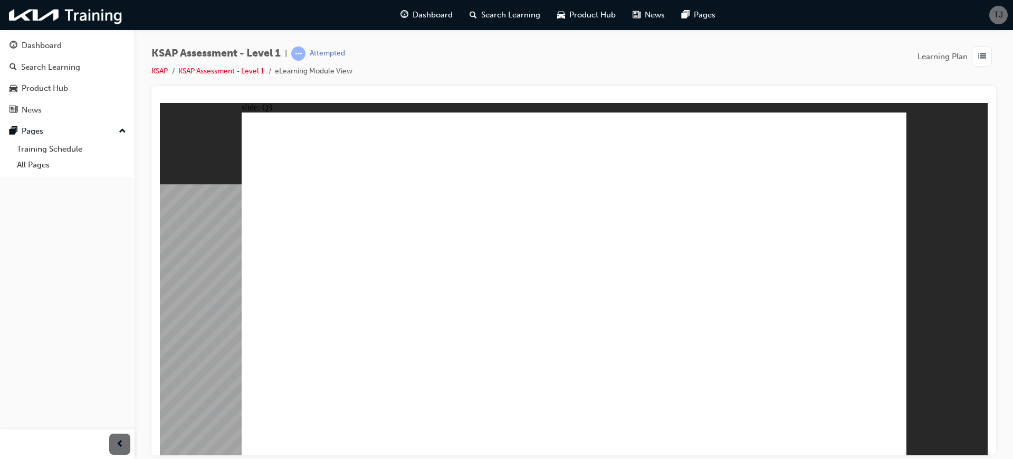
radio input "true"
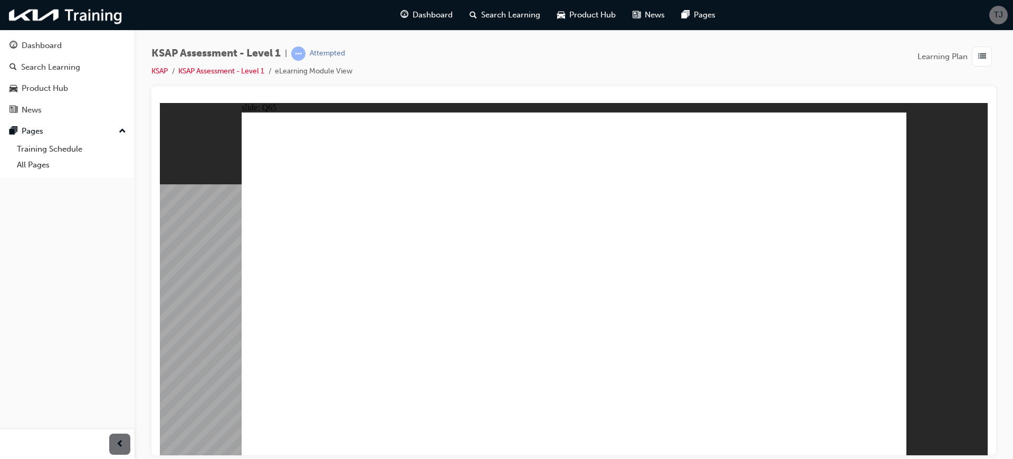
radio input "true"
